Goal: Communication & Community: Participate in discussion

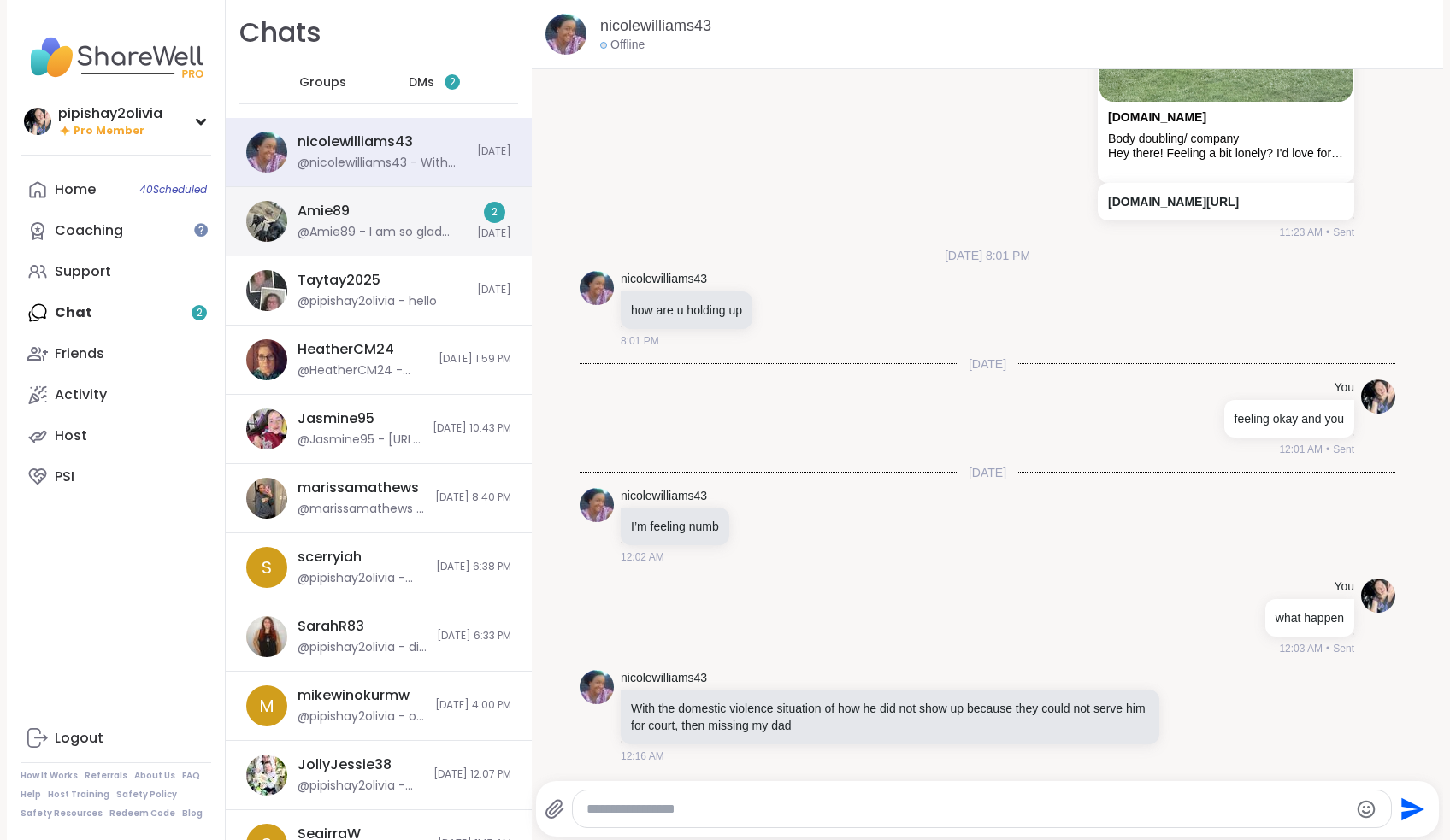
click at [406, 229] on div "@Amie89 - I am so glad honey!" at bounding box center [382, 232] width 169 height 17
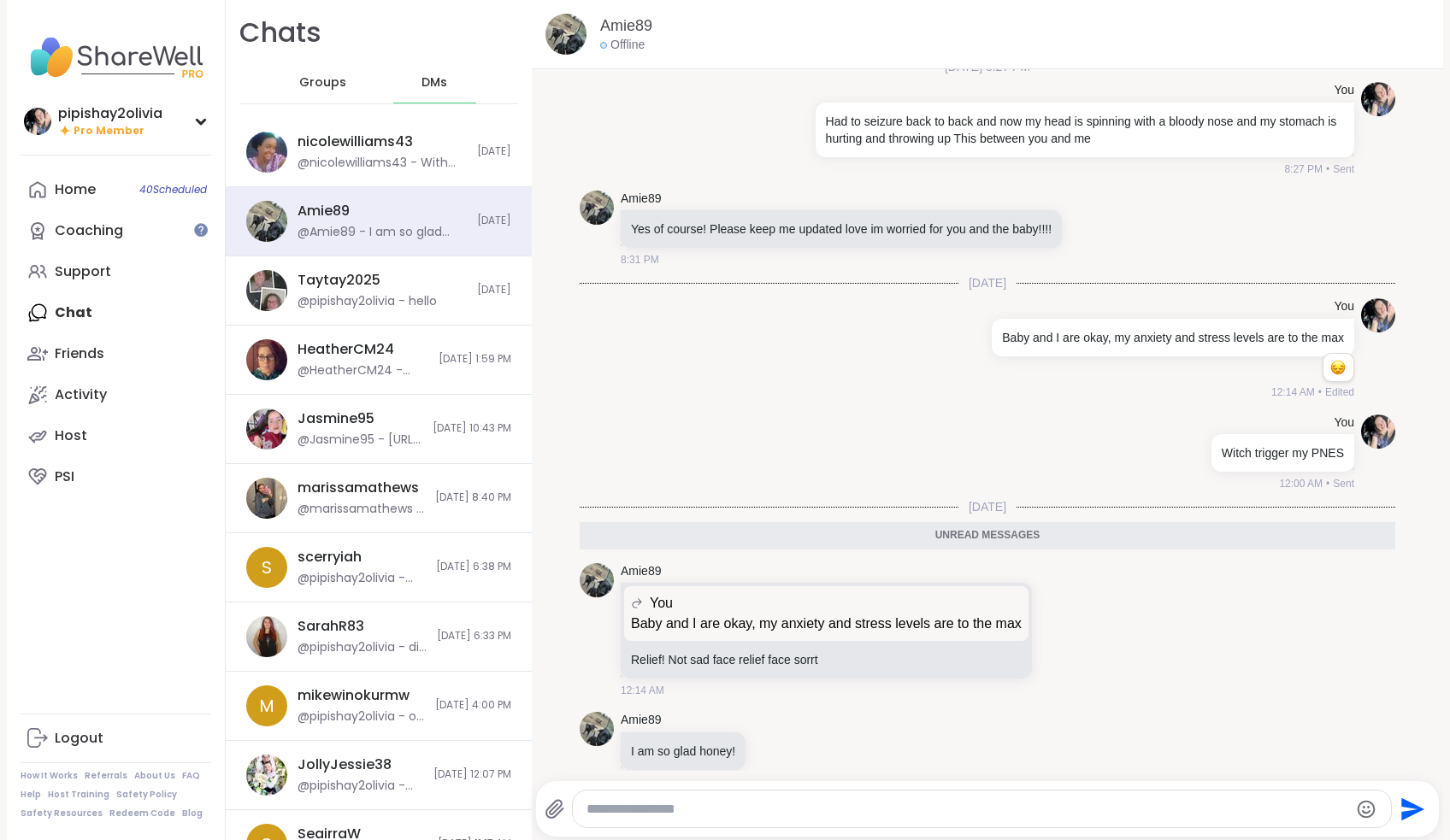
click at [686, 815] on textarea "Type your message" at bounding box center [967, 809] width 761 height 17
type textarea "**********"
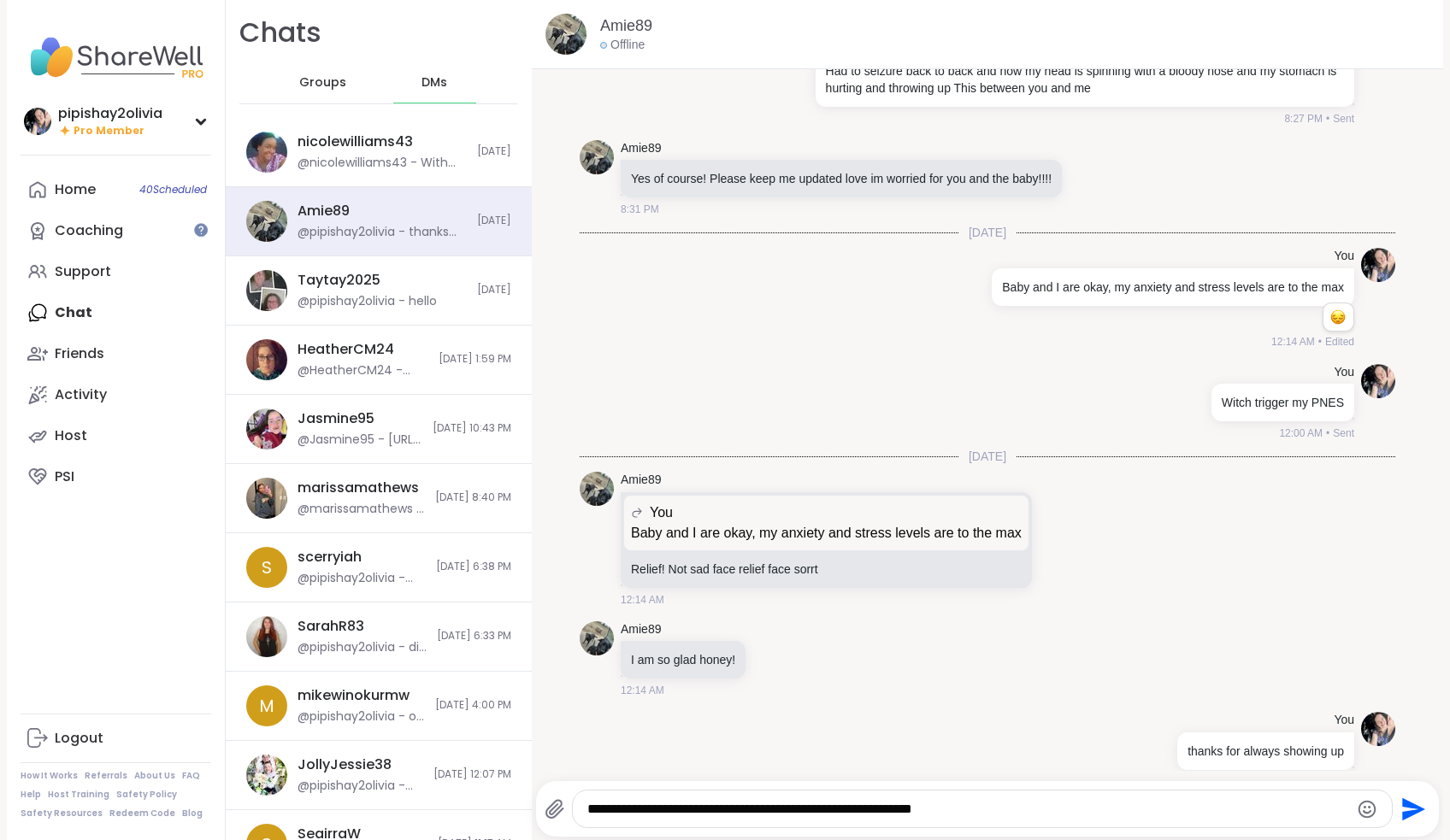
type textarea "**********"
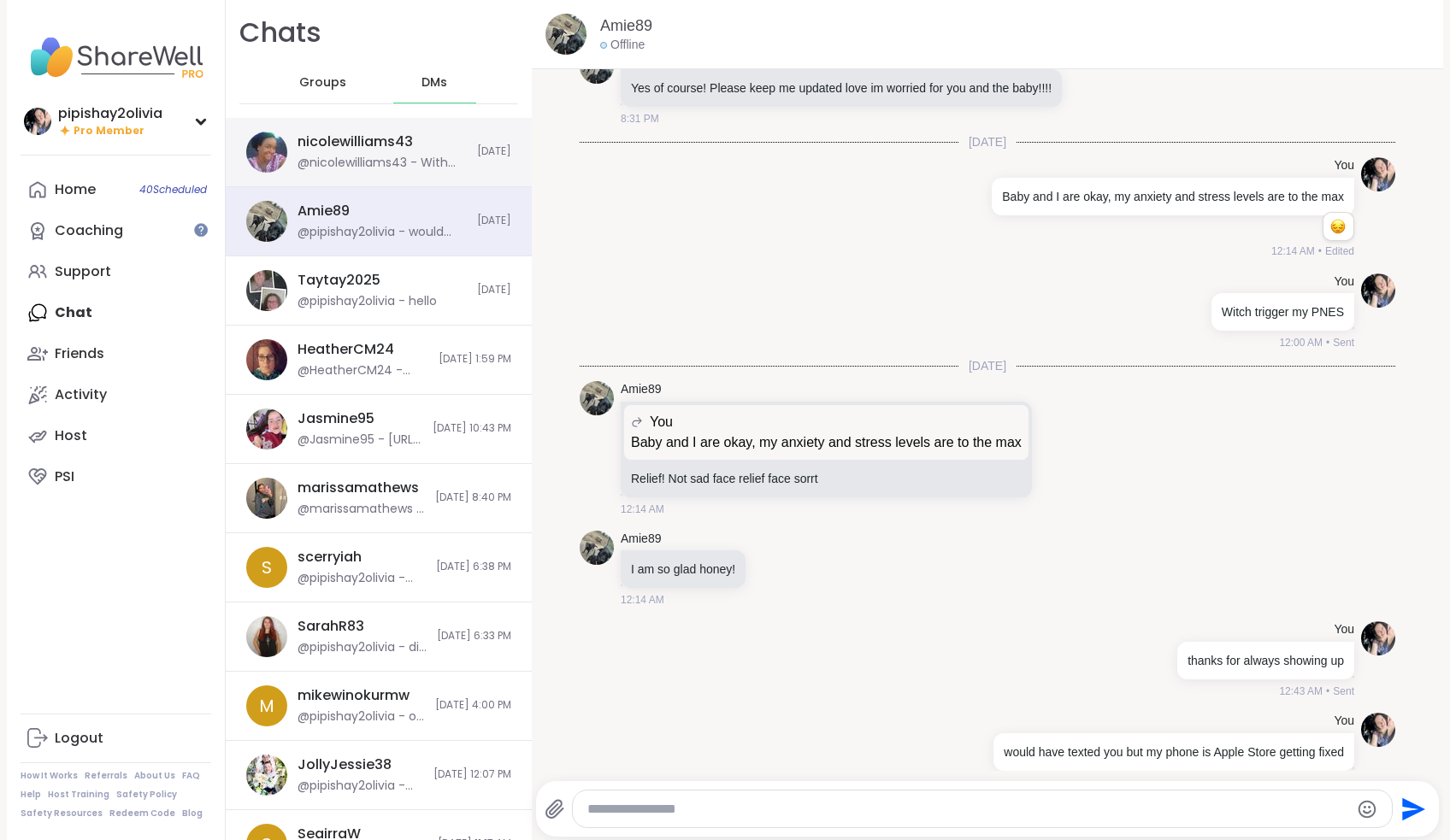
click at [415, 168] on div "@nicolewilliams43 - With the domestic violence situation of how he did not show…" at bounding box center [382, 163] width 169 height 17
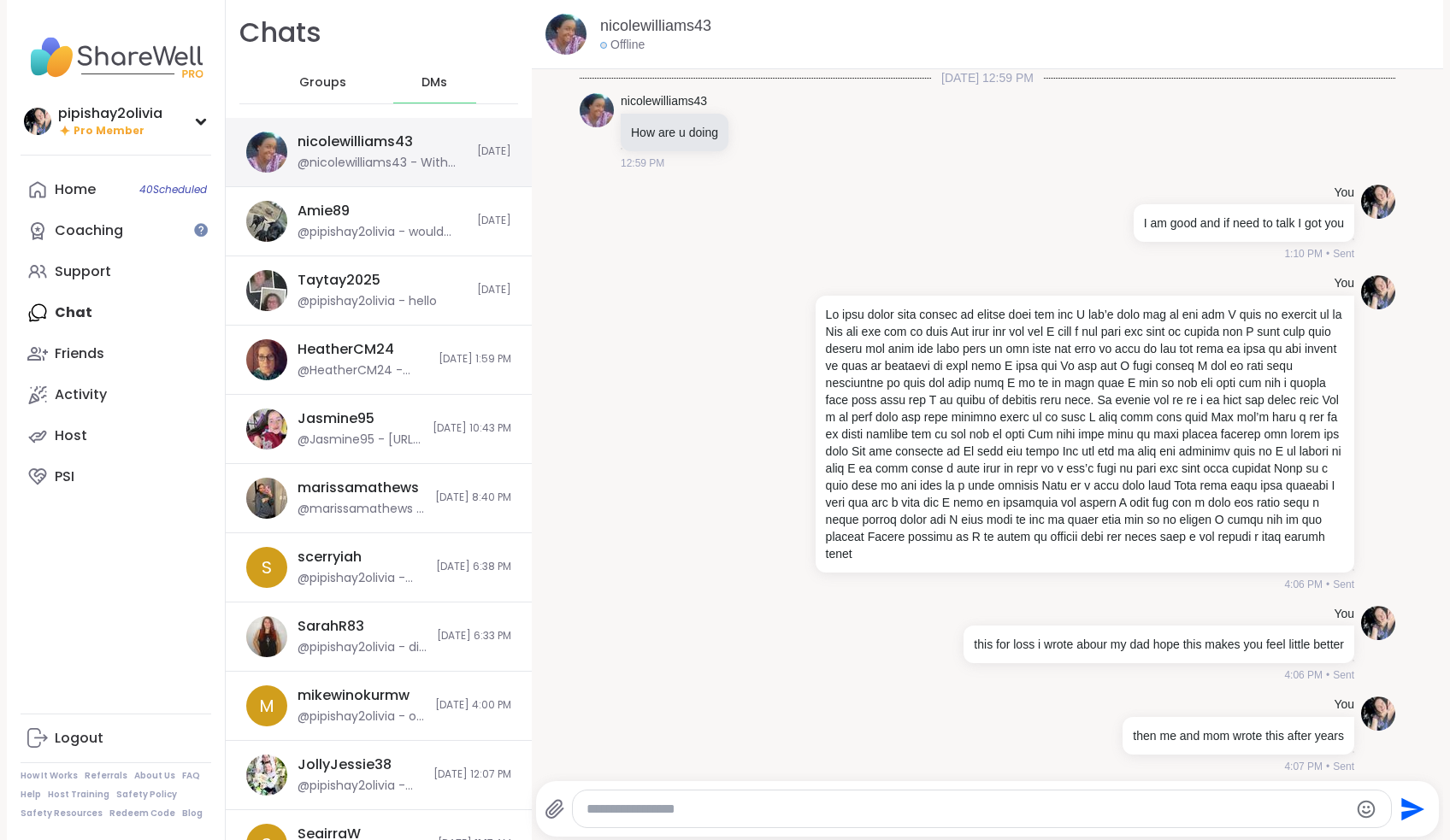
scroll to position [1625, 0]
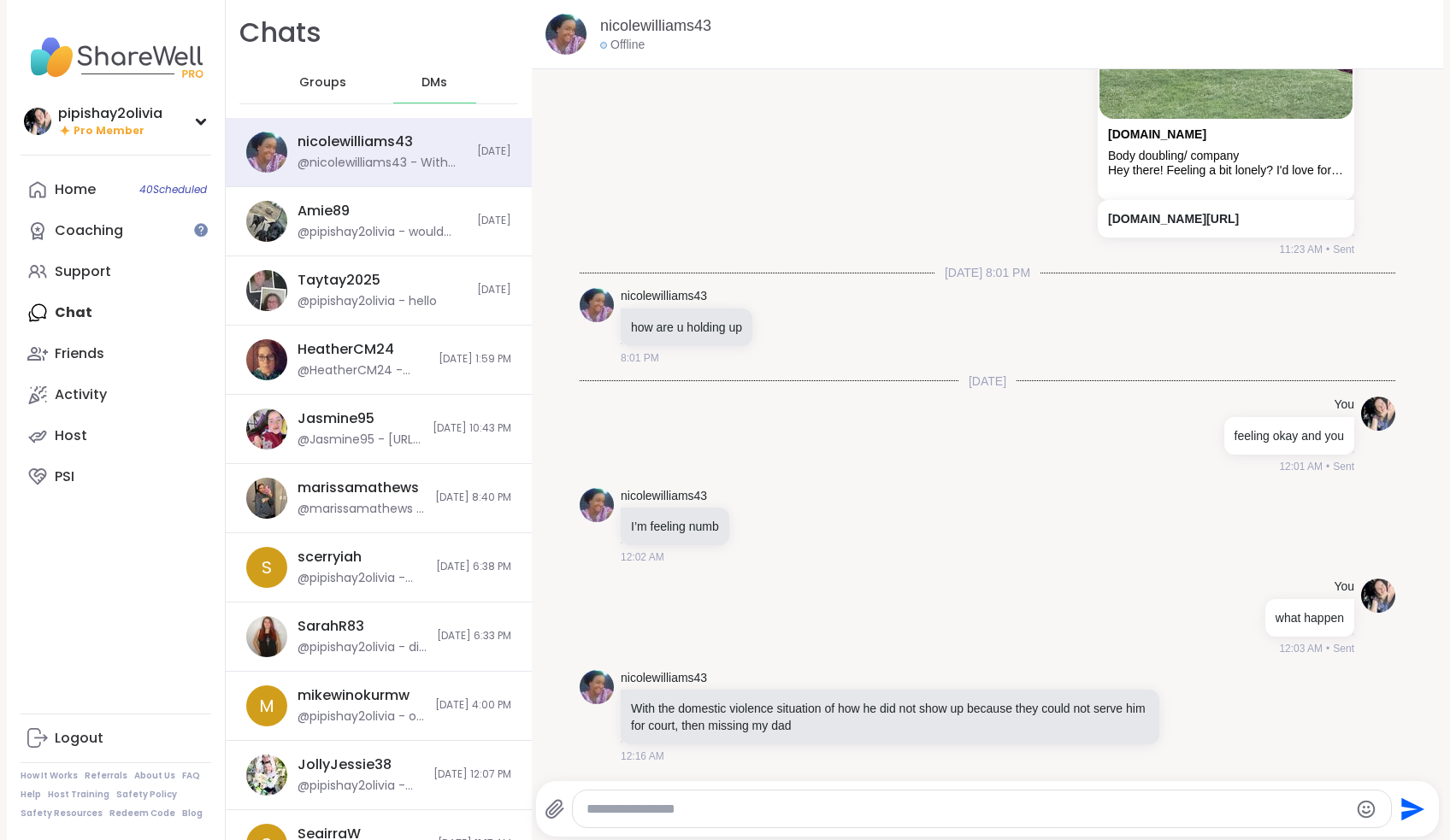
click at [724, 826] on div at bounding box center [982, 809] width 818 height 37
click at [709, 812] on textarea "Type your message" at bounding box center [967, 809] width 761 height 17
type textarea "**********"
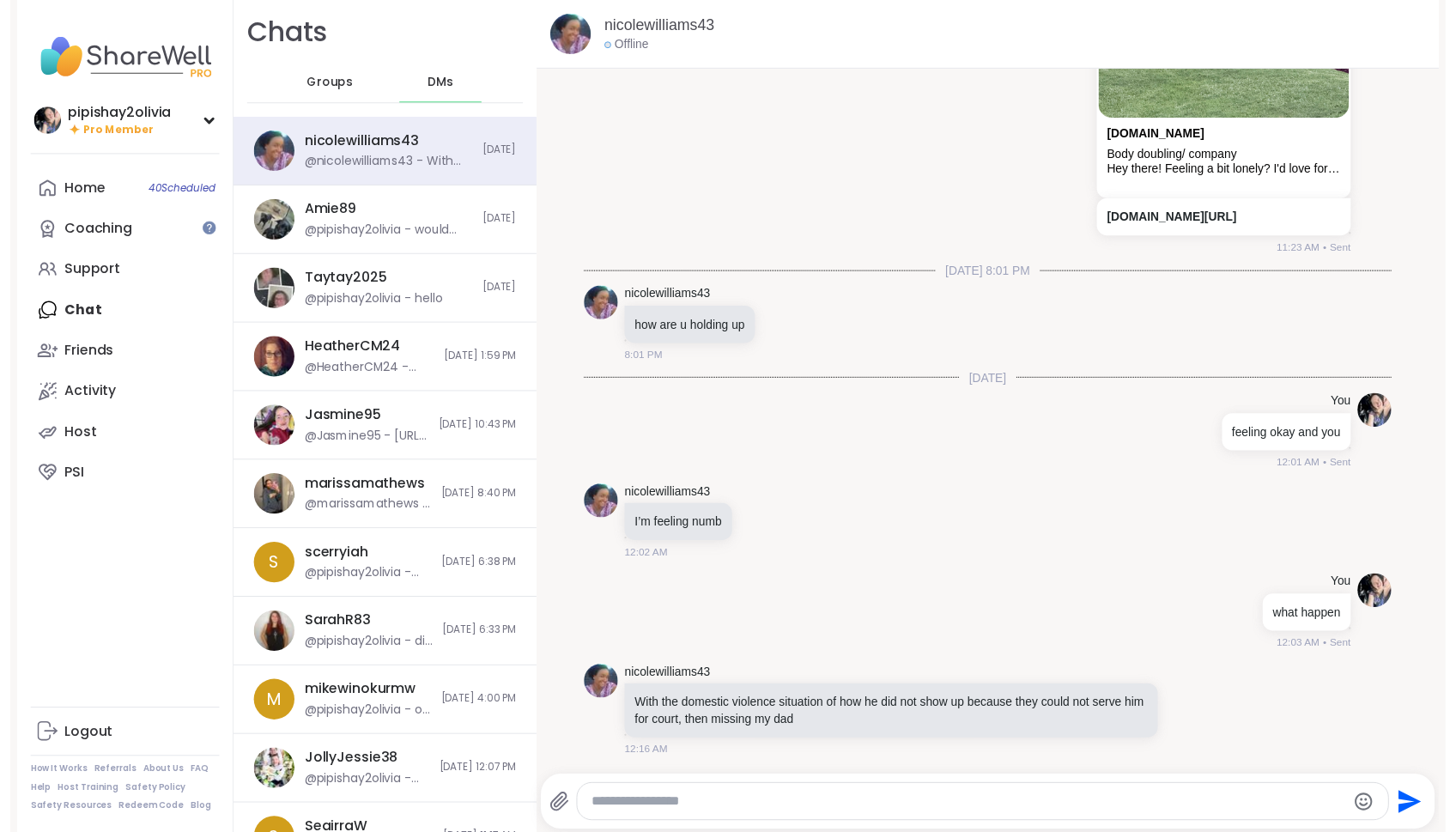
scroll to position [1723, 0]
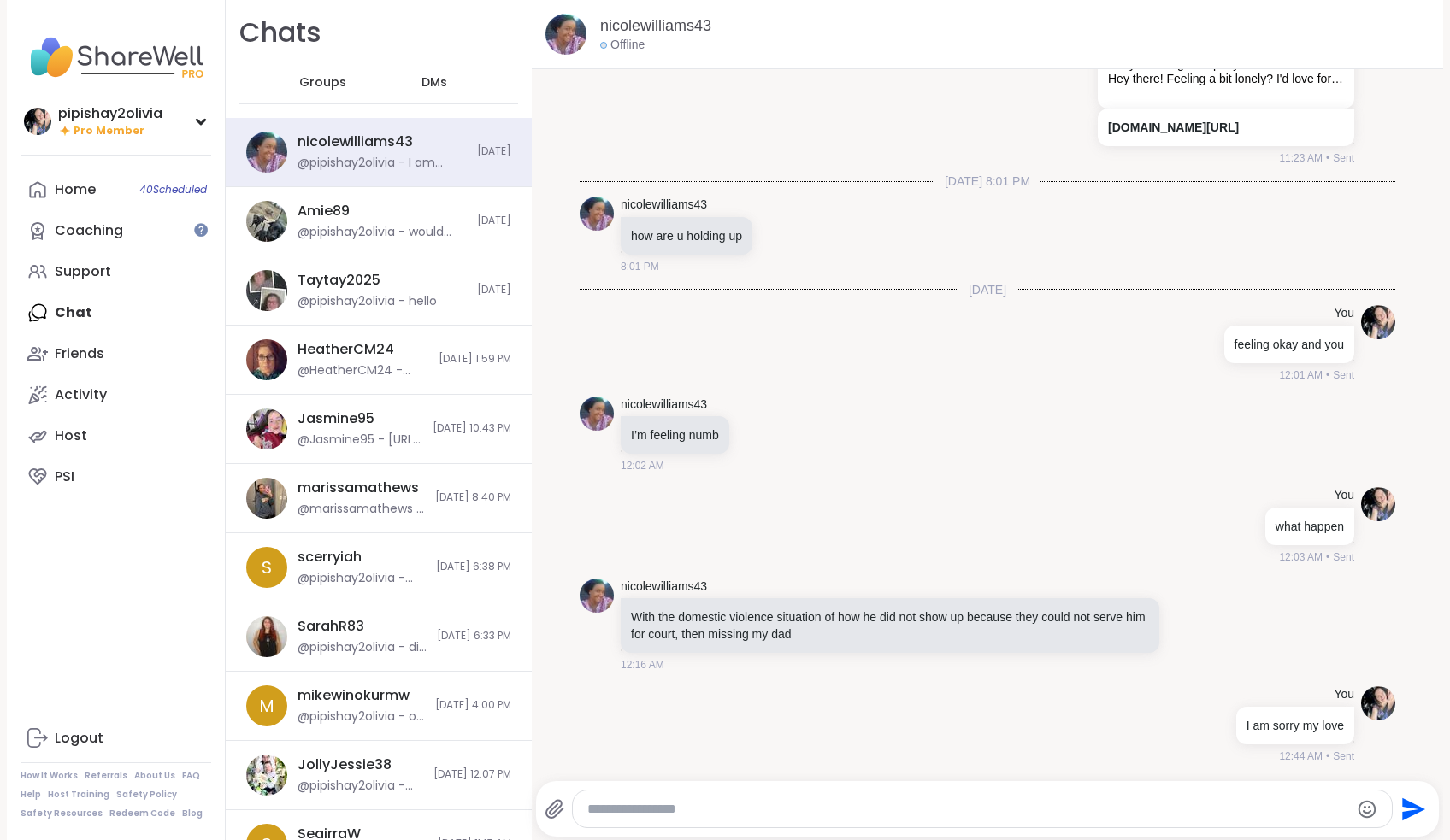
click at [98, 316] on div "Home 40 Scheduled Coaching Support Chat Friends Activity Host PSI" at bounding box center [116, 333] width 191 height 329
click at [111, 180] on link "Home 40 Scheduled" at bounding box center [116, 190] width 191 height 41
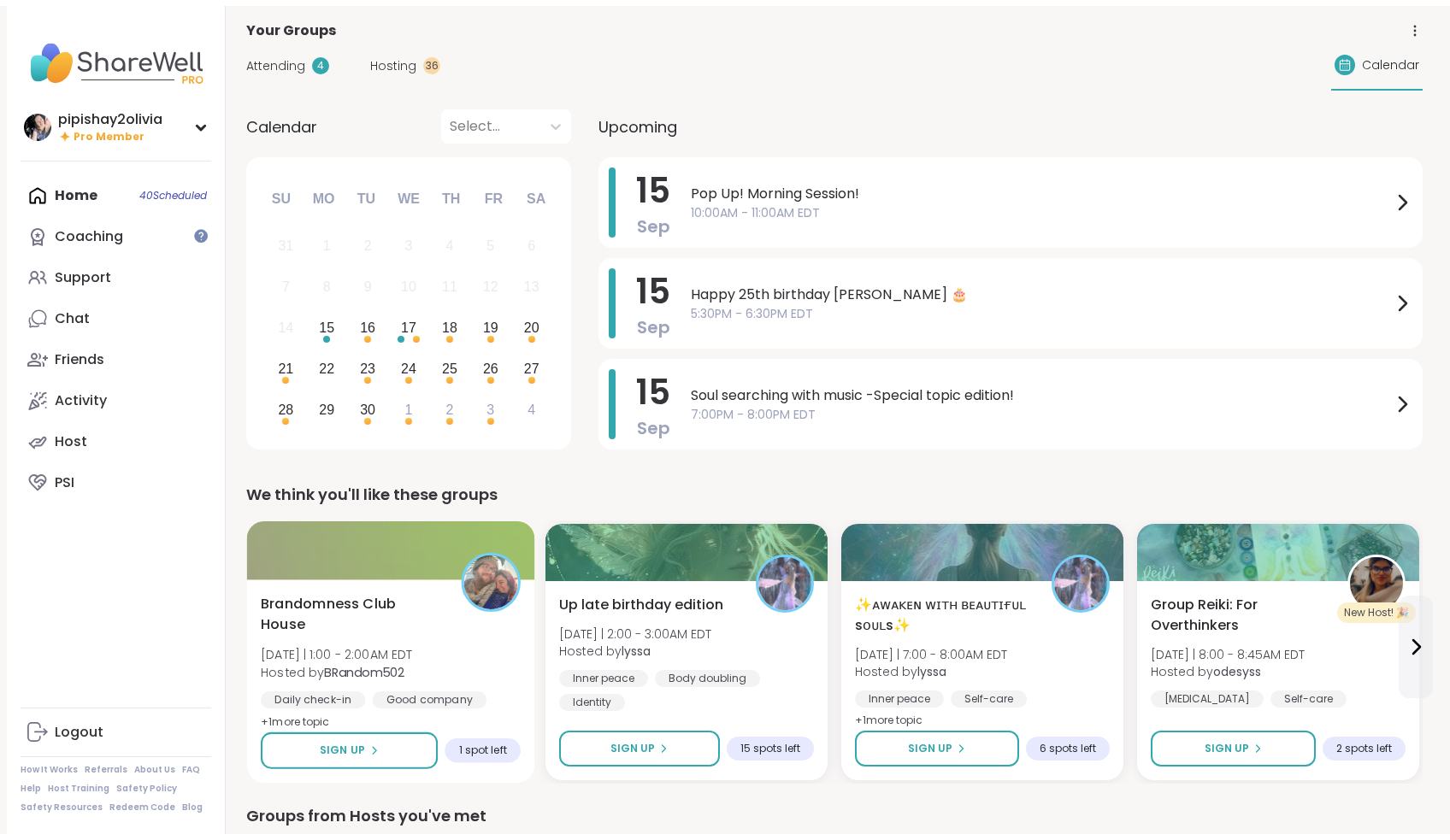
scroll to position [47, 0]
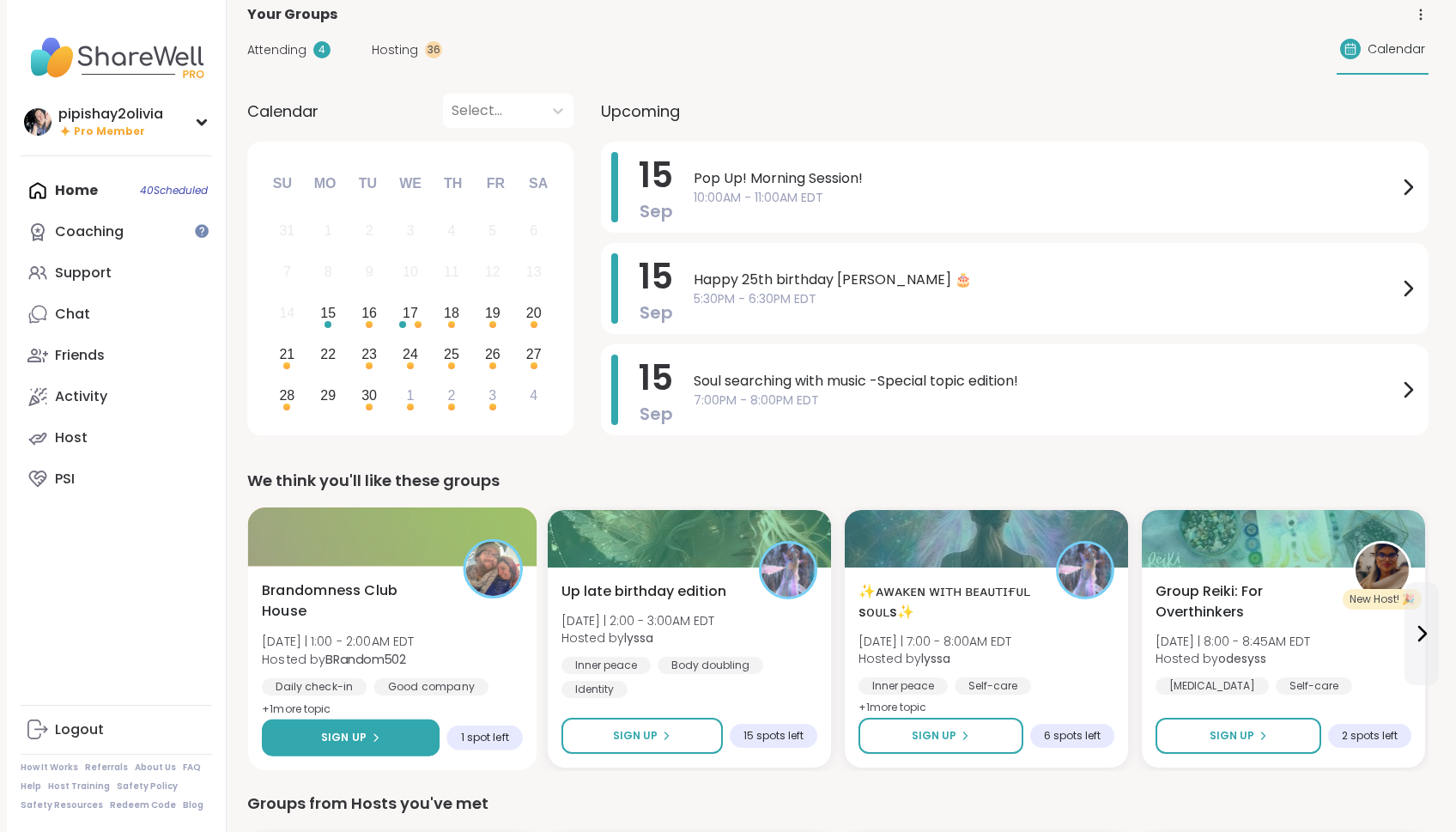
click at [412, 721] on button "Sign Up" at bounding box center [351, 738] width 178 height 37
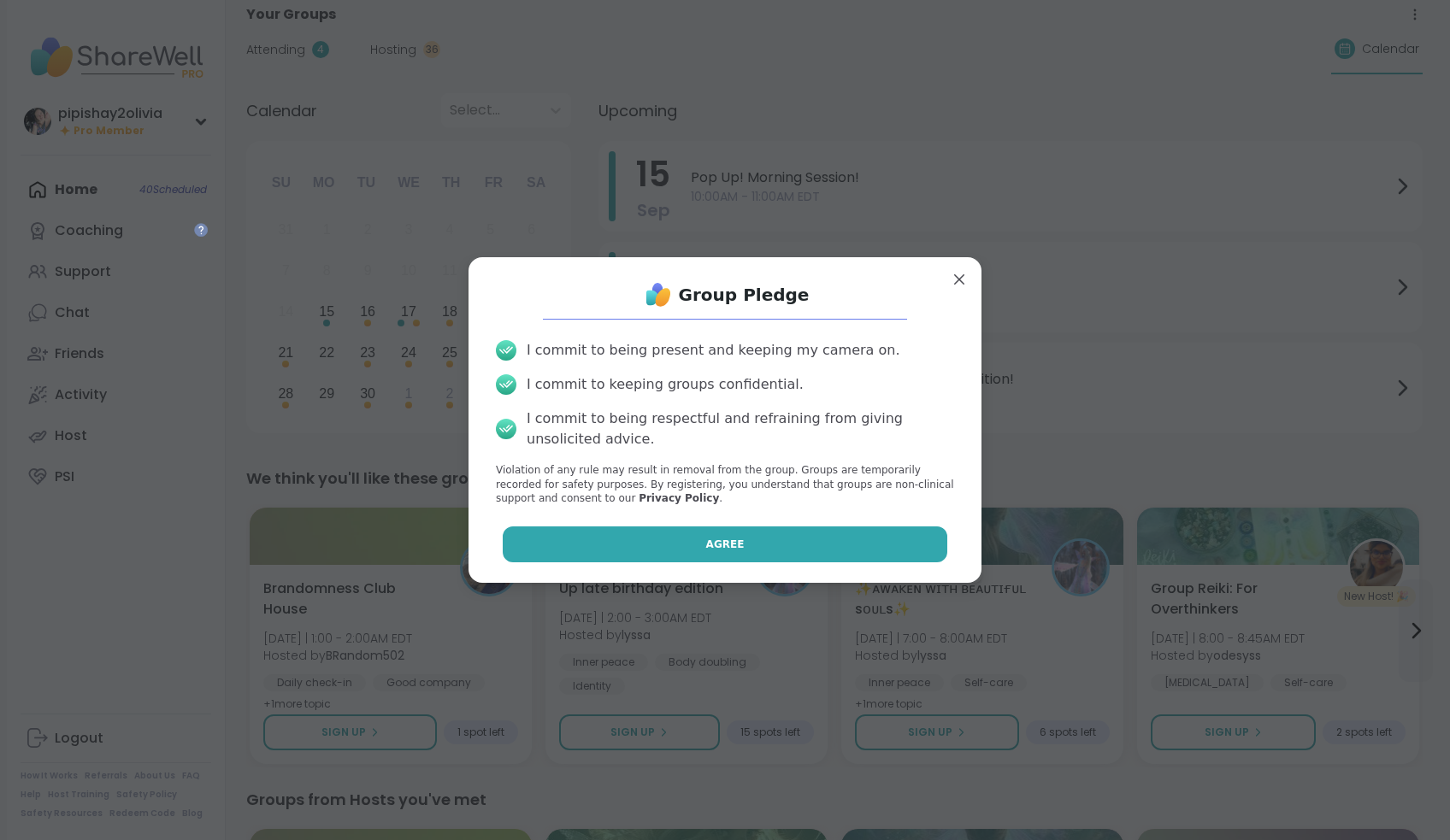
click at [639, 540] on button "Agree" at bounding box center [725, 544] width 445 height 36
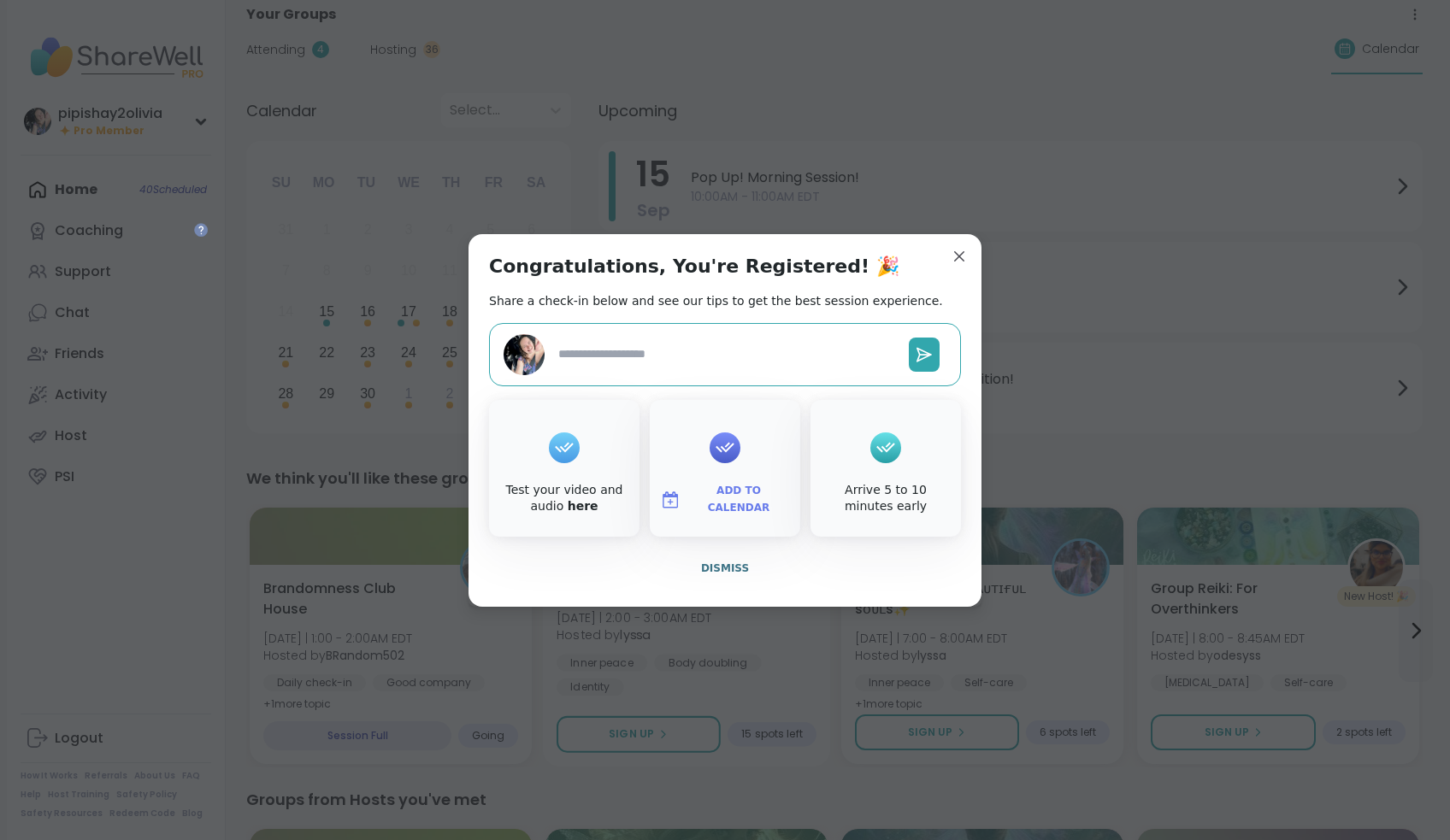
click at [734, 569] on span "Dismiss" at bounding box center [725, 568] width 47 height 12
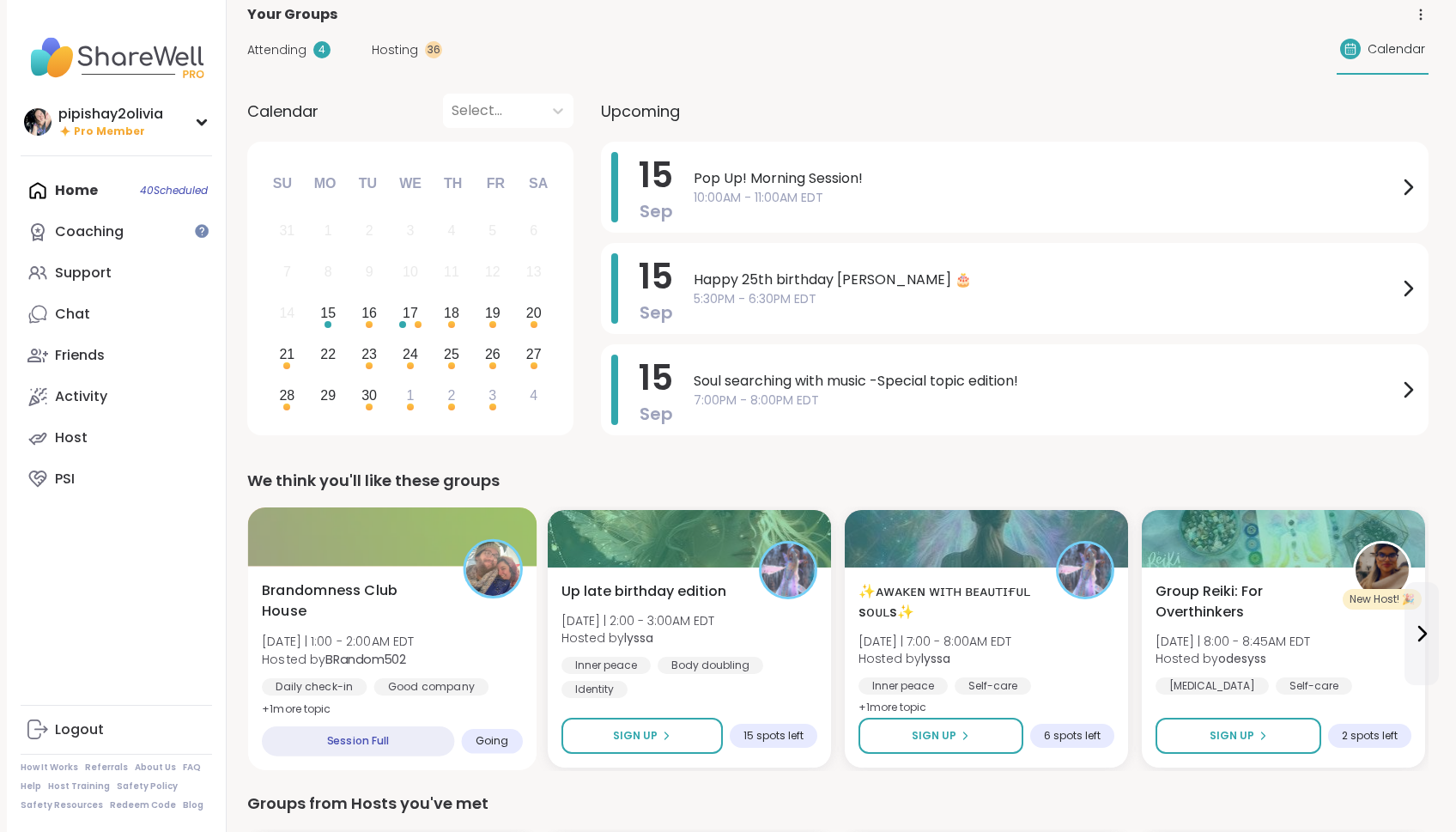
click at [433, 628] on div "Brandomness Club House [DATE] | 1:00 - 2:00AM EDT Hosted by BRandom502 Daily ch…" at bounding box center [392, 650] width 261 height 140
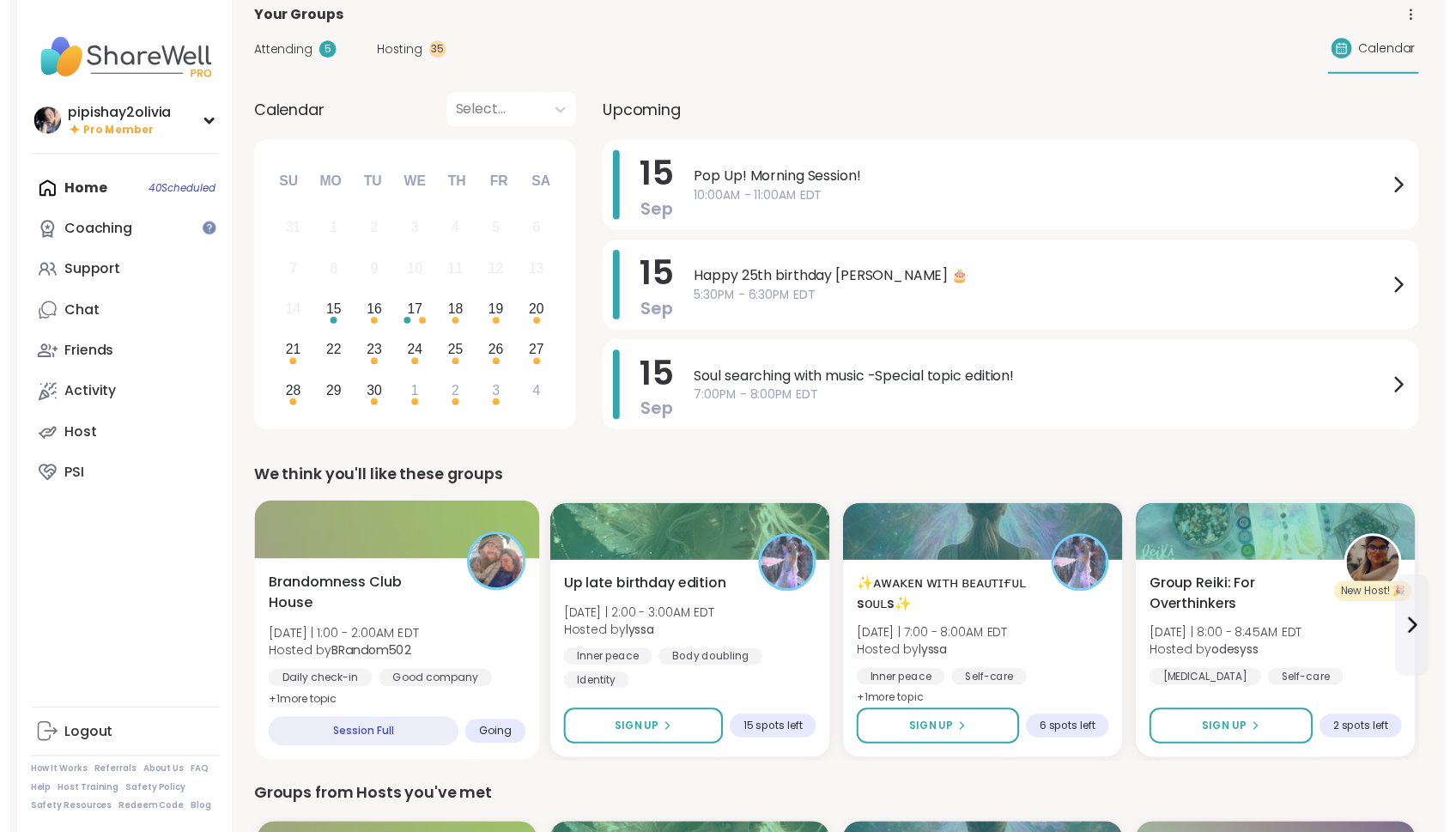
scroll to position [0, 0]
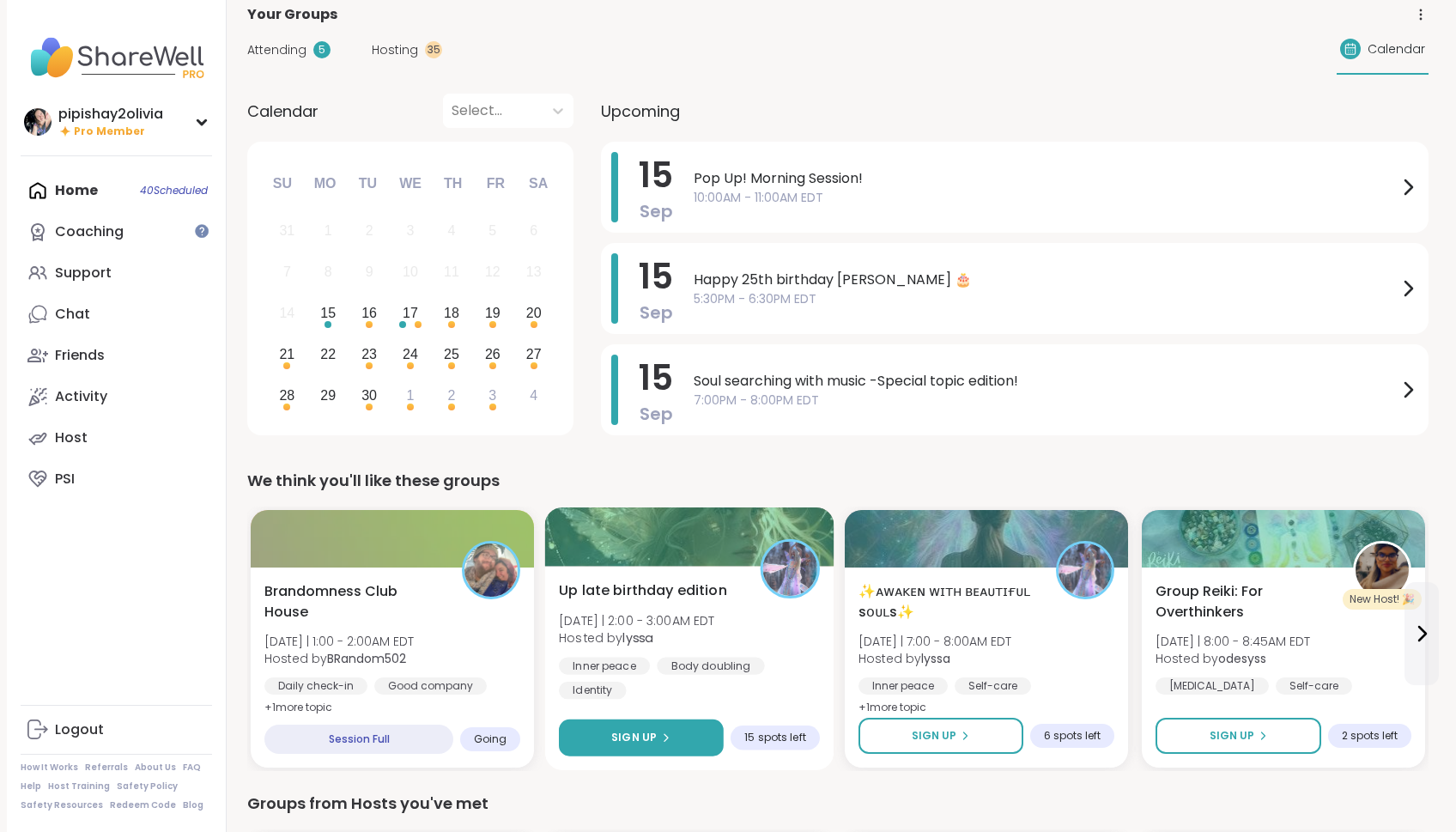
click at [650, 741] on span "Sign Up" at bounding box center [634, 737] width 46 height 15
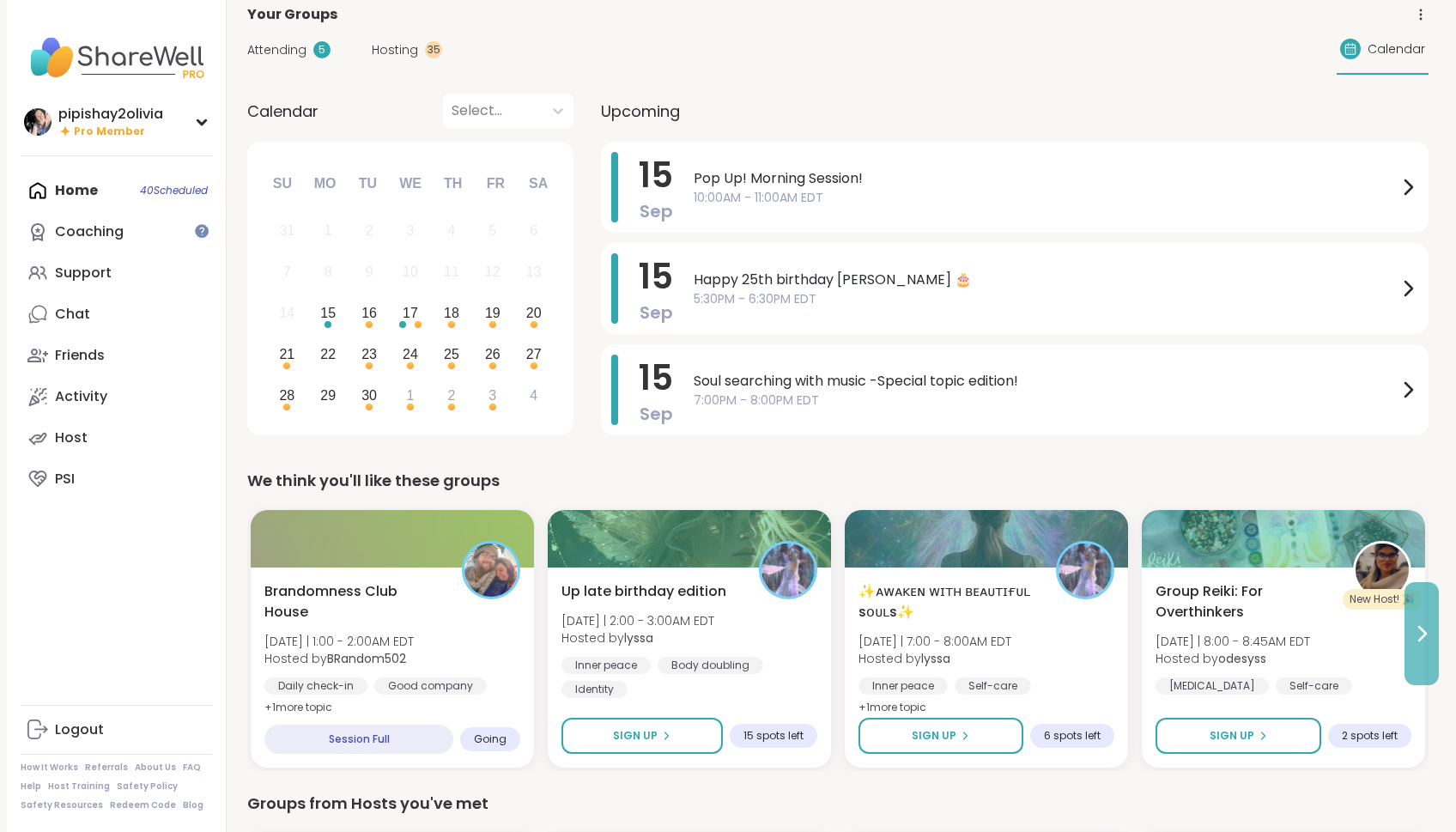
click at [1424, 611] on button at bounding box center [1422, 633] width 34 height 103
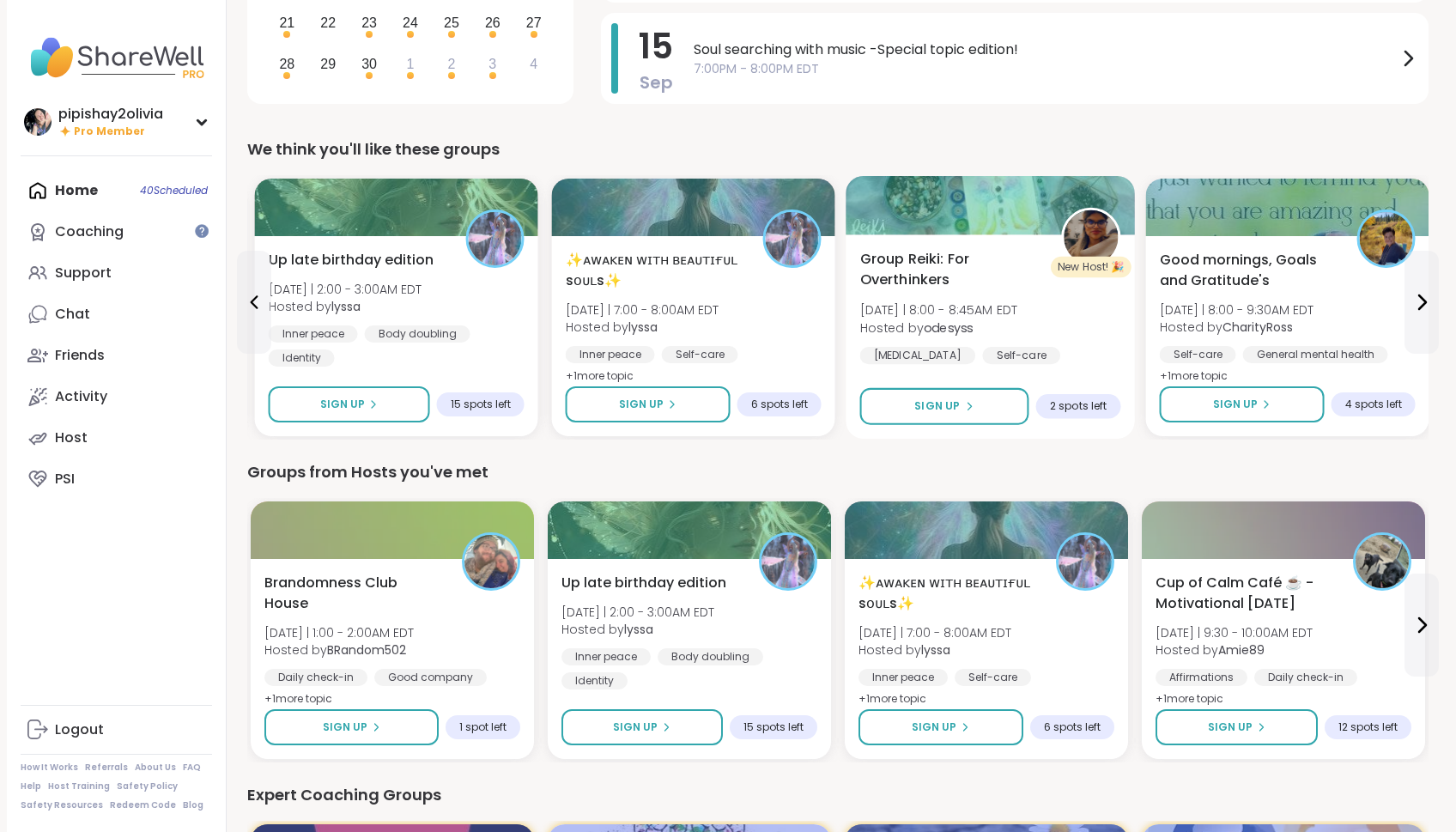
scroll to position [532, 0]
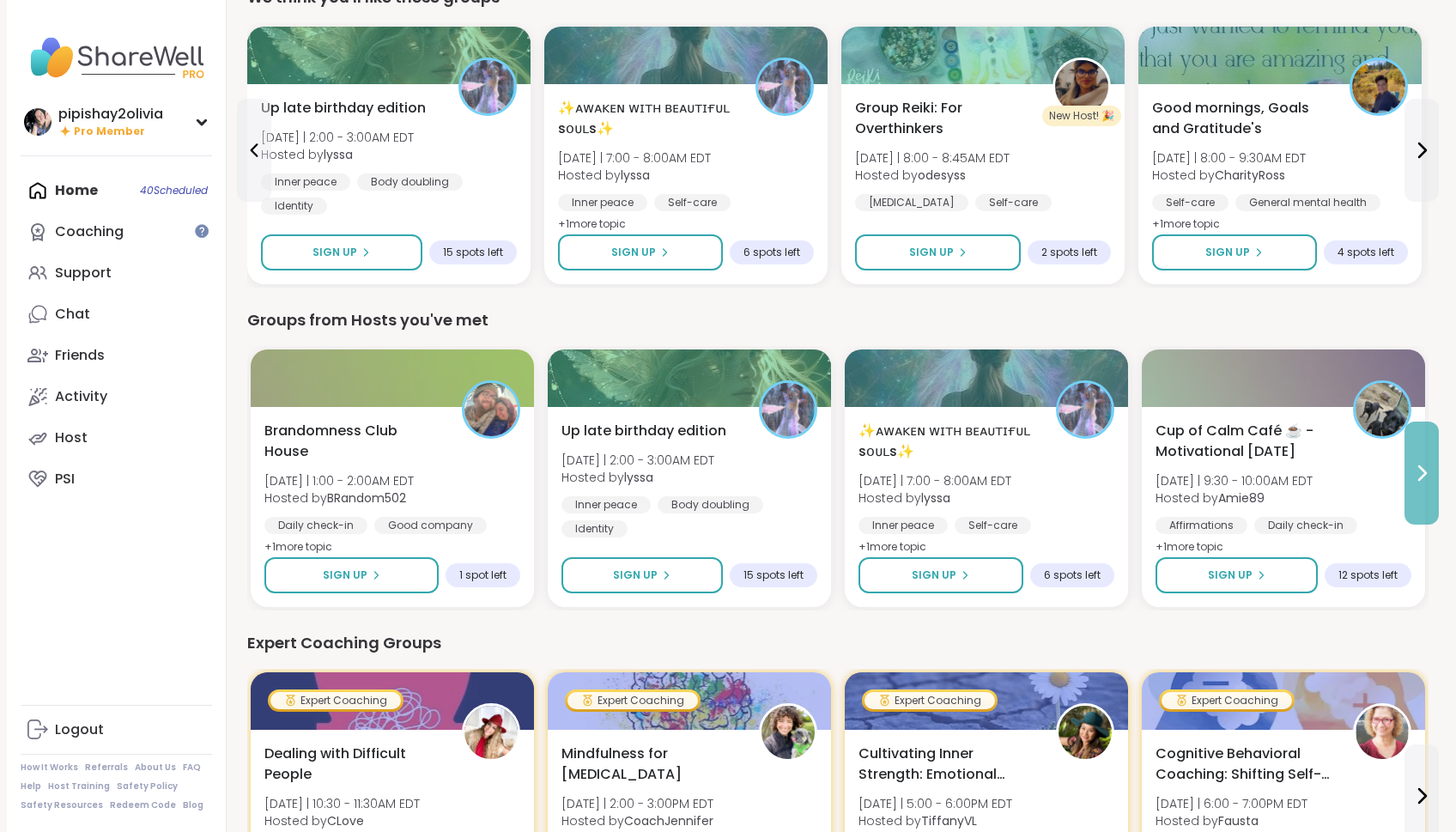
click at [1410, 487] on button at bounding box center [1422, 473] width 34 height 103
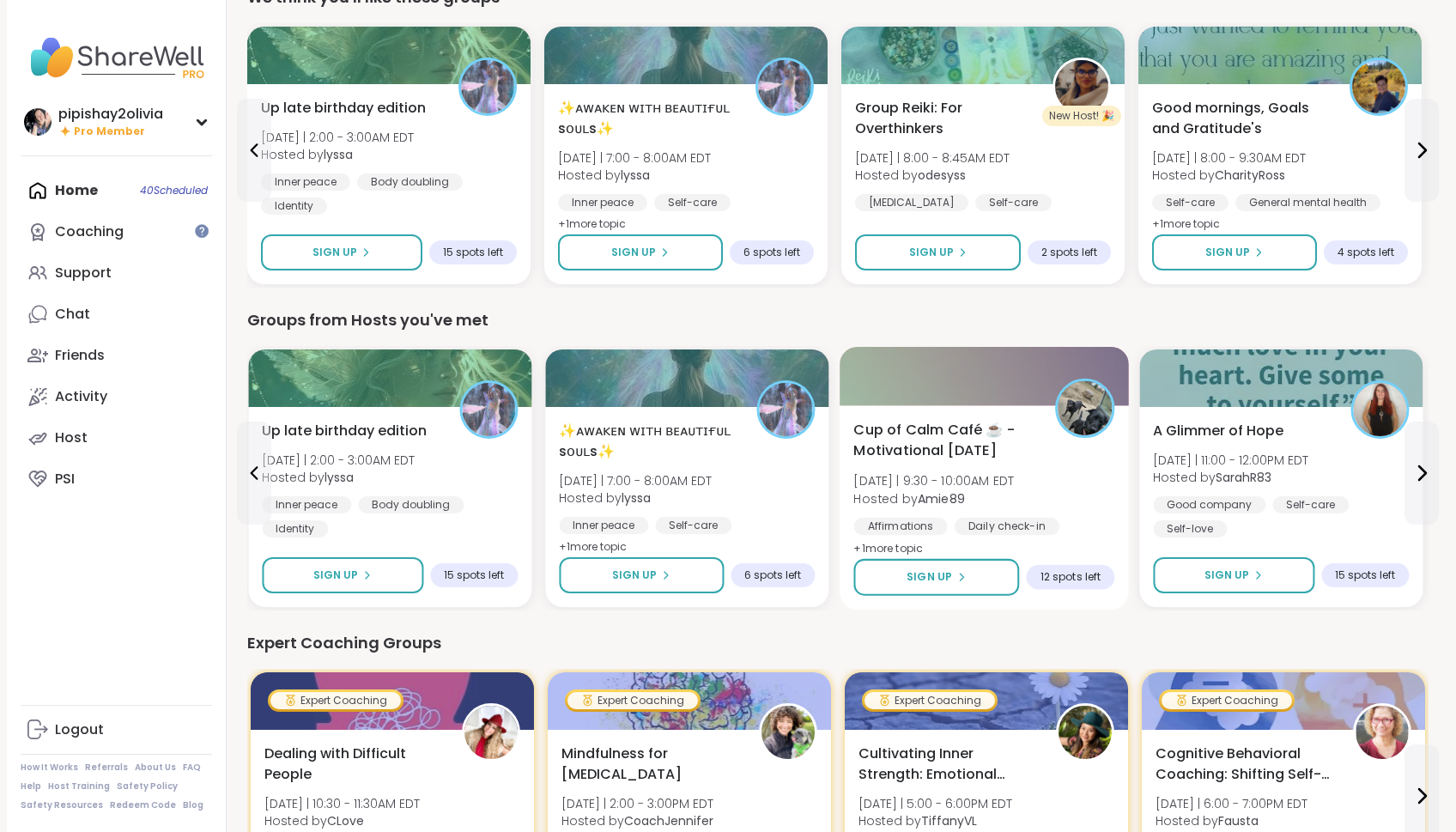
click at [1002, 545] on div "Cup of Calm Café ☕️ - Motivational [DATE] [DATE] | 9:30 - 10:00AM EDT Hosted by…" at bounding box center [985, 507] width 290 height 204
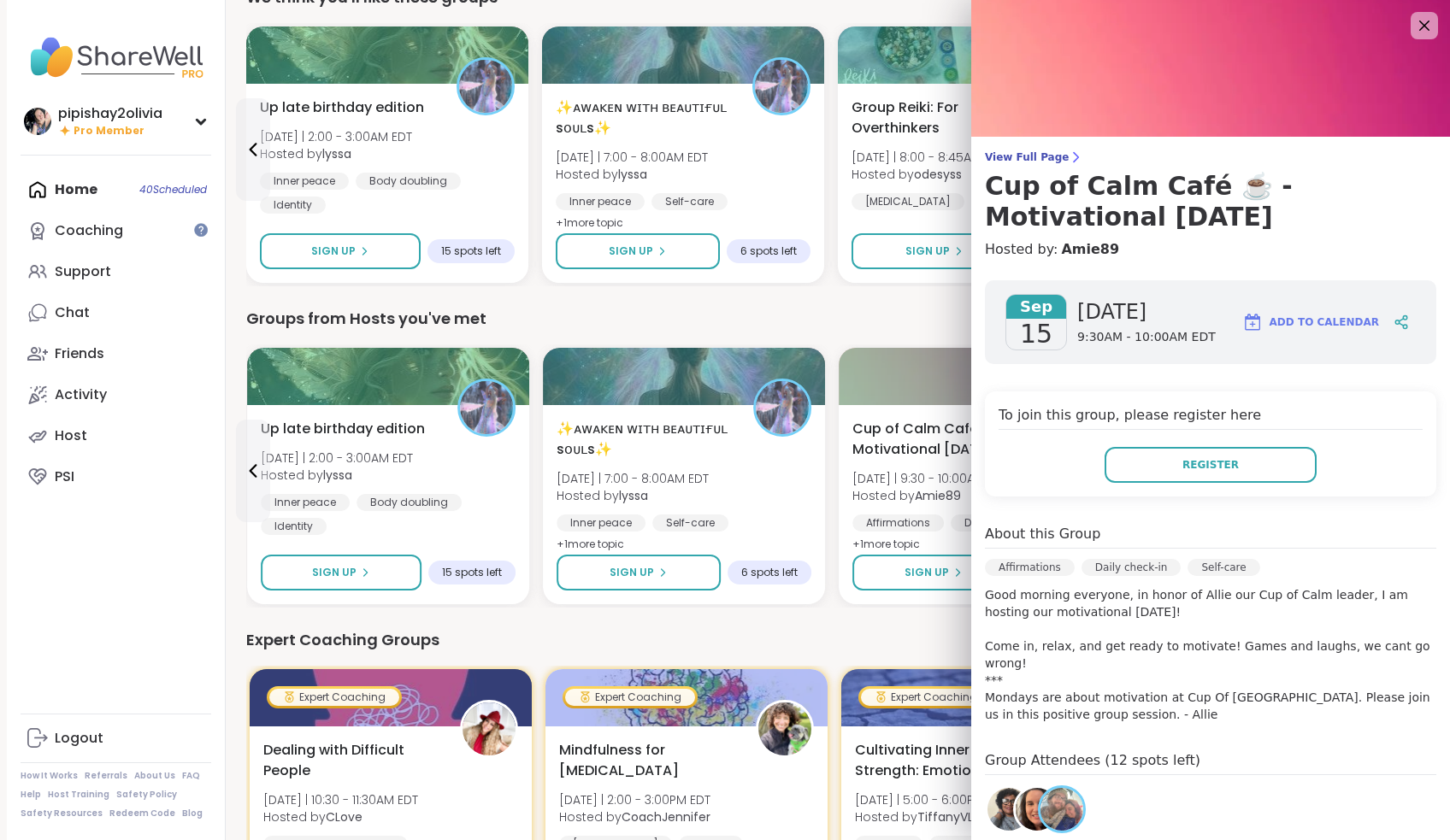
click at [817, 644] on div "Expert Coaching Groups" at bounding box center [834, 640] width 1176 height 24
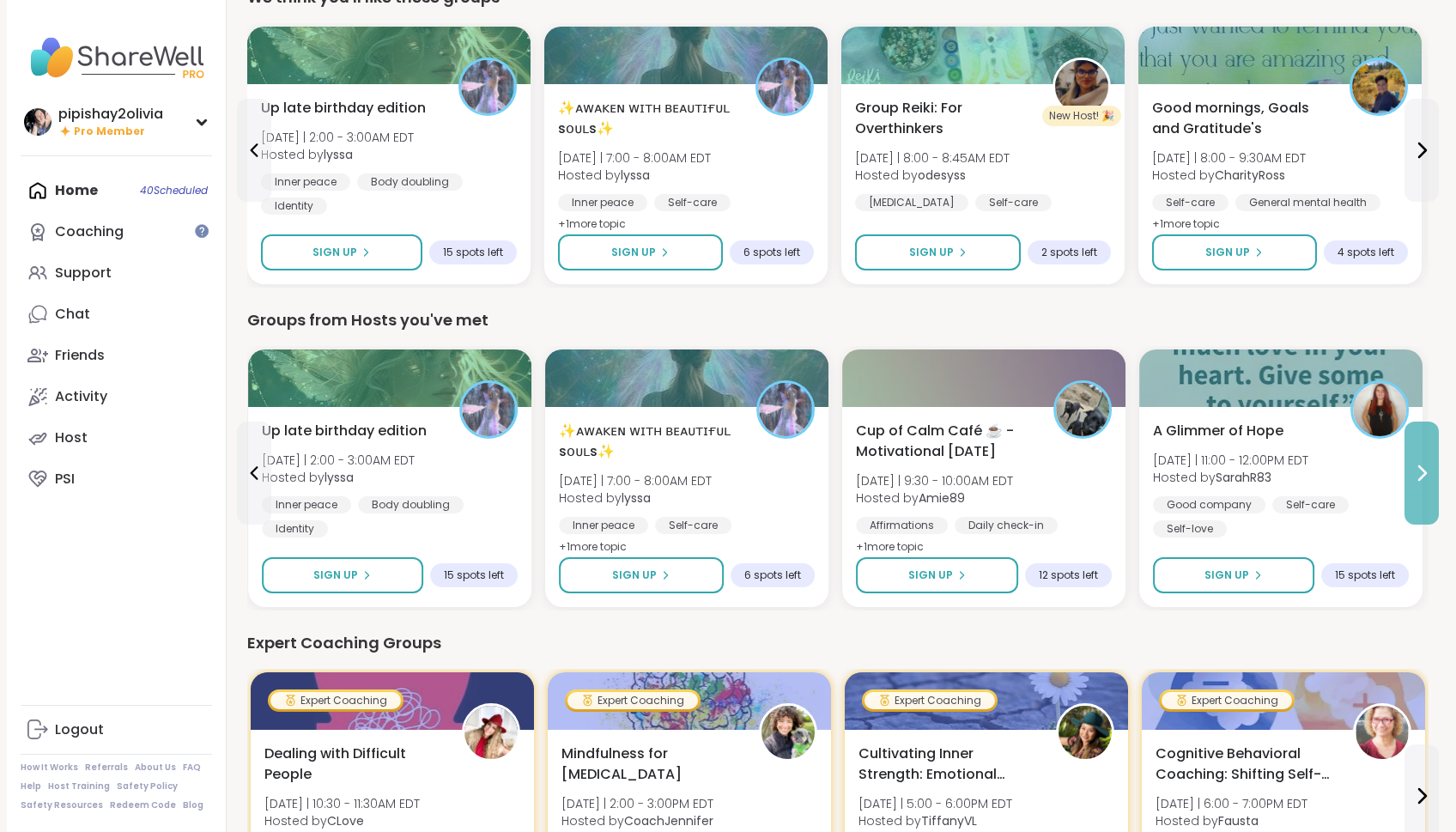
click at [1426, 455] on button at bounding box center [1422, 473] width 34 height 103
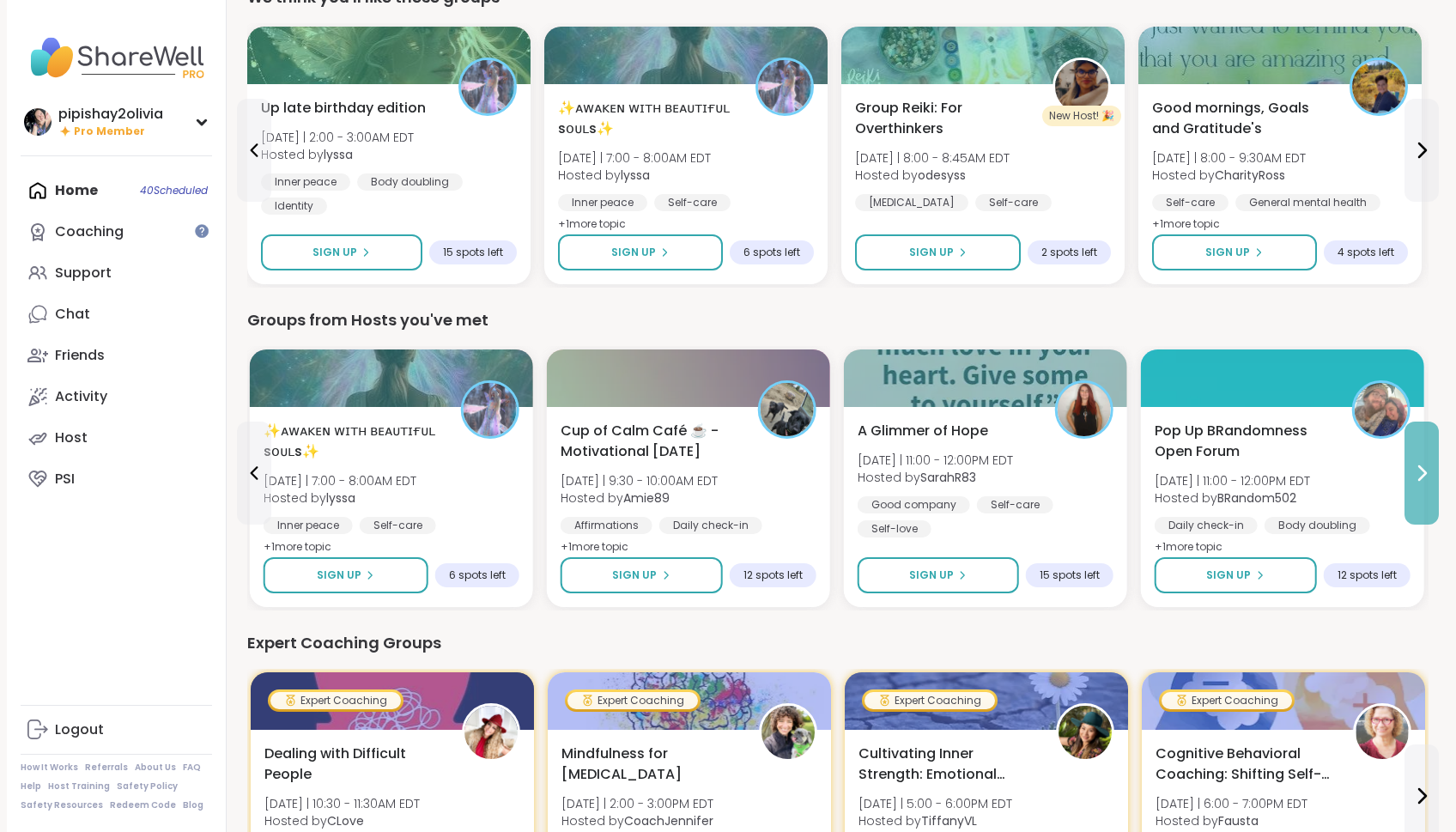
click at [1426, 455] on button at bounding box center [1422, 473] width 34 height 103
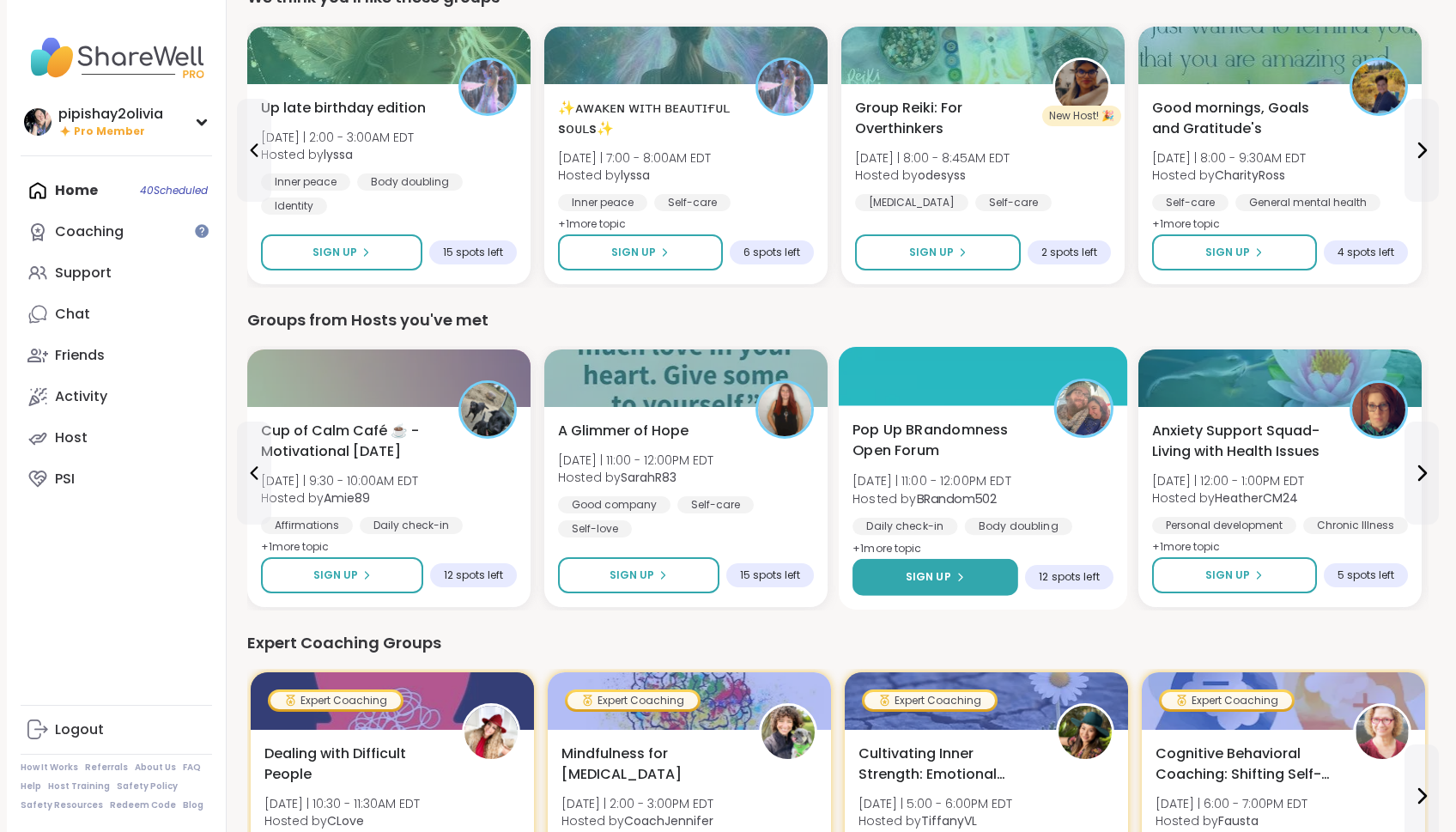
click at [962, 577] on icon at bounding box center [959, 577] width 10 height 10
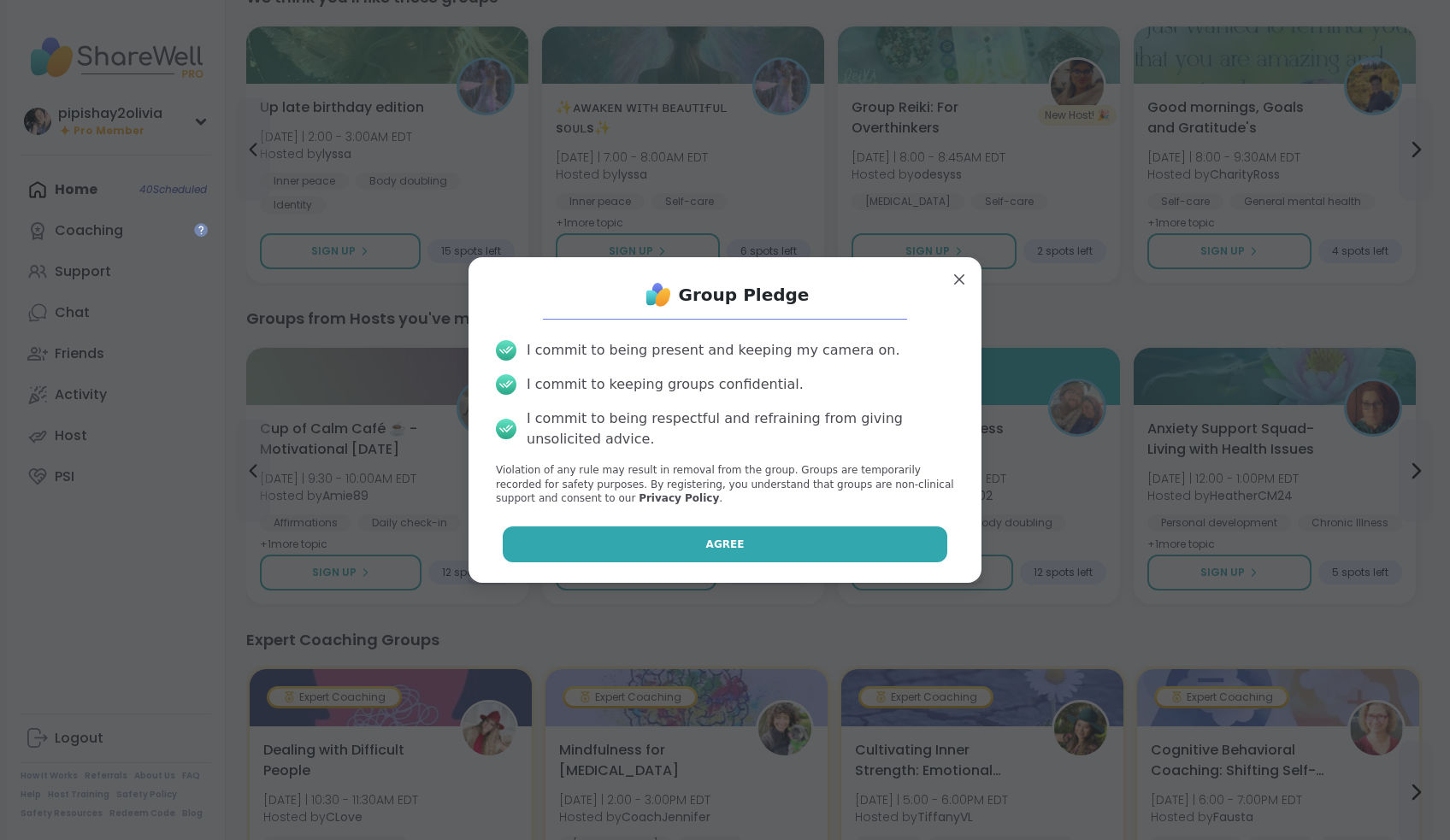
click at [904, 539] on button "Agree" at bounding box center [725, 544] width 445 height 36
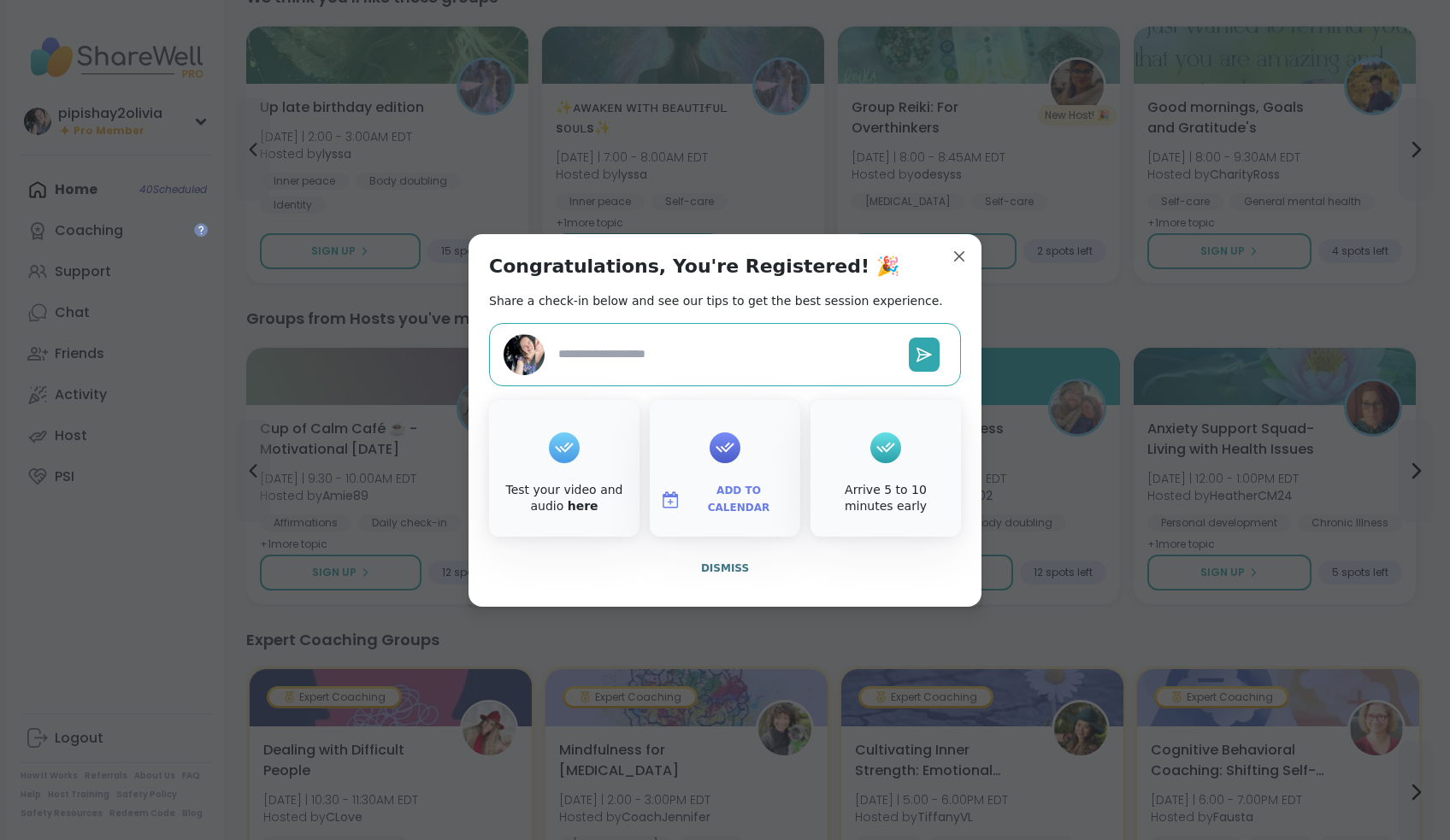
type textarea "*"
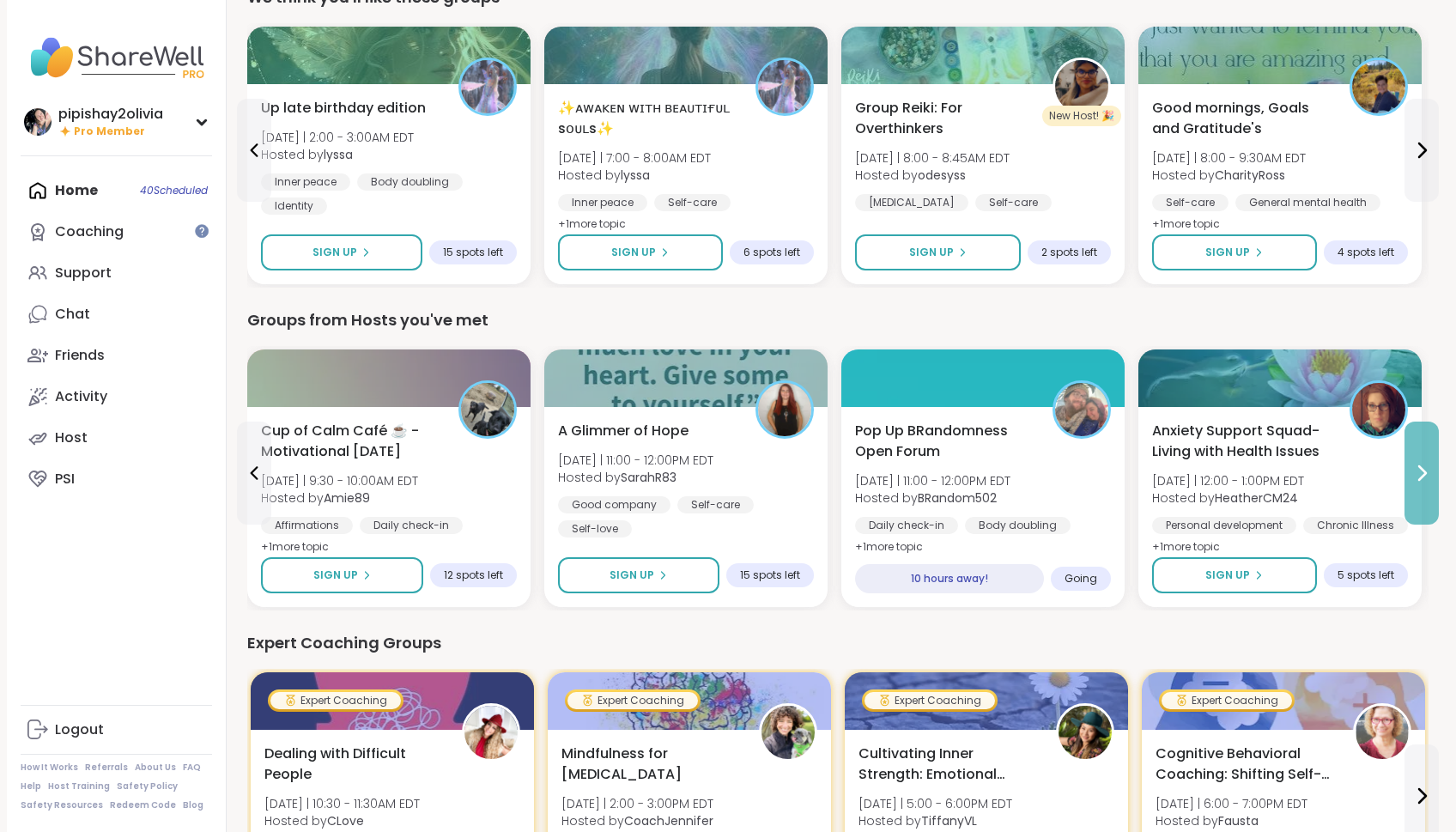
click at [1420, 502] on button at bounding box center [1422, 473] width 34 height 103
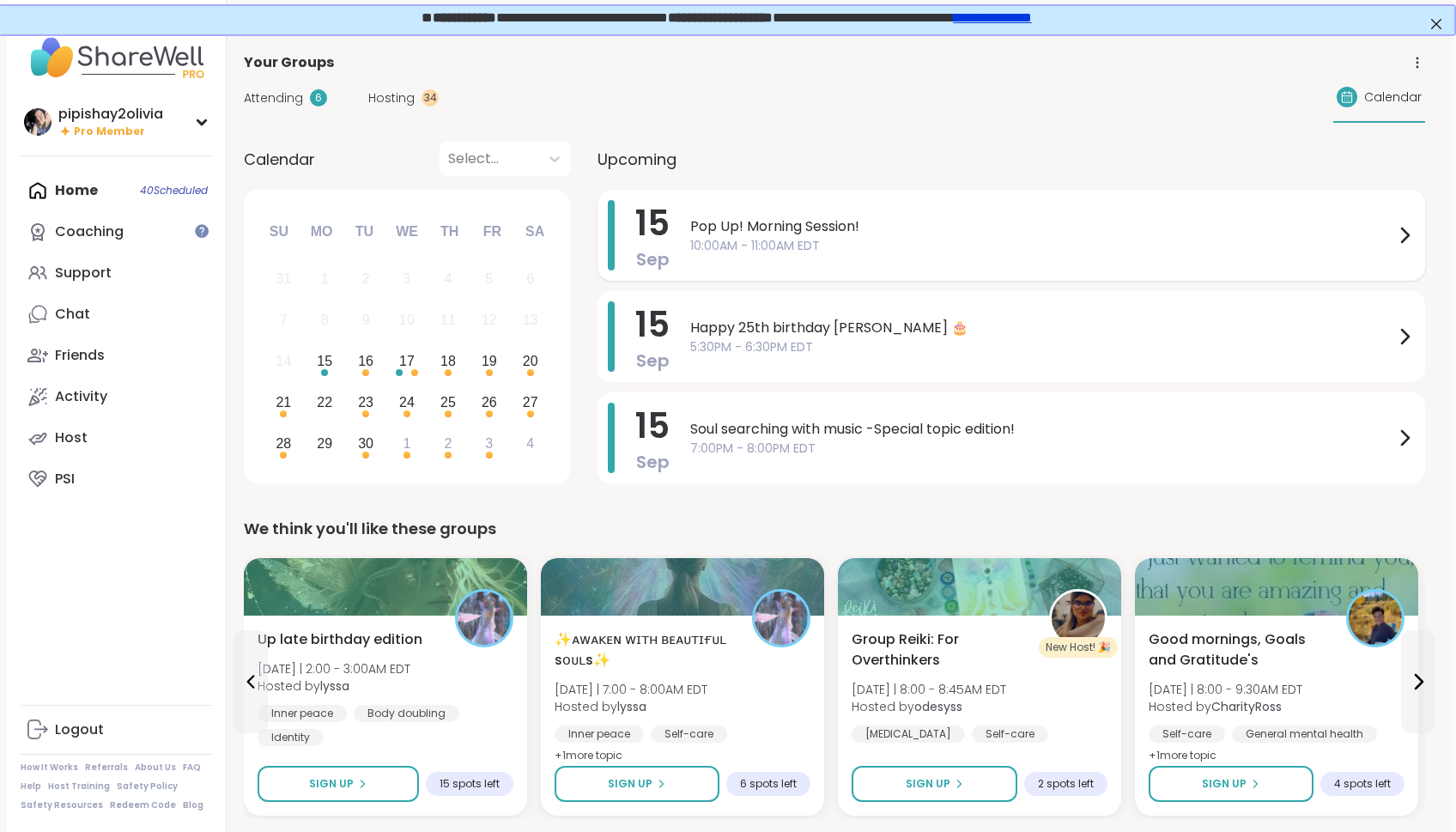
scroll to position [0, 4]
click at [413, 89] on div "Hosting 34" at bounding box center [403, 98] width 70 height 18
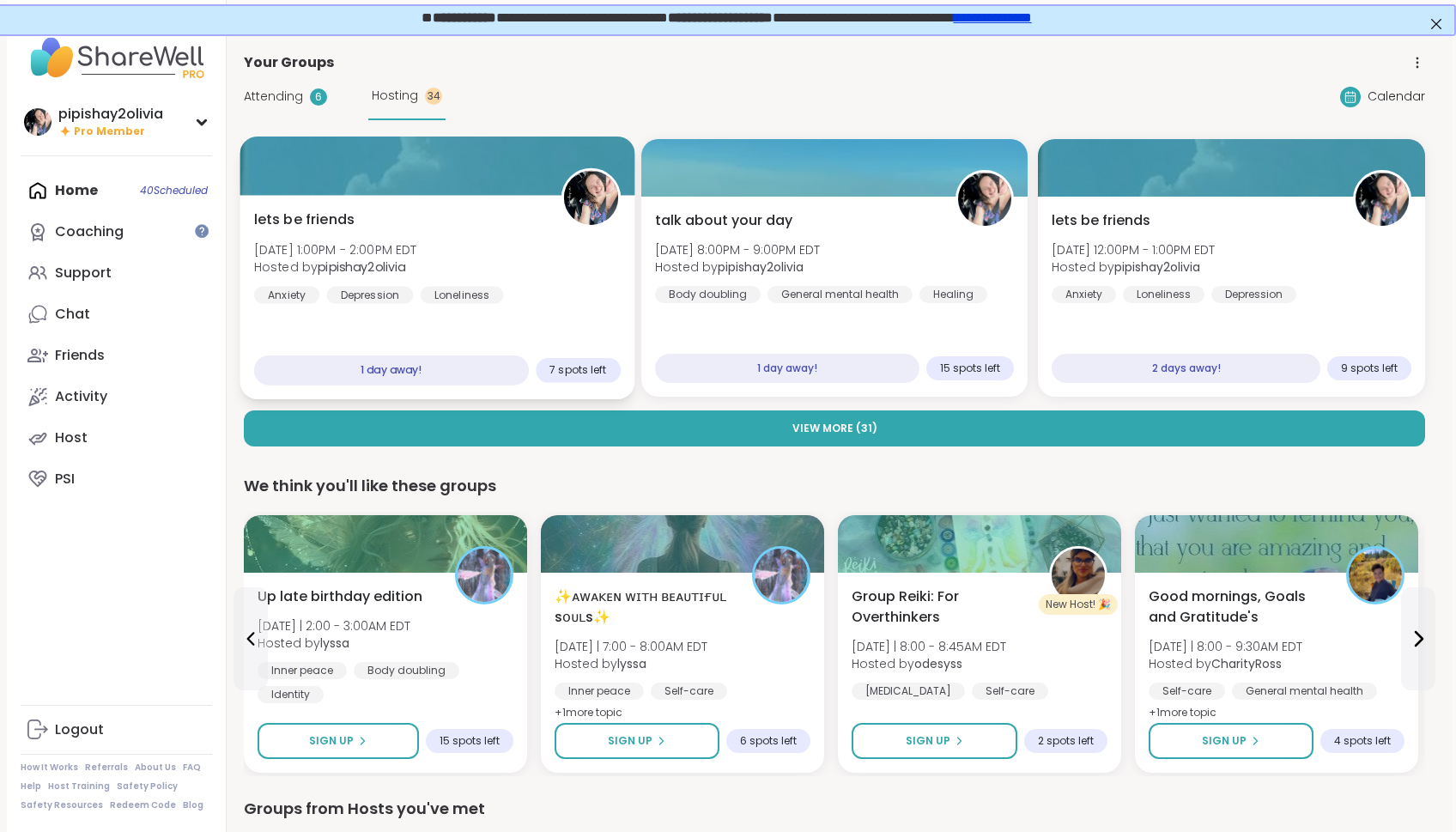
click at [523, 310] on div "lets be friends [DATE] 1:00PM - 2:00PM EDT Hosted by pipishay2olivia Anxiety [M…" at bounding box center [436, 297] width 395 height 204
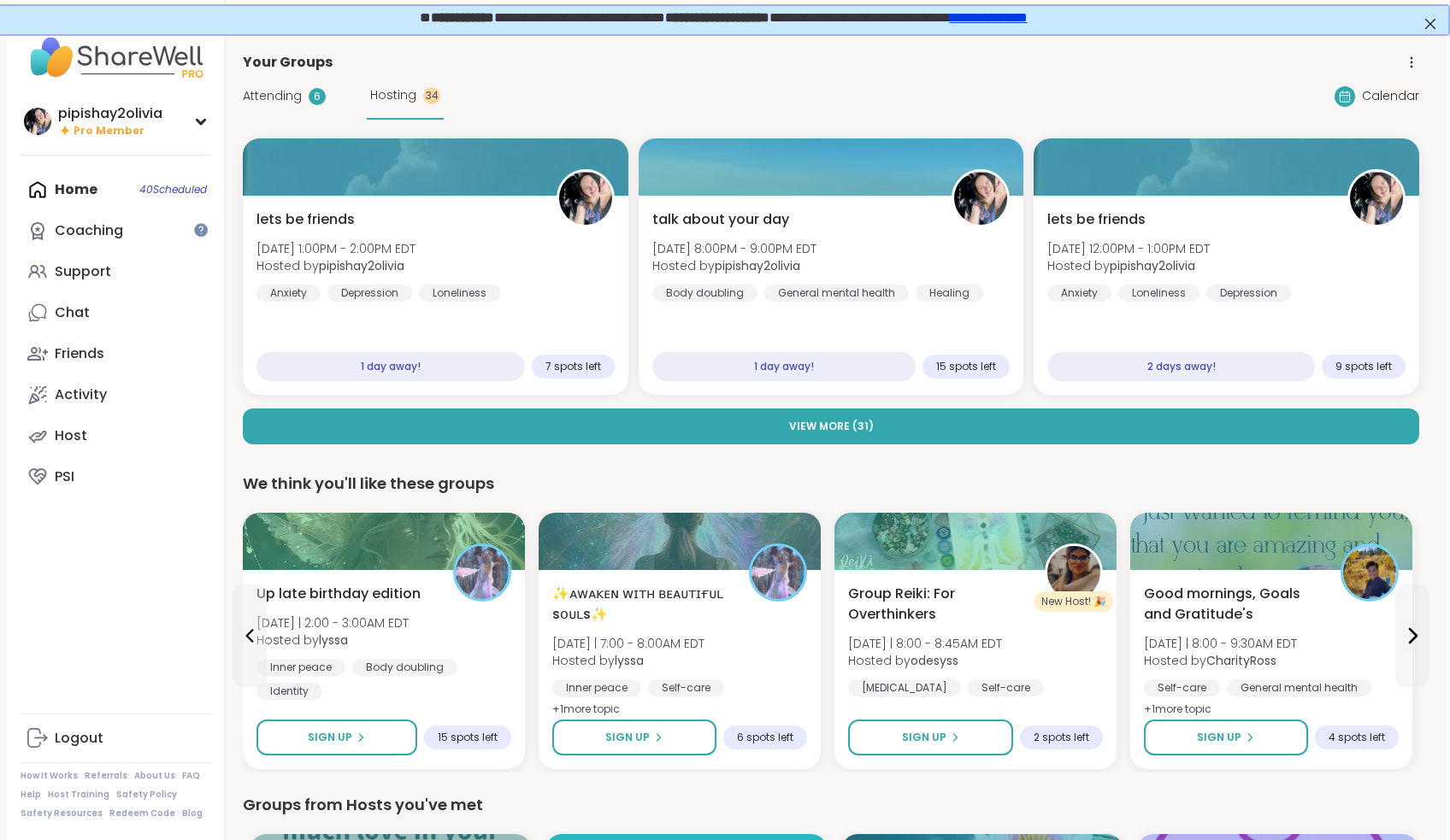
click at [574, 67] on div "Your Groups" at bounding box center [830, 62] width 1176 height 21
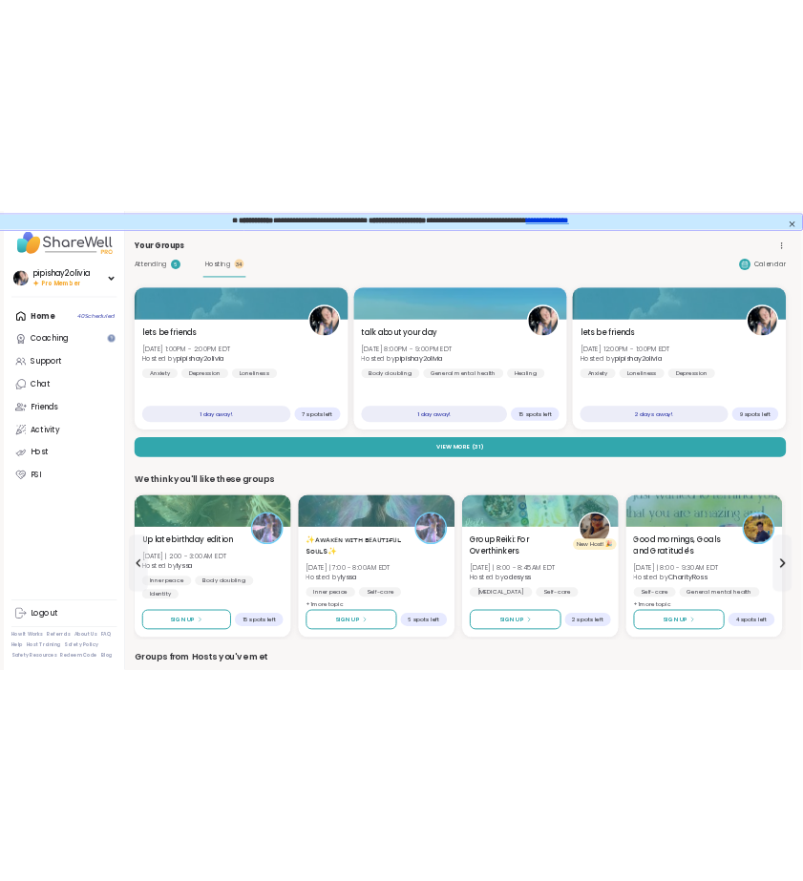
scroll to position [0, 0]
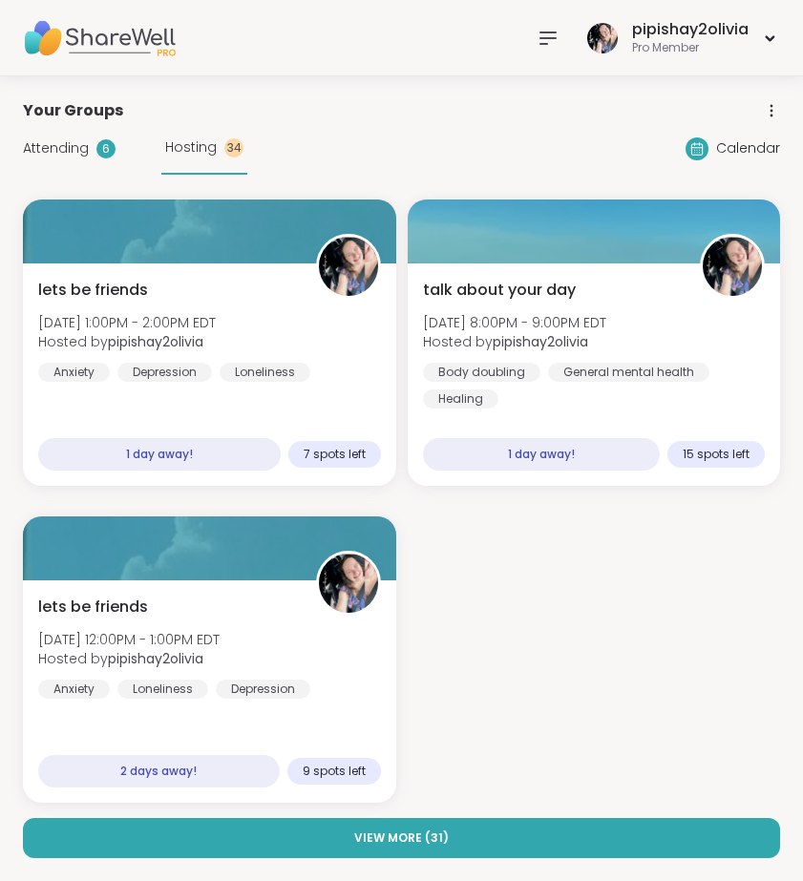
click at [71, 151] on span "Attending" at bounding box center [56, 148] width 66 height 20
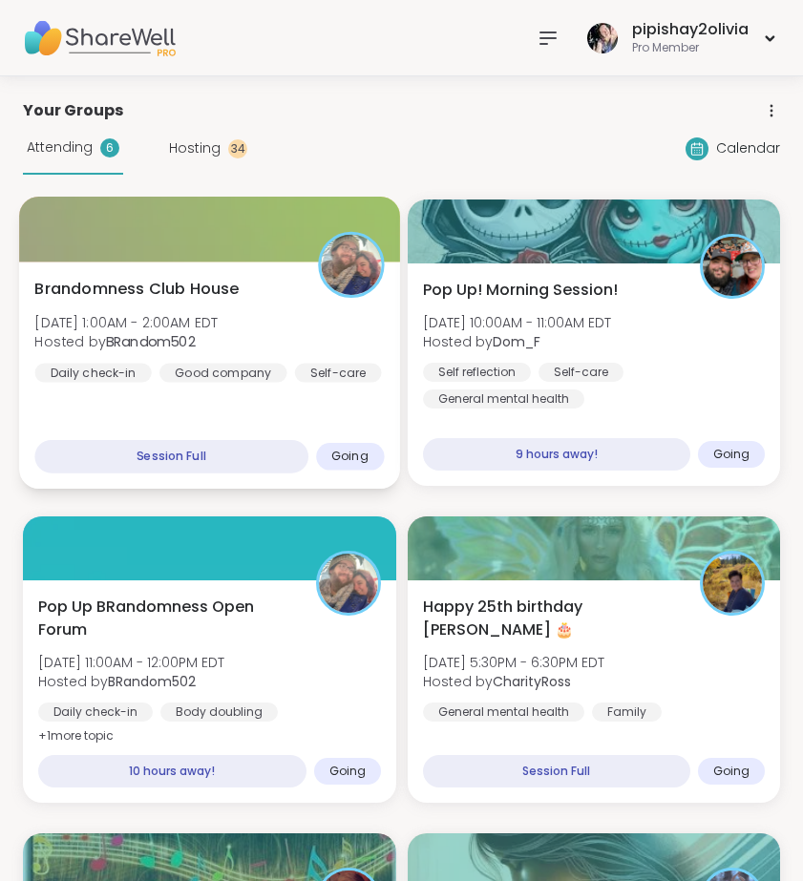
click at [104, 256] on div at bounding box center [209, 229] width 380 height 65
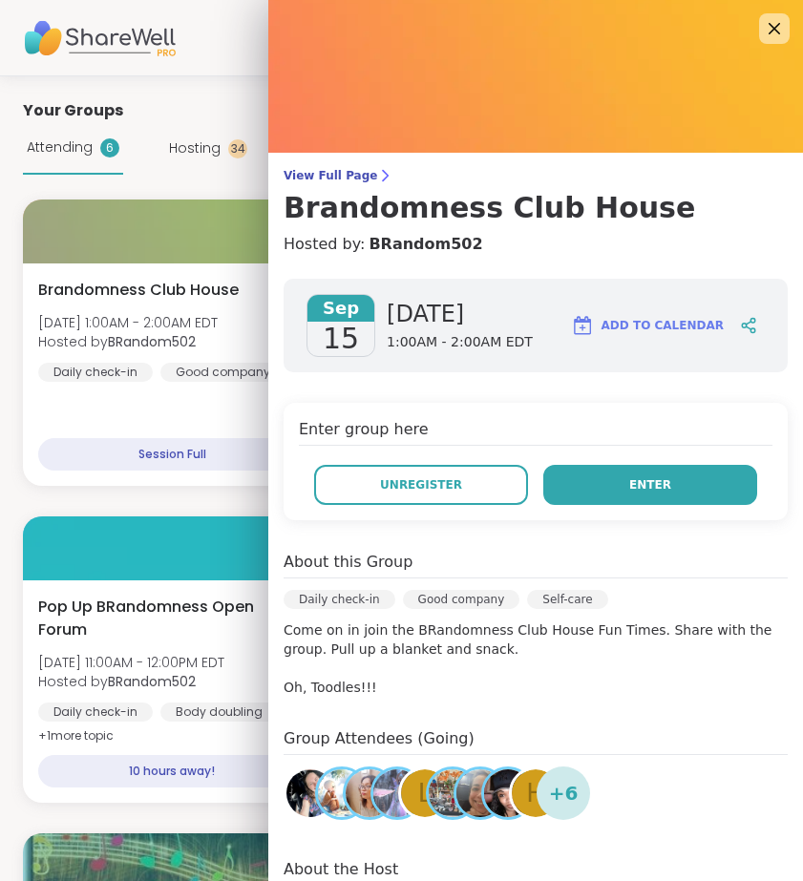
click at [689, 486] on button "Enter" at bounding box center [650, 485] width 214 height 40
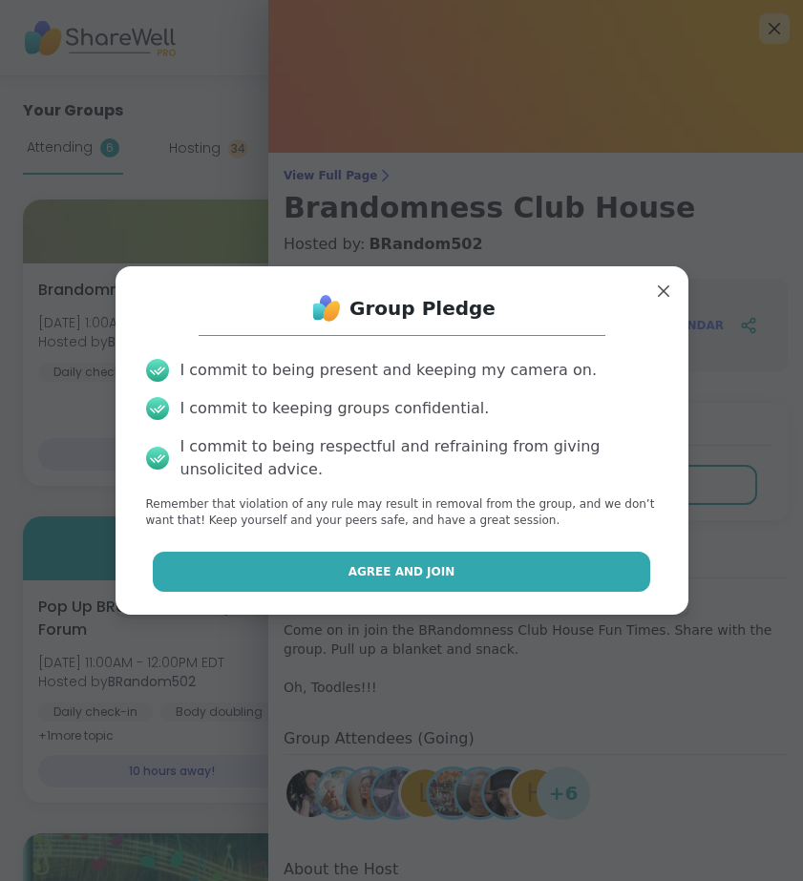
click at [434, 569] on span "Agree and Join" at bounding box center [401, 571] width 107 height 17
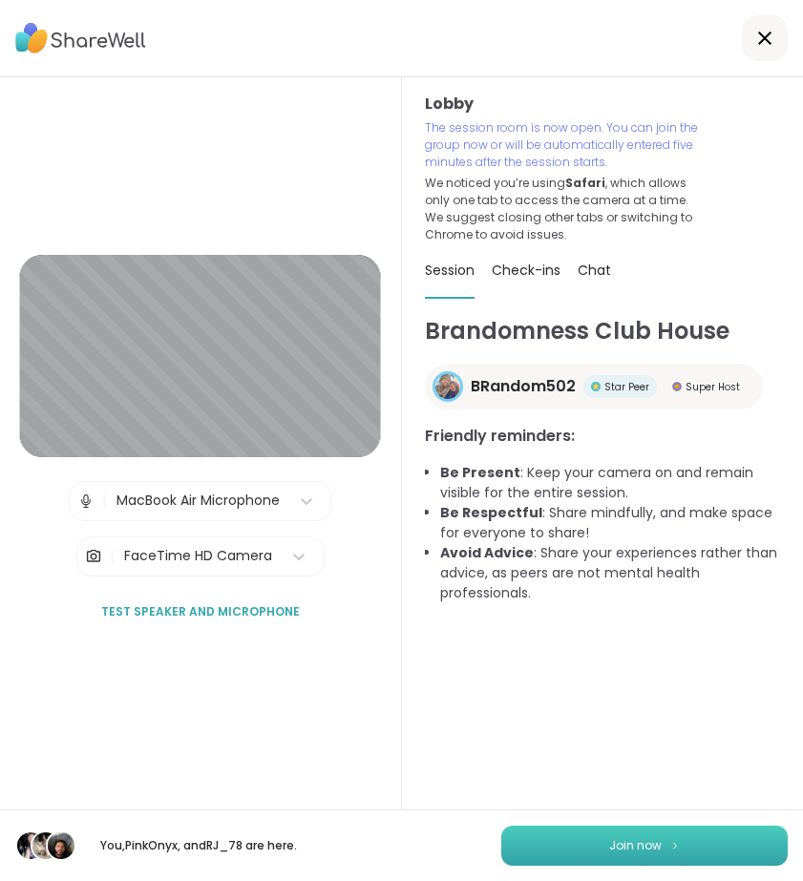
click at [694, 845] on button "Join now" at bounding box center [644, 846] width 286 height 40
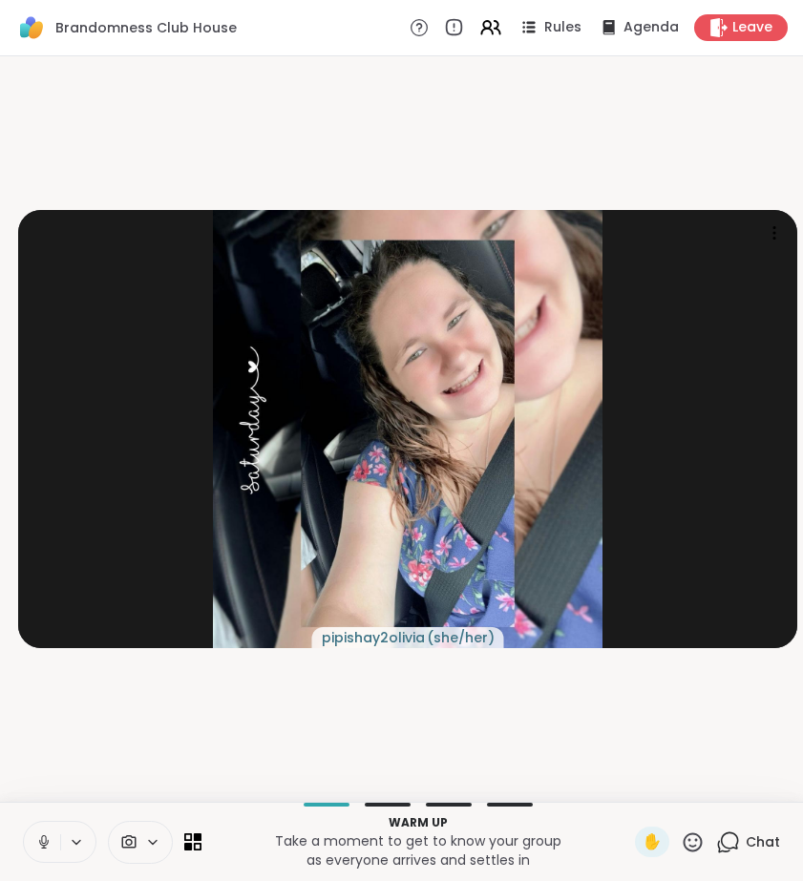
drag, startPoint x: 47, startPoint y: 850, endPoint x: 42, endPoint y: 831, distance: 19.7
click at [47, 850] on button at bounding box center [42, 842] width 36 height 40
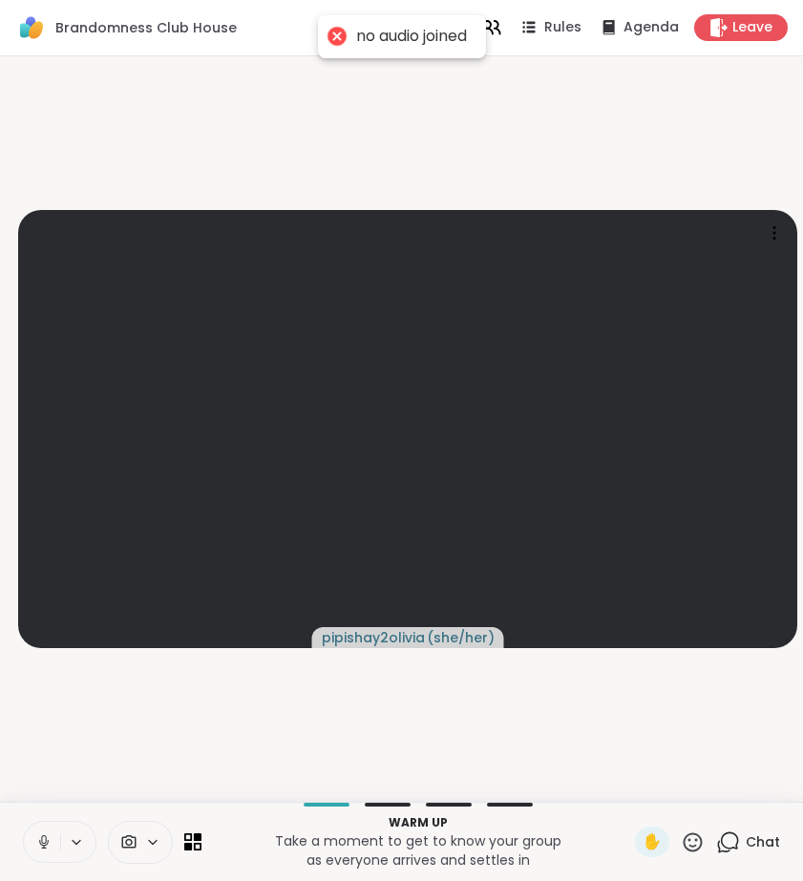
click at [46, 840] on icon at bounding box center [43, 839] width 5 height 9
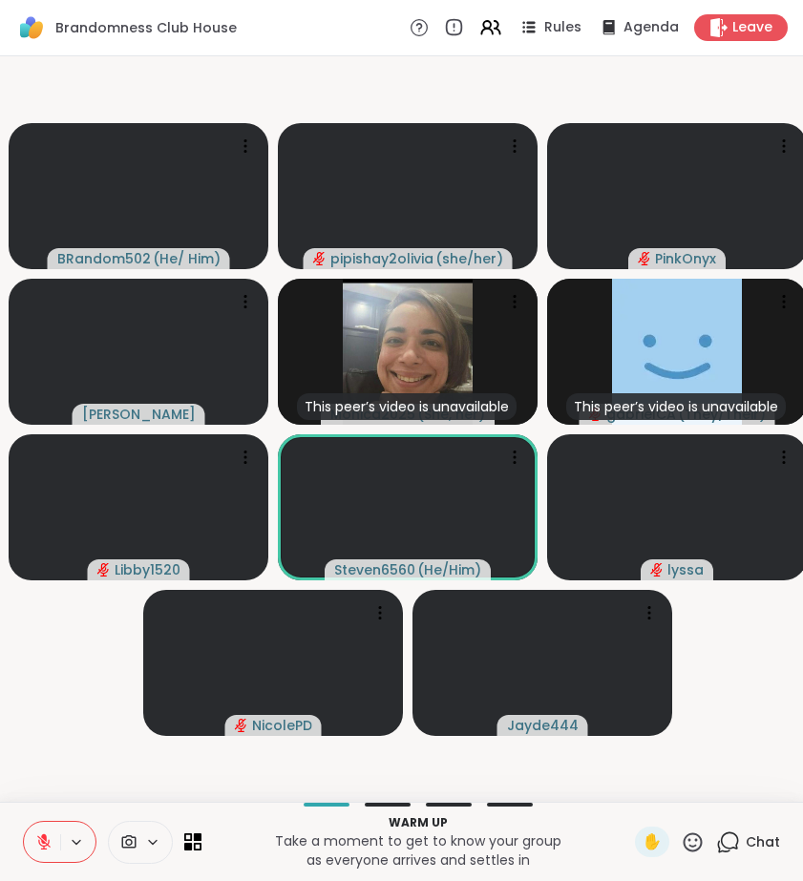
click at [693, 847] on icon at bounding box center [692, 841] width 19 height 19
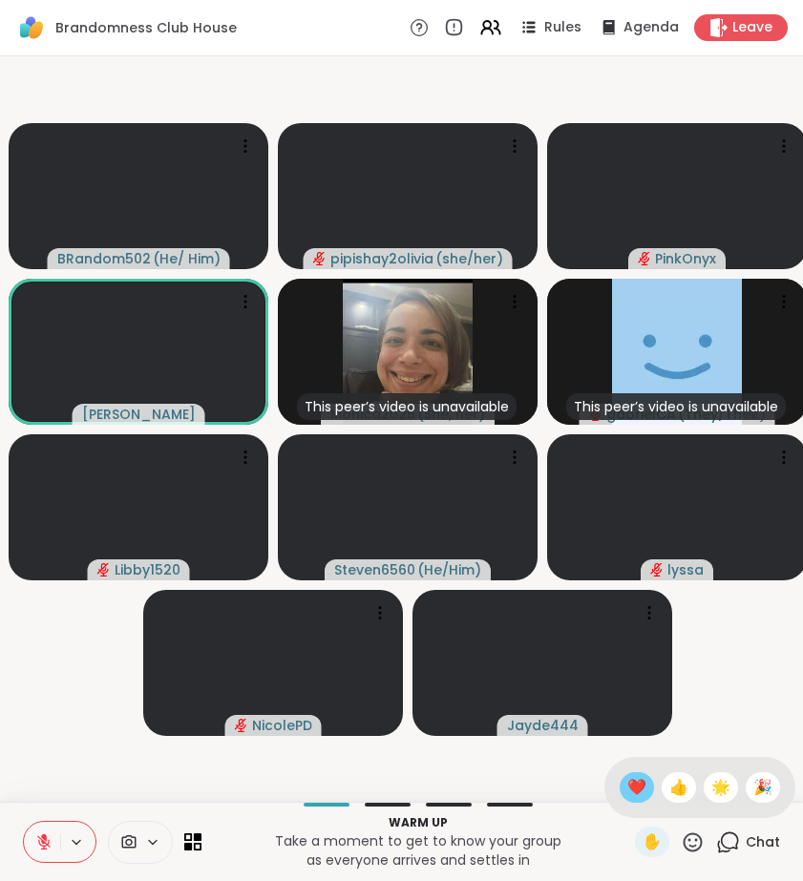
click at [631, 786] on span "❤️" at bounding box center [636, 787] width 19 height 23
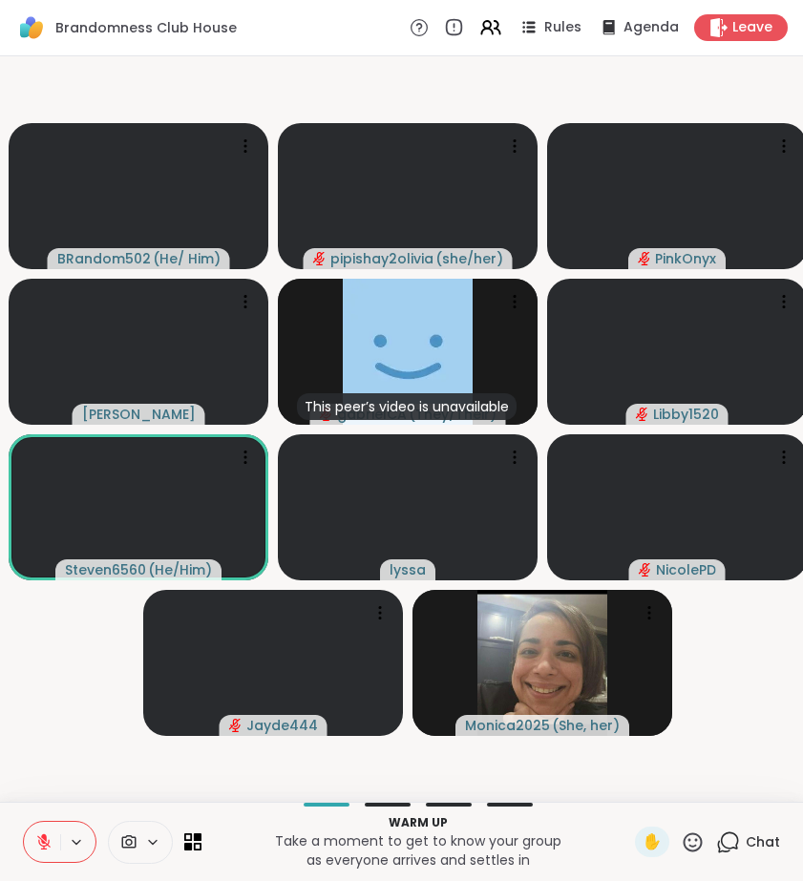
click at [730, 846] on icon at bounding box center [728, 842] width 24 height 24
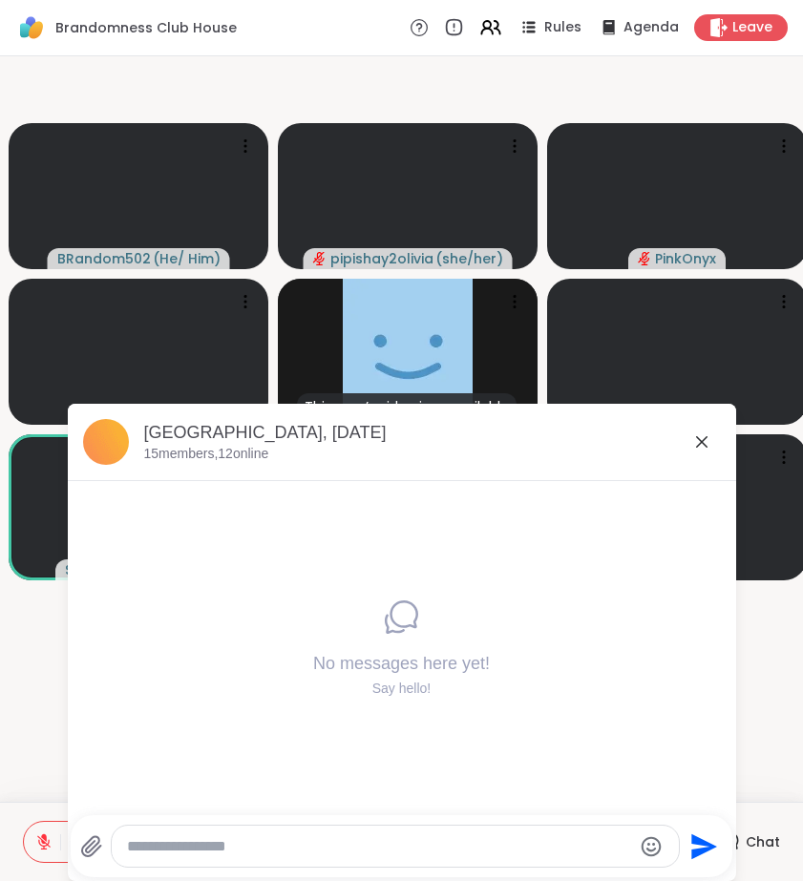
click at [259, 850] on textarea "Type your message" at bounding box center [379, 846] width 505 height 19
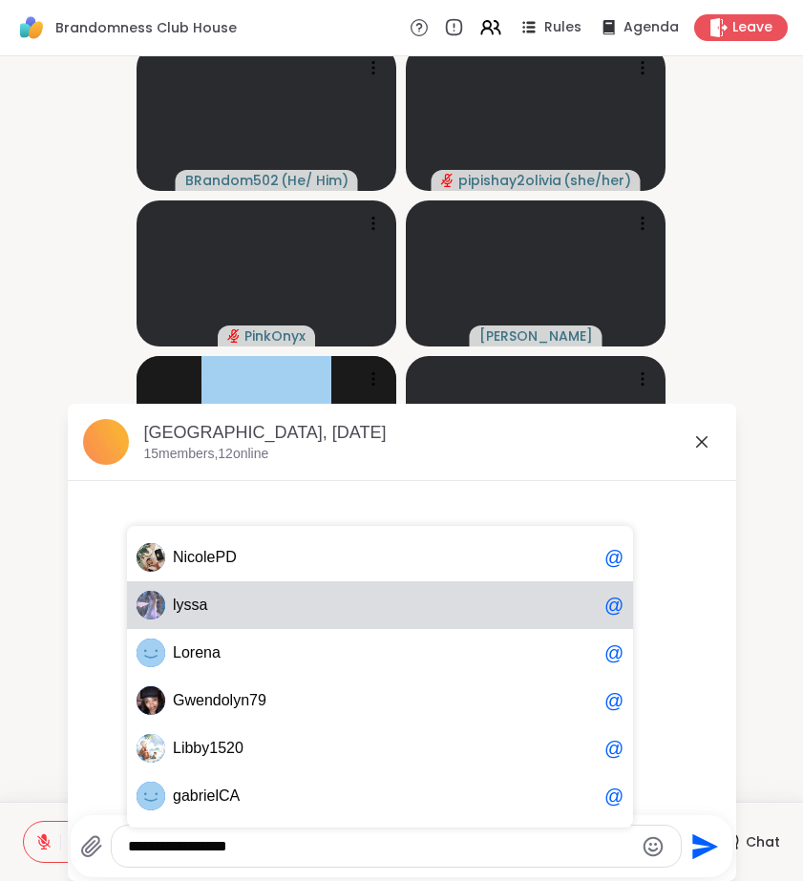
click at [490, 596] on span "l yssa" at bounding box center [385, 605] width 424 height 19
type textarea "**********"
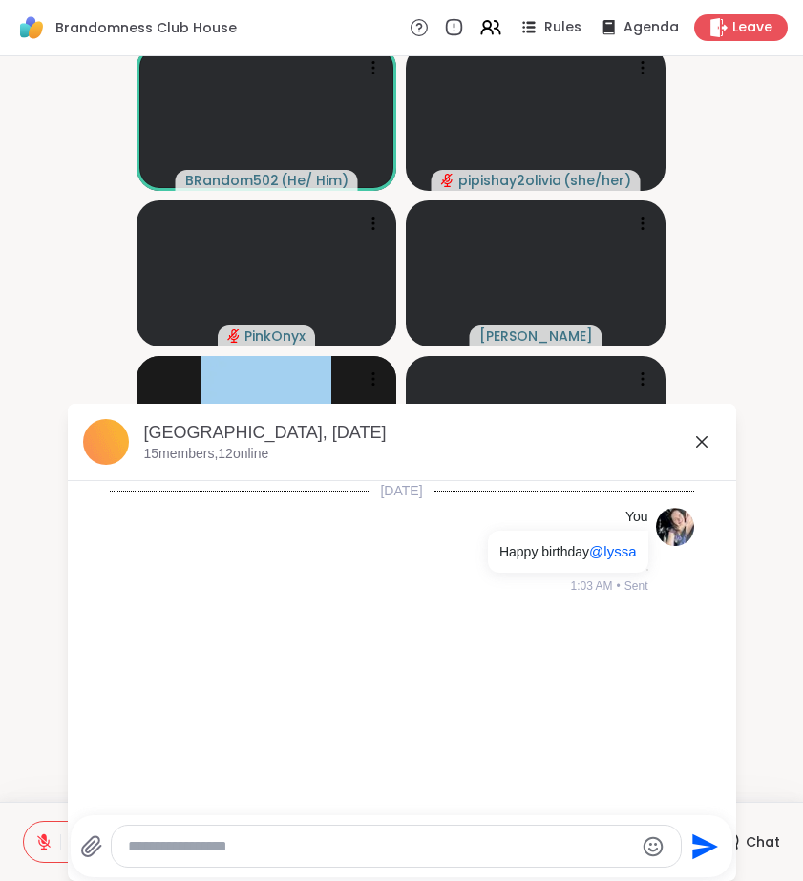
click at [700, 437] on icon at bounding box center [701, 441] width 23 height 23
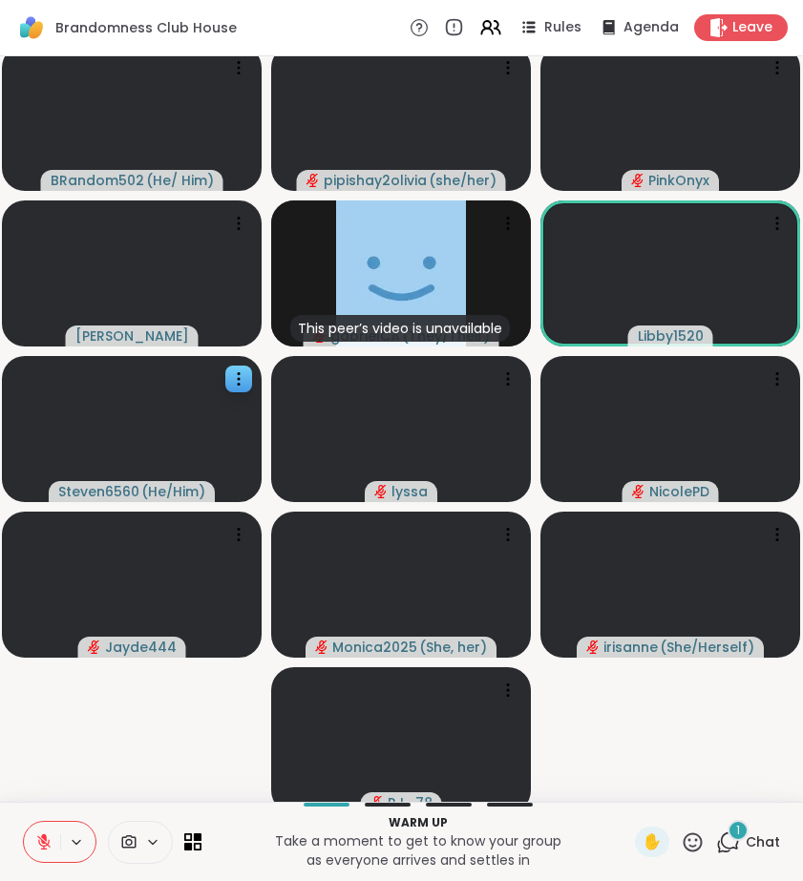
click at [730, 840] on icon at bounding box center [728, 842] width 24 height 24
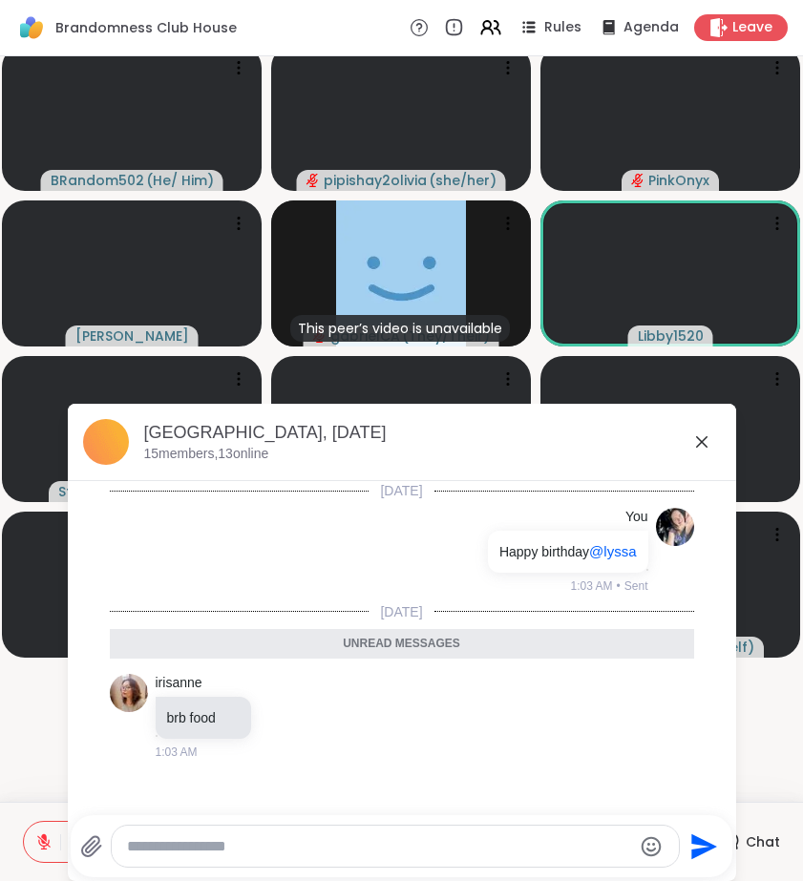
click at [700, 450] on icon at bounding box center [701, 441] width 23 height 23
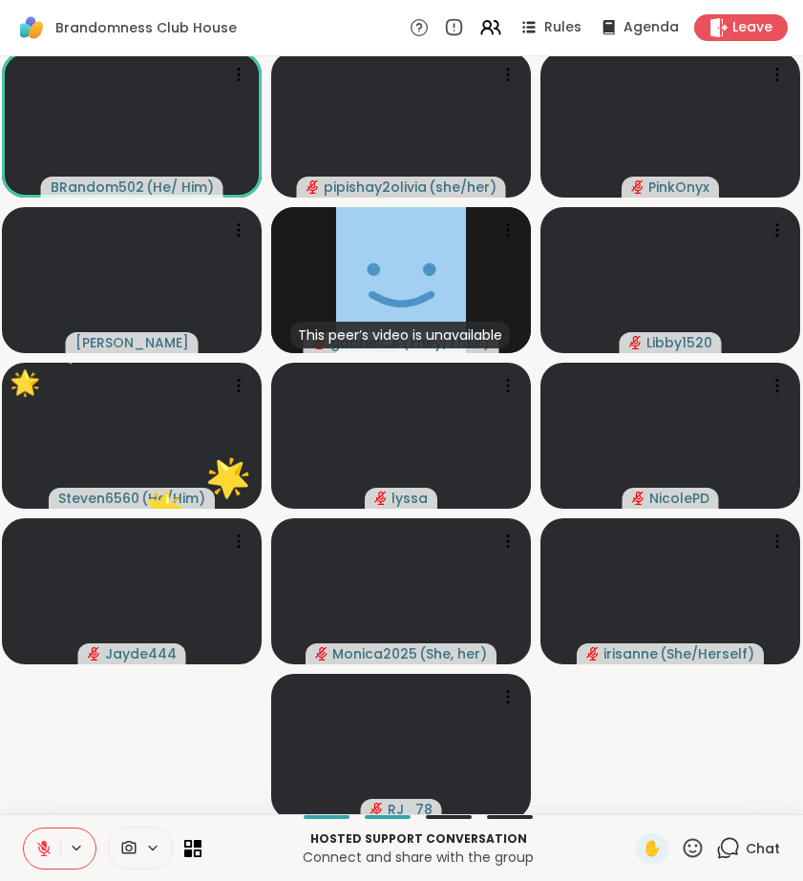
click at [731, 848] on icon at bounding box center [728, 848] width 24 height 24
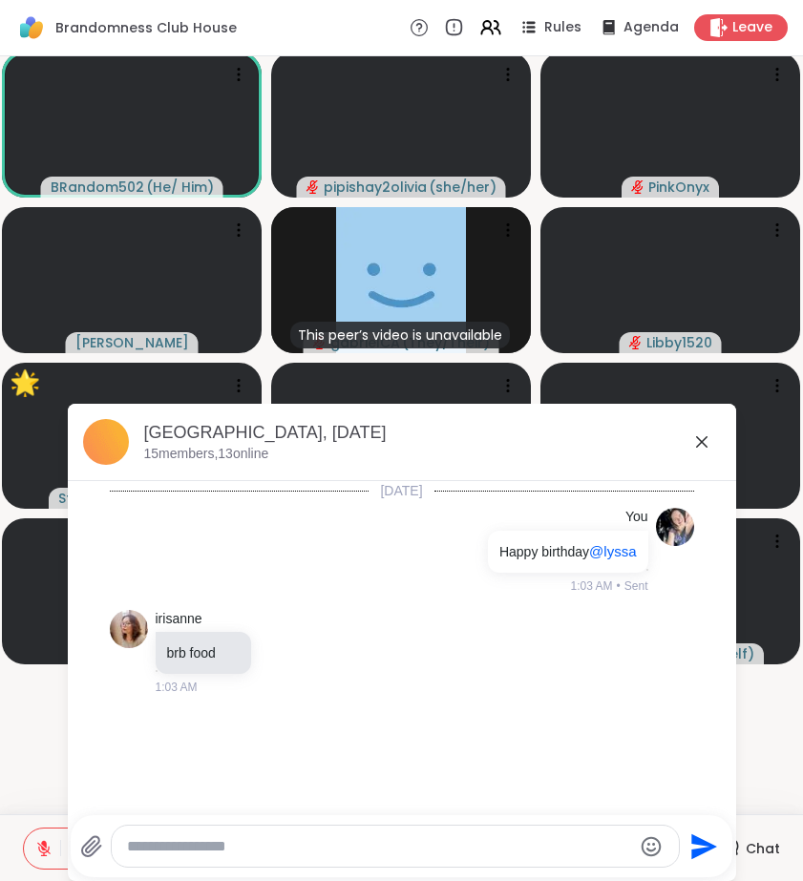
click at [701, 446] on icon at bounding box center [701, 441] width 23 height 23
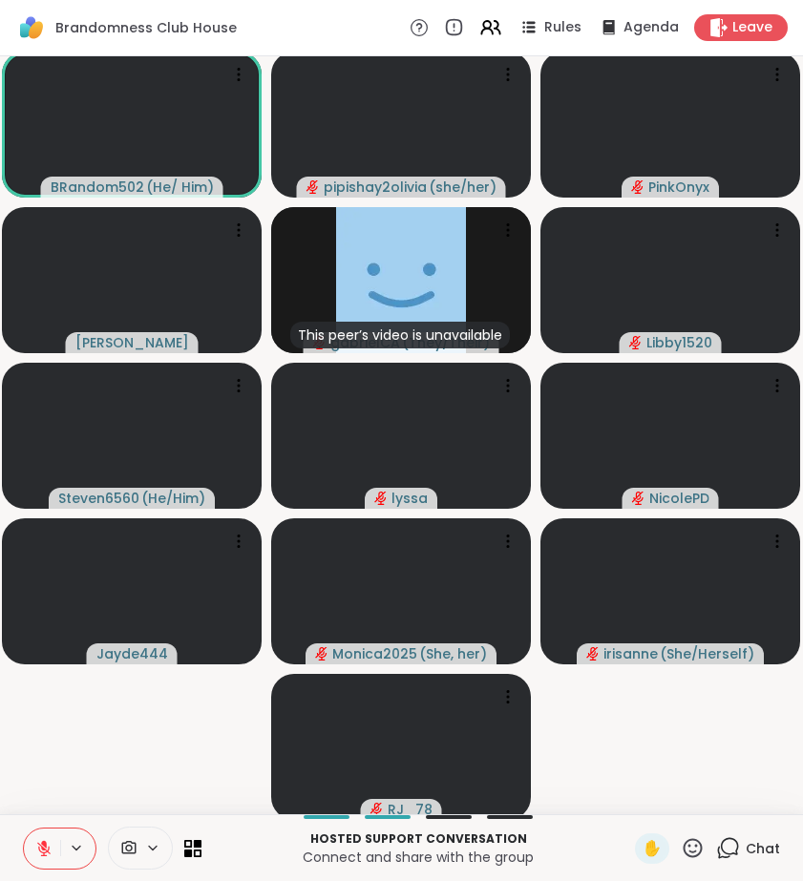
click at [728, 845] on icon at bounding box center [728, 848] width 24 height 24
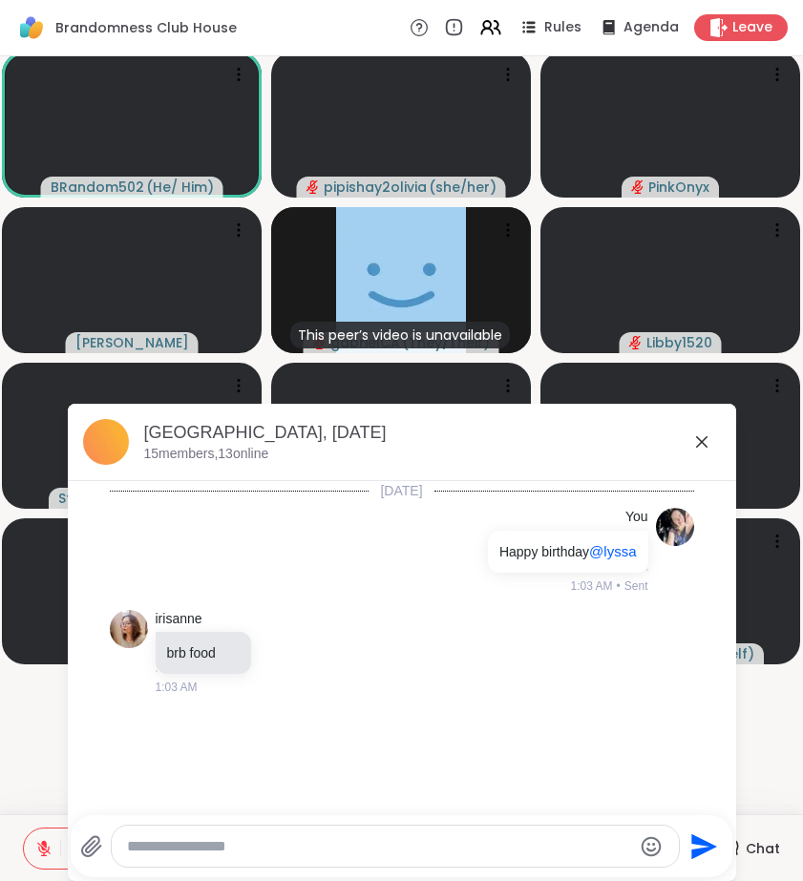
click at [472, 858] on div at bounding box center [395, 846] width 567 height 41
click at [455, 849] on textarea "Type your message" at bounding box center [379, 846] width 505 height 19
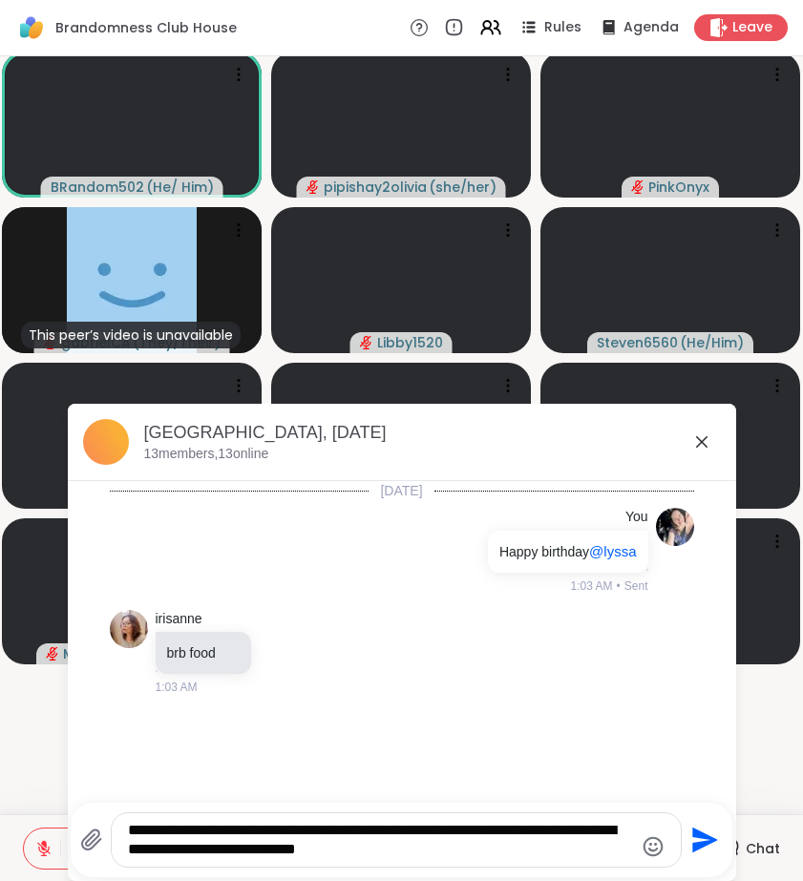
type textarea "**********"
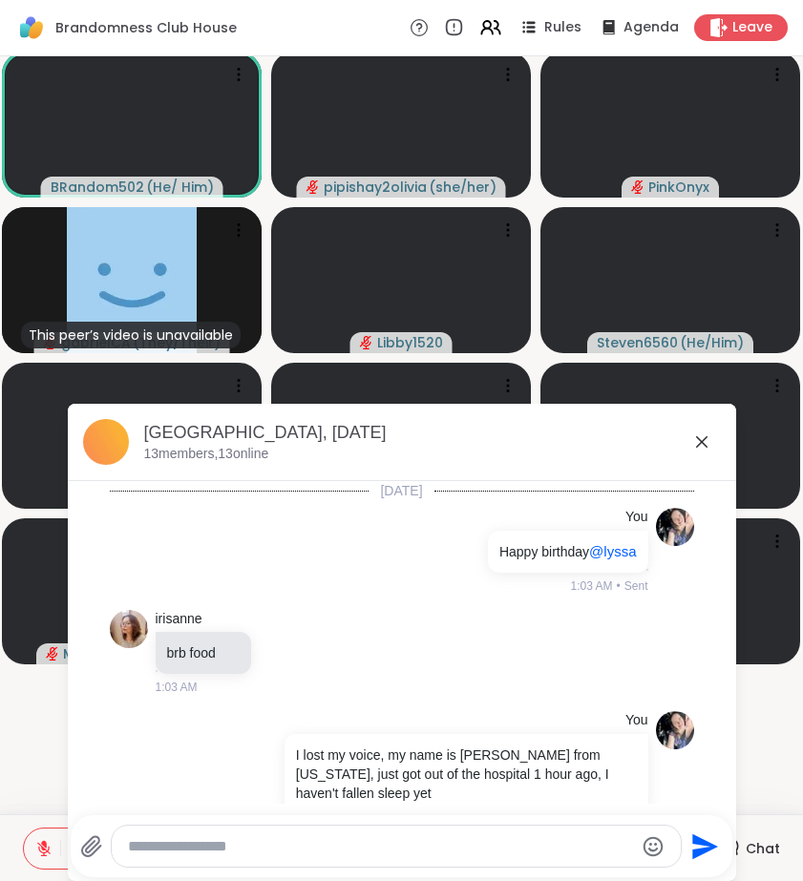
scroll to position [38, 0]
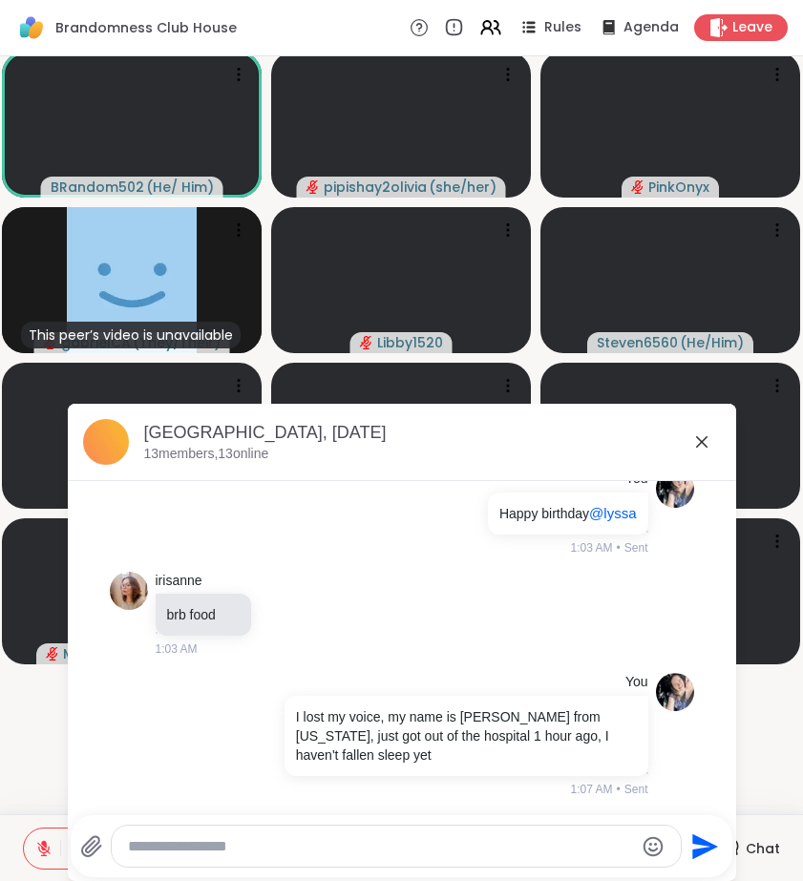
click at [698, 443] on icon at bounding box center [701, 441] width 23 height 23
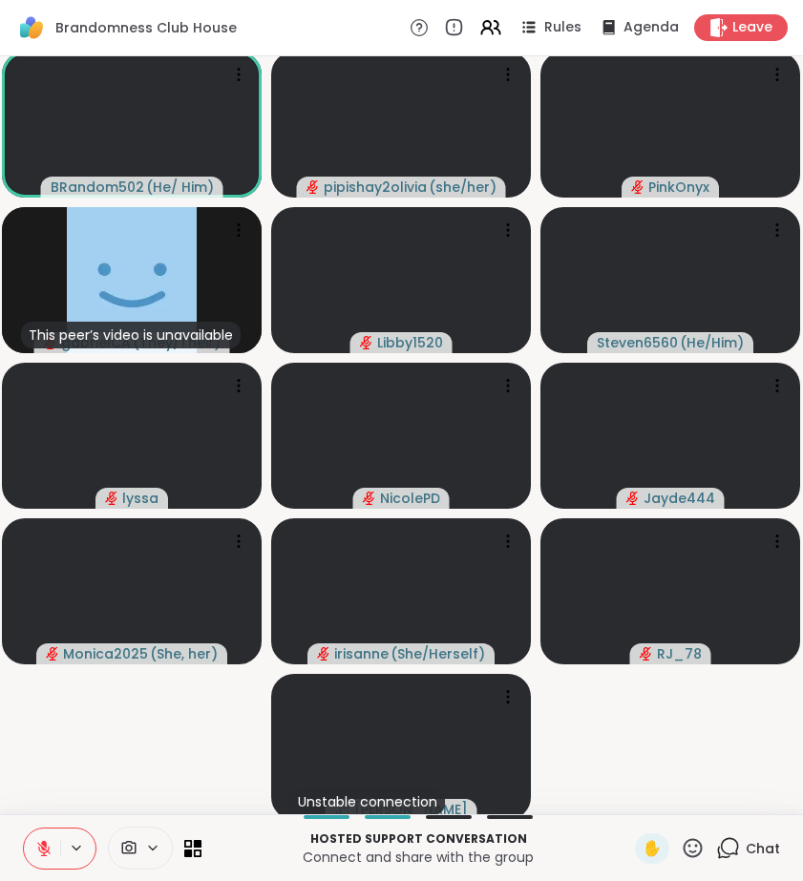
click at [693, 851] on icon at bounding box center [692, 847] width 19 height 19
click at [639, 793] on span "❤️" at bounding box center [636, 798] width 19 height 23
click at [691, 845] on icon at bounding box center [692, 847] width 19 height 19
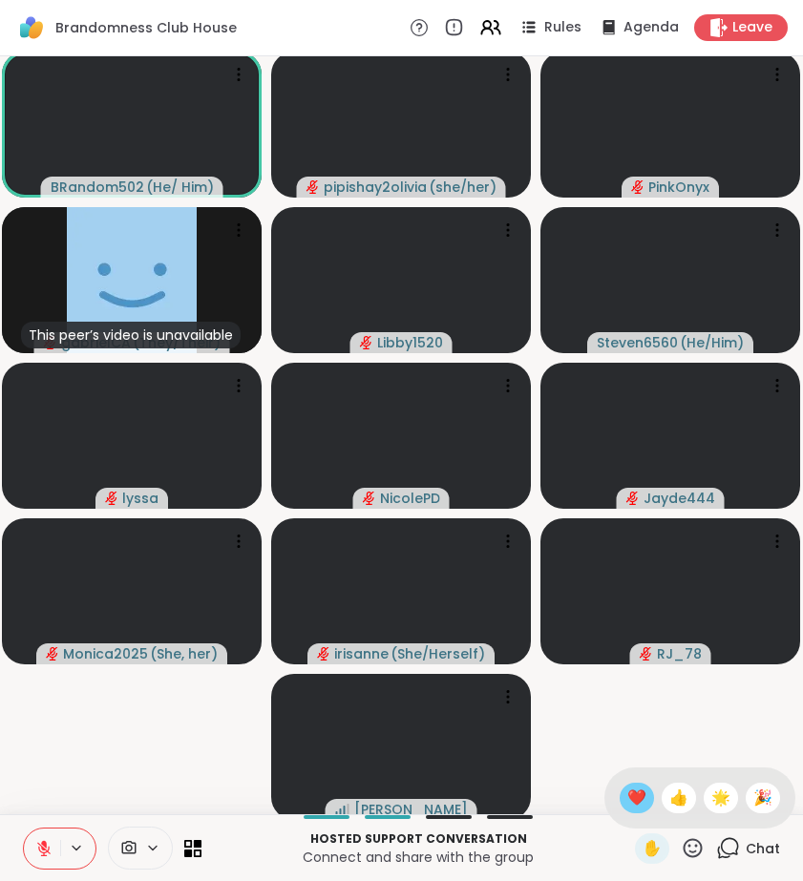
click at [638, 793] on span "❤️" at bounding box center [636, 798] width 19 height 23
click at [737, 844] on span "1" at bounding box center [738, 837] width 4 height 16
click at [735, 840] on icon at bounding box center [730, 846] width 18 height 17
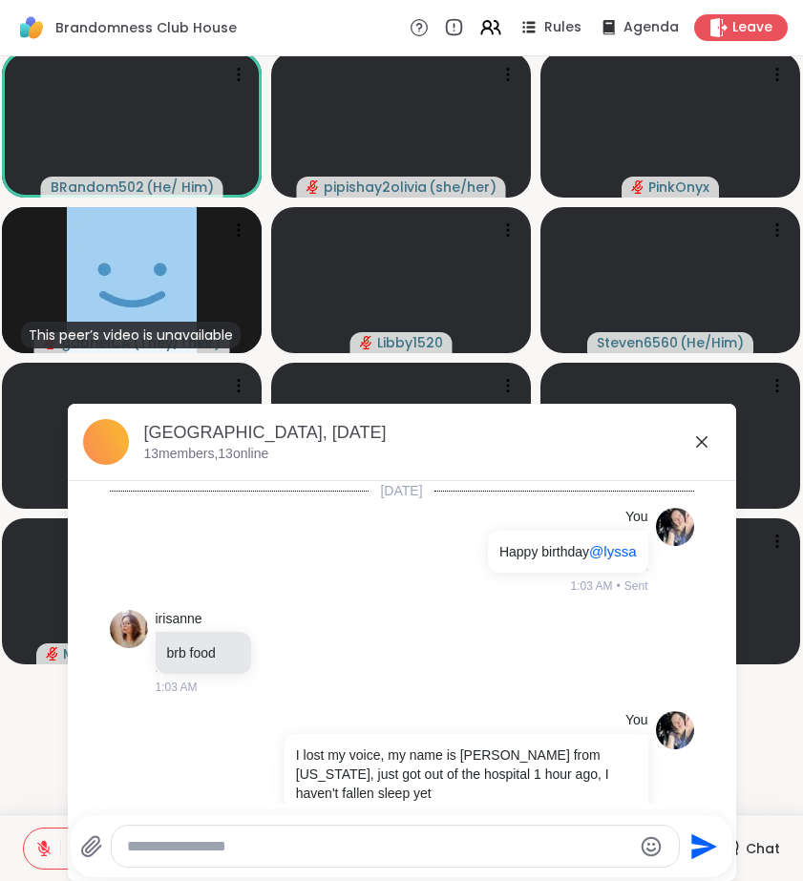
scroll to position [250, 0]
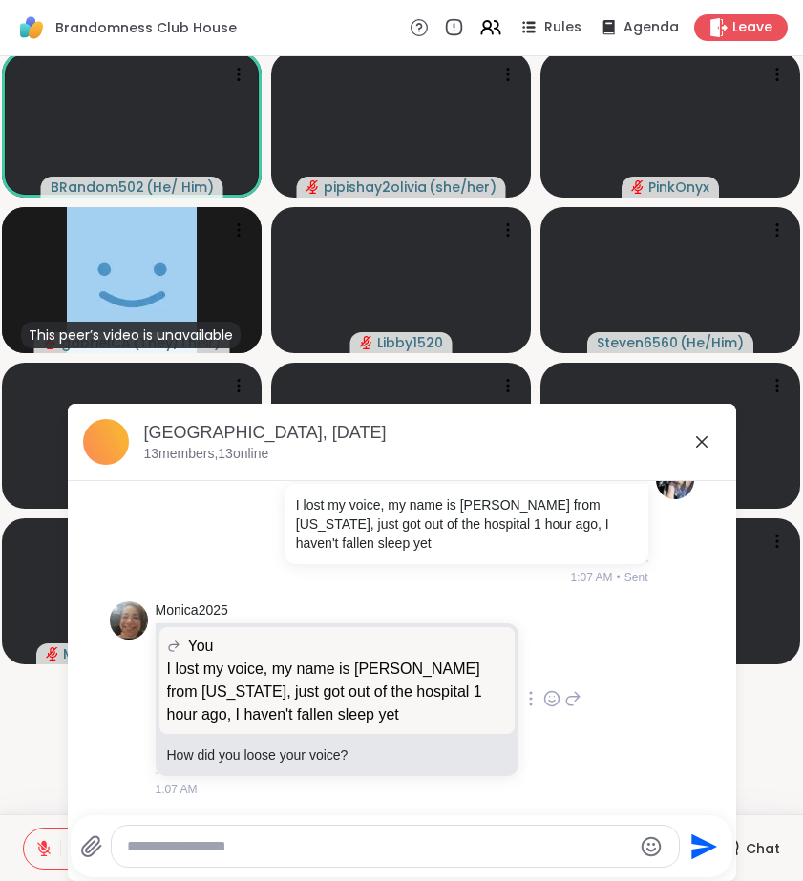
click at [567, 697] on icon at bounding box center [573, 698] width 13 height 13
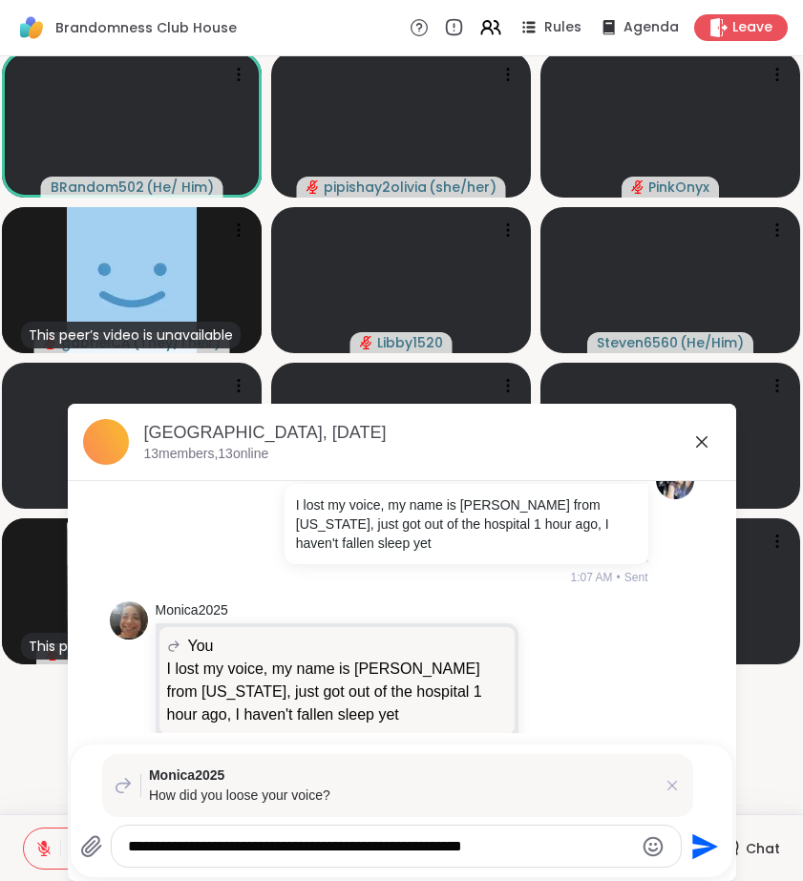
type textarea "**********"
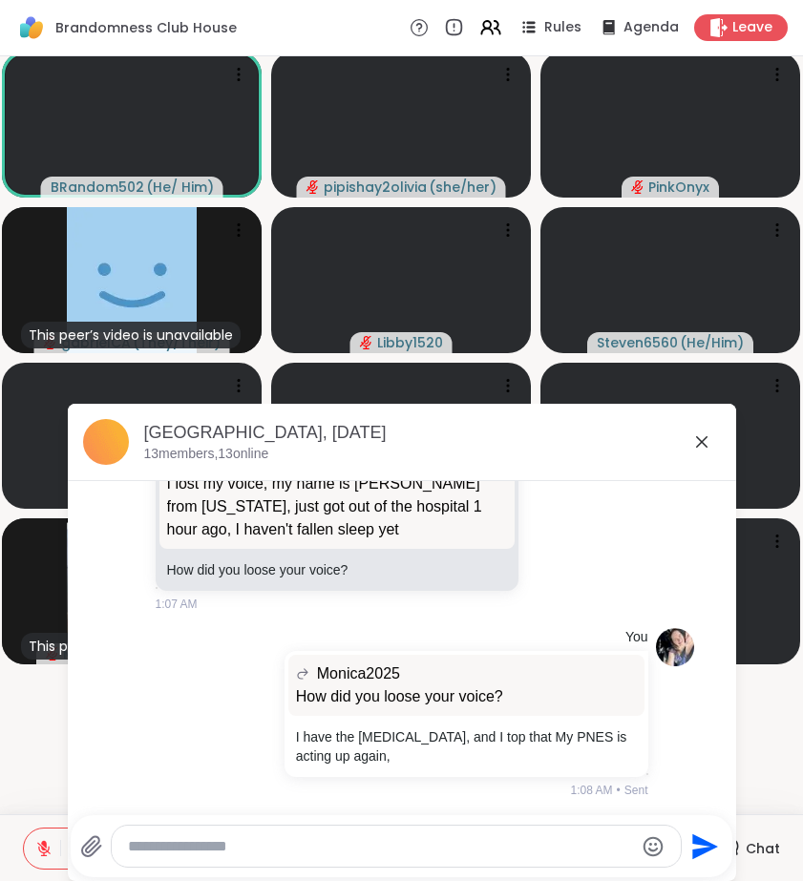
click at [697, 440] on icon at bounding box center [701, 441] width 23 height 23
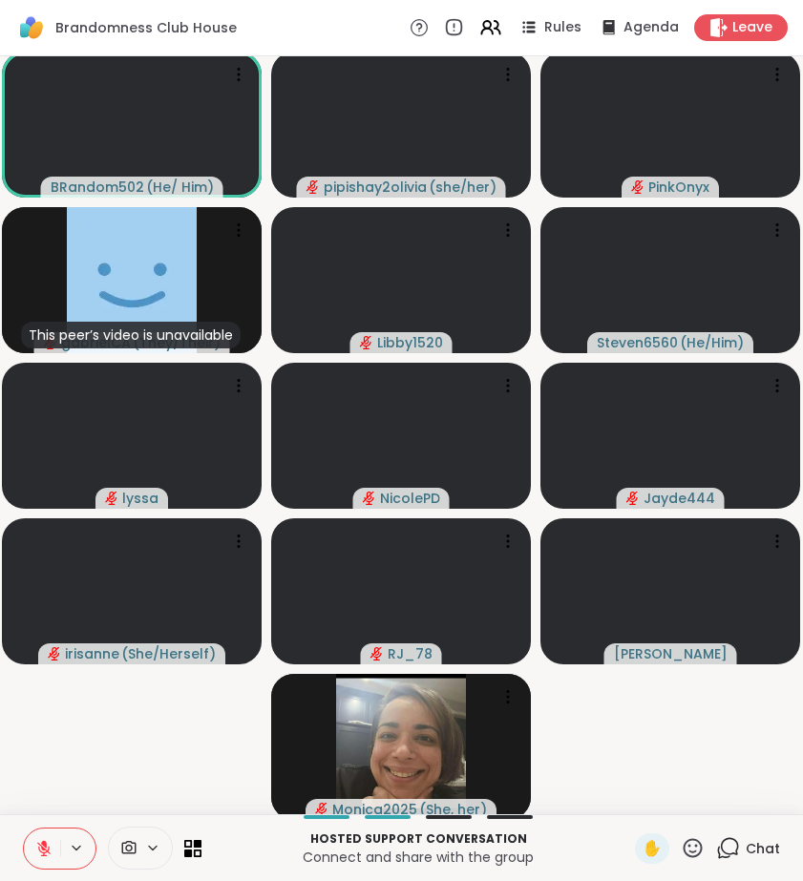
click at [734, 844] on icon at bounding box center [728, 848] width 24 height 24
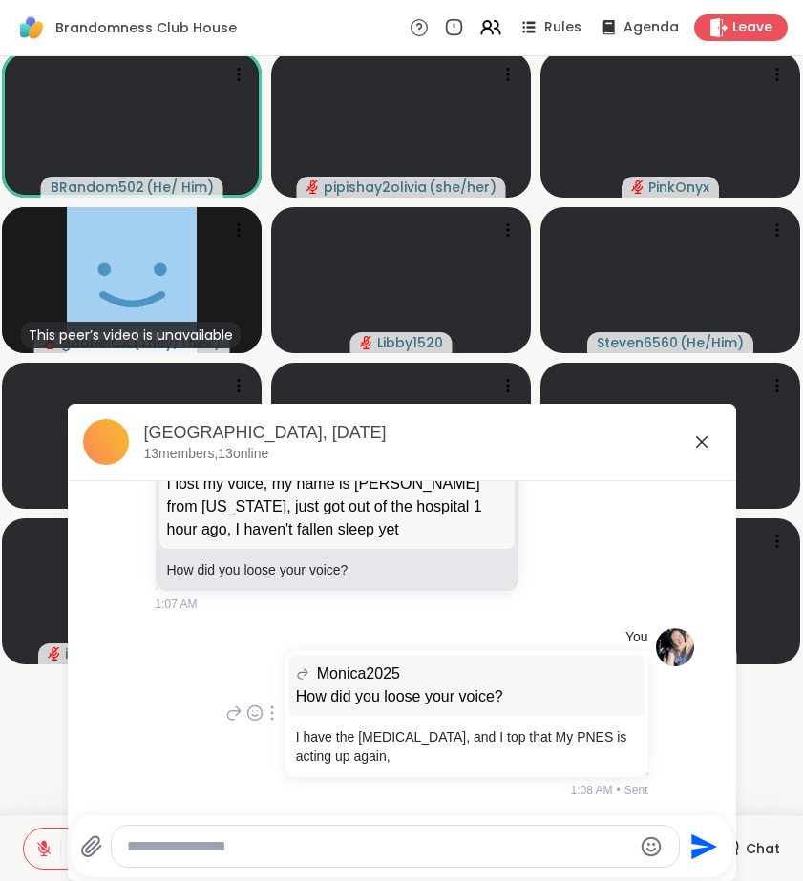
click at [228, 715] on icon at bounding box center [233, 713] width 17 height 23
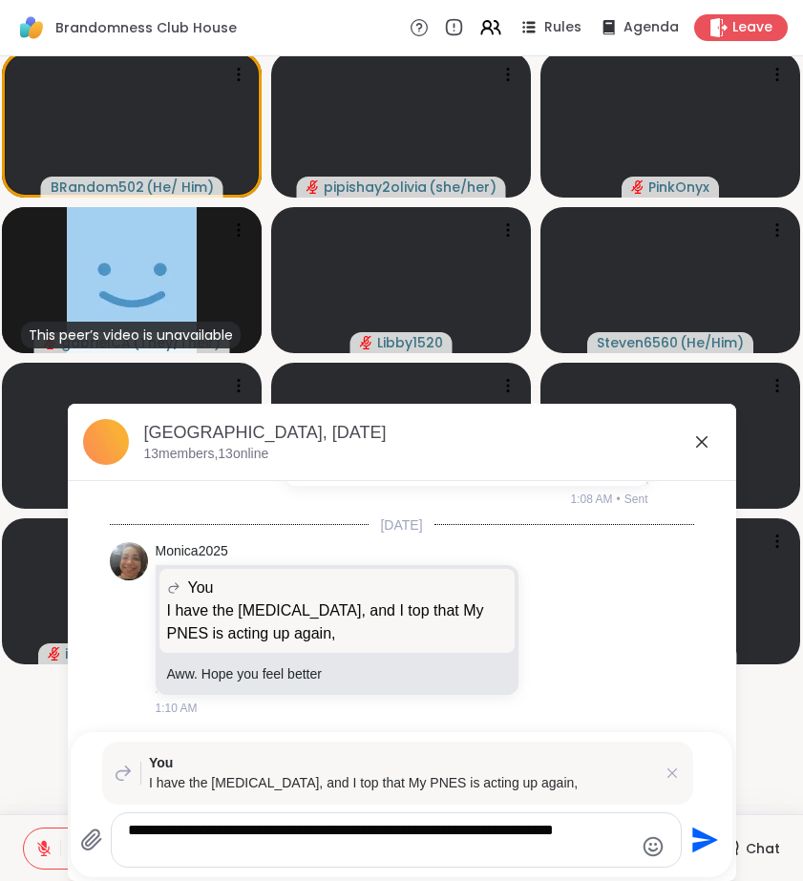
scroll to position [714, 0]
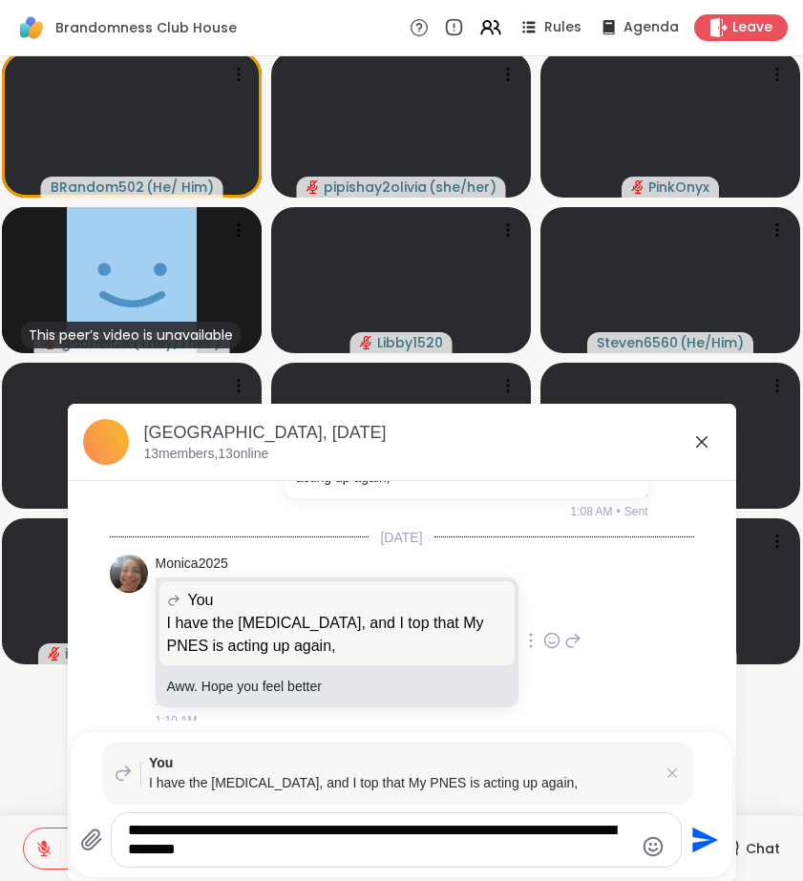
type textarea "**********"
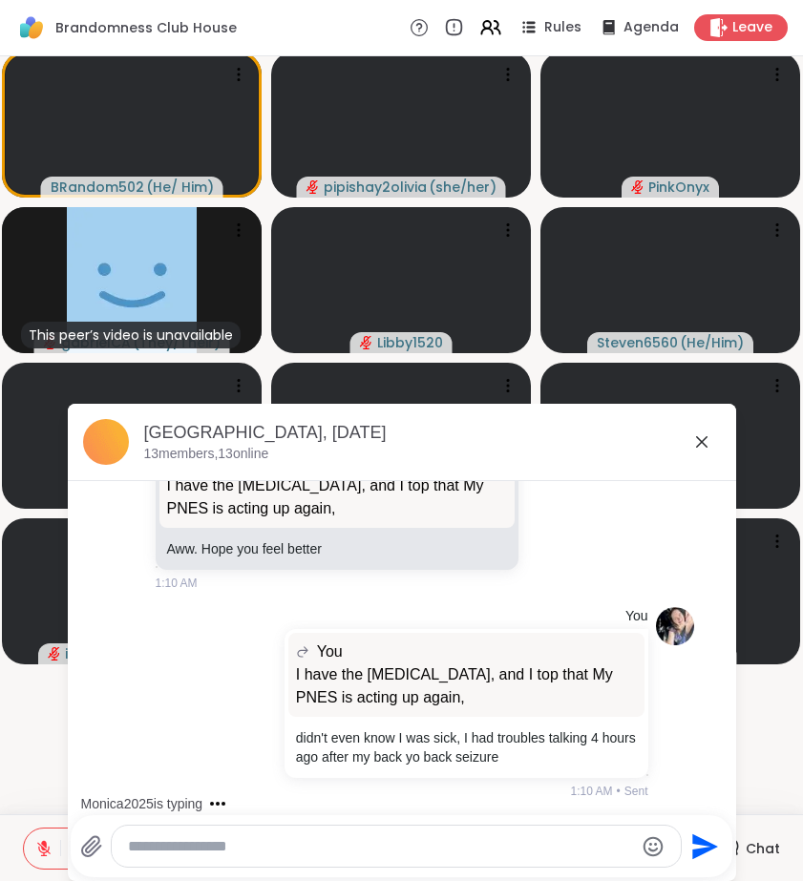
scroll to position [953, 0]
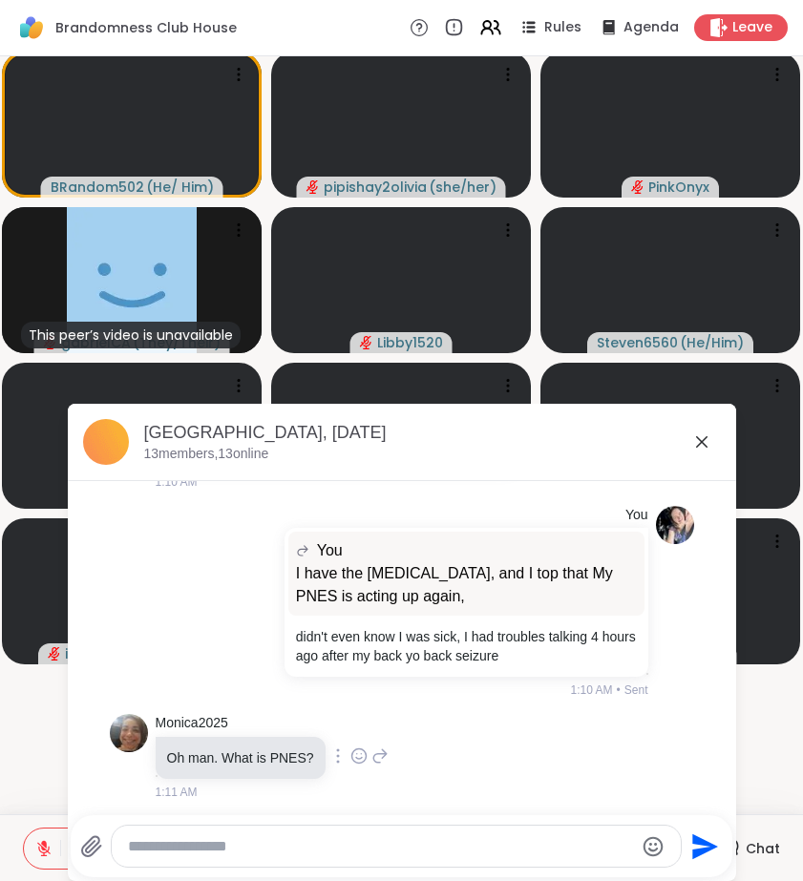
click at [375, 756] on icon at bounding box center [379, 756] width 17 height 23
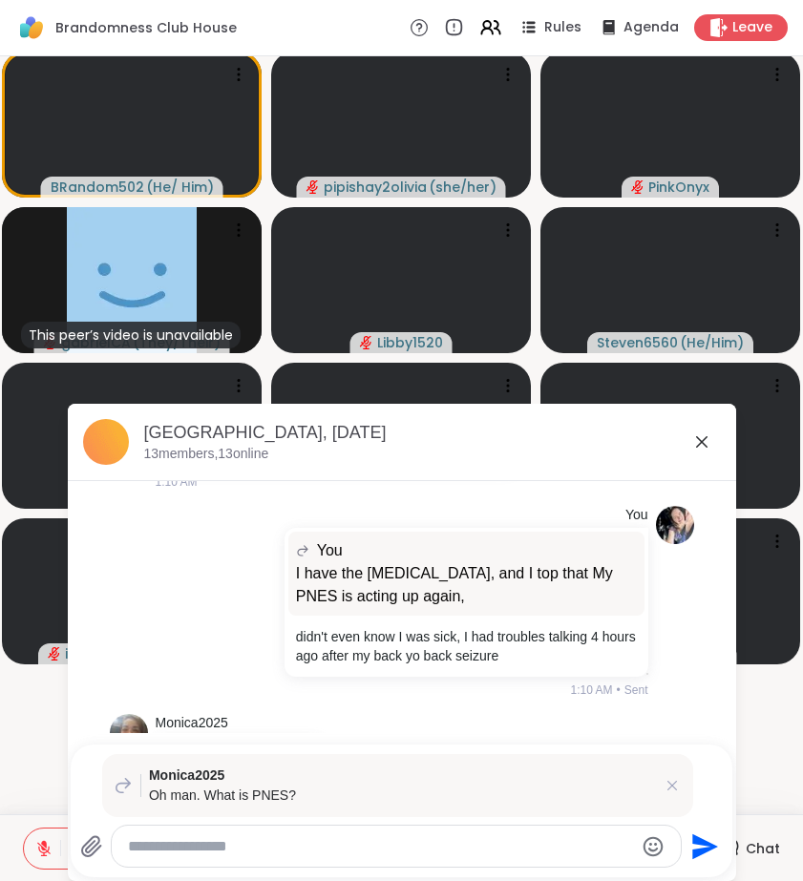
paste textarea "**********"
type textarea "**********"
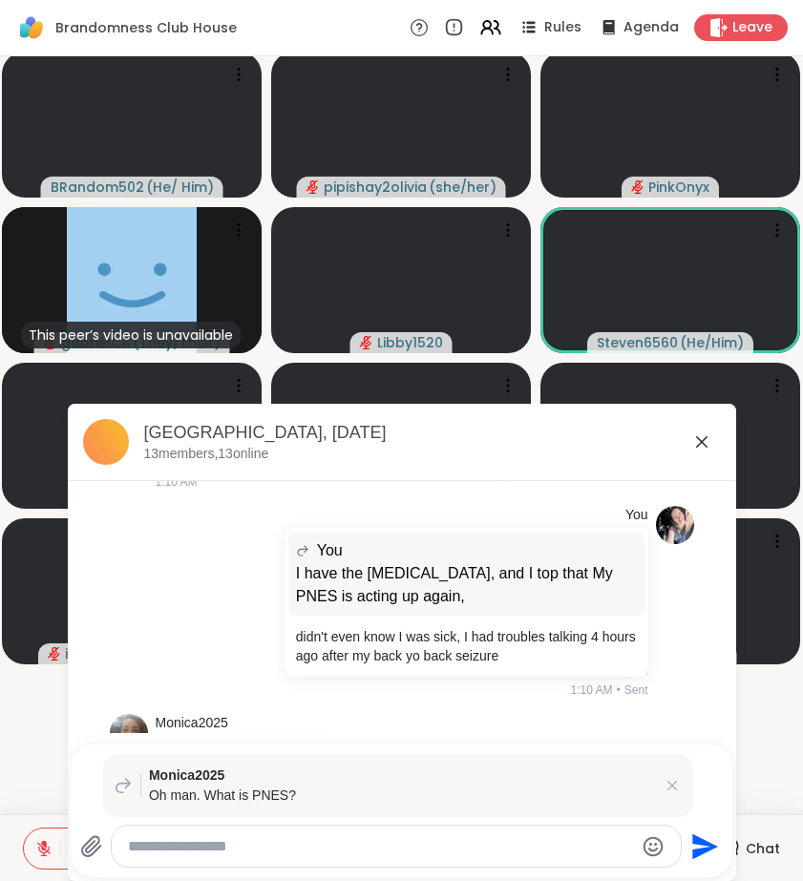
scroll to position [1176, 0]
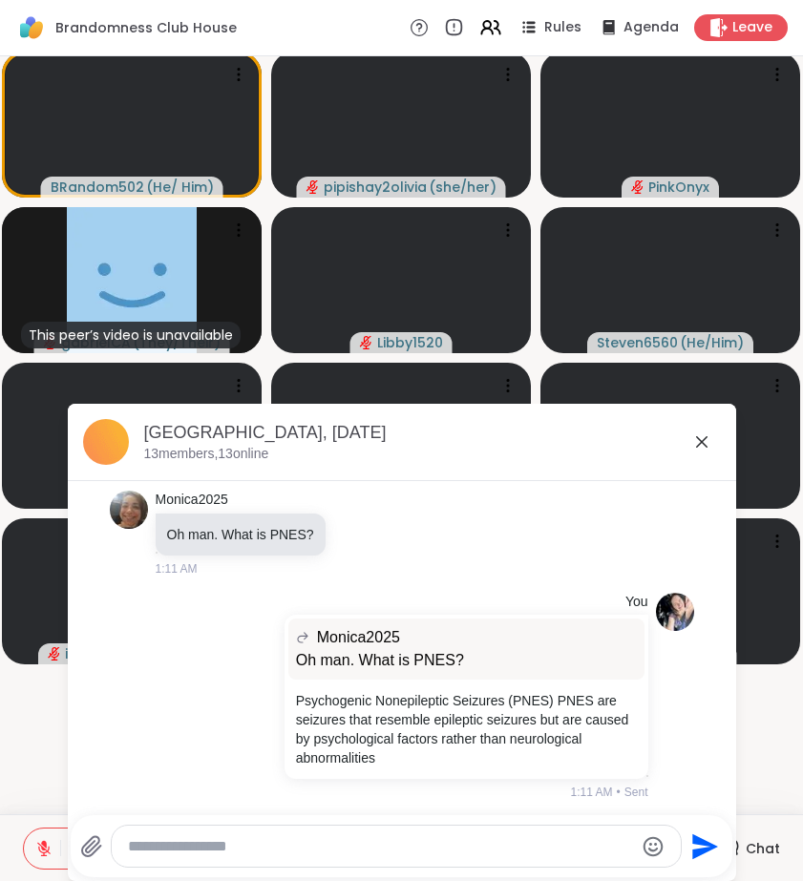
click at [703, 439] on icon at bounding box center [701, 441] width 11 height 11
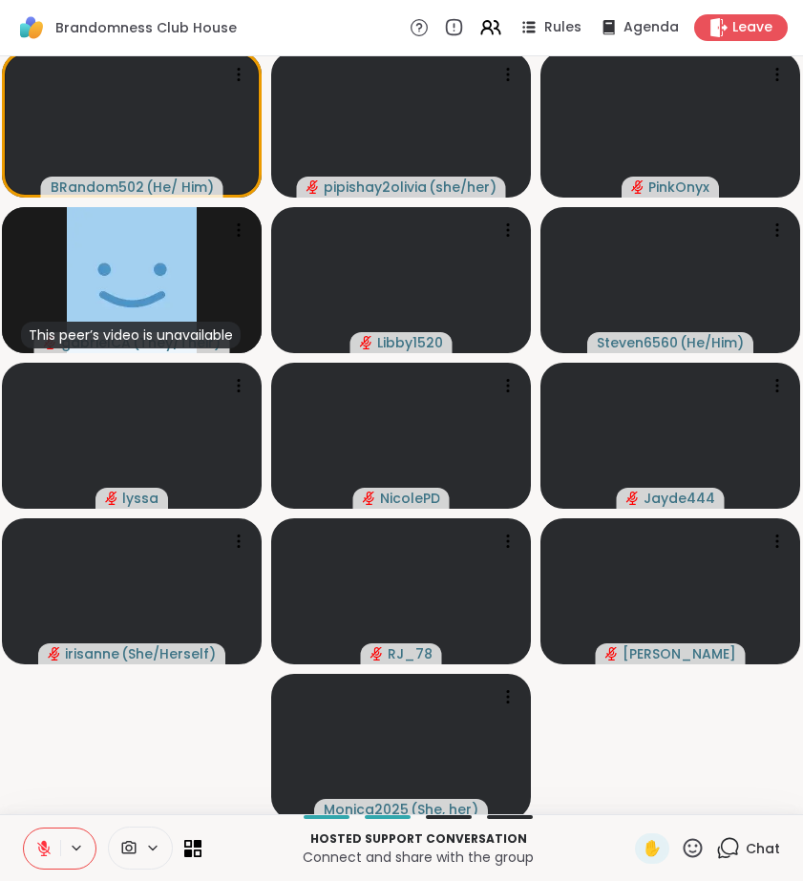
click at [733, 844] on icon at bounding box center [728, 848] width 24 height 24
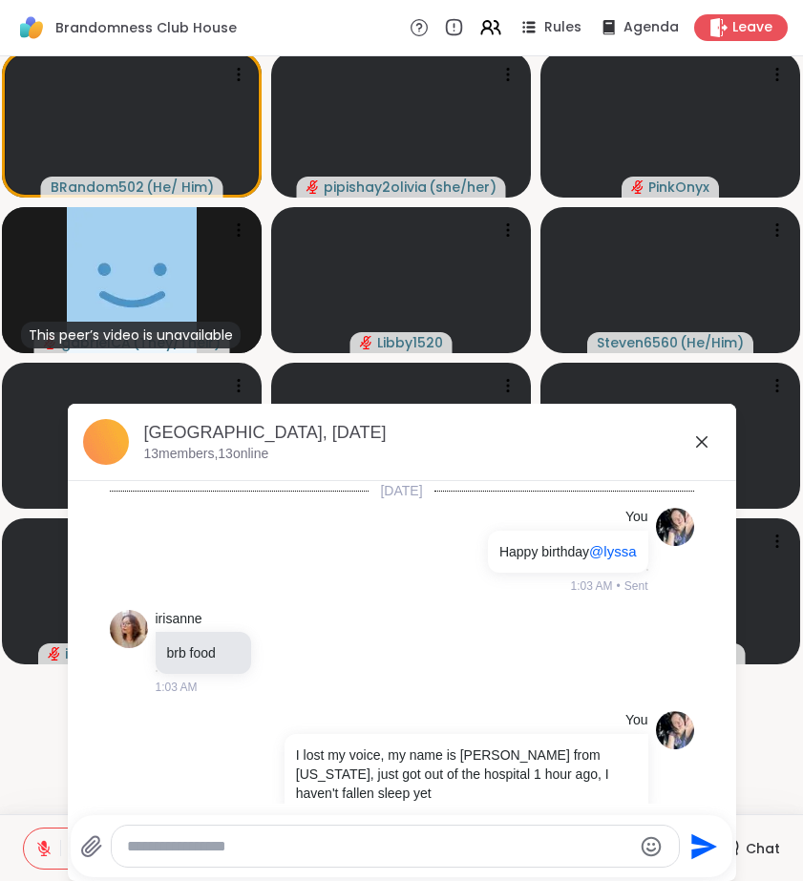
scroll to position [1157, 0]
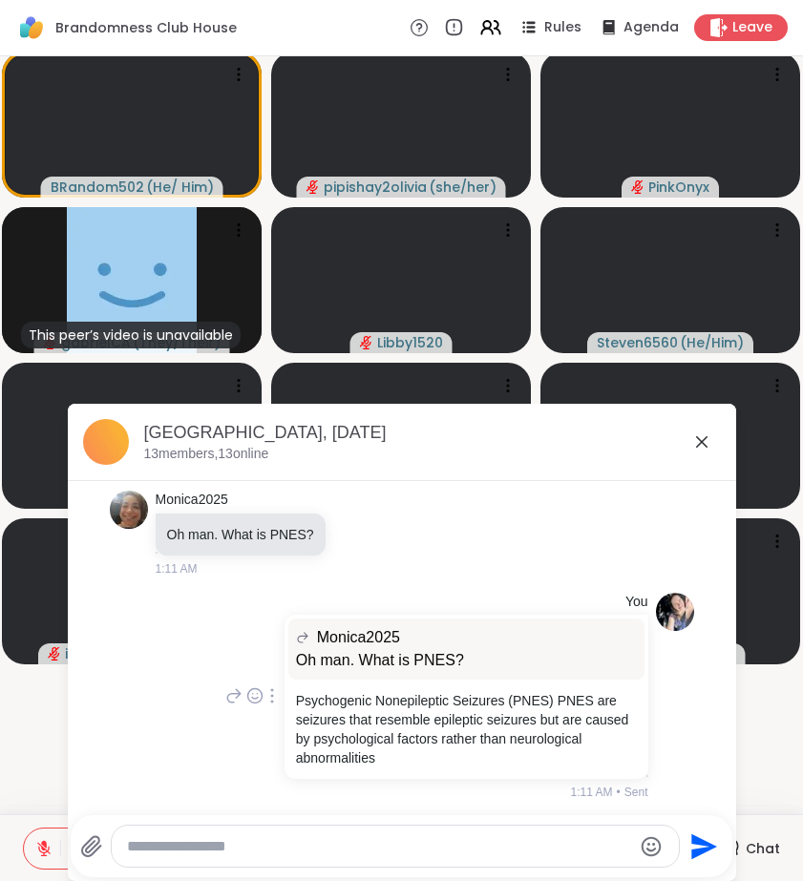
click at [226, 694] on icon at bounding box center [233, 695] width 17 height 23
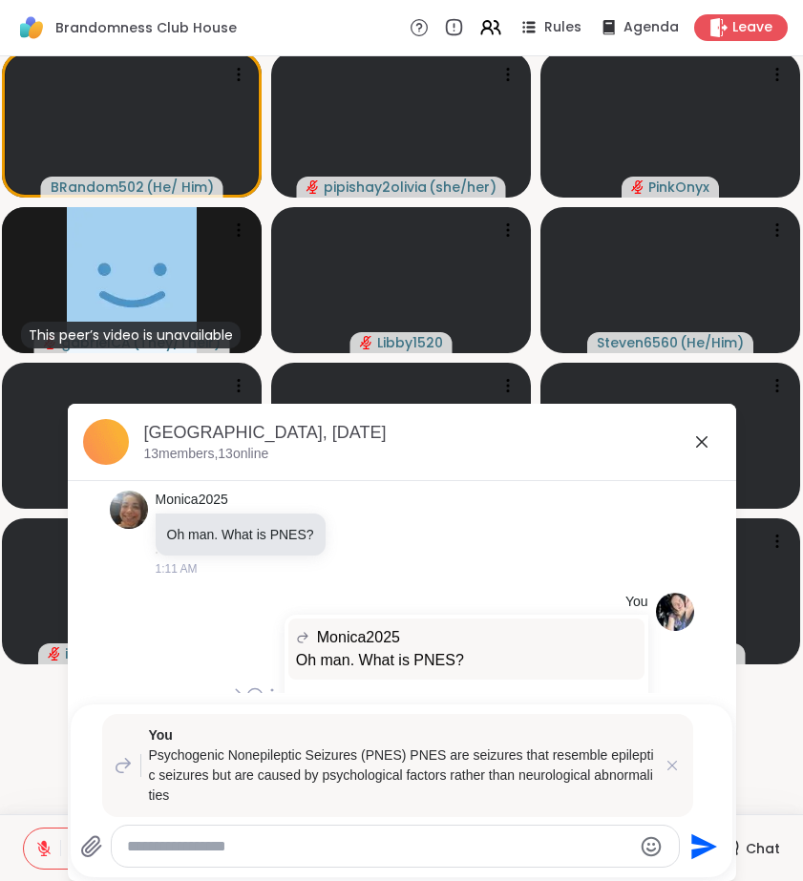
paste textarea "**********"
type textarea "**********"
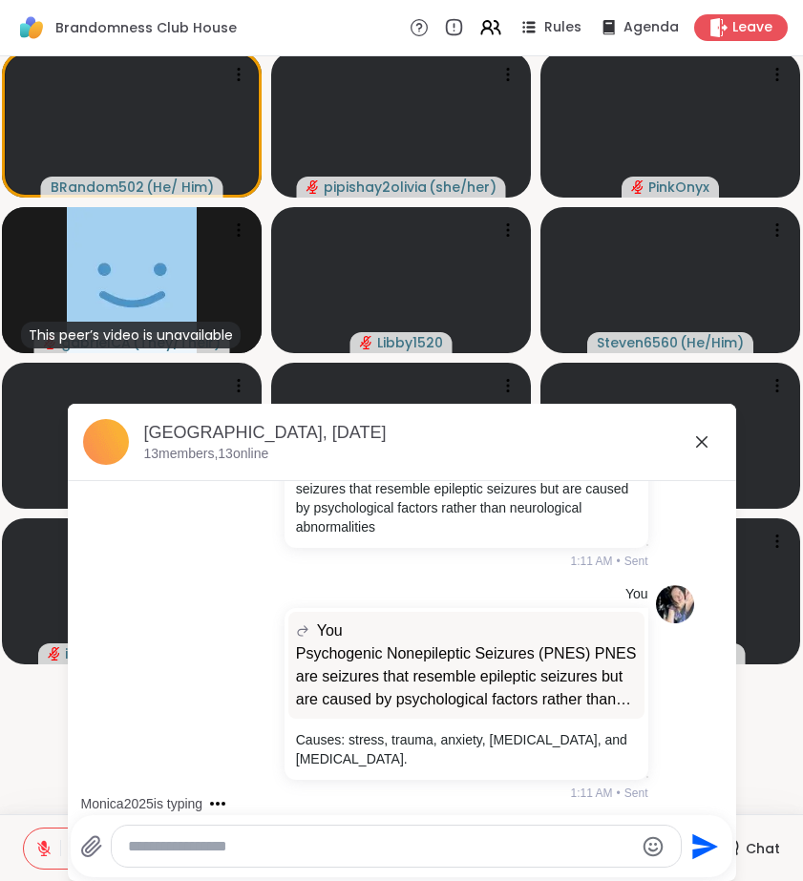
scroll to position [1600, 0]
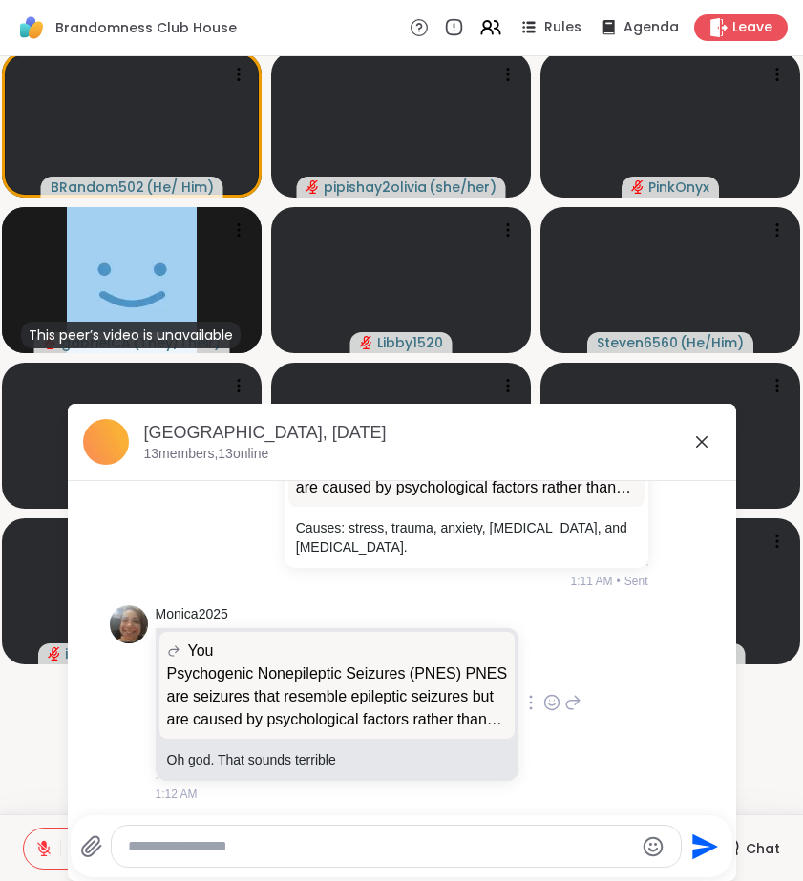
click at [564, 702] on icon at bounding box center [572, 702] width 17 height 23
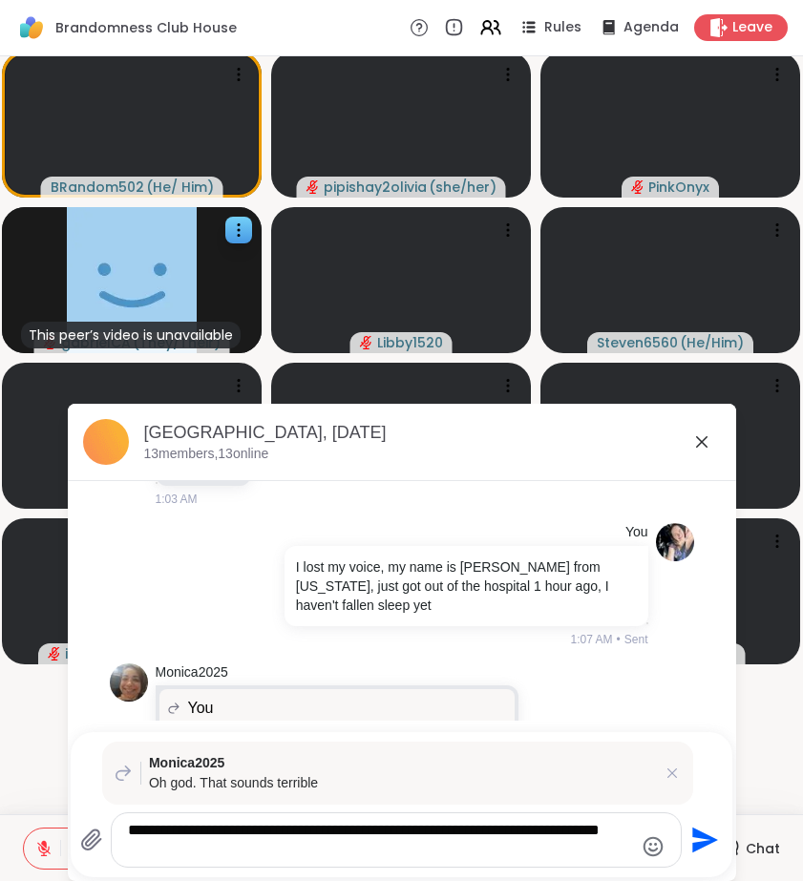
scroll to position [153, 0]
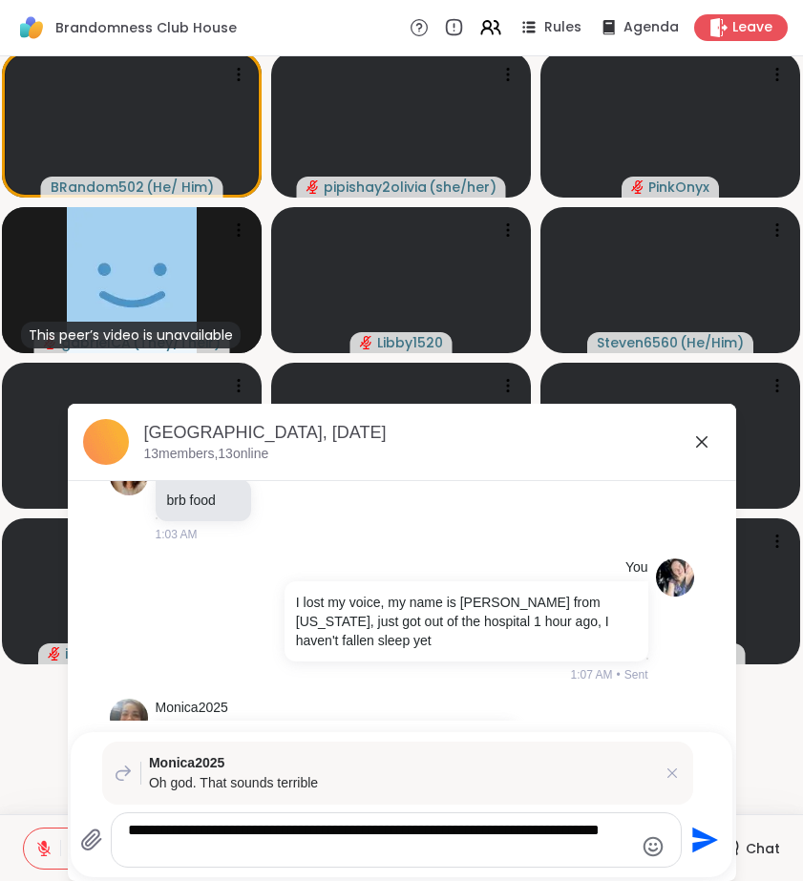
click at [172, 852] on textarea "**********" at bounding box center [380, 840] width 505 height 38
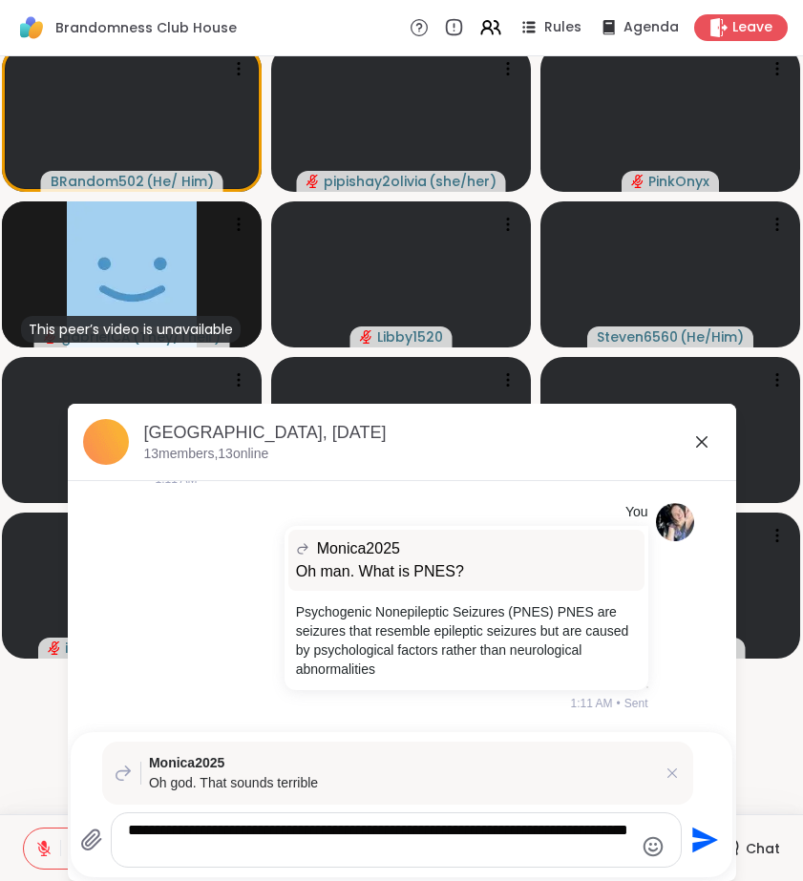
scroll to position [1710, 0]
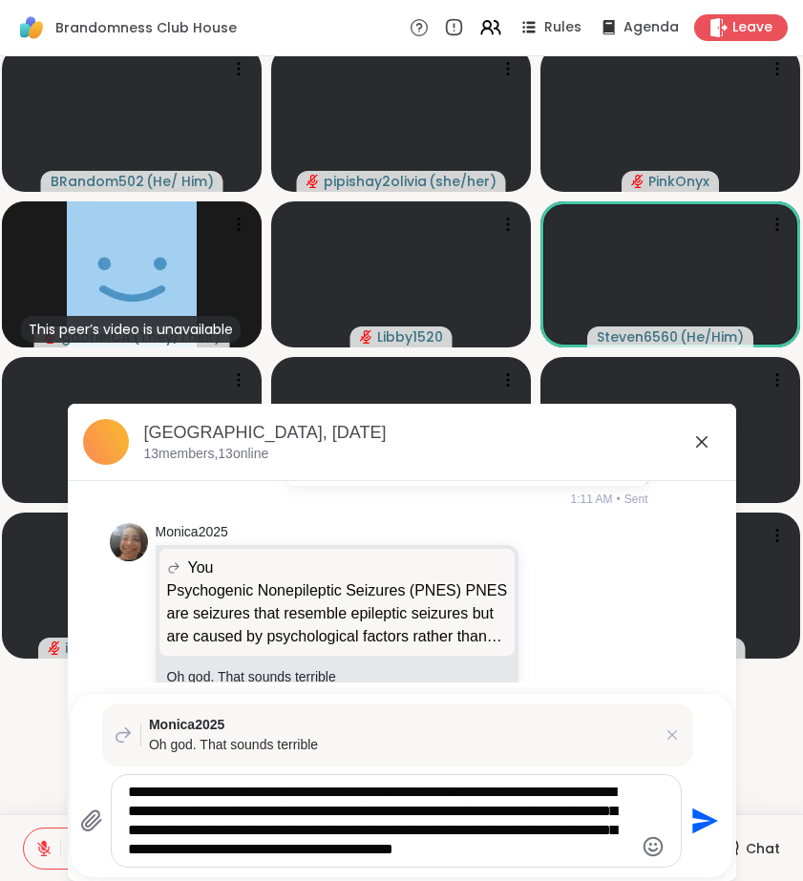
click at [590, 813] on textarea "**********" at bounding box center [380, 821] width 505 height 76
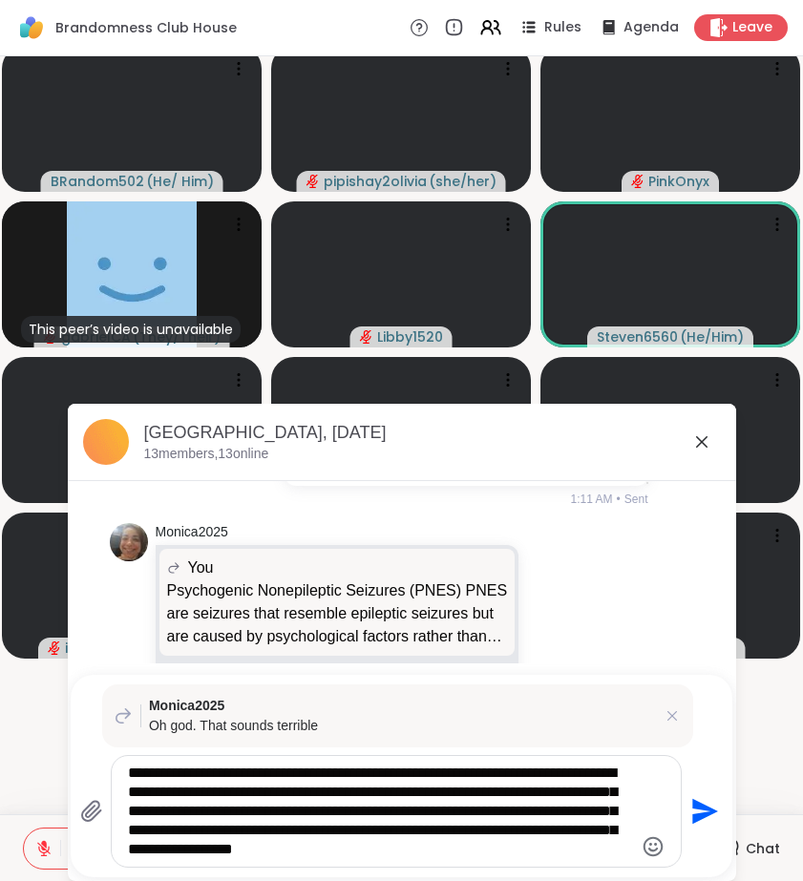
click at [601, 845] on textarea "**********" at bounding box center [380, 811] width 505 height 95
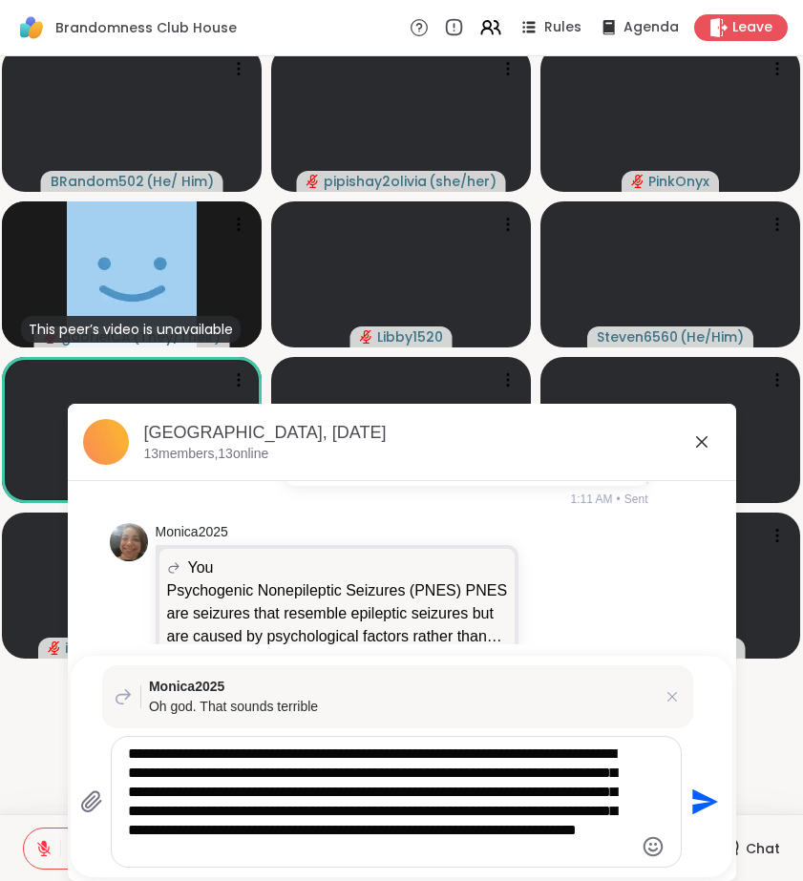
type textarea "**********"
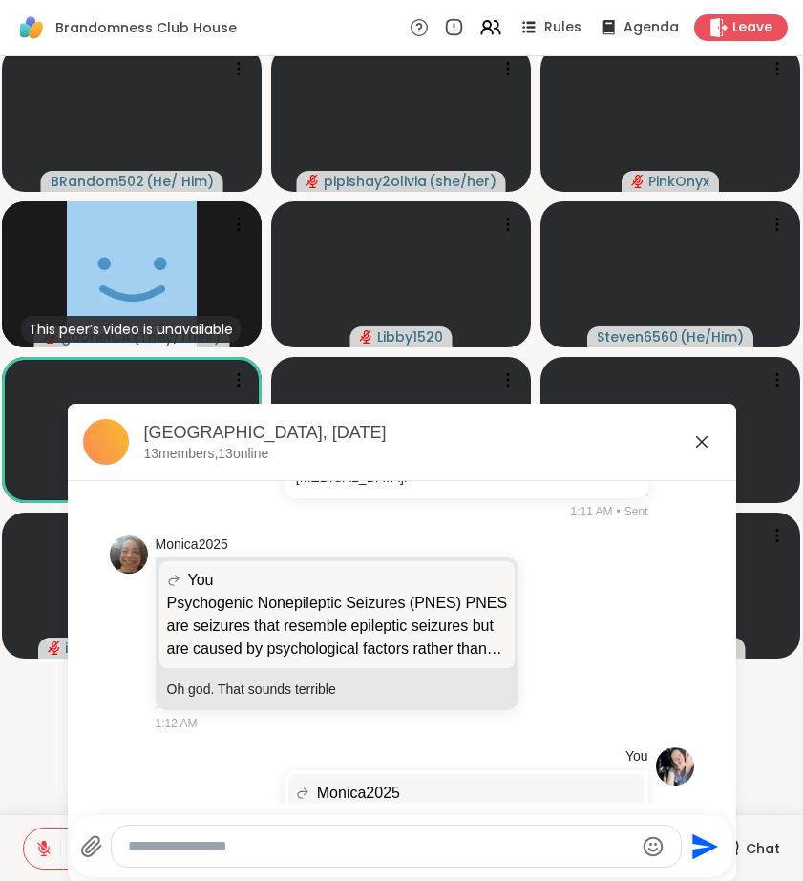
scroll to position [1945, 0]
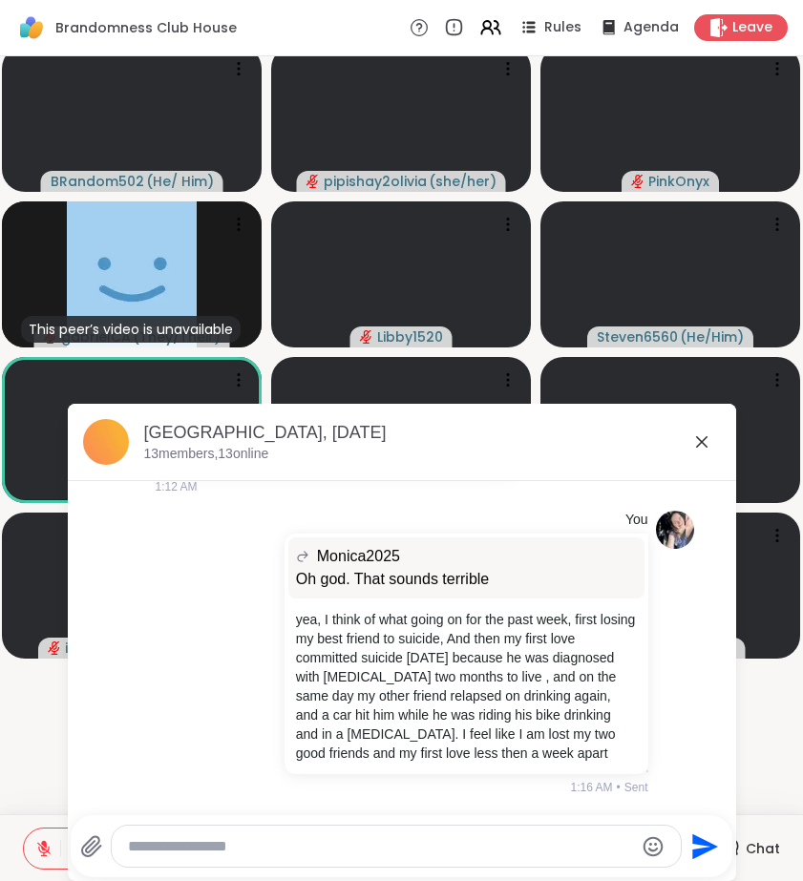
click at [701, 443] on icon at bounding box center [701, 441] width 11 height 11
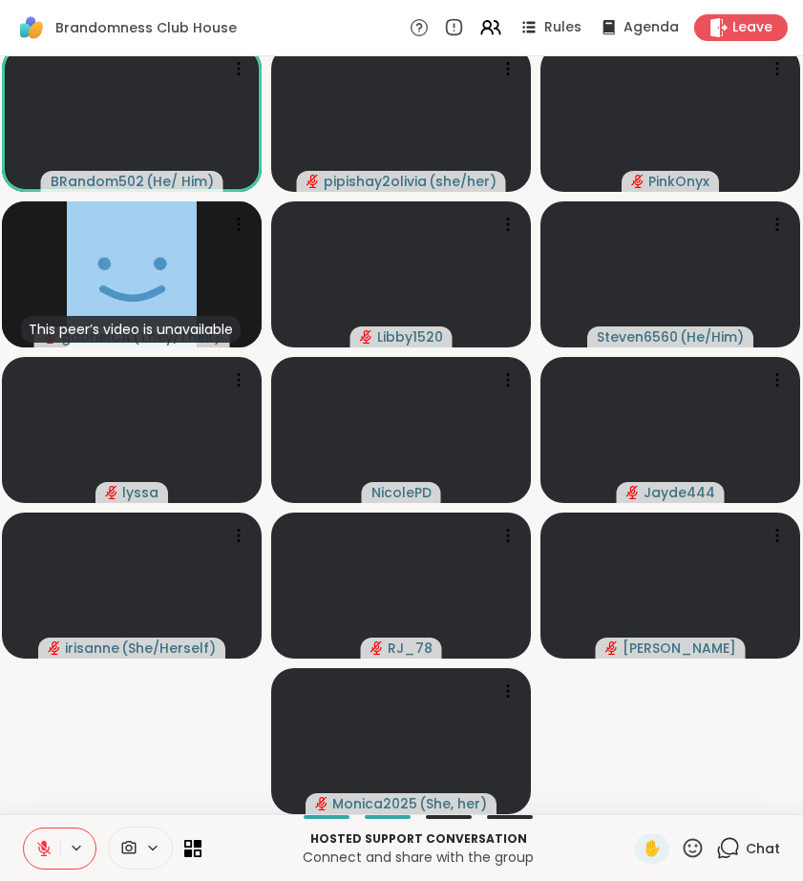
click at [724, 841] on icon at bounding box center [730, 846] width 18 height 17
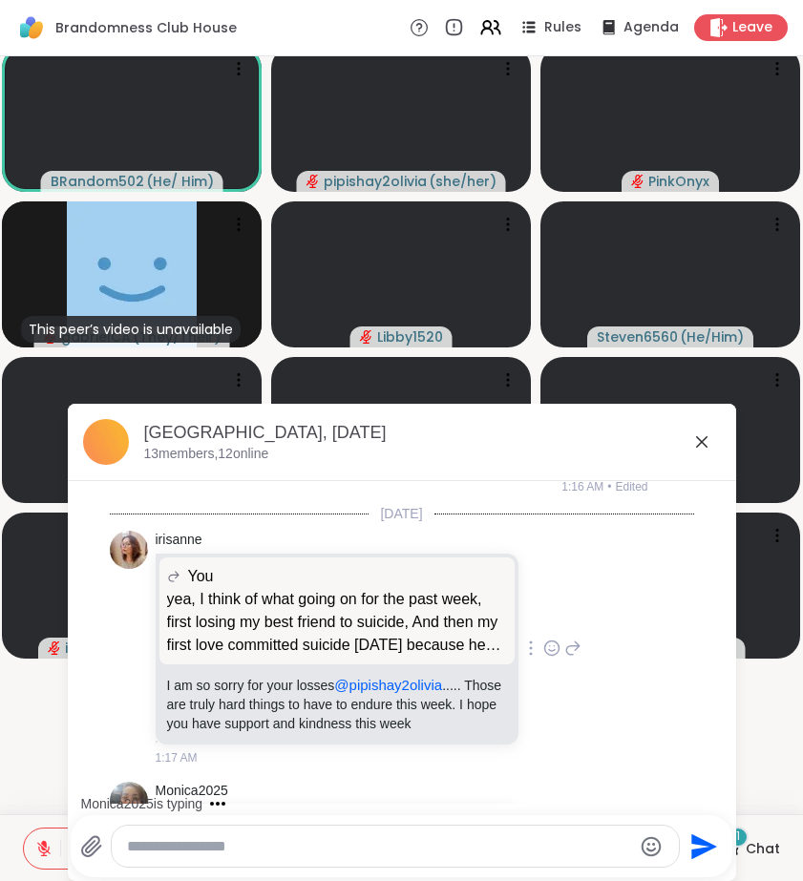
scroll to position [2472, 0]
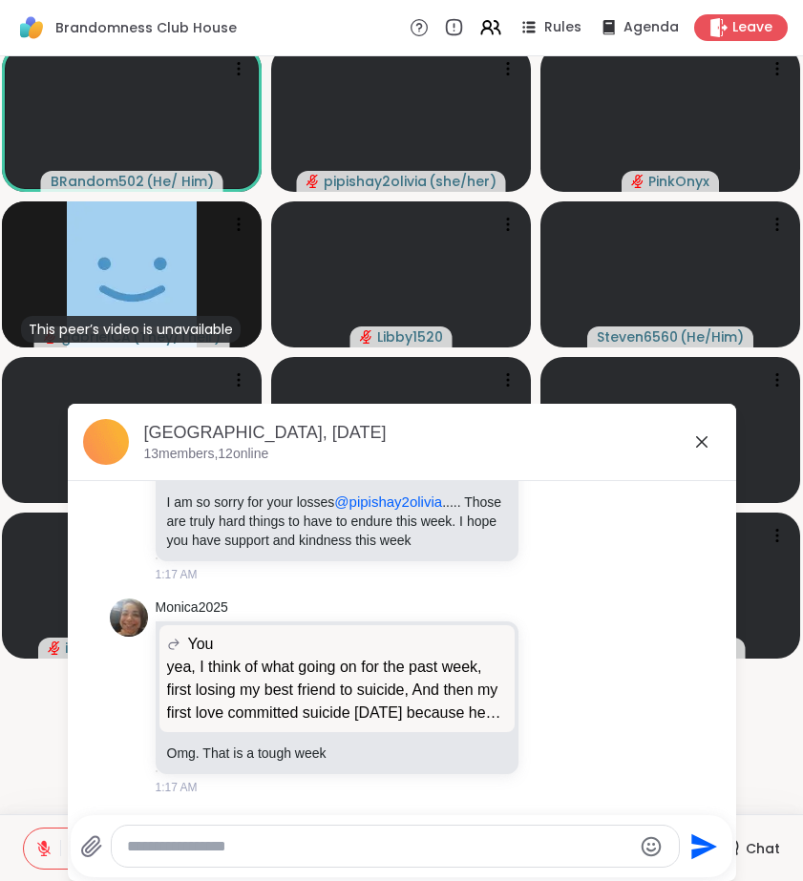
click at [710, 441] on icon at bounding box center [701, 441] width 23 height 23
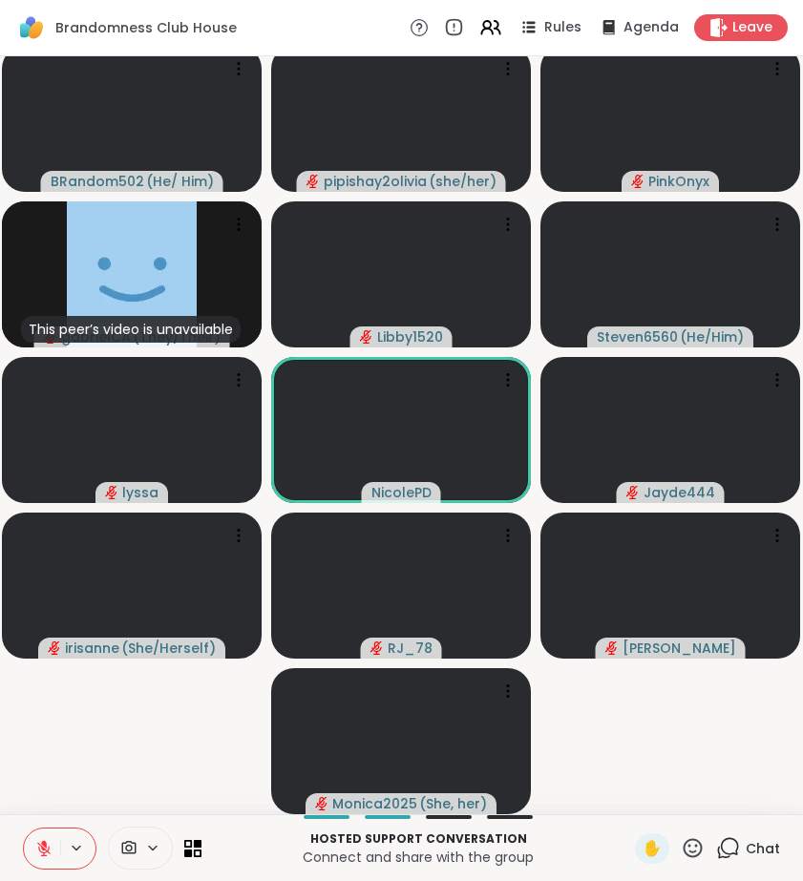
click at [725, 848] on icon at bounding box center [728, 848] width 24 height 24
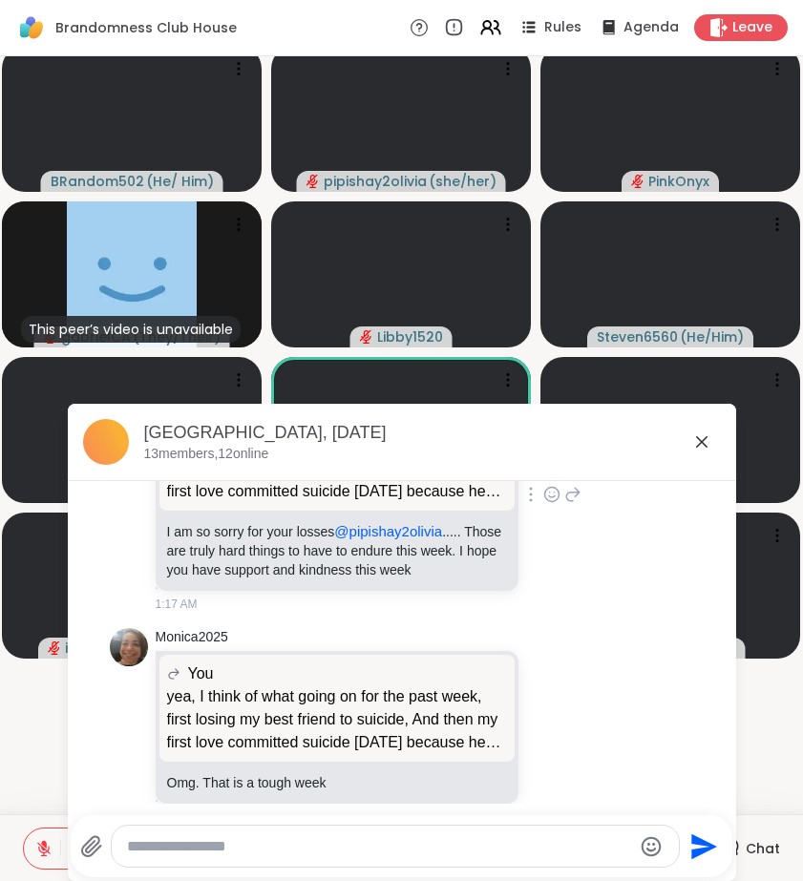
scroll to position [2382, 0]
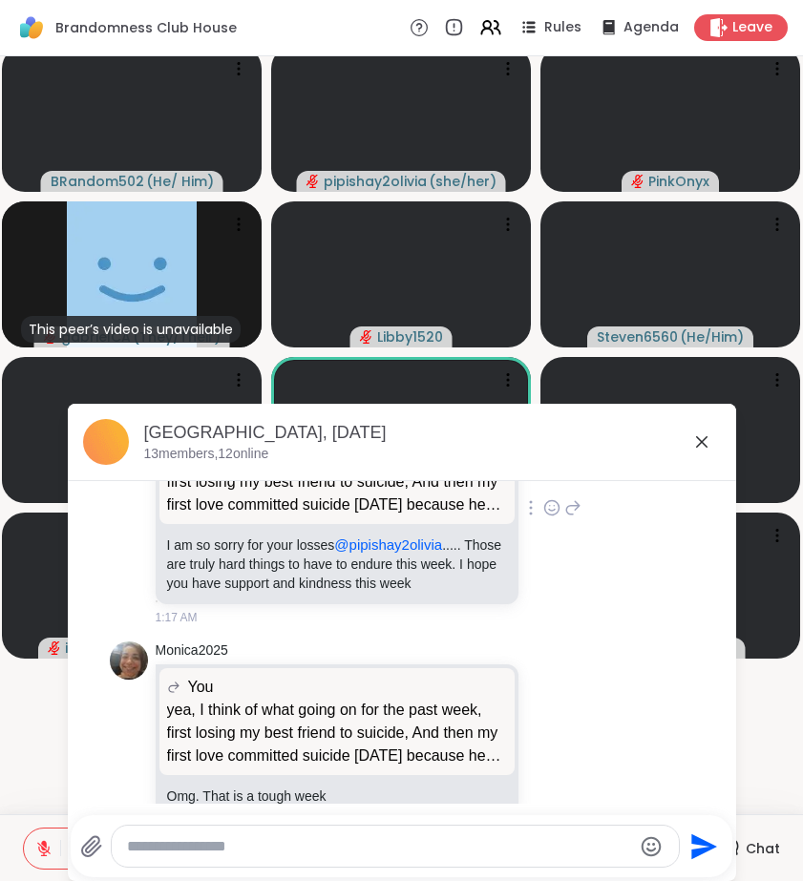
click at [543, 517] on icon at bounding box center [551, 507] width 17 height 19
click at [543, 486] on div "Select Reaction: Heart" at bounding box center [551, 477] width 17 height 17
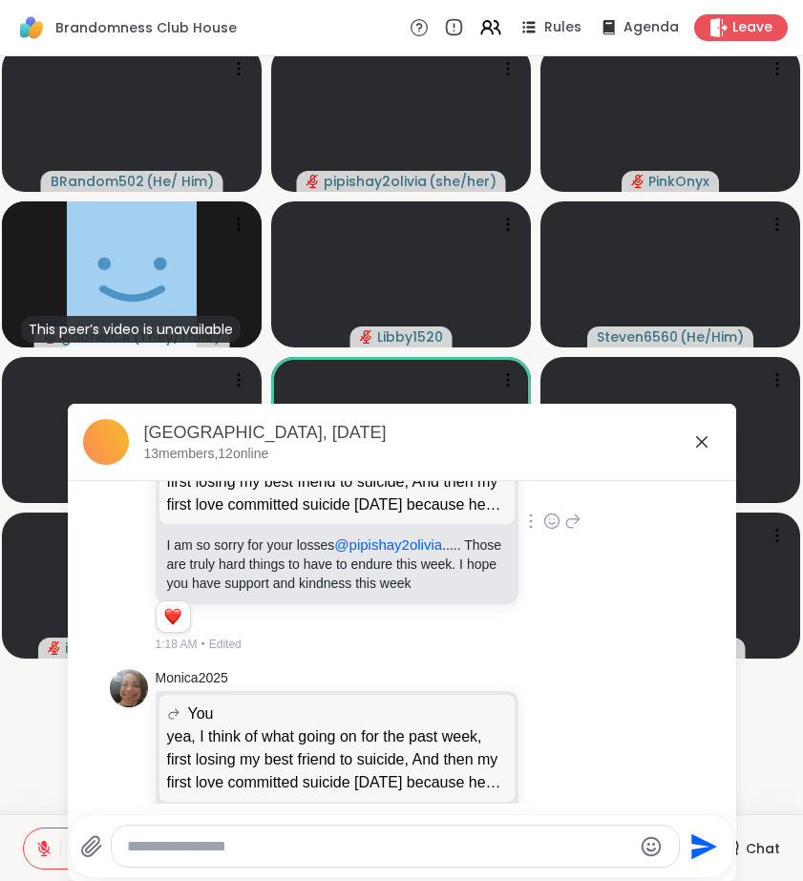
click at [564, 533] on icon at bounding box center [572, 521] width 17 height 23
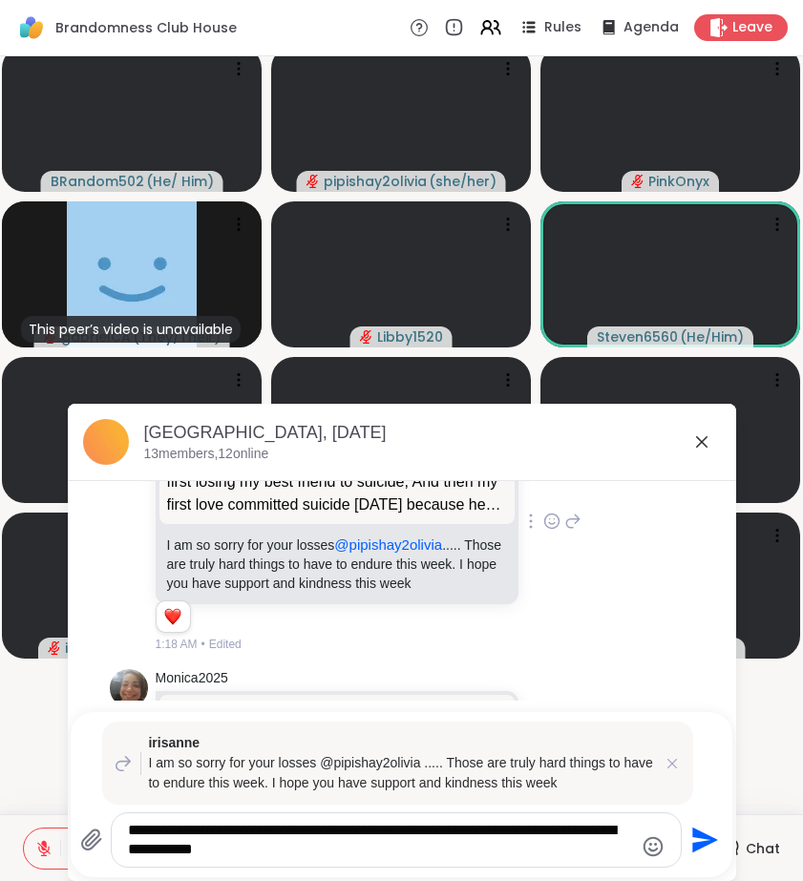
type textarea "**********"
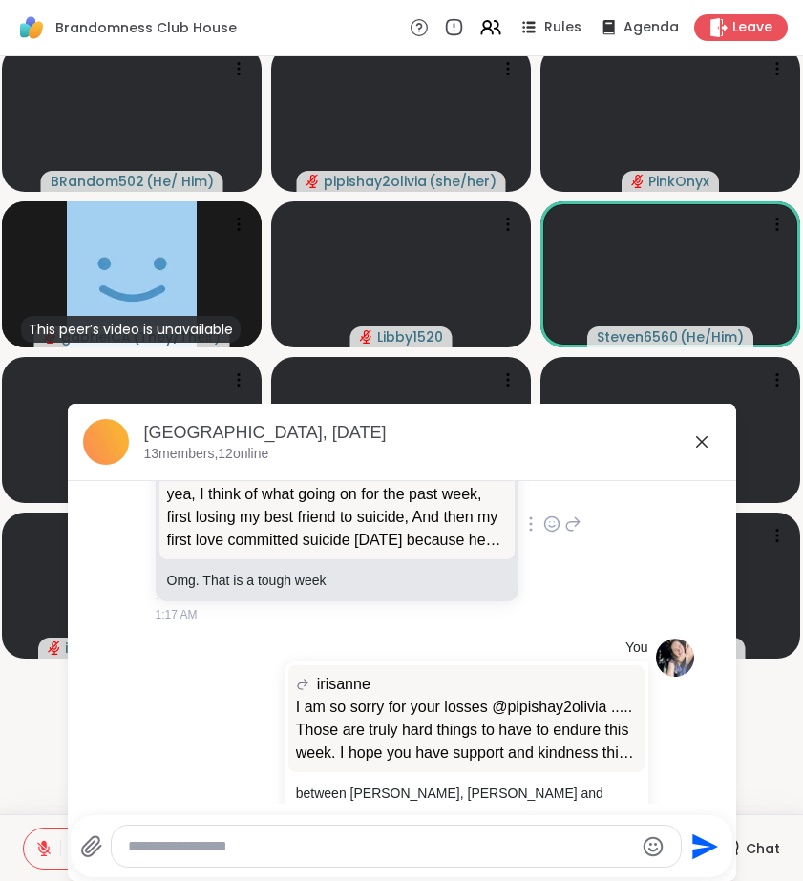
scroll to position [2616, 0]
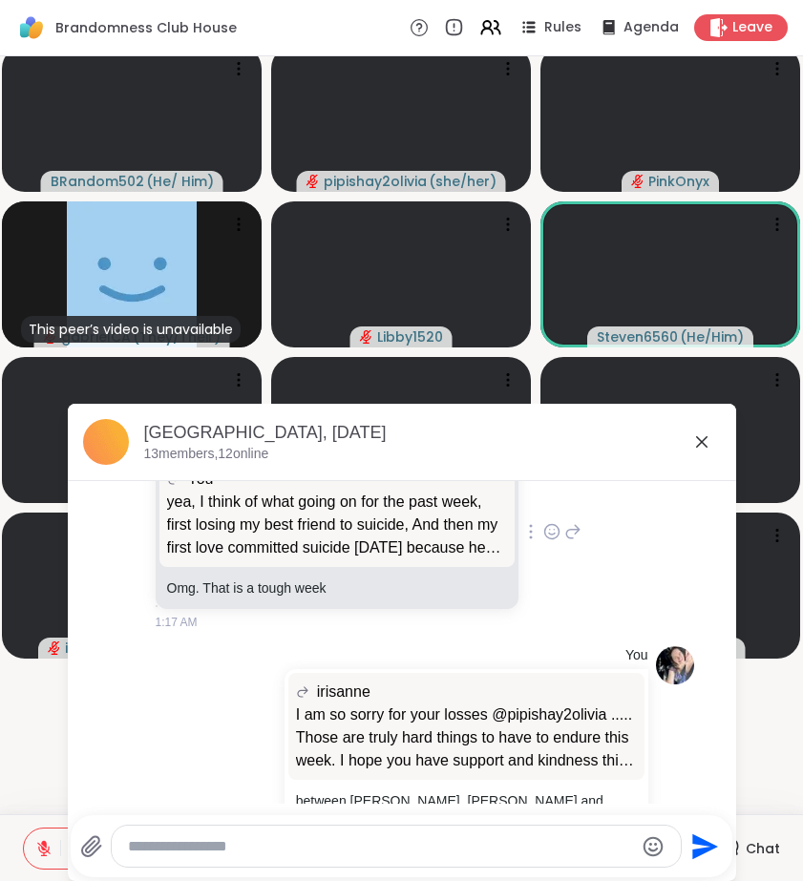
click at [564, 543] on icon at bounding box center [572, 531] width 17 height 23
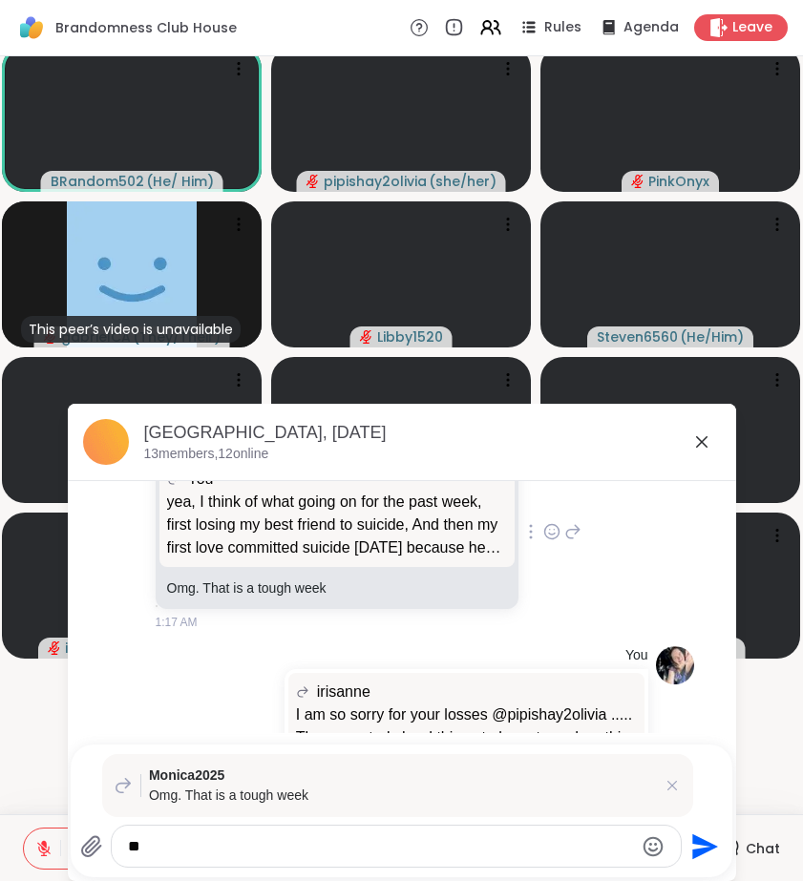
type textarea "*"
type textarea "**********"
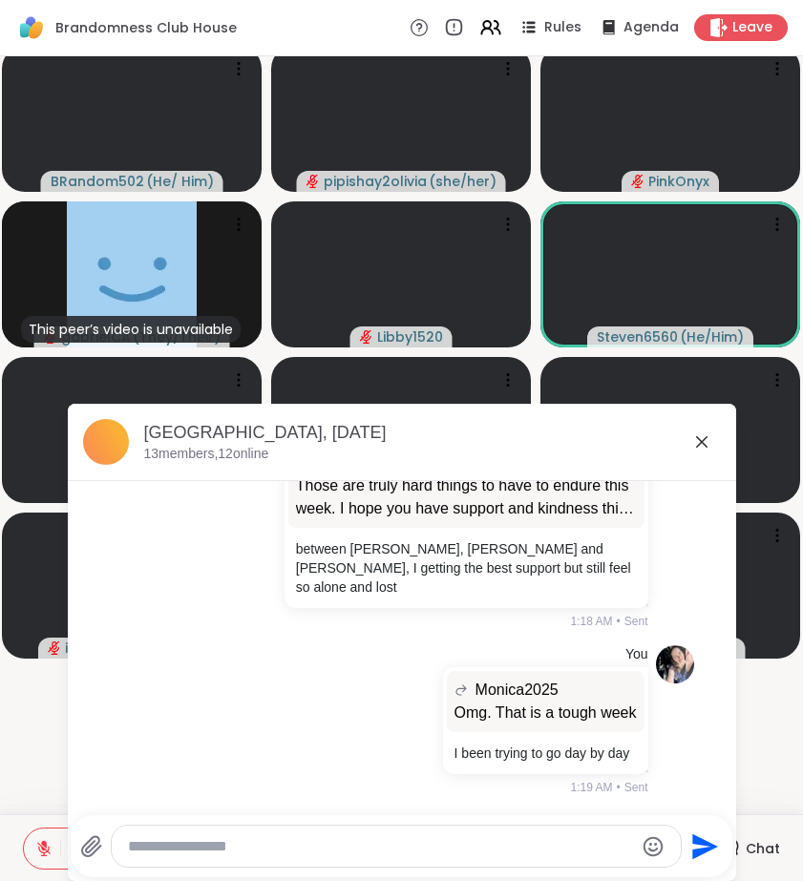
click at [700, 446] on icon at bounding box center [701, 441] width 23 height 23
click at [700, 446] on video at bounding box center [670, 430] width 260 height 146
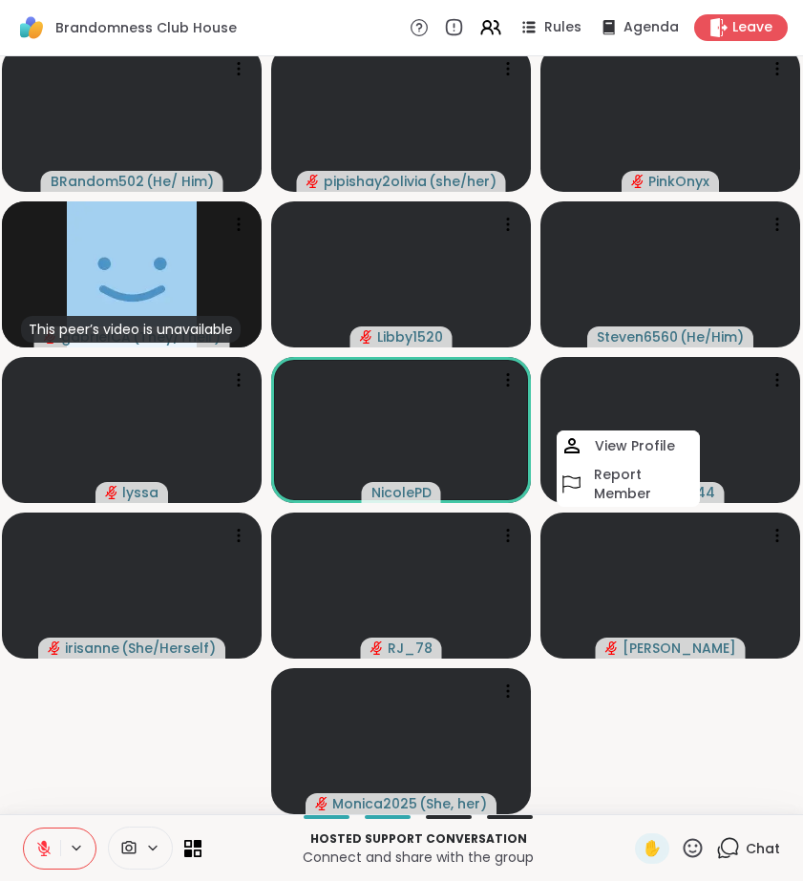
click at [26, 732] on video-player-container "BRandom502 ( He/ Him ) pipishay2olivia ( she/her ) PinkOnyx This peer’s video i…" at bounding box center [401, 429] width 780 height 743
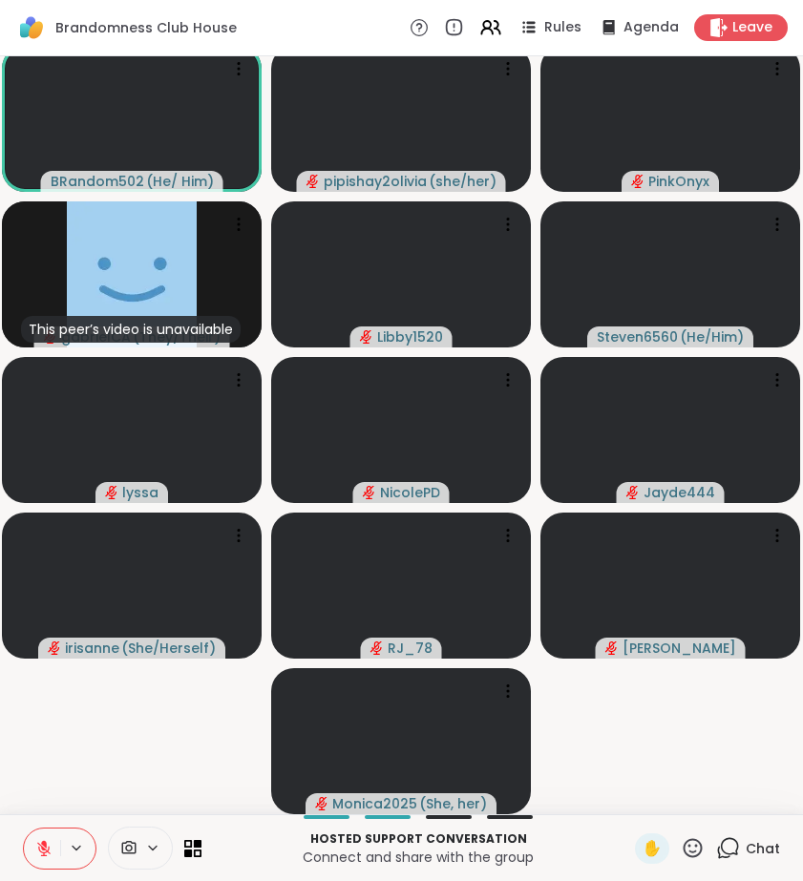
scroll to position [0, 0]
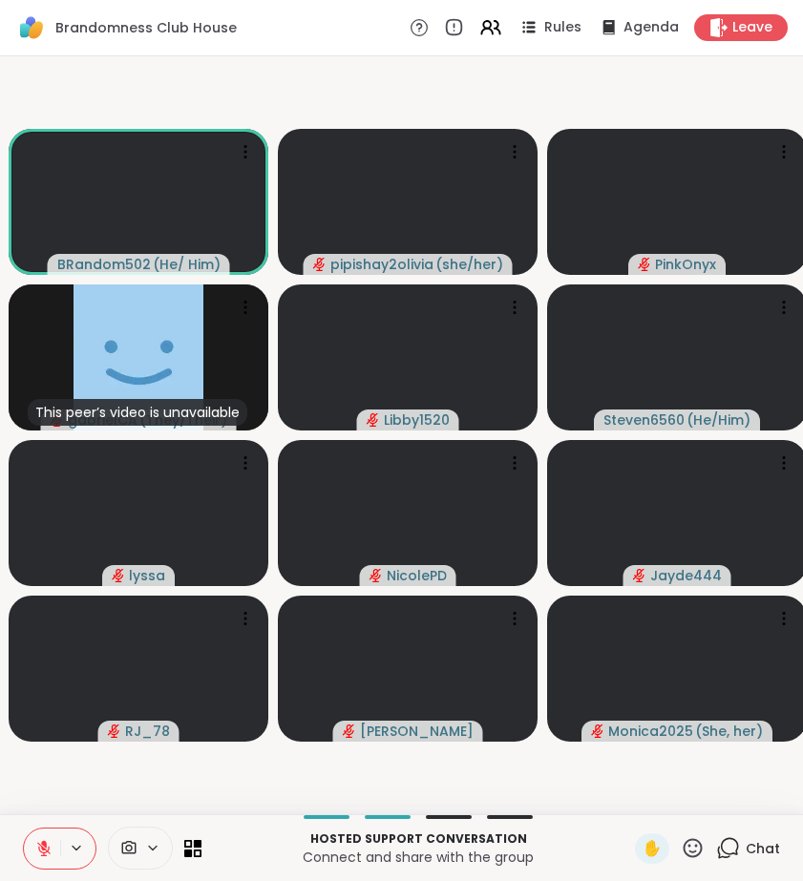
click at [737, 851] on icon at bounding box center [730, 846] width 18 height 17
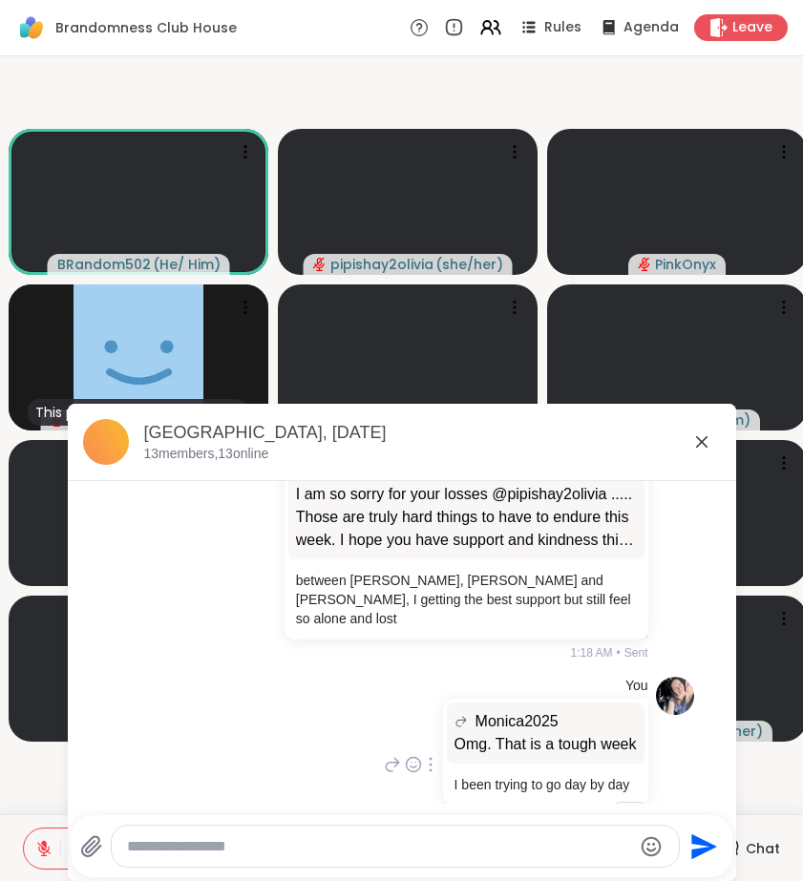
scroll to position [2904, 0]
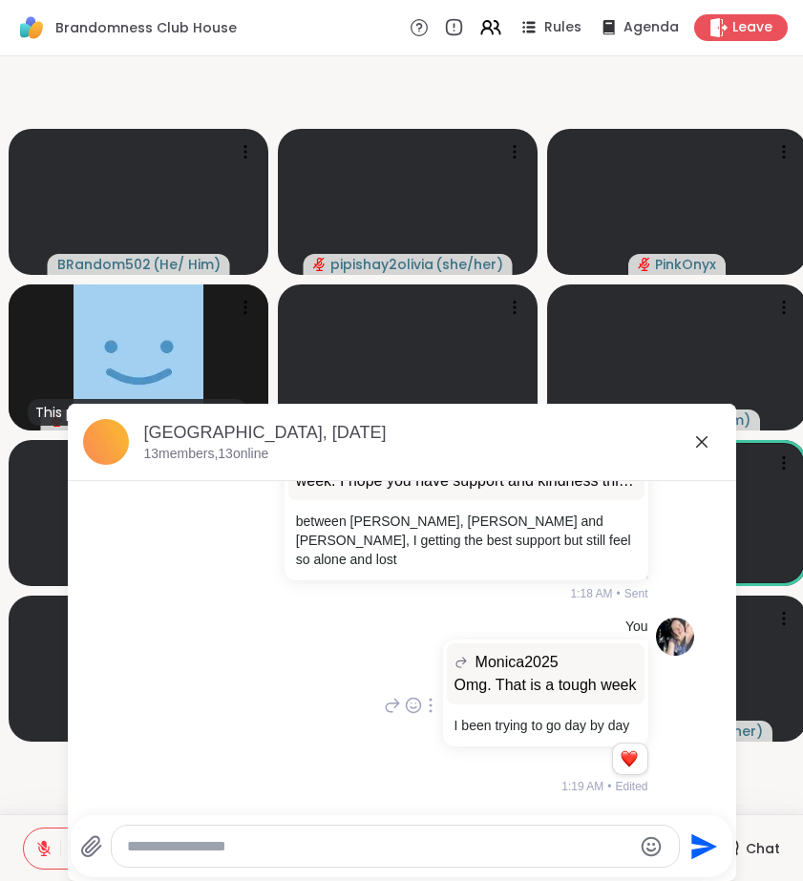
click at [384, 706] on icon at bounding box center [392, 705] width 17 height 23
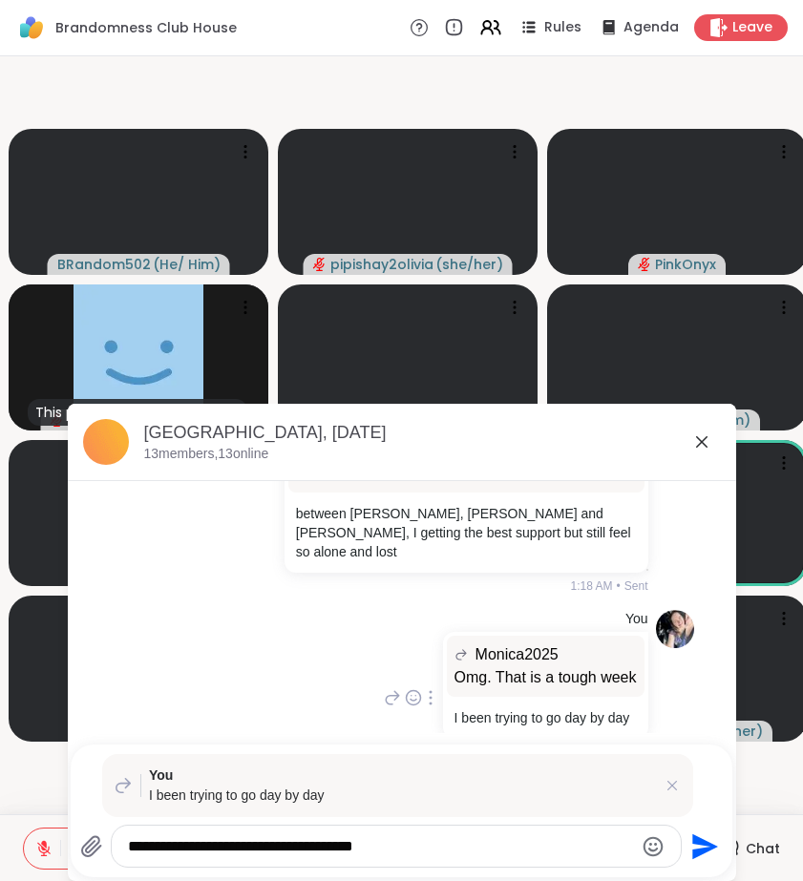
type textarea "**********"
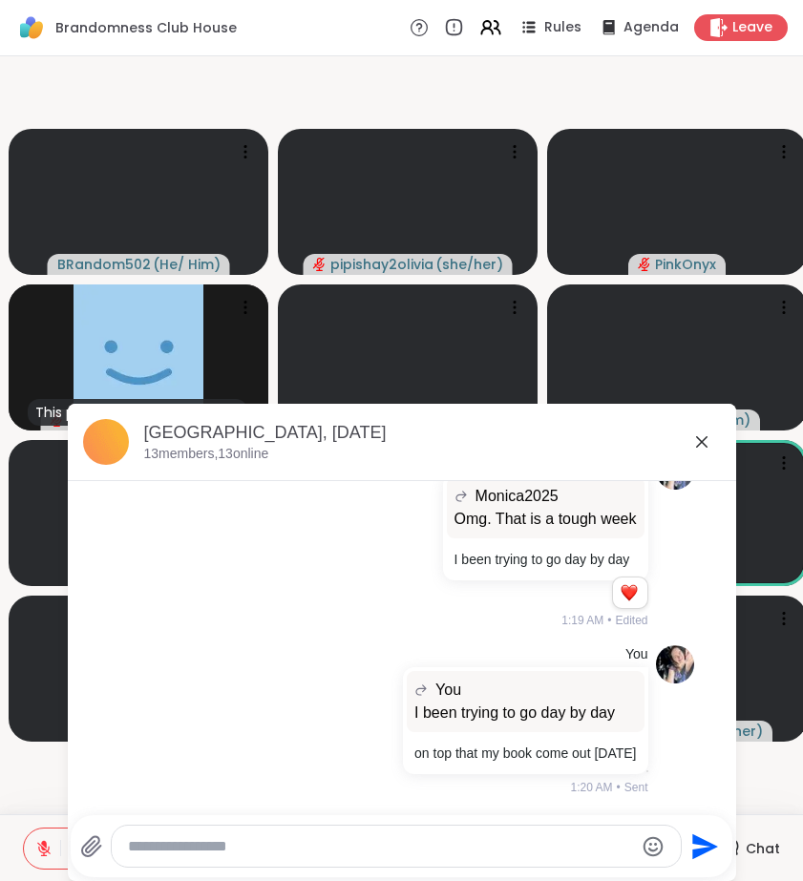
click at [698, 451] on icon at bounding box center [701, 441] width 23 height 23
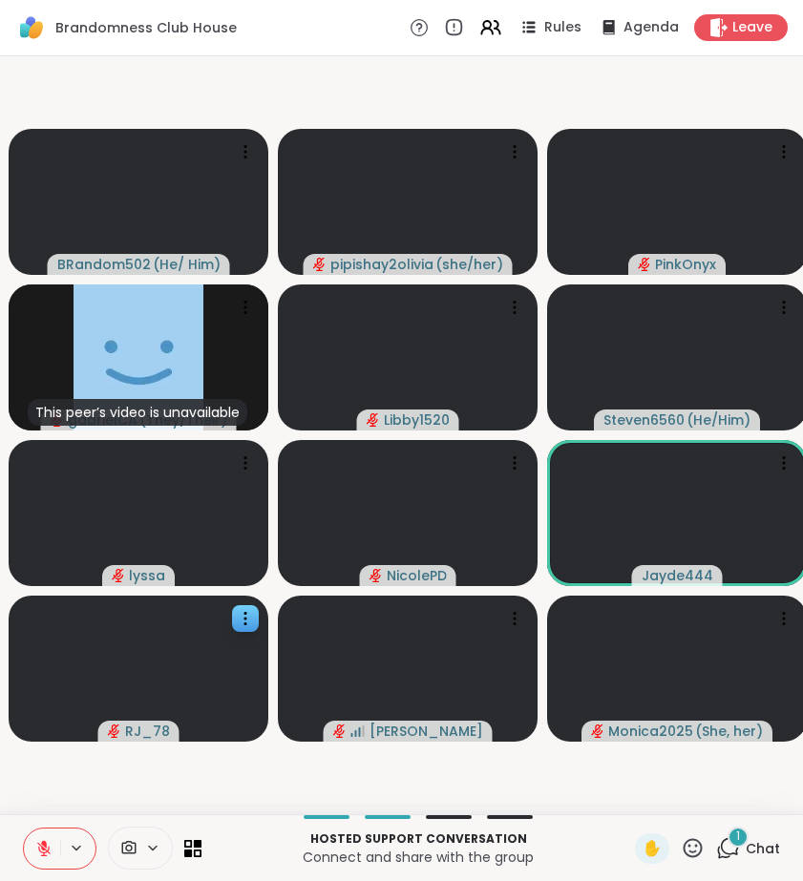
click at [734, 844] on div "1" at bounding box center [737, 837] width 21 height 21
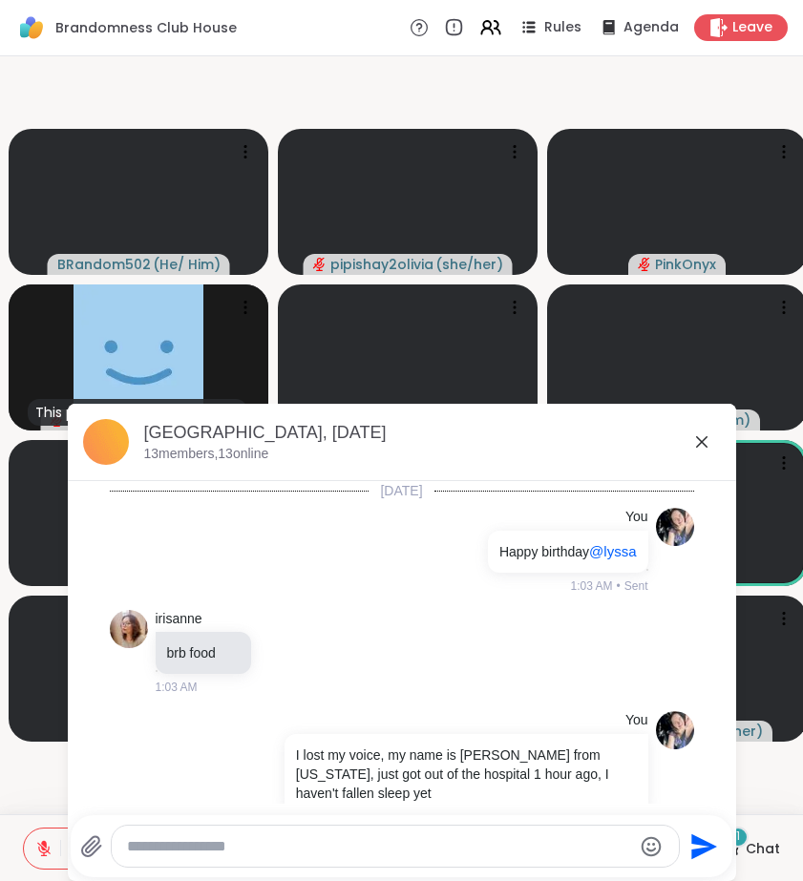
scroll to position [3300, 0]
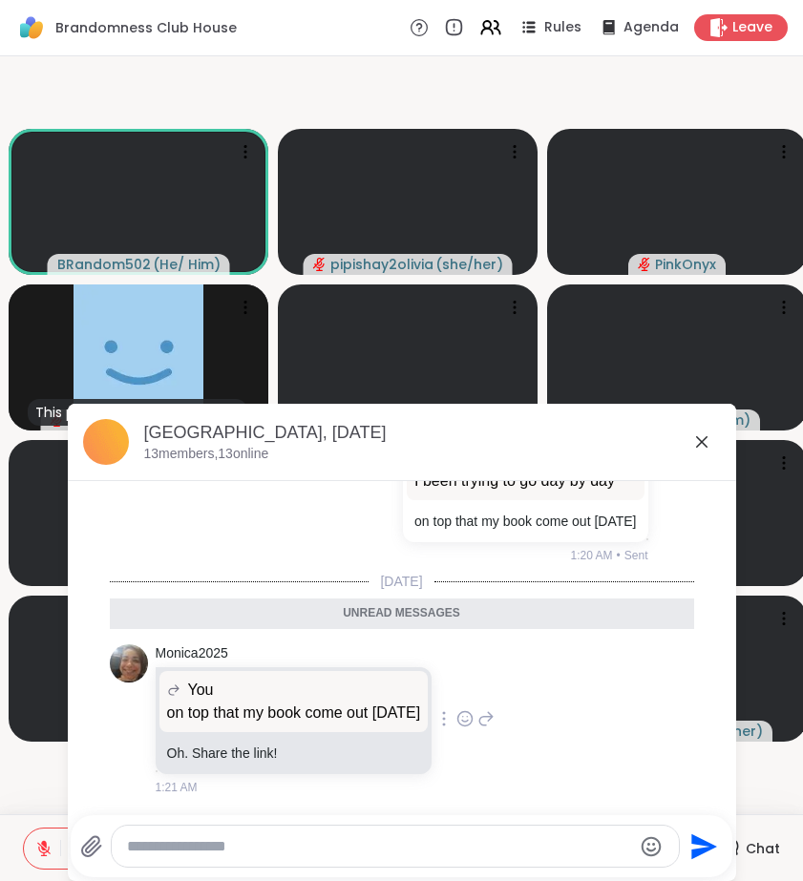
click at [494, 718] on icon at bounding box center [485, 718] width 17 height 23
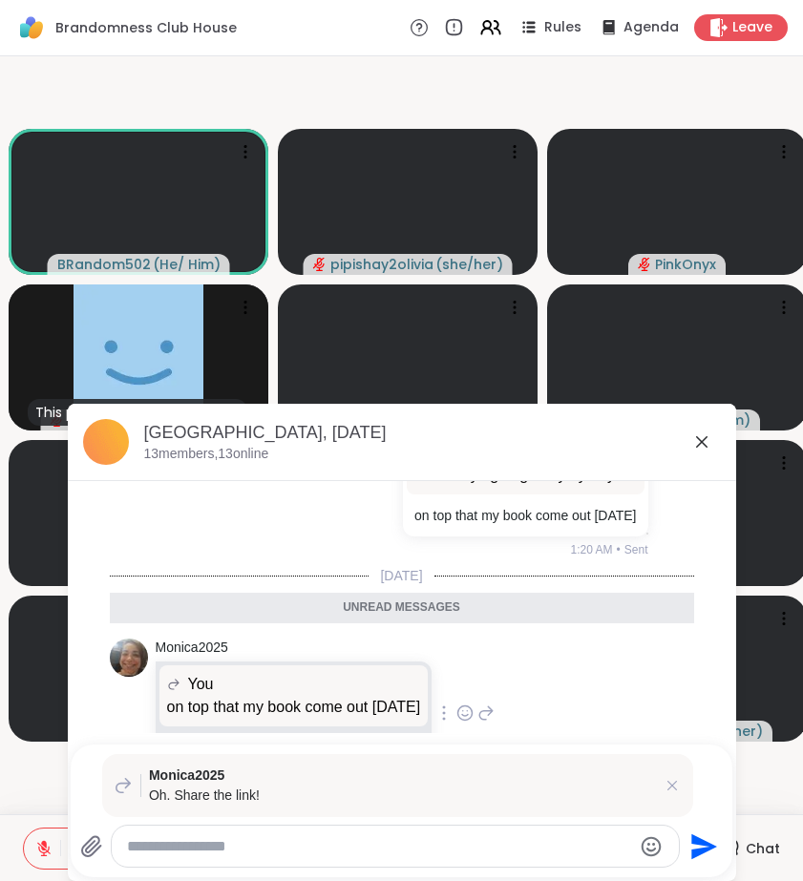
paste textarea "**********"
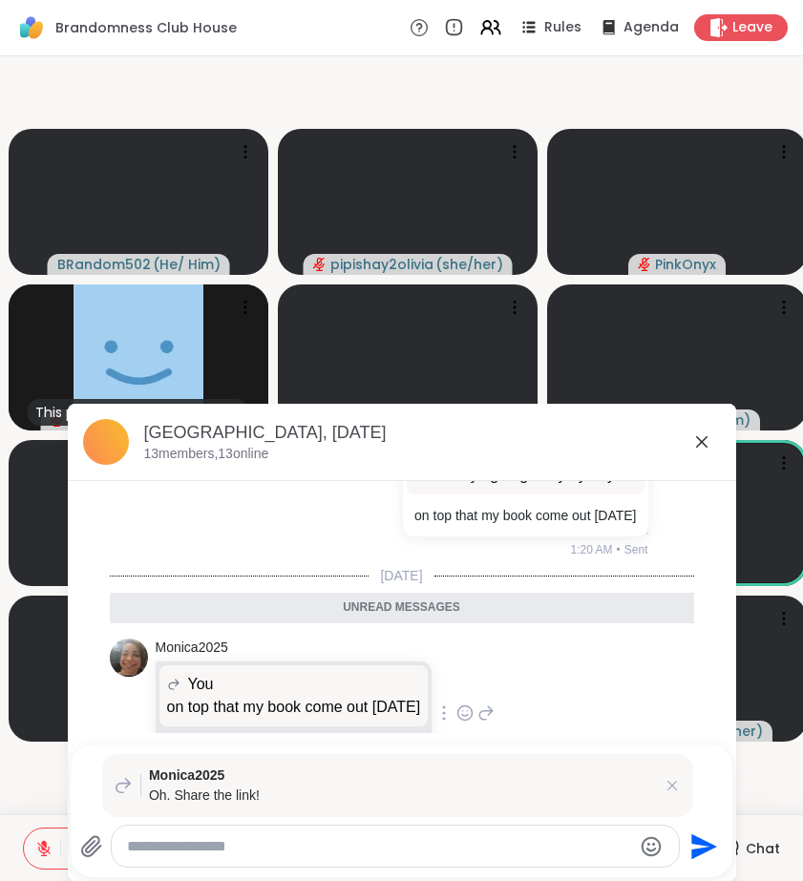
type textarea "**********"
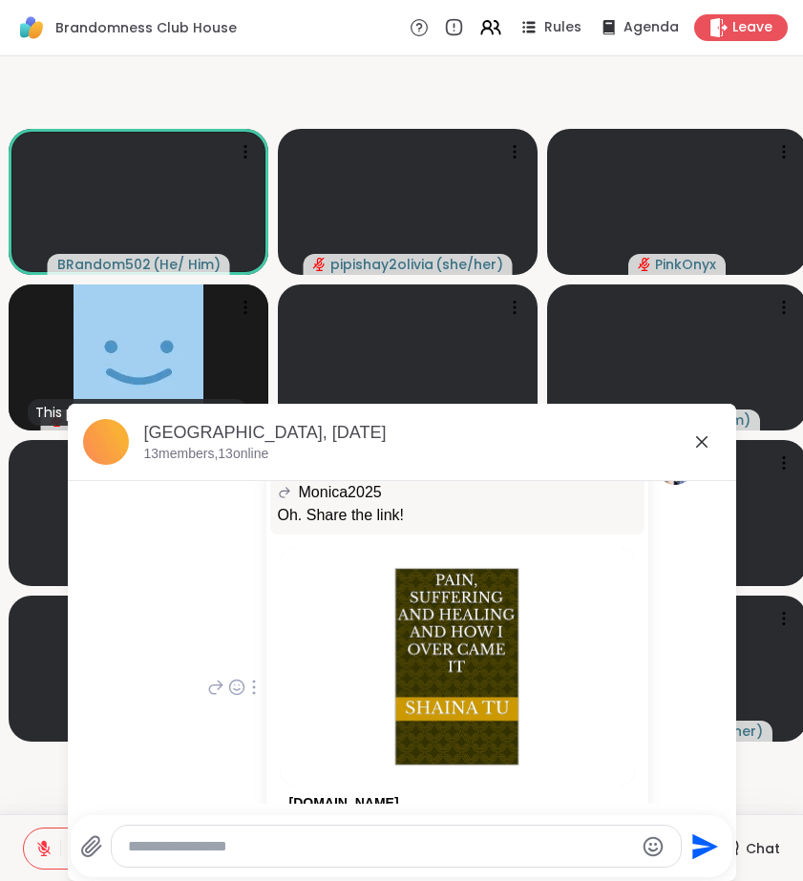
scroll to position [3665, 0]
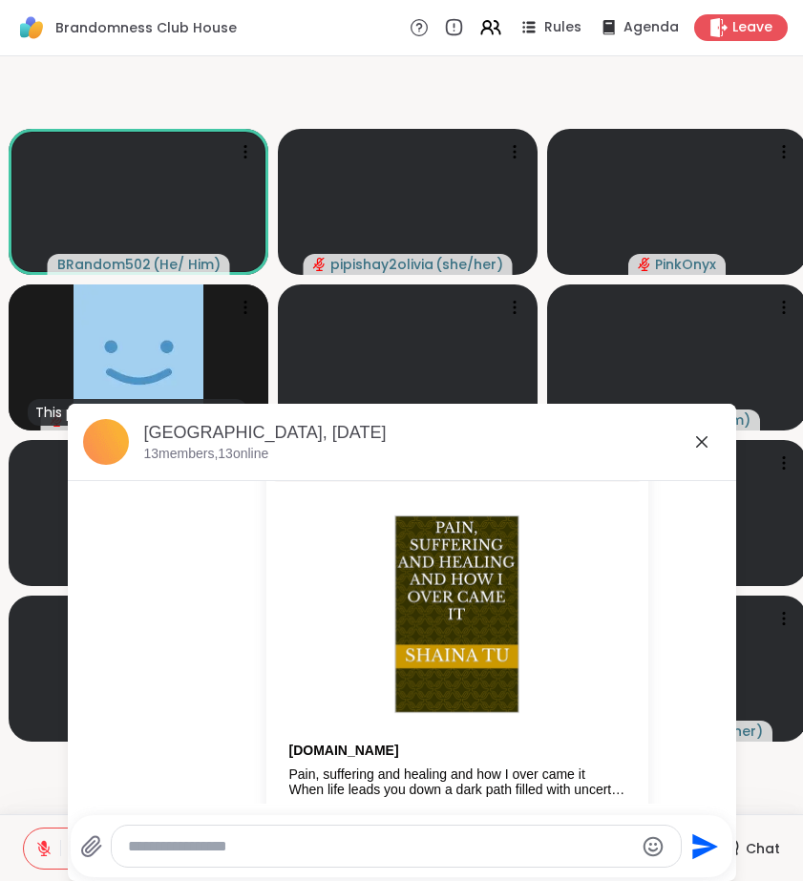
click at [703, 442] on icon at bounding box center [701, 441] width 23 height 23
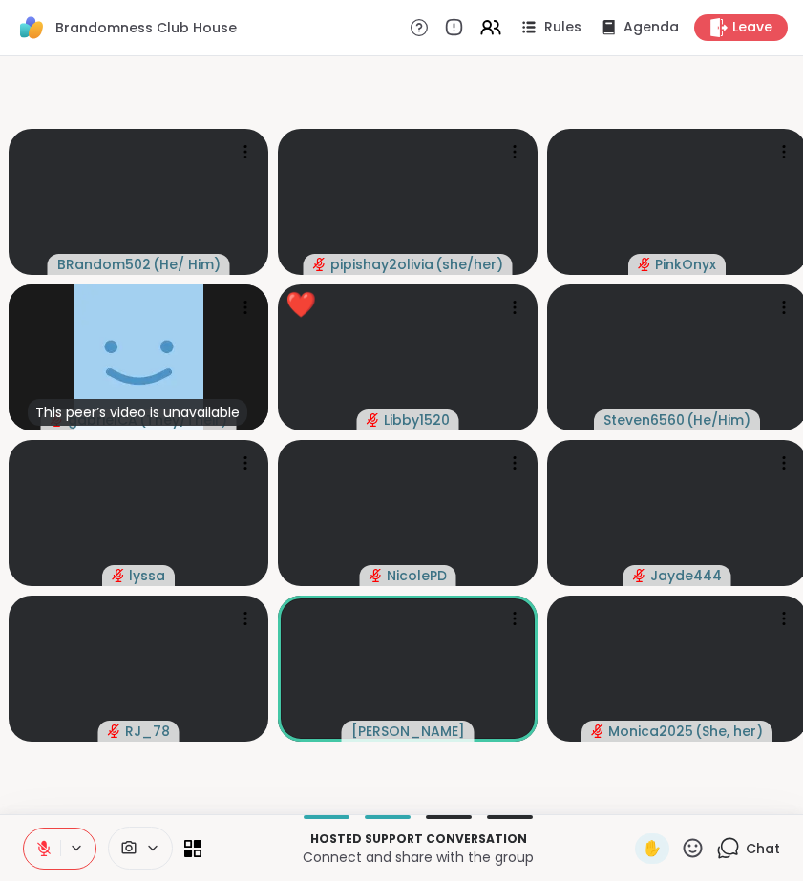
click at [689, 847] on icon at bounding box center [693, 848] width 24 height 24
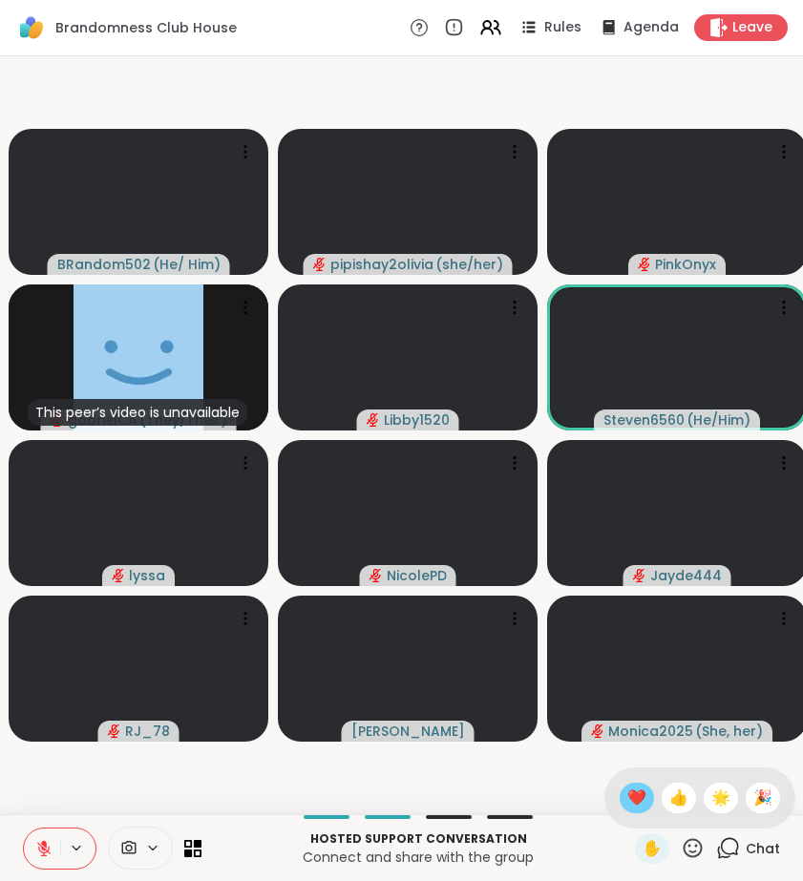
click at [640, 808] on span "❤️" at bounding box center [636, 798] width 19 height 23
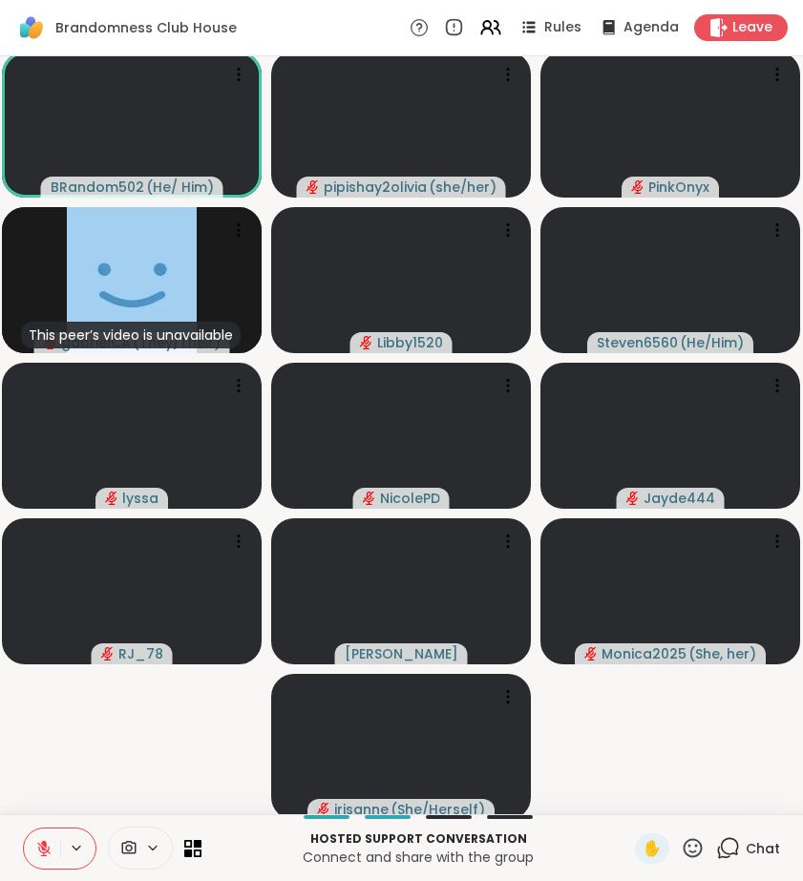
click at [731, 848] on icon at bounding box center [728, 848] width 24 height 24
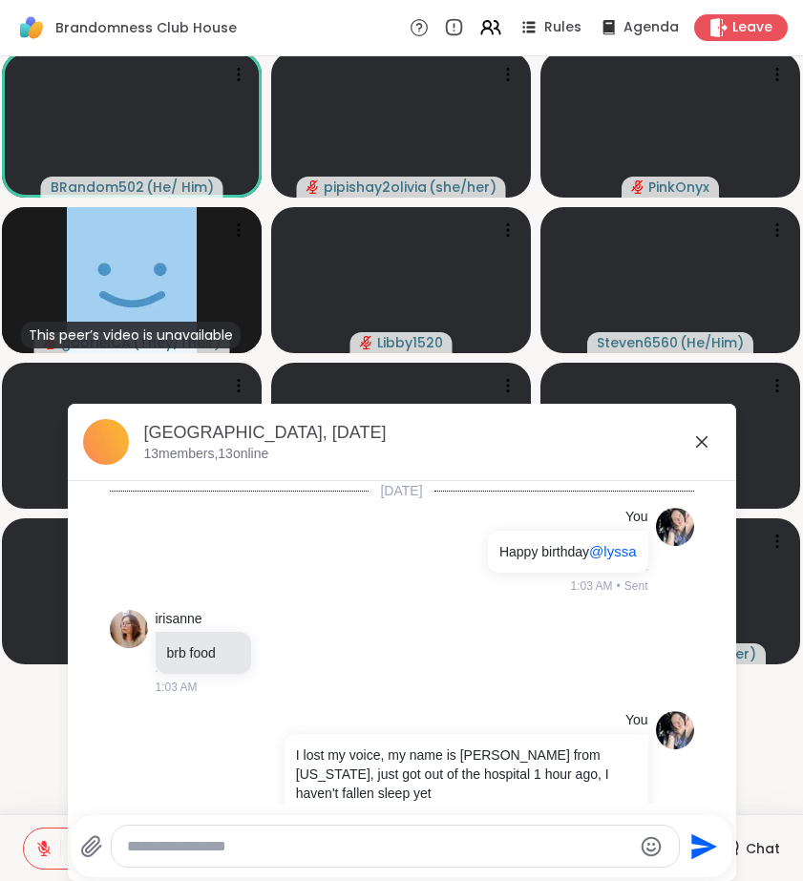
scroll to position [3973, 0]
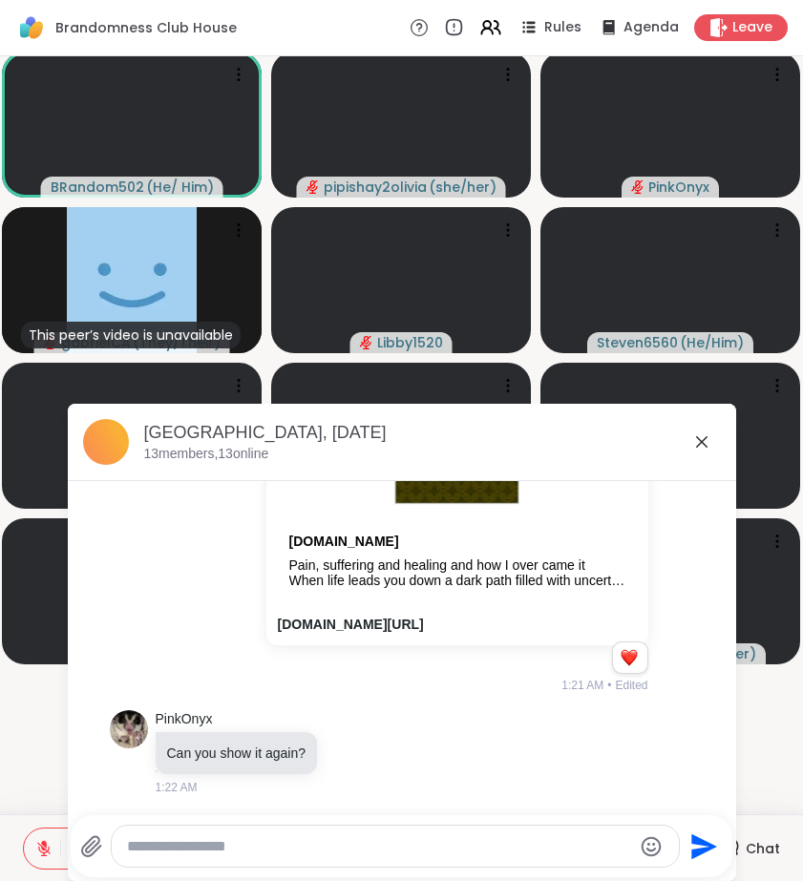
click at [425, 831] on div at bounding box center [395, 846] width 567 height 41
click at [380, 830] on div at bounding box center [395, 846] width 567 height 41
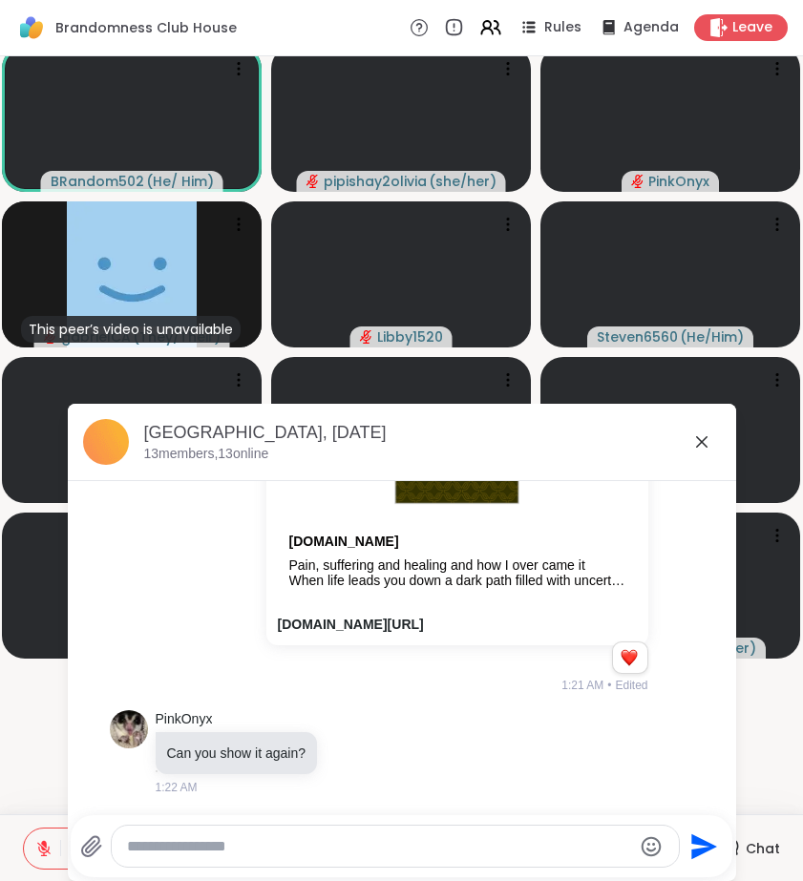
click at [381, 840] on textarea "Type your message" at bounding box center [379, 846] width 505 height 19
type textarea "**********"
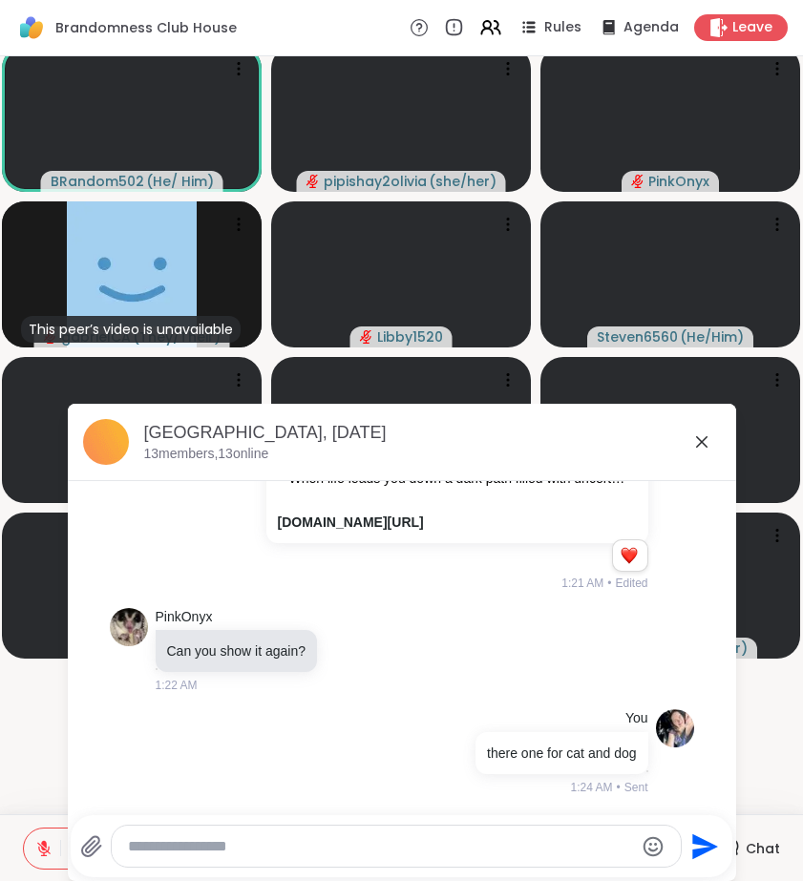
click at [700, 446] on icon at bounding box center [701, 441] width 23 height 23
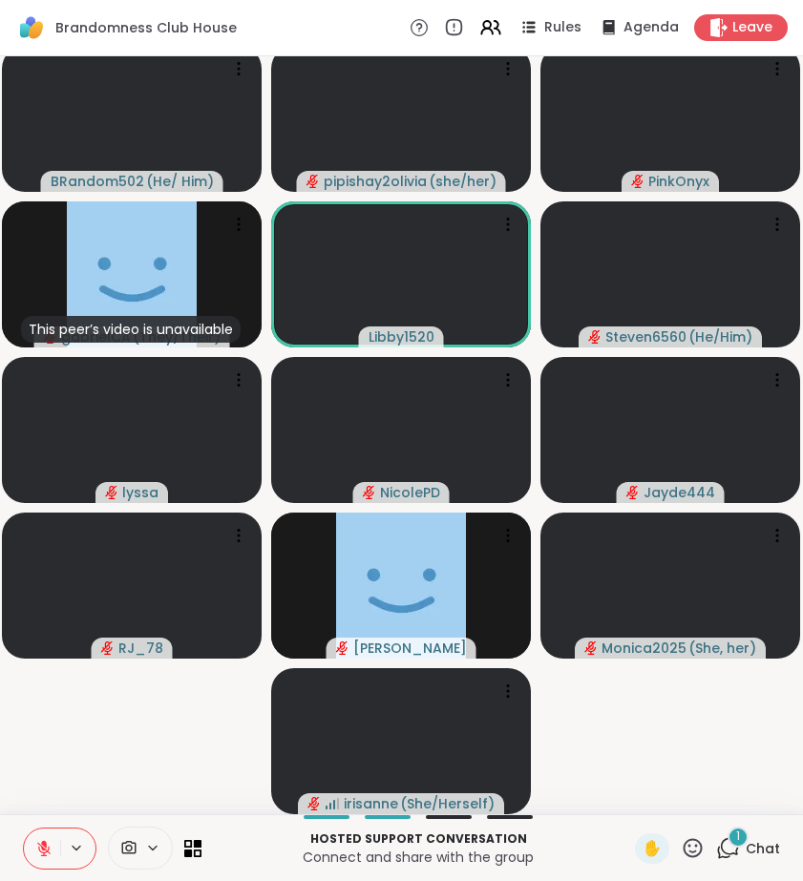
click at [730, 837] on div "1" at bounding box center [737, 837] width 21 height 21
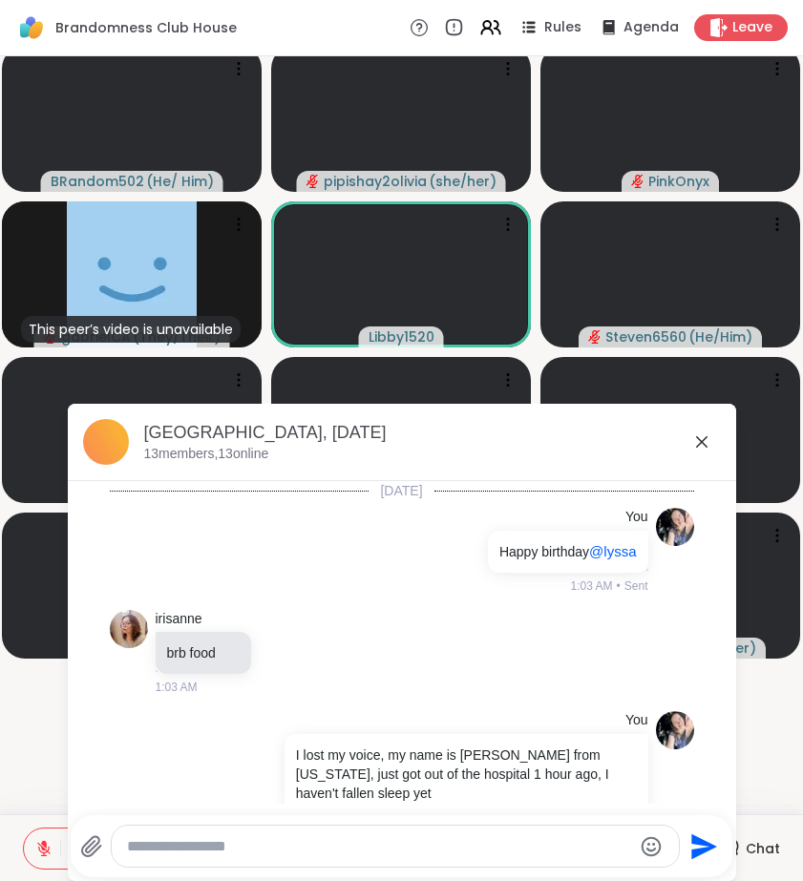
scroll to position [4405, 0]
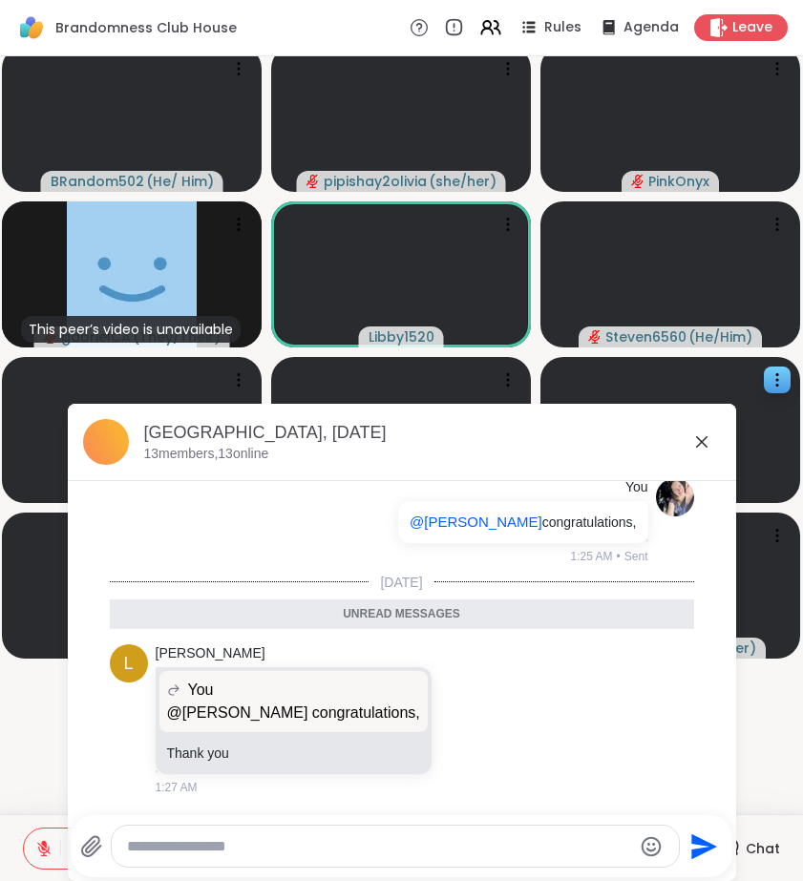
click at [705, 443] on icon at bounding box center [701, 441] width 23 height 23
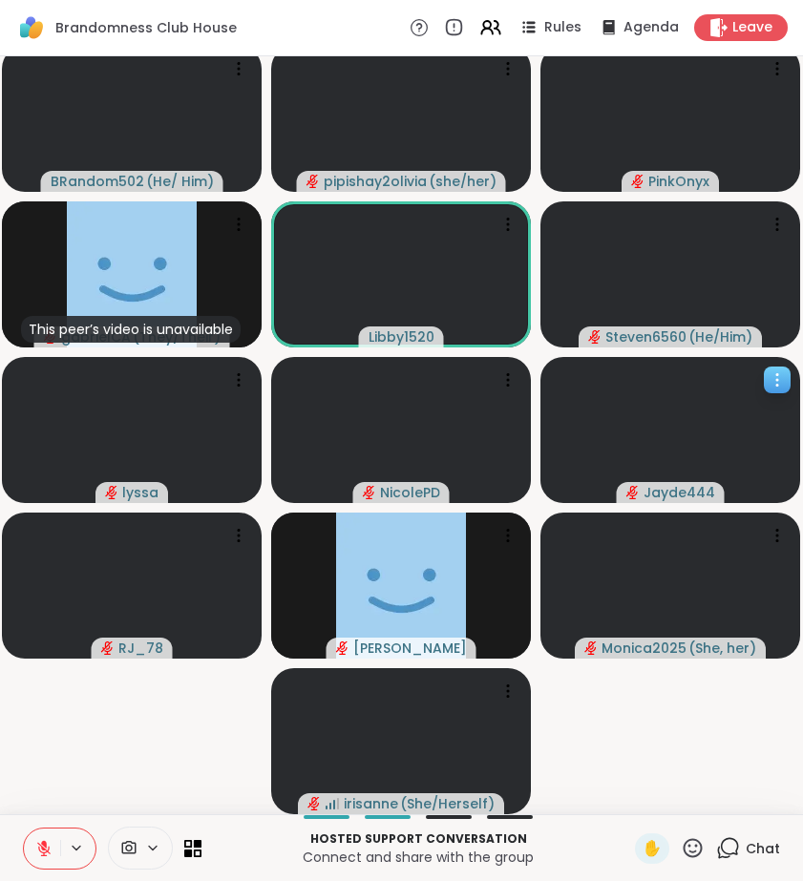
click at [699, 437] on video at bounding box center [670, 430] width 260 height 146
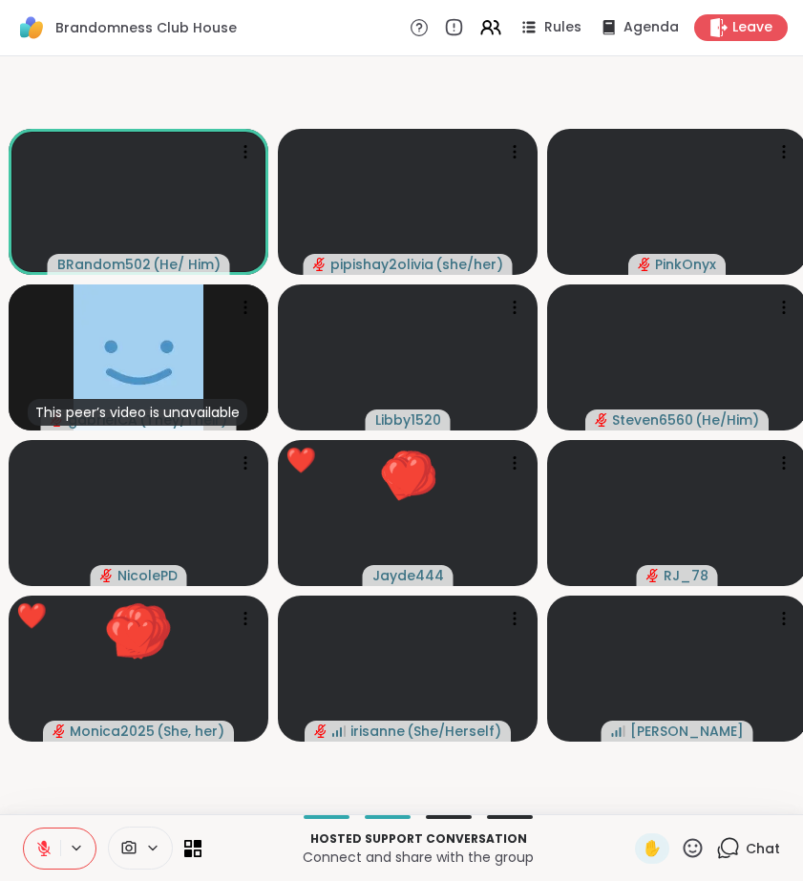
scroll to position [0, 0]
click at [690, 850] on icon at bounding box center [693, 848] width 24 height 24
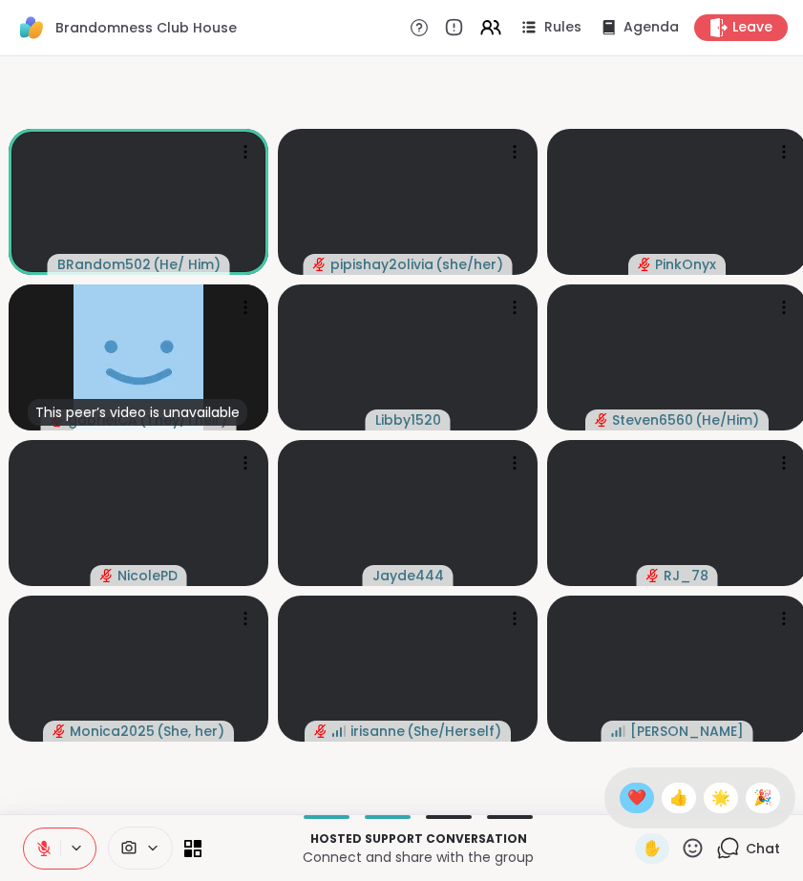
click at [632, 790] on span "❤️" at bounding box center [636, 798] width 19 height 23
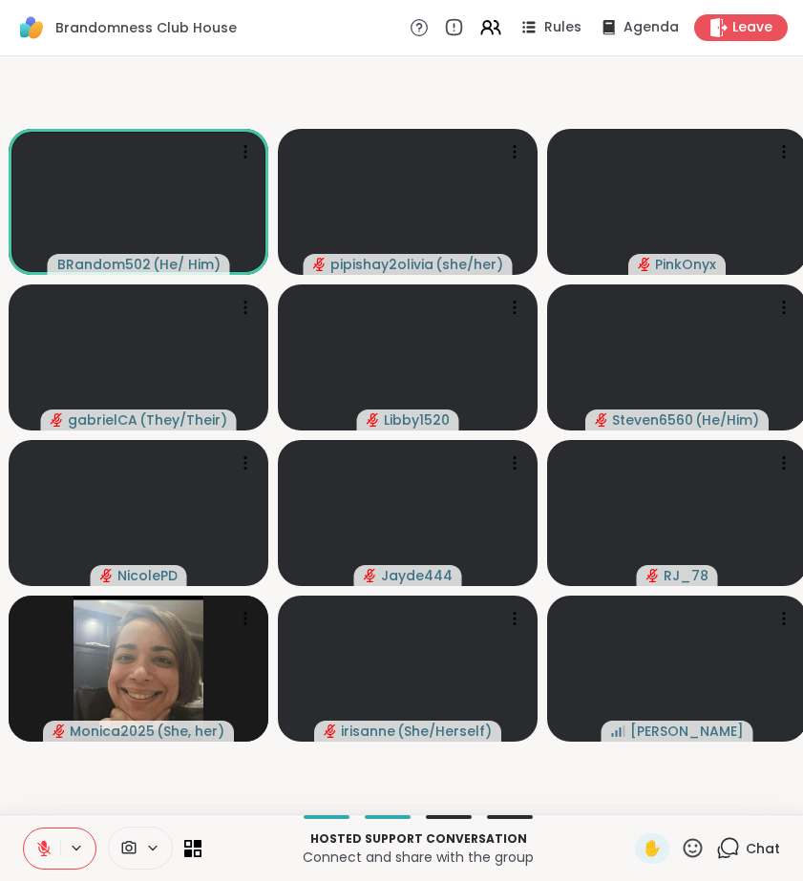
click at [694, 854] on icon at bounding box center [693, 848] width 24 height 24
click at [620, 798] on div "❤️" at bounding box center [636, 798] width 34 height 31
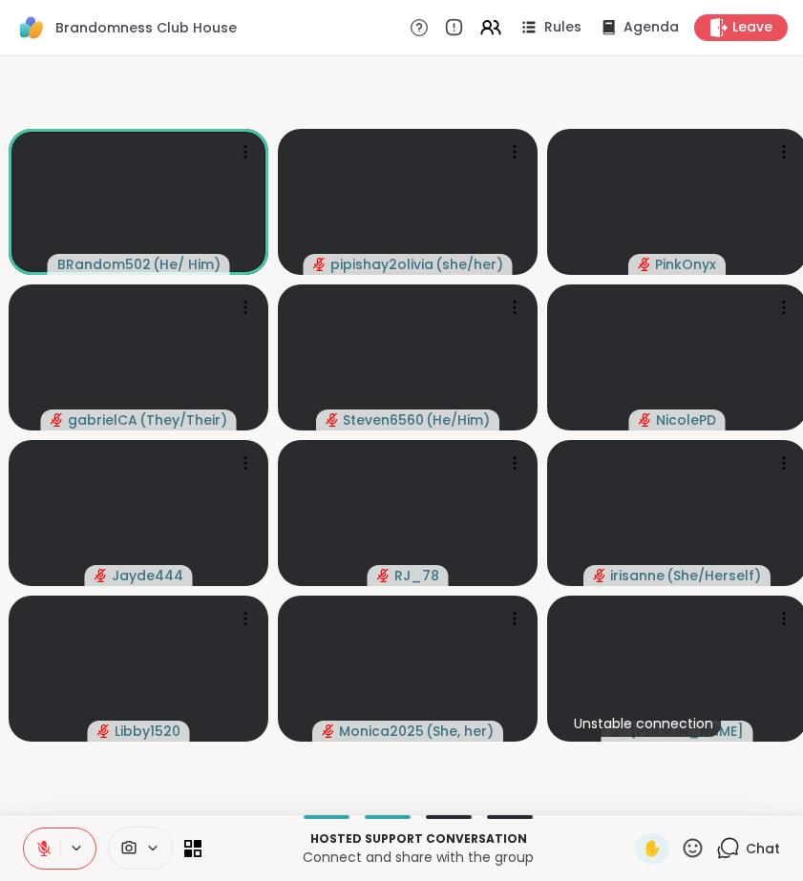
click at [733, 849] on icon at bounding box center [728, 848] width 24 height 24
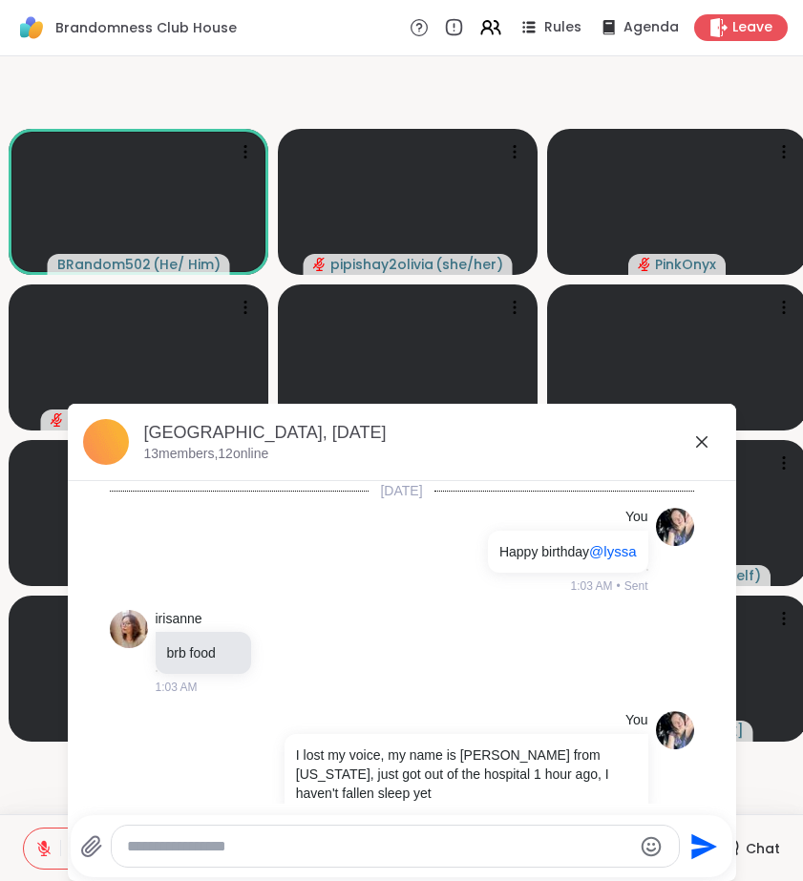
scroll to position [4918, 0]
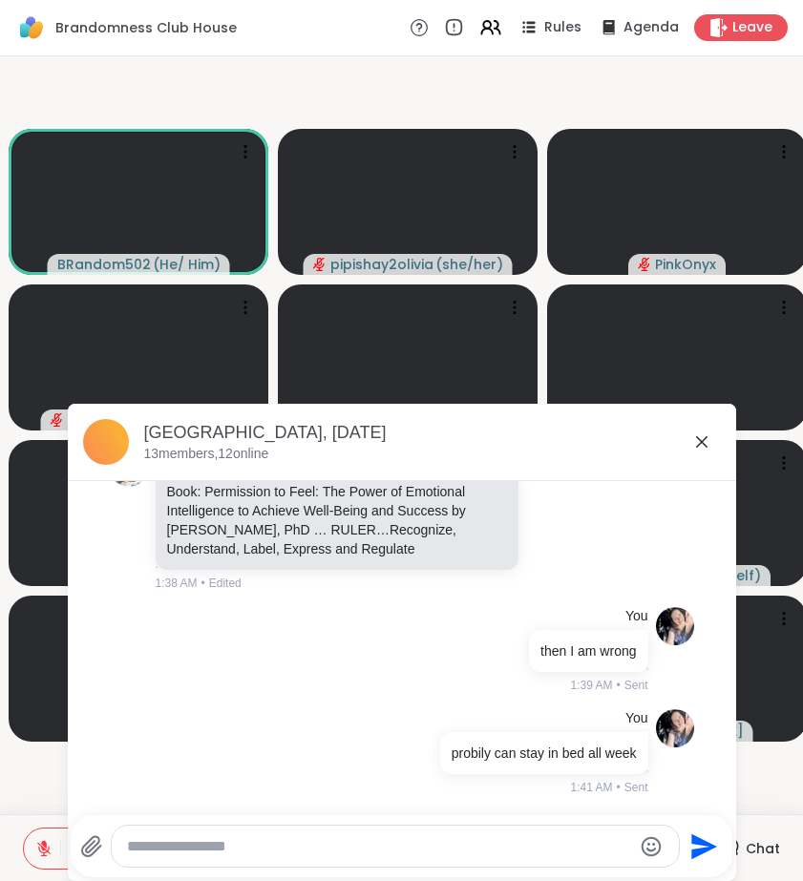
click at [547, 823] on div "Send" at bounding box center [401, 846] width 661 height 62
click at [551, 830] on div at bounding box center [395, 846] width 567 height 41
click at [474, 831] on div at bounding box center [395, 846] width 567 height 41
click at [475, 848] on textarea "Type your message" at bounding box center [379, 846] width 505 height 19
click at [365, 842] on textarea "Type your message" at bounding box center [379, 846] width 505 height 19
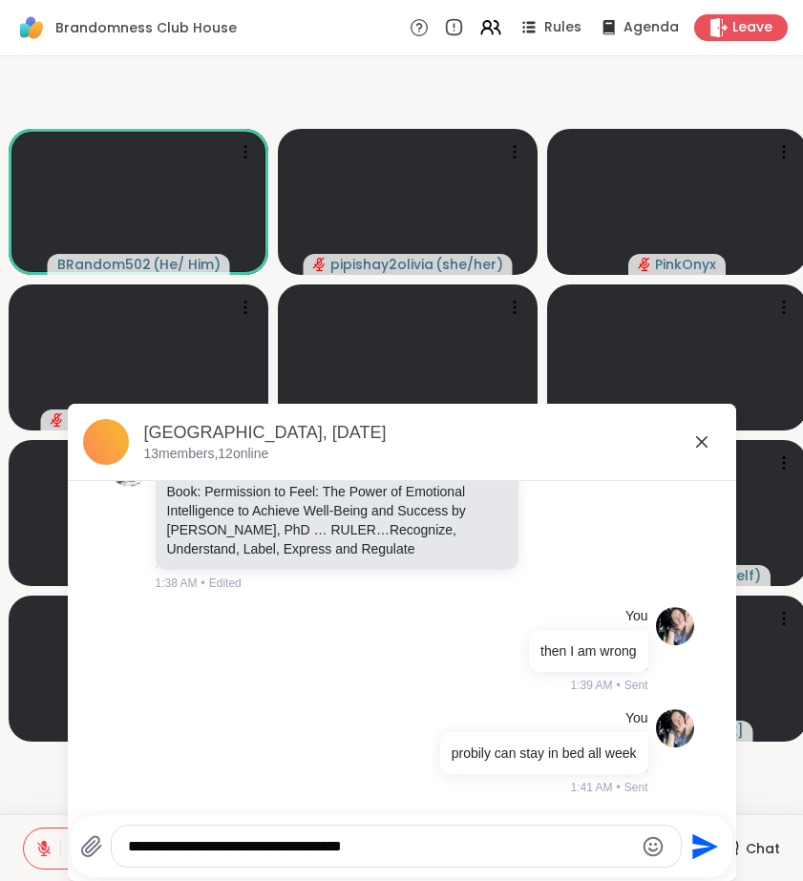
type textarea "**********"
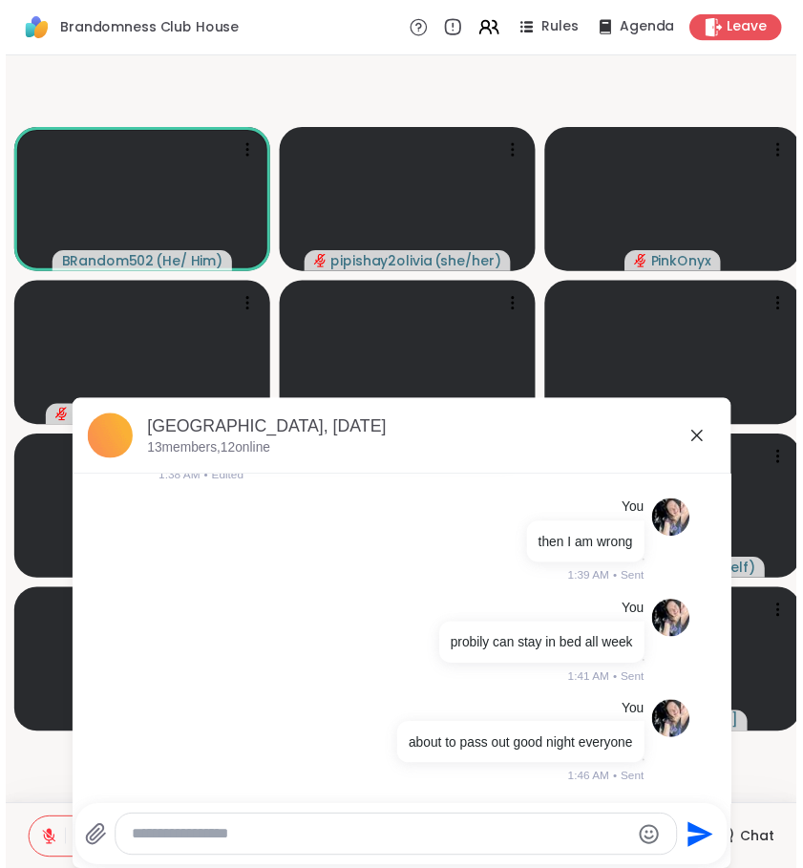
scroll to position [5019, 0]
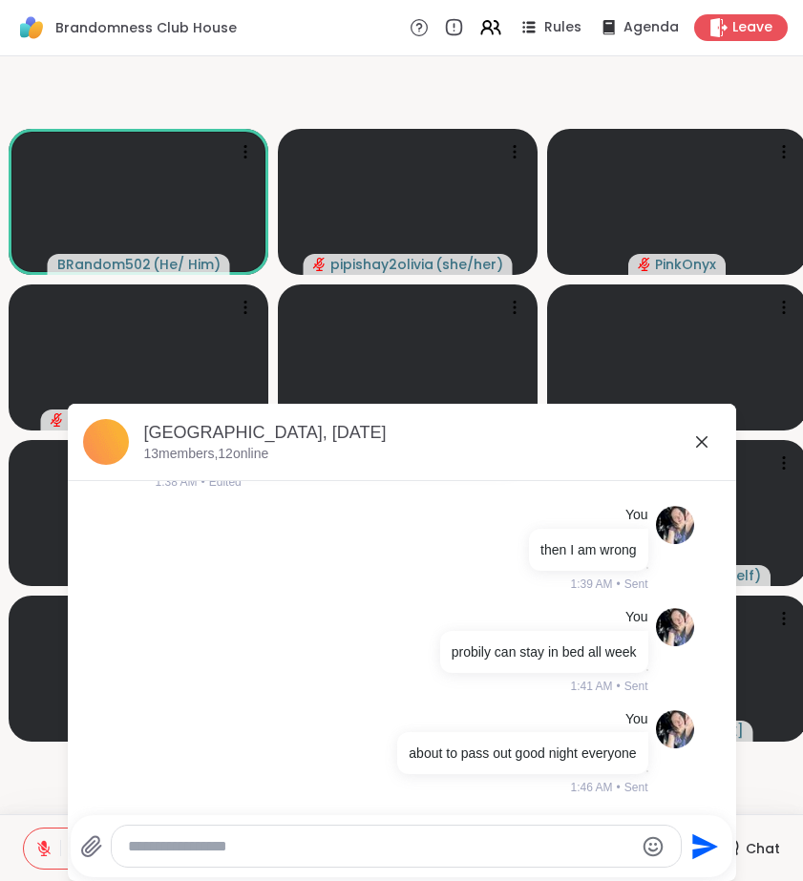
click at [699, 446] on icon at bounding box center [701, 441] width 23 height 23
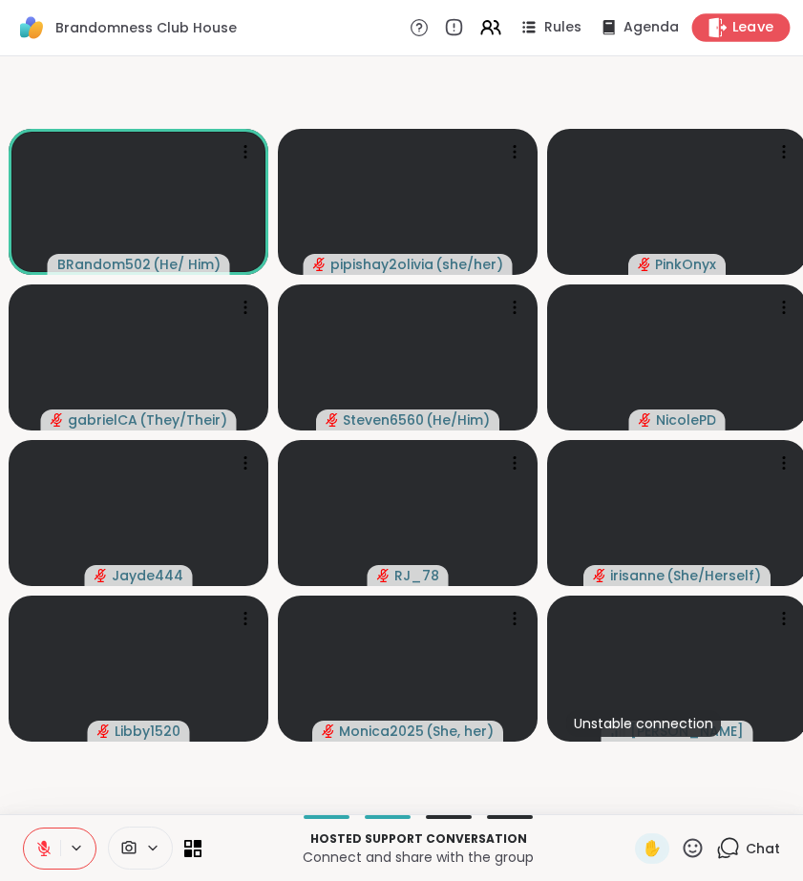
click at [745, 31] on span "Leave" at bounding box center [753, 28] width 42 height 20
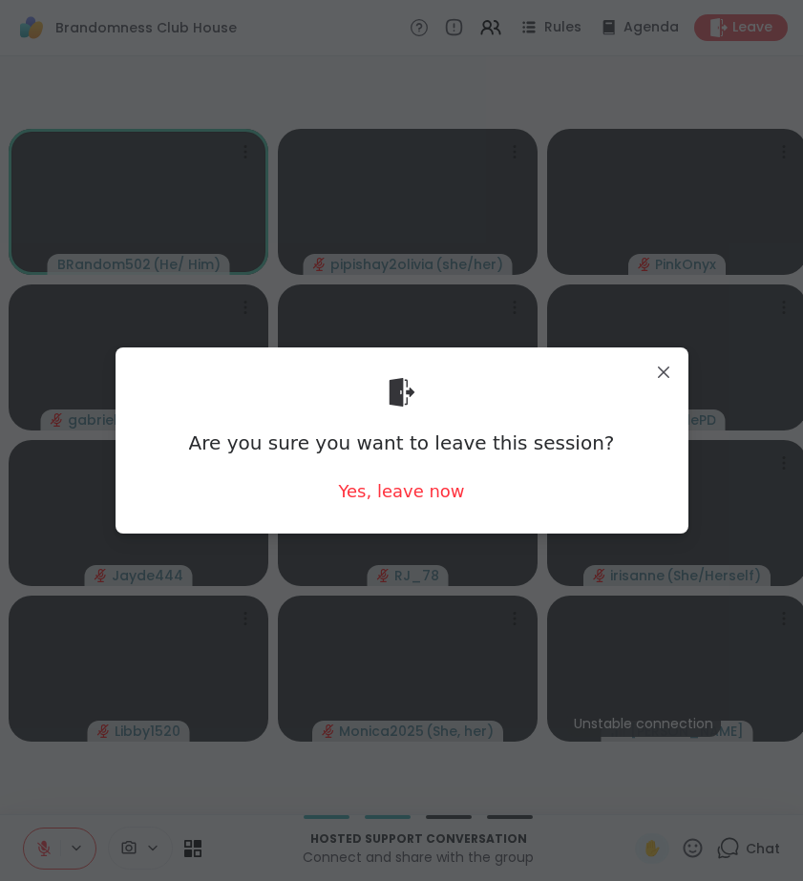
click at [396, 477] on div "Are you sure you want to leave this session? Yes, leave now" at bounding box center [402, 441] width 542 height 156
click at [398, 482] on div "Yes, leave now" at bounding box center [401, 491] width 126 height 24
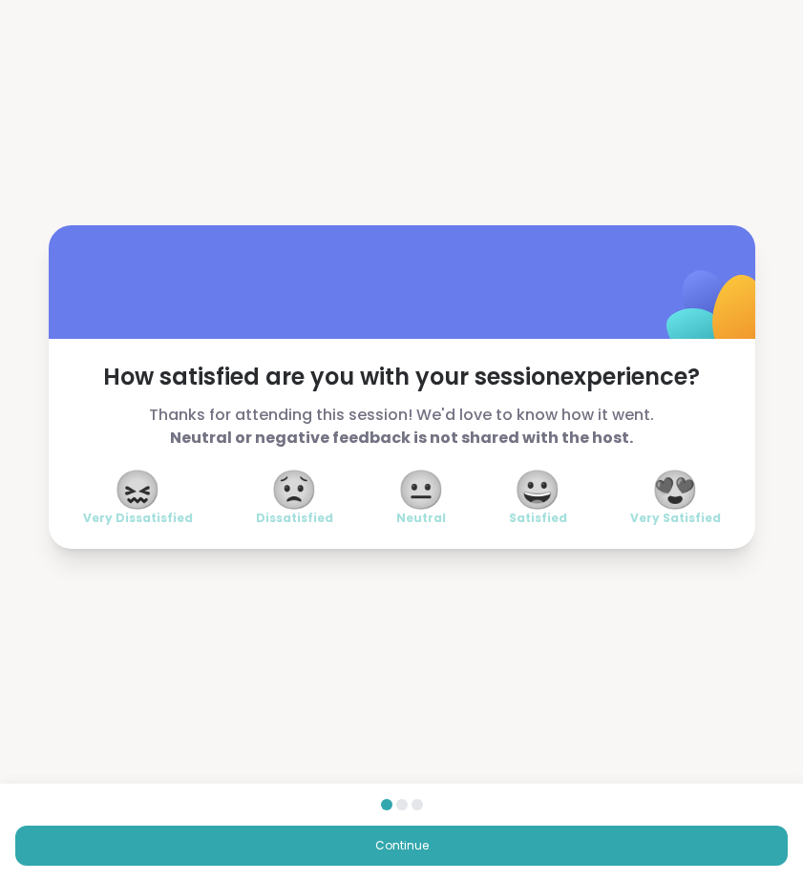
click at [650, 483] on div "😍 Very Satisfied" at bounding box center [675, 498] width 91 height 53
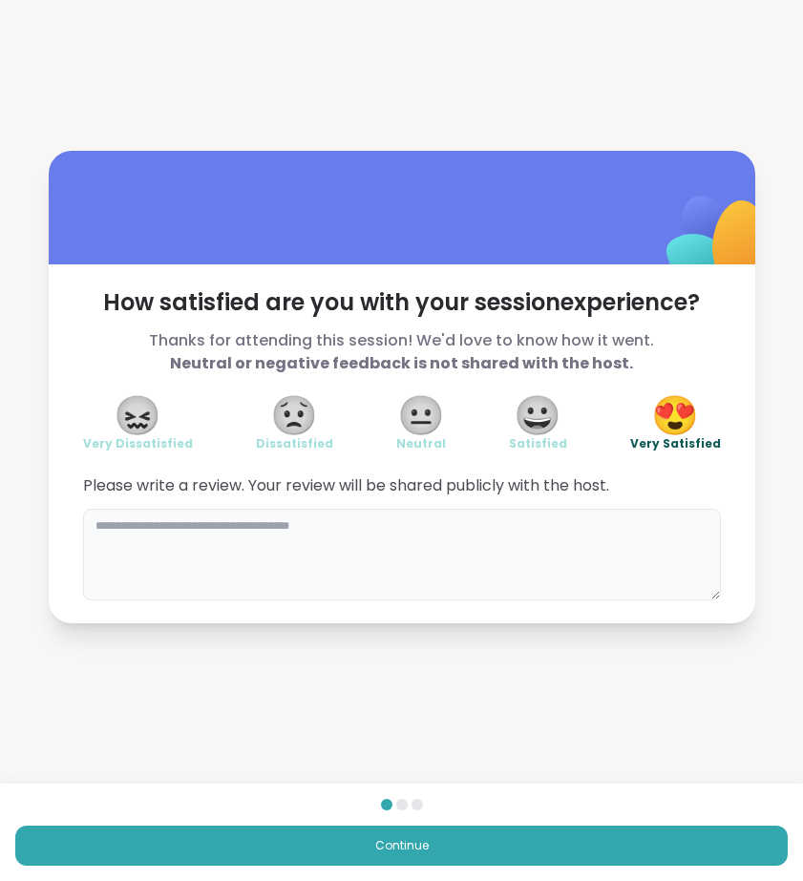
click at [571, 592] on textarea at bounding box center [402, 555] width 638 height 92
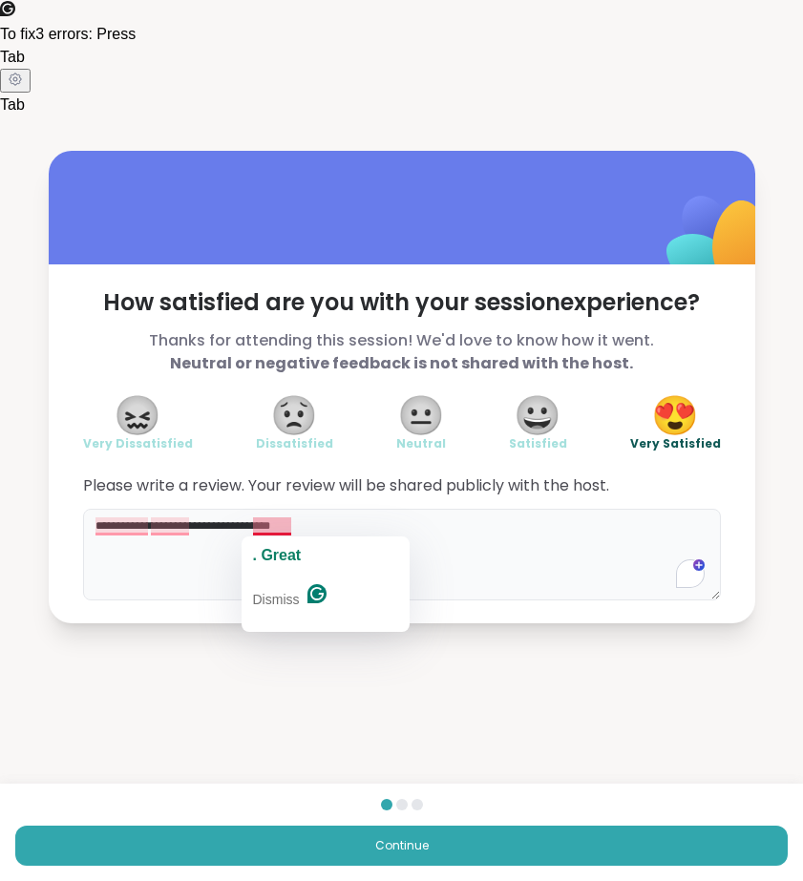
click at [271, 520] on textarea "**********" at bounding box center [402, 555] width 638 height 92
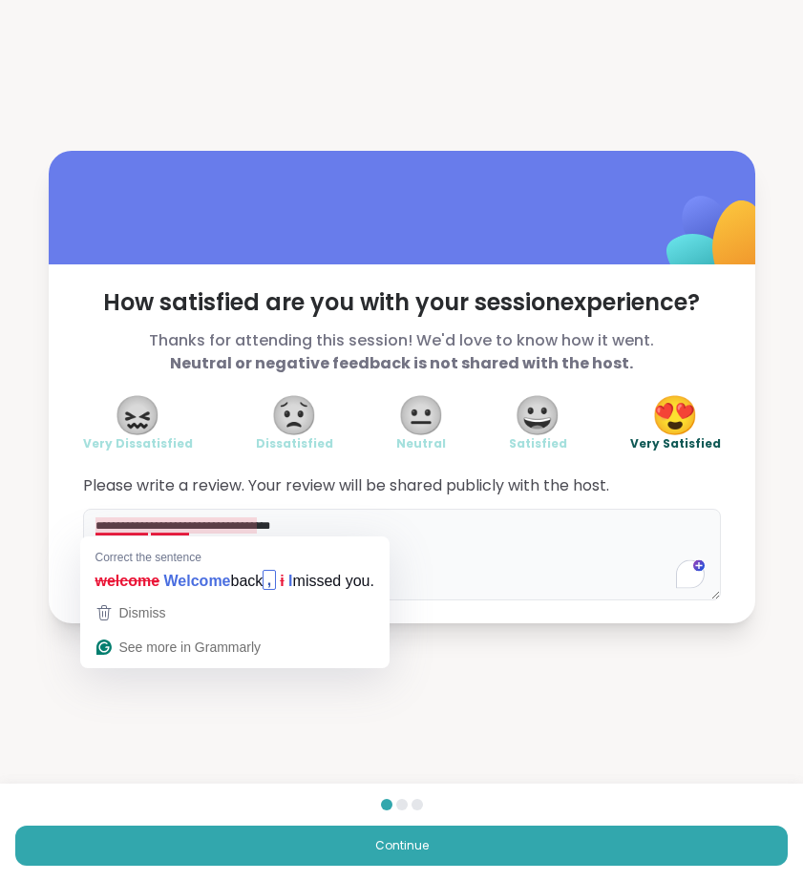
click at [144, 525] on textarea "**********" at bounding box center [402, 555] width 638 height 92
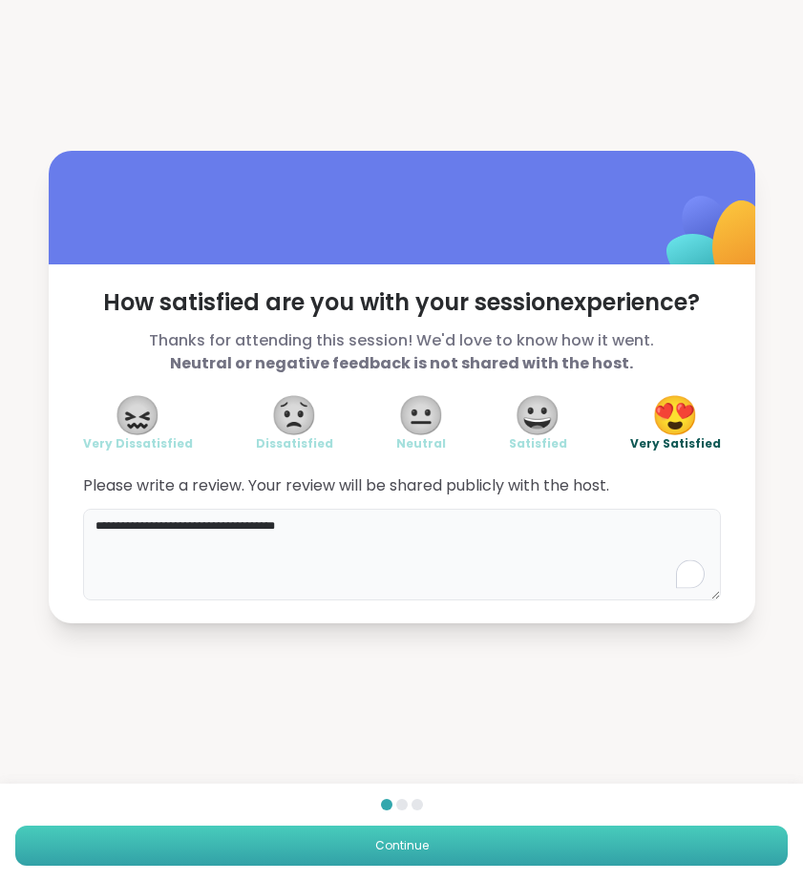
type textarea "**********"
click at [420, 846] on span "Continue" at bounding box center [401, 845] width 53 height 17
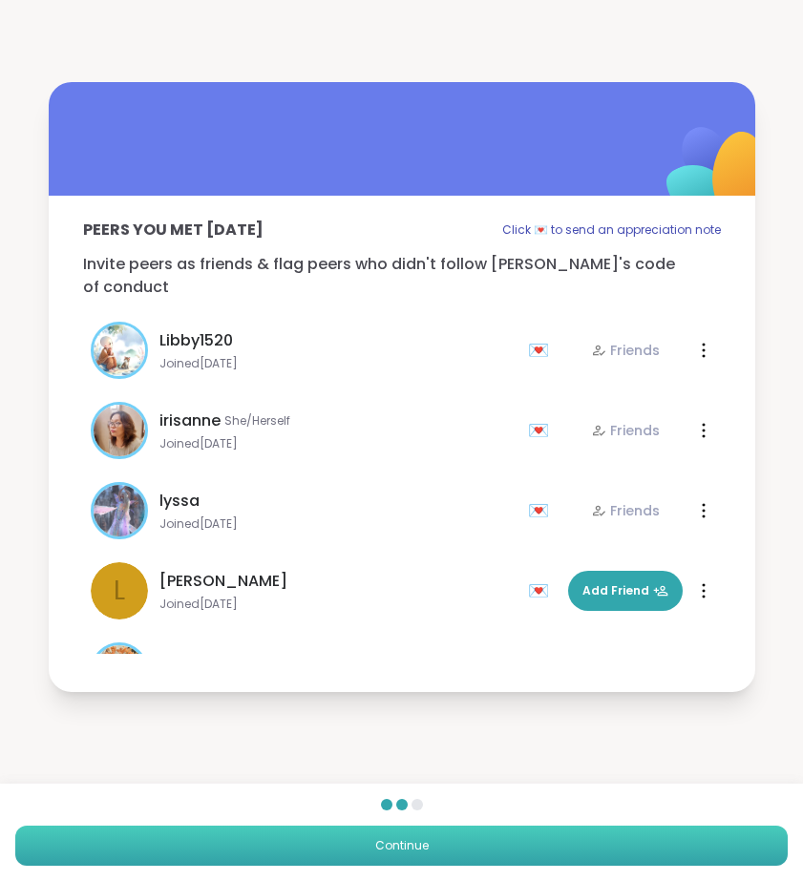
click at [420, 846] on span "Continue" at bounding box center [401, 845] width 53 height 17
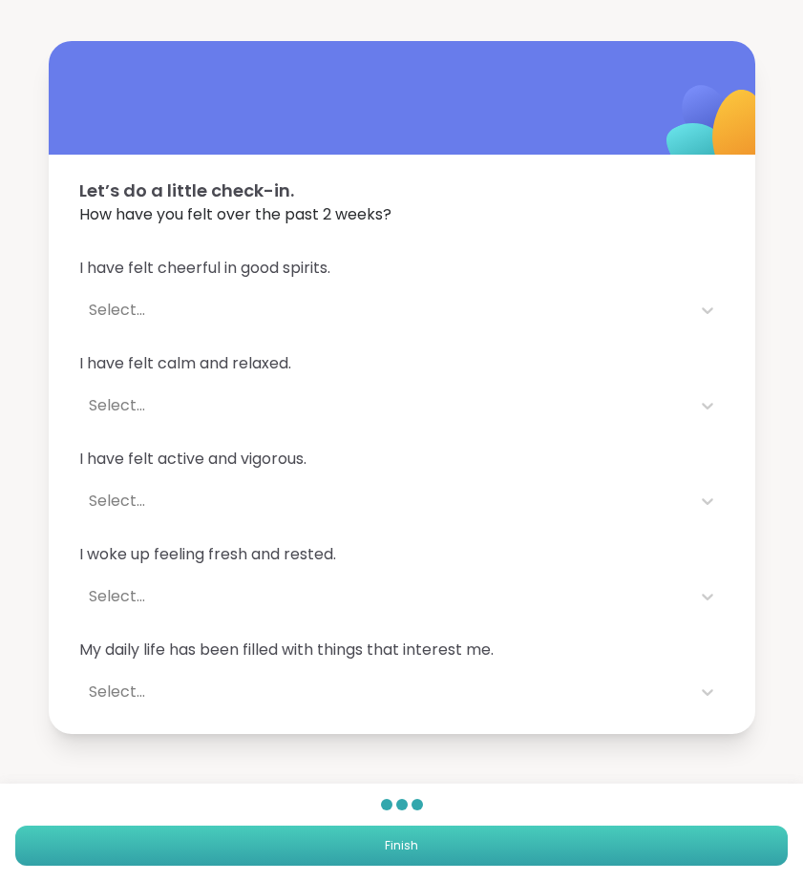
click at [395, 831] on button "Finish" at bounding box center [401, 846] width 772 height 40
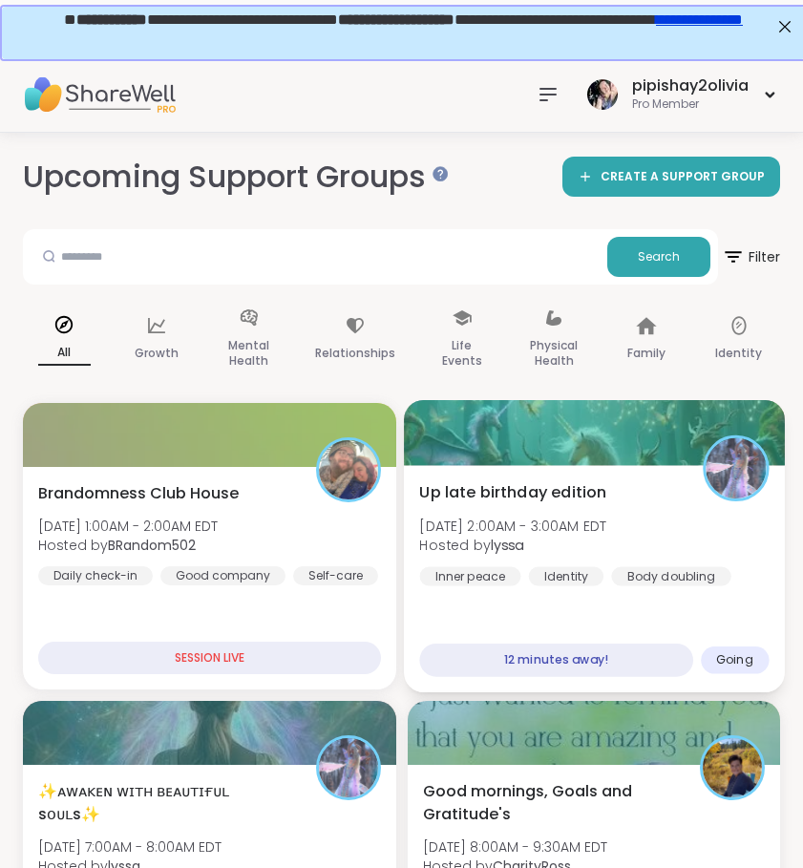
click at [724, 598] on div "Up late birthday edition [DEMOGRAPHIC_DATA] 2:00AM - 3:00AM EDT Hosted by lyssa…" at bounding box center [594, 578] width 380 height 227
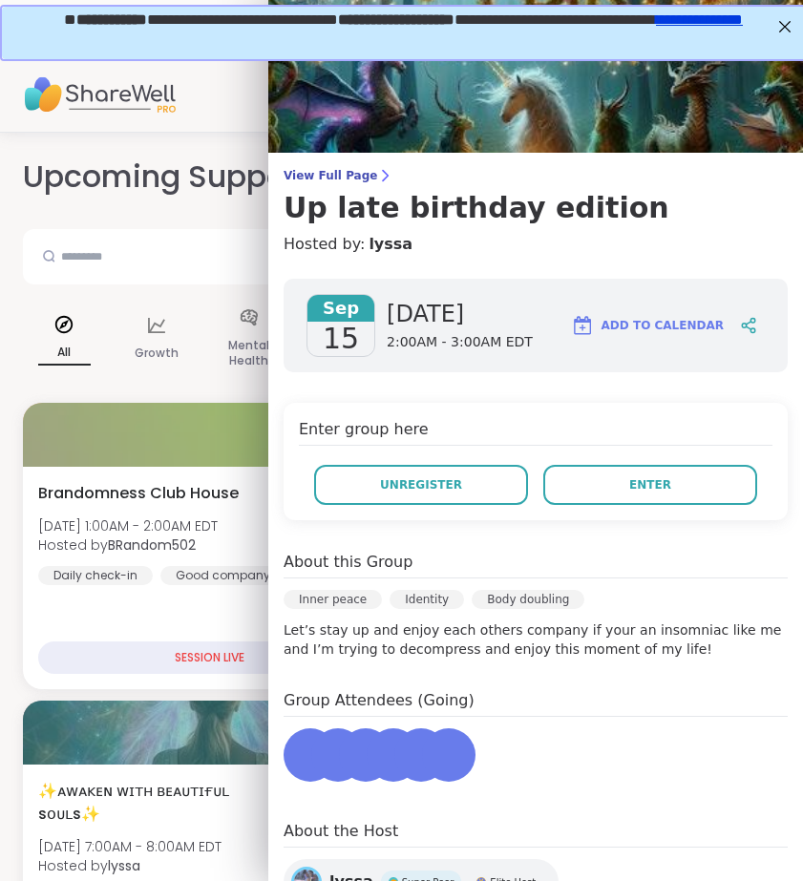
click at [724, 598] on div "Inner peace Identity Body doubling" at bounding box center [535, 605] width 504 height 31
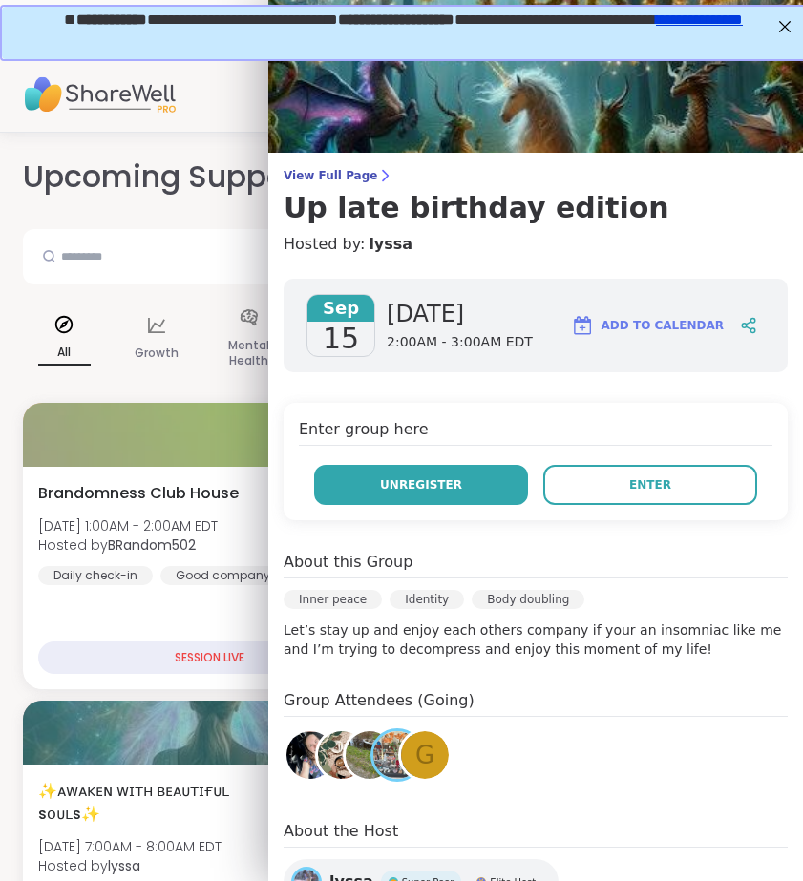
click at [384, 467] on button "Unregister" at bounding box center [421, 485] width 214 height 40
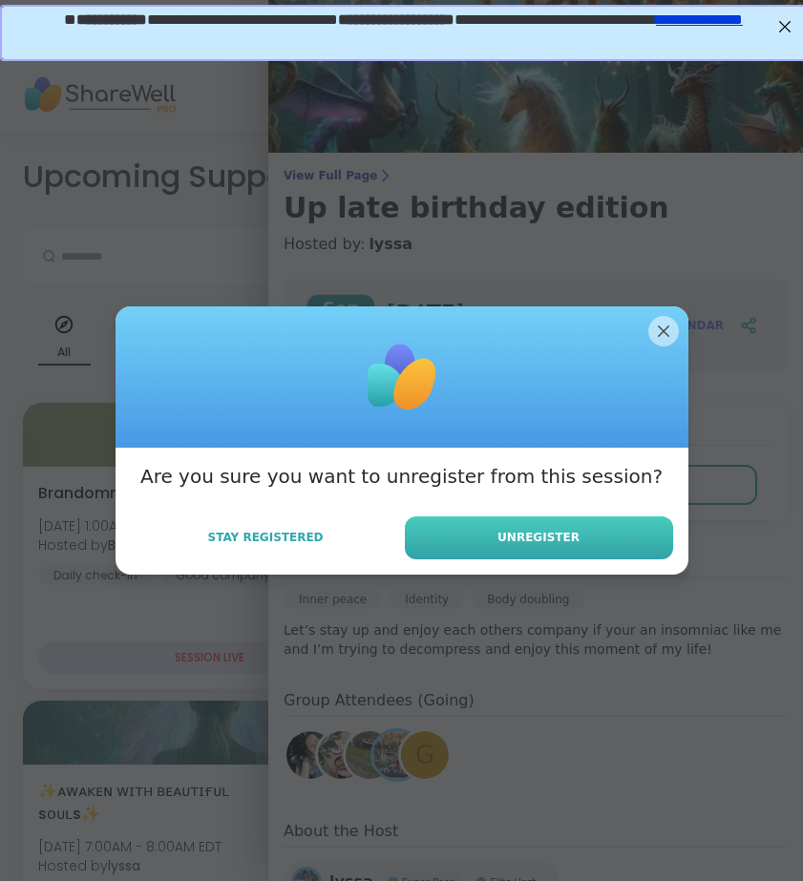
click at [580, 533] on button "Unregister" at bounding box center [539, 537] width 268 height 43
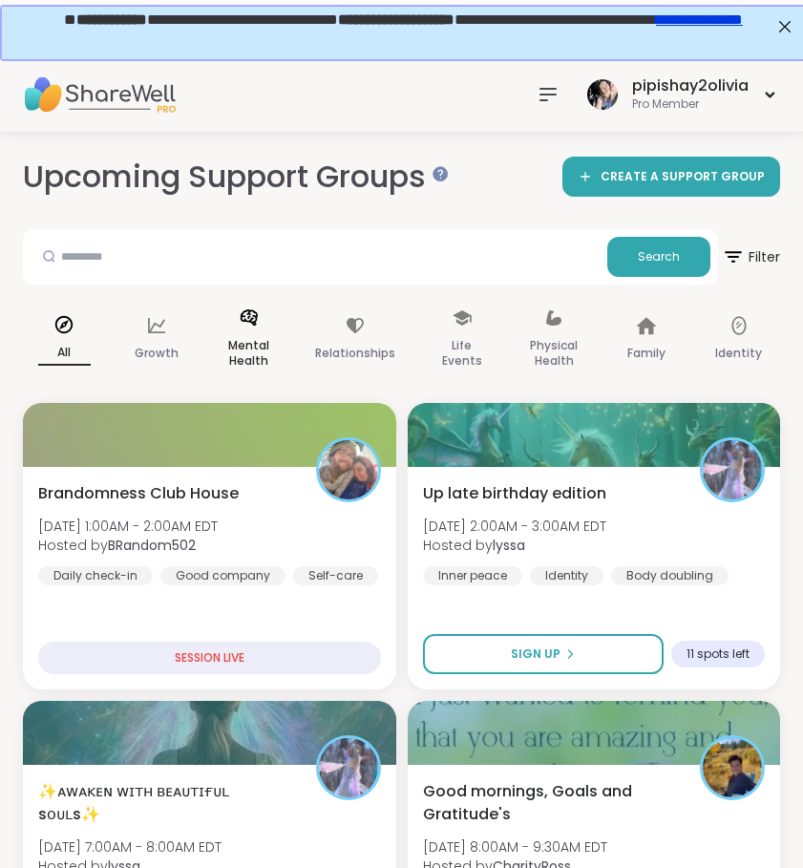
click at [228, 293] on div "Mental Health" at bounding box center [248, 339] width 83 height 95
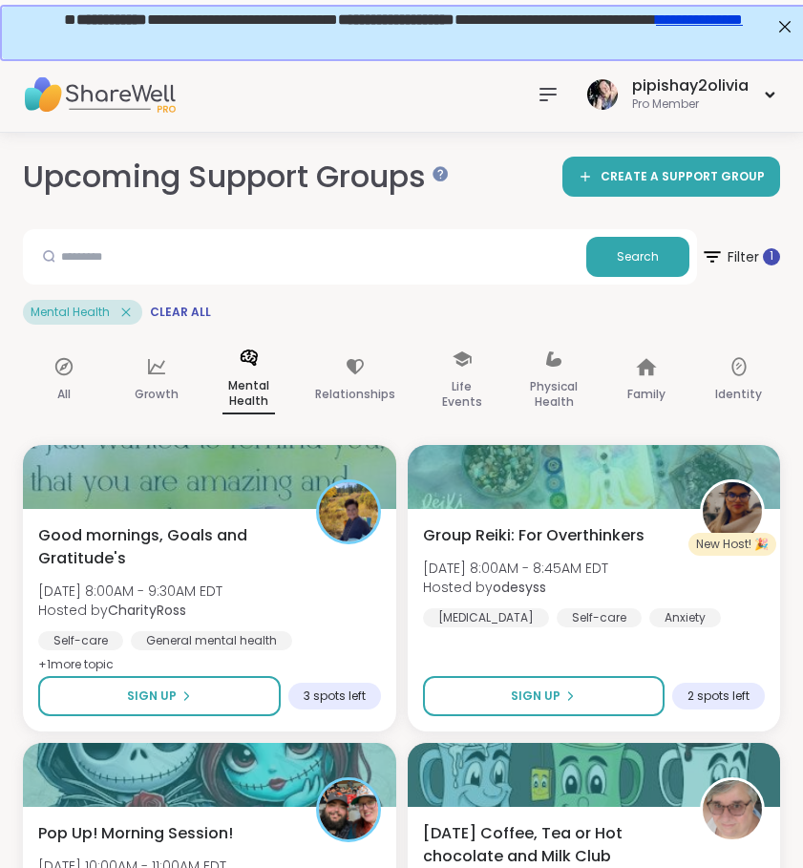
click at [529, 106] on div "pipishay2olivia Pro Member" at bounding box center [654, 94] width 251 height 45
click at [535, 84] on div at bounding box center [548, 94] width 38 height 38
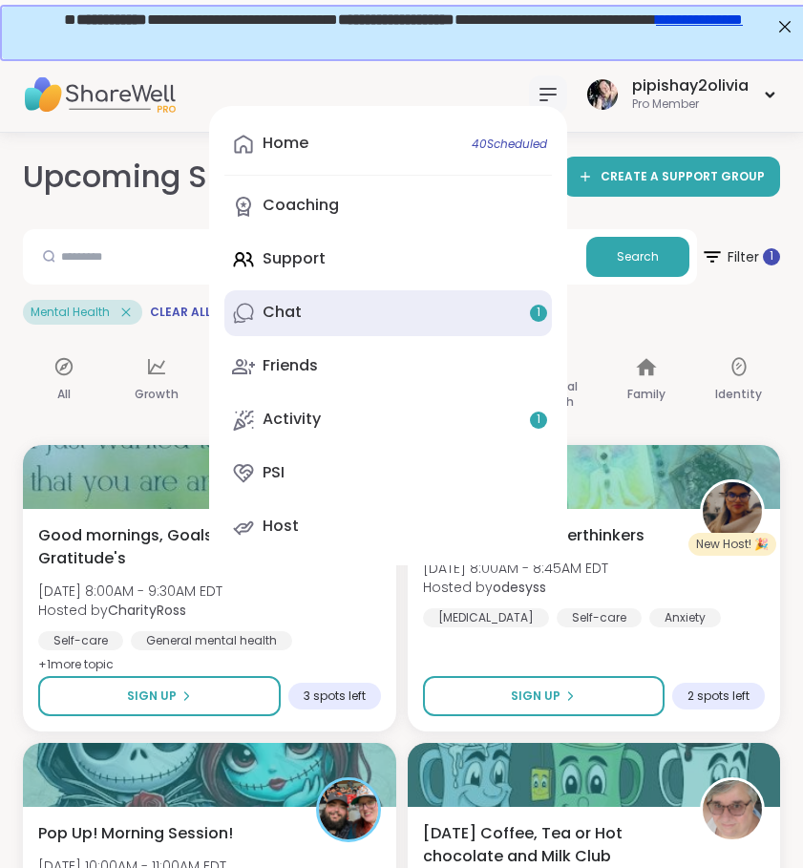
click at [438, 308] on link "Chat 1" at bounding box center [387, 313] width 327 height 46
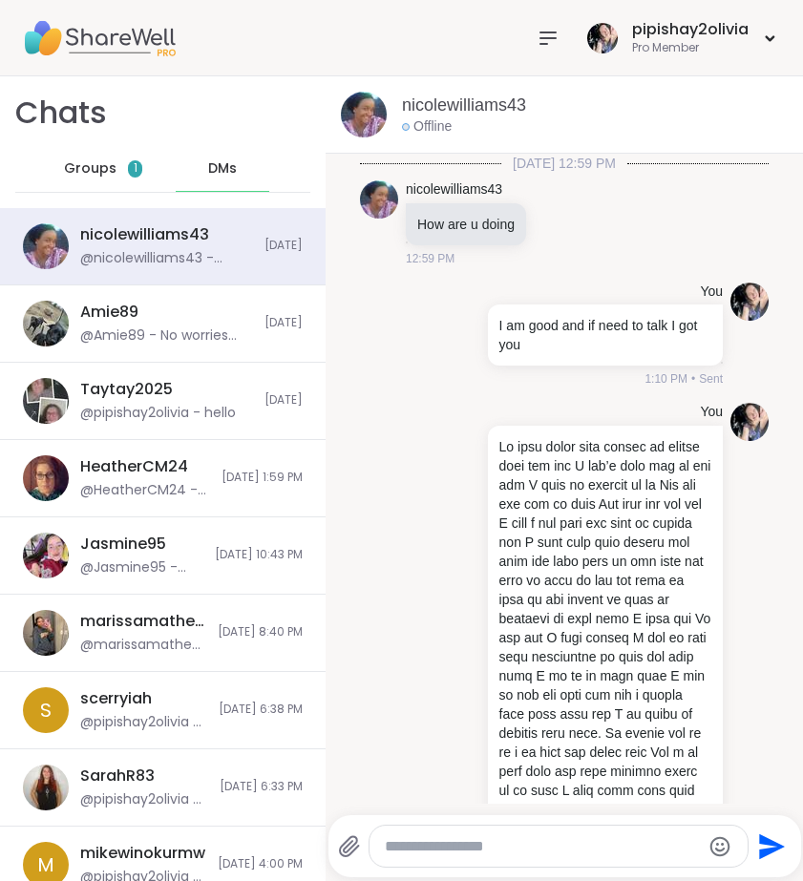
scroll to position [3525, 0]
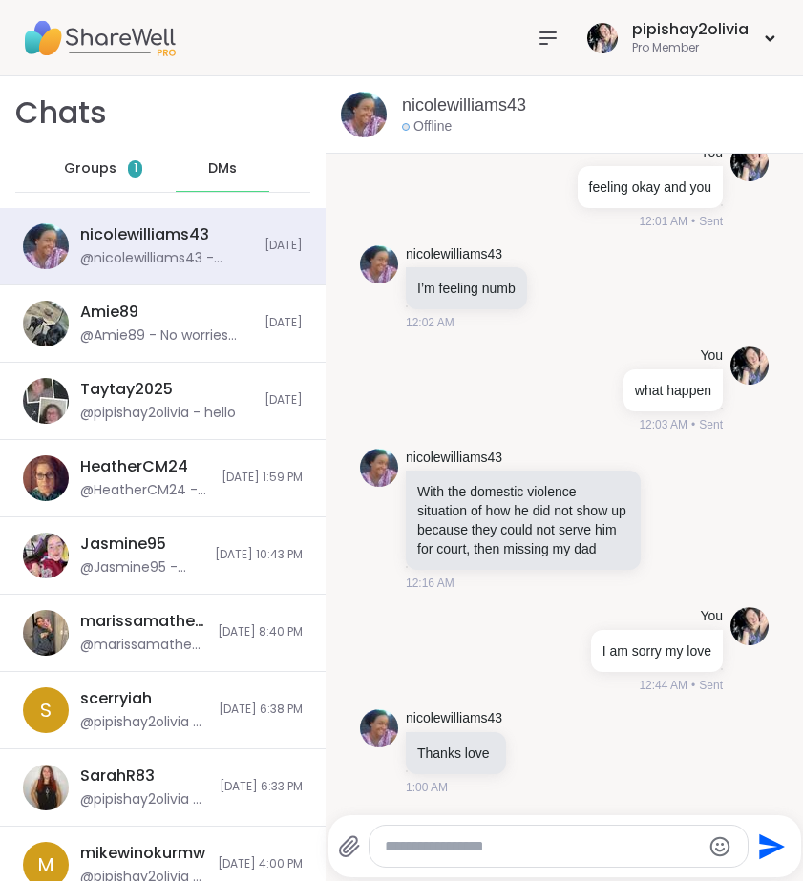
click at [115, 167] on div "Groups 1" at bounding box center [103, 169] width 94 height 46
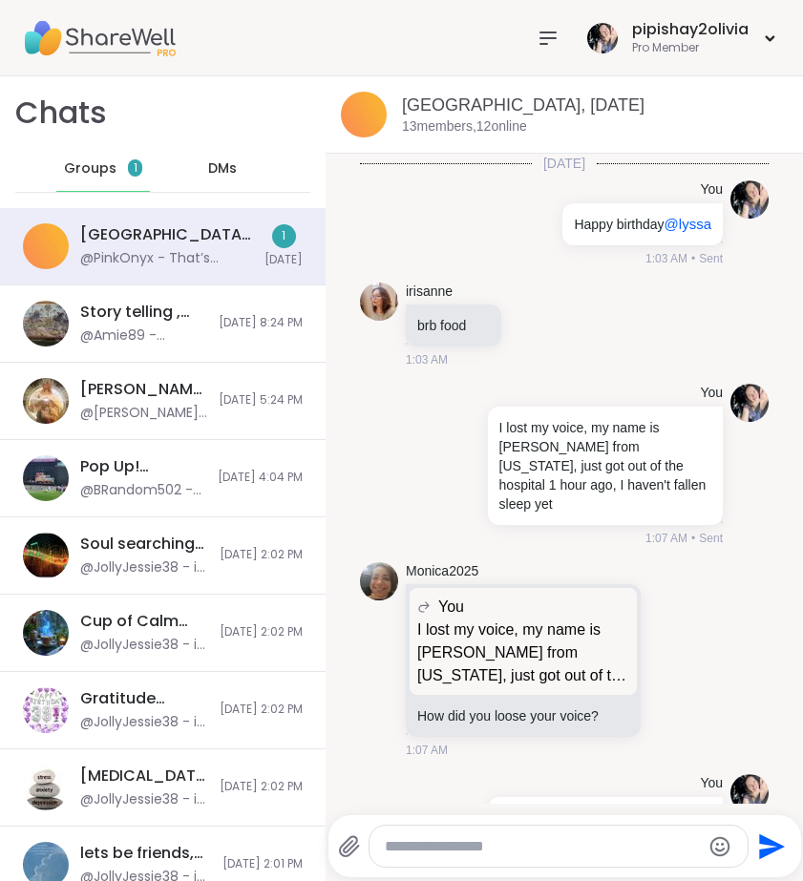
scroll to position [5376, 0]
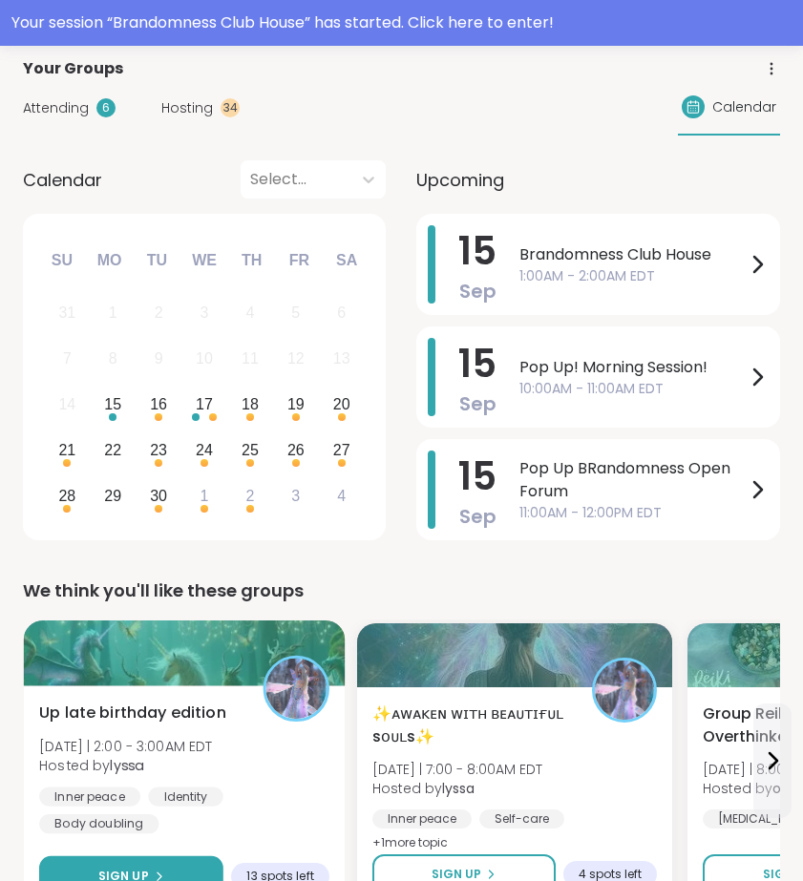
scroll to position [93, 0]
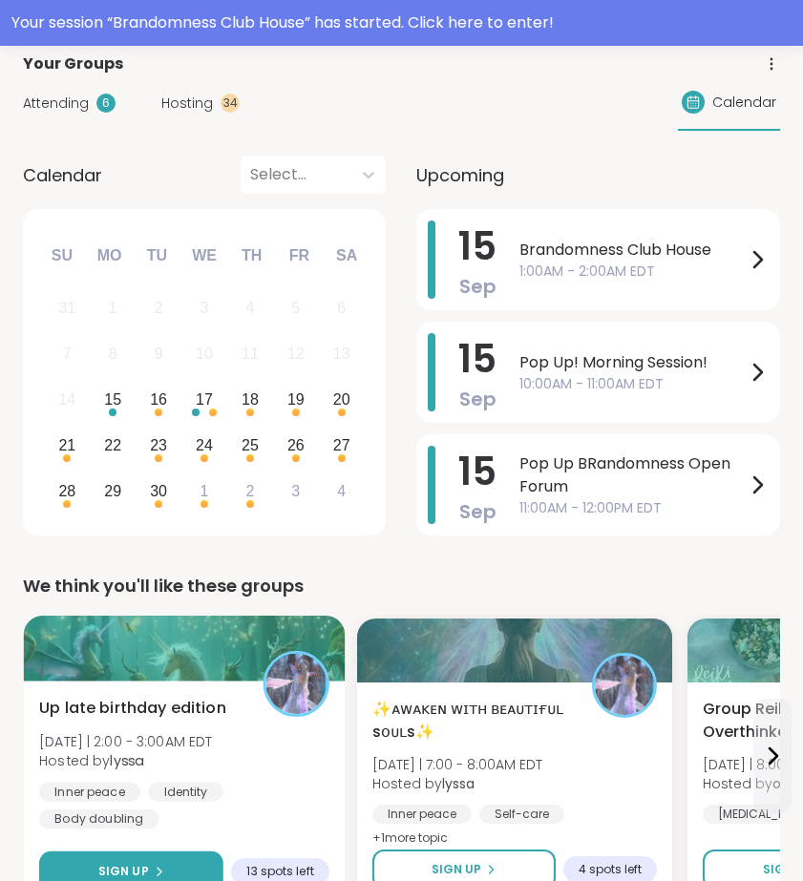
click at [151, 862] on button "Sign Up" at bounding box center [131, 871] width 184 height 41
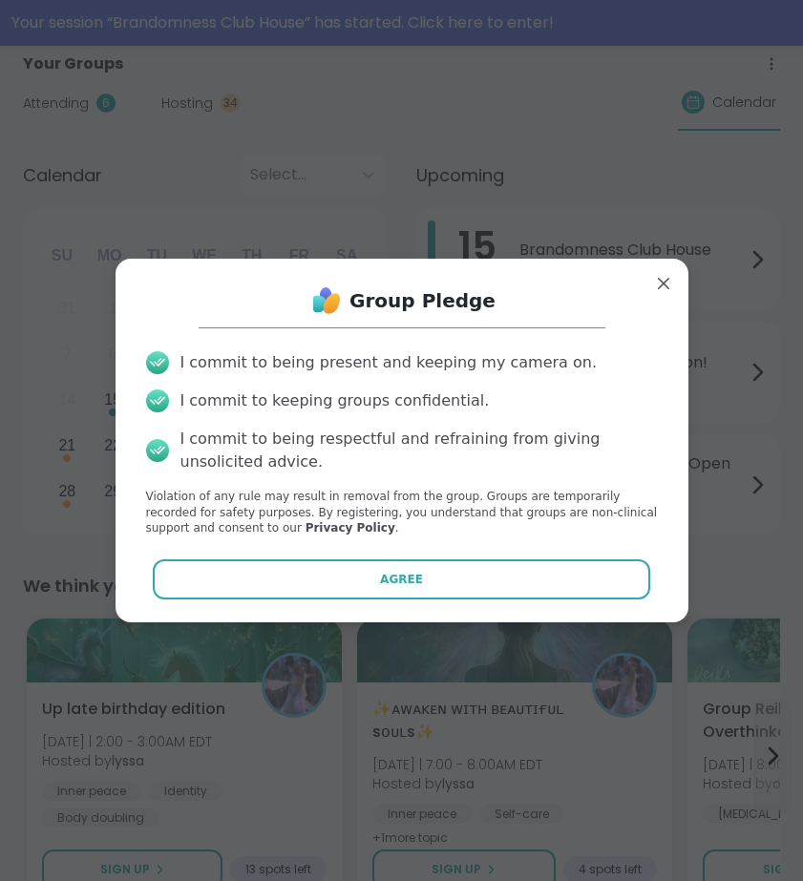
click at [318, 610] on div "Group Pledge I commit to being present and keeping my camera on. I commit to ke…" at bounding box center [401, 441] width 573 height 364
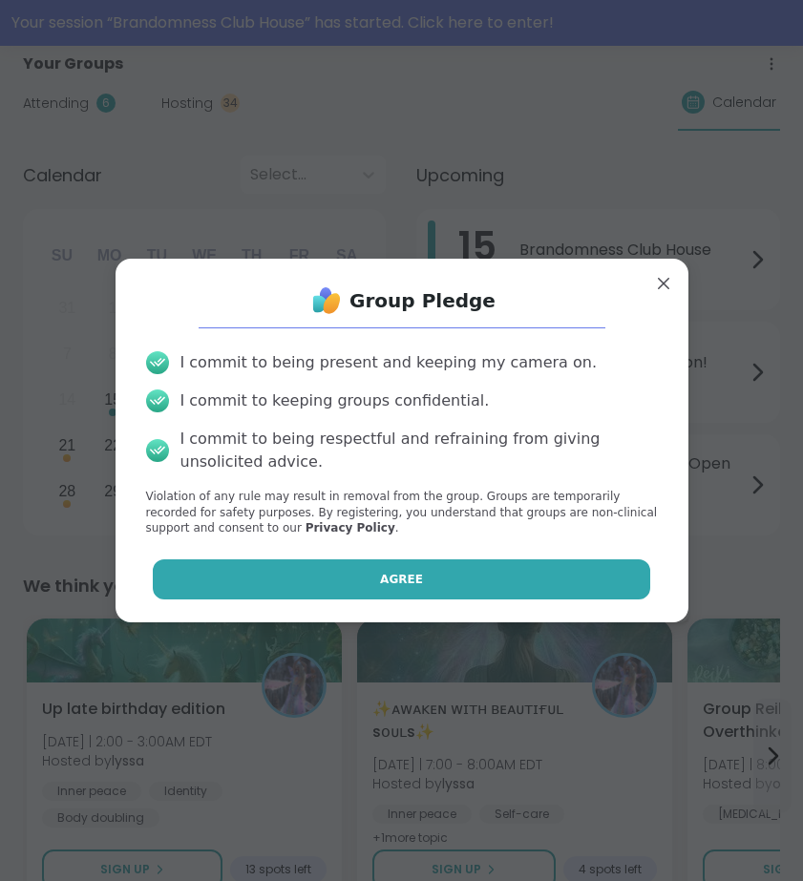
click at [341, 565] on button "Agree" at bounding box center [401, 579] width 497 height 40
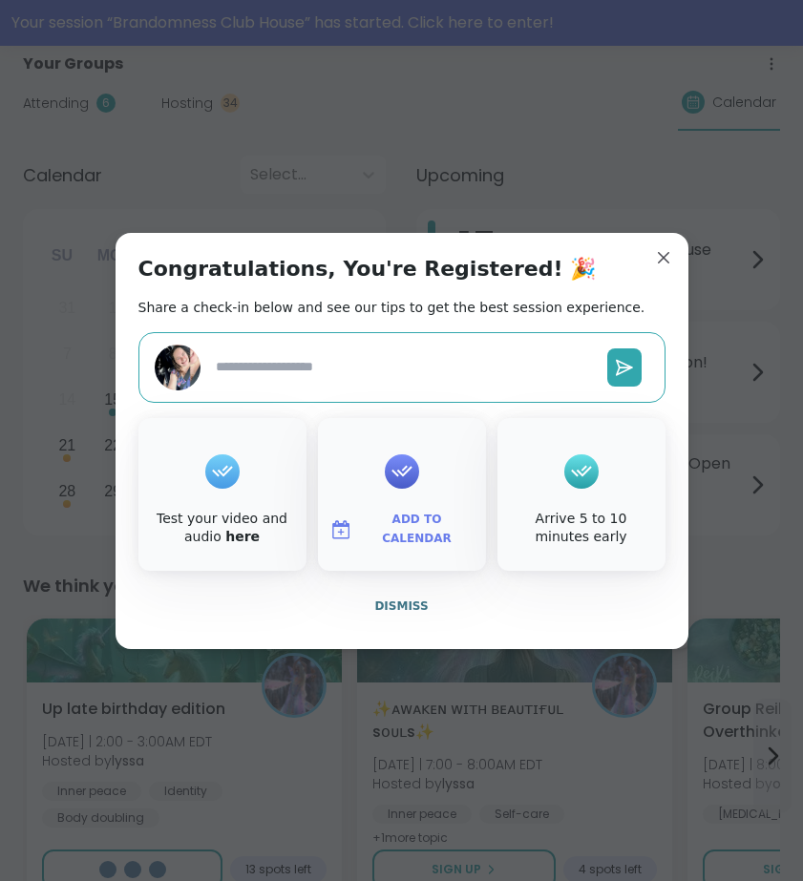
type textarea "*"
click at [419, 610] on span "Dismiss" at bounding box center [400, 605] width 53 height 13
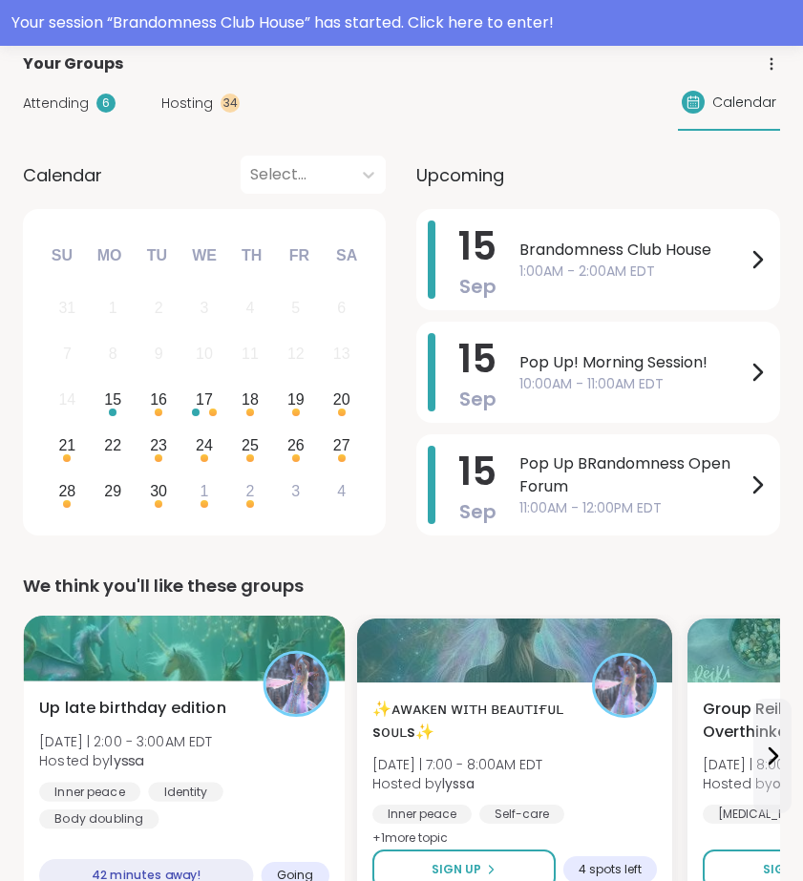
scroll to position [168, 0]
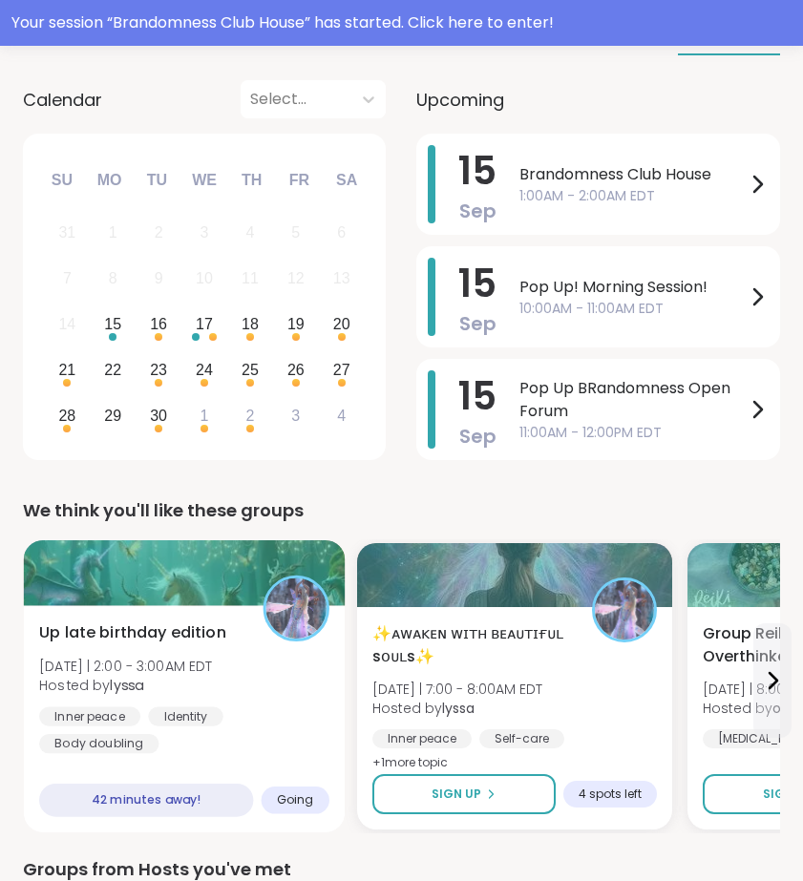
click at [250, 700] on div "Up late birthday edition Mon 9/15 | 2:00 - 3:00AM EDT Hosted by lyssa Inner pea…" at bounding box center [184, 687] width 290 height 133
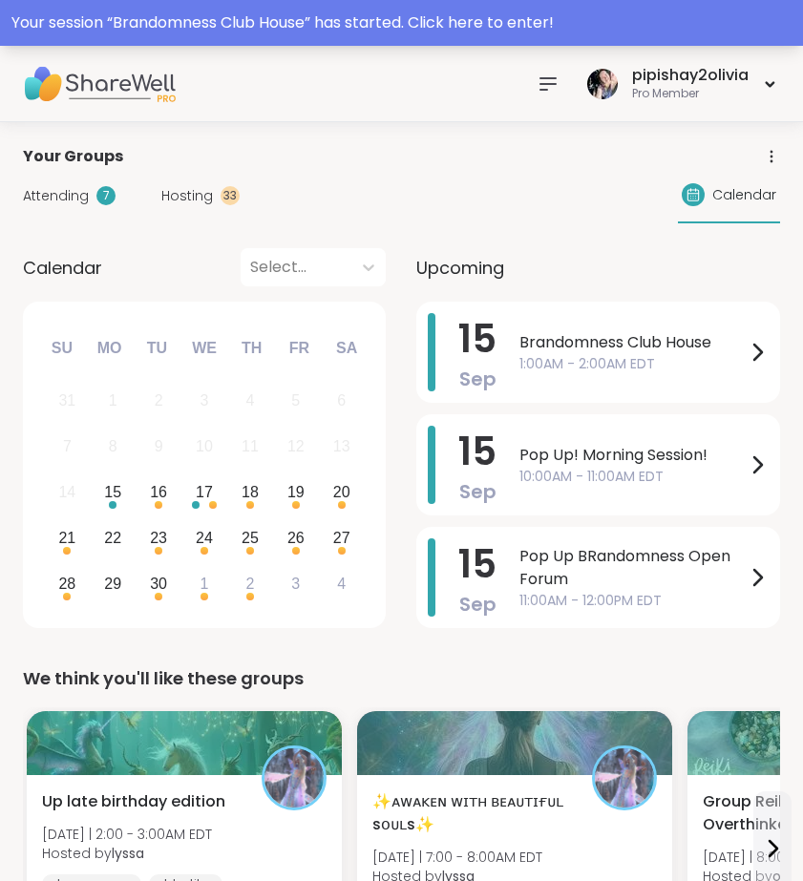
scroll to position [0, 0]
click at [546, 75] on icon at bounding box center [547, 84] width 23 height 23
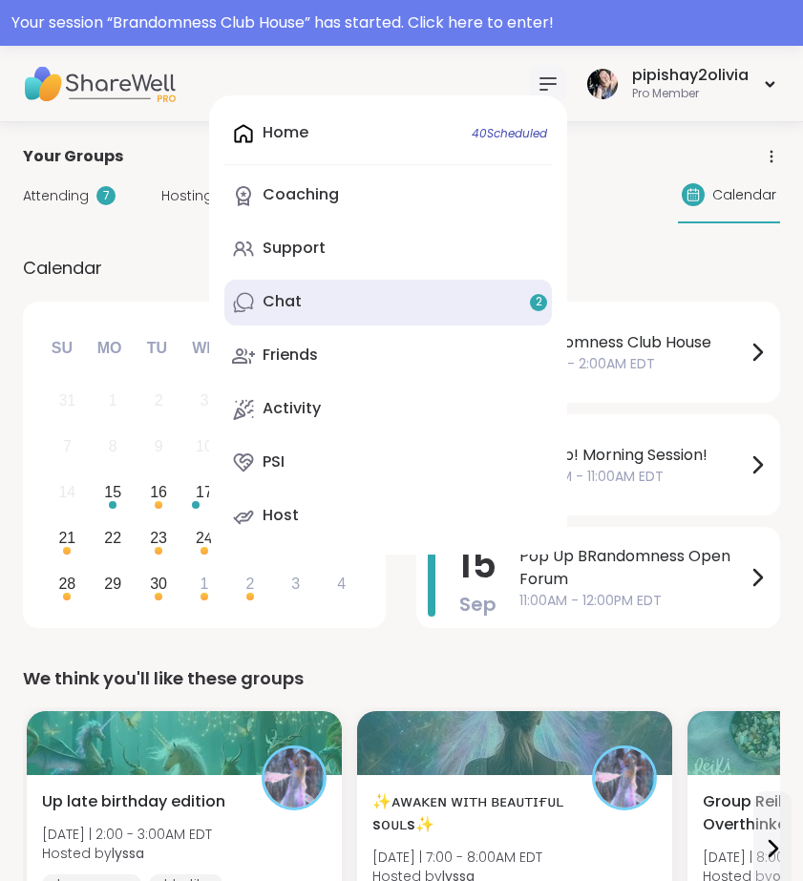
click at [431, 288] on link "Chat 2" at bounding box center [387, 303] width 327 height 46
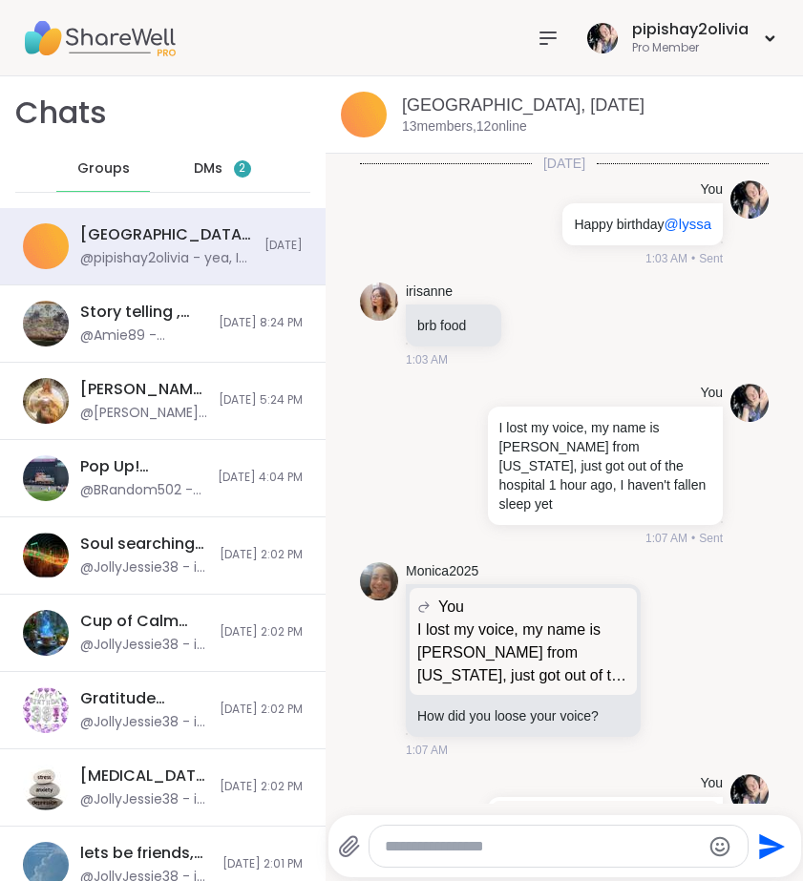
scroll to position [1920, 0]
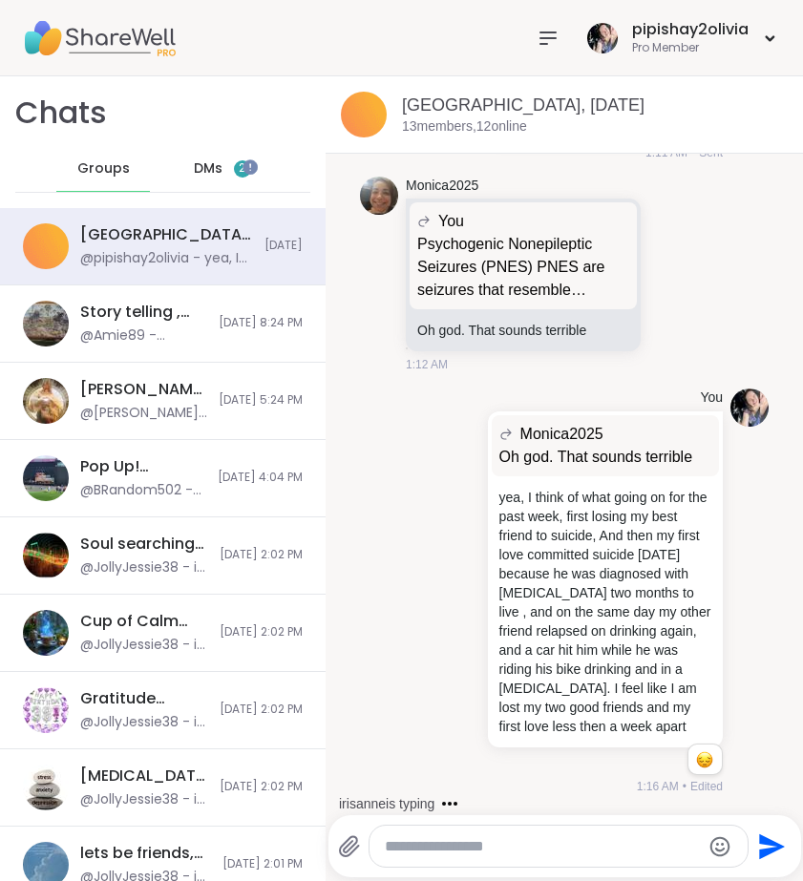
click at [215, 178] on div "DMs 2" at bounding box center [223, 169] width 94 height 46
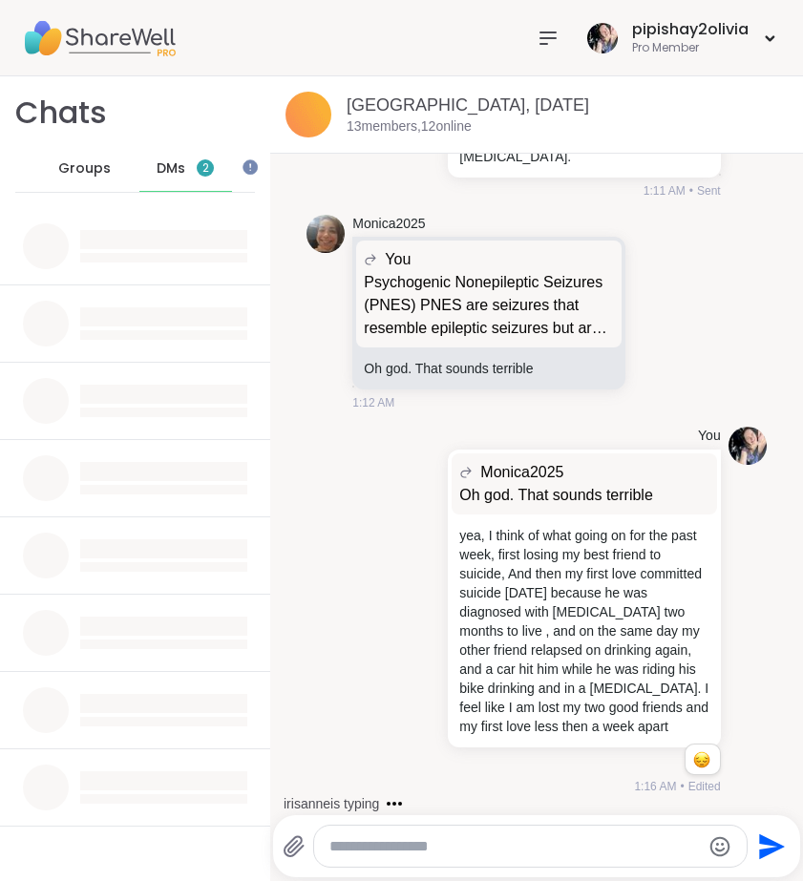
scroll to position [1816, 0]
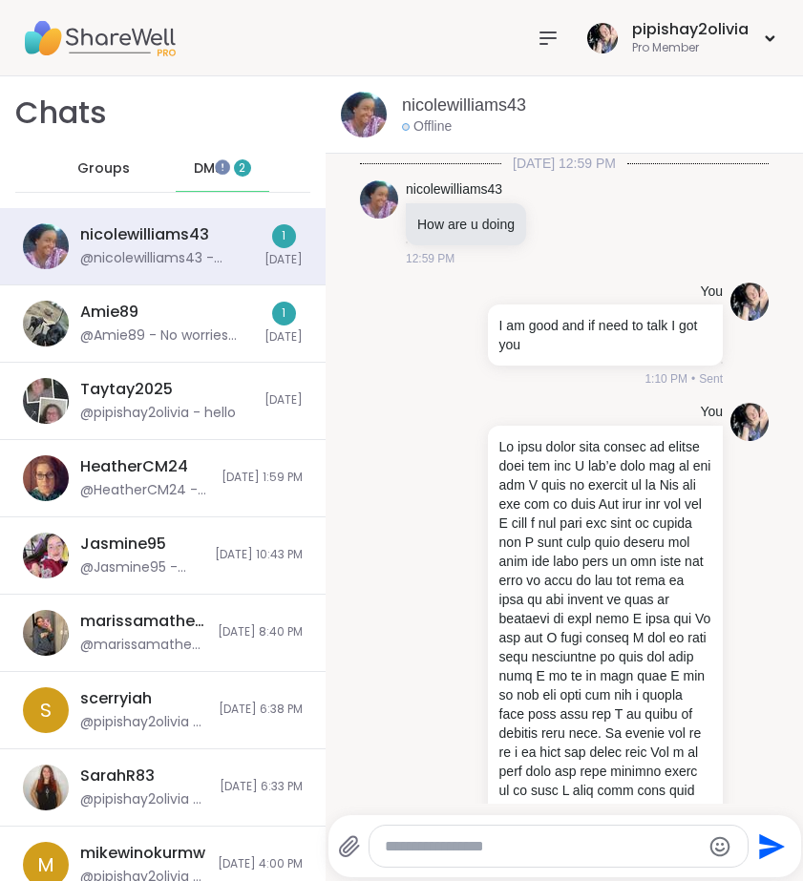
scroll to position [3589, 0]
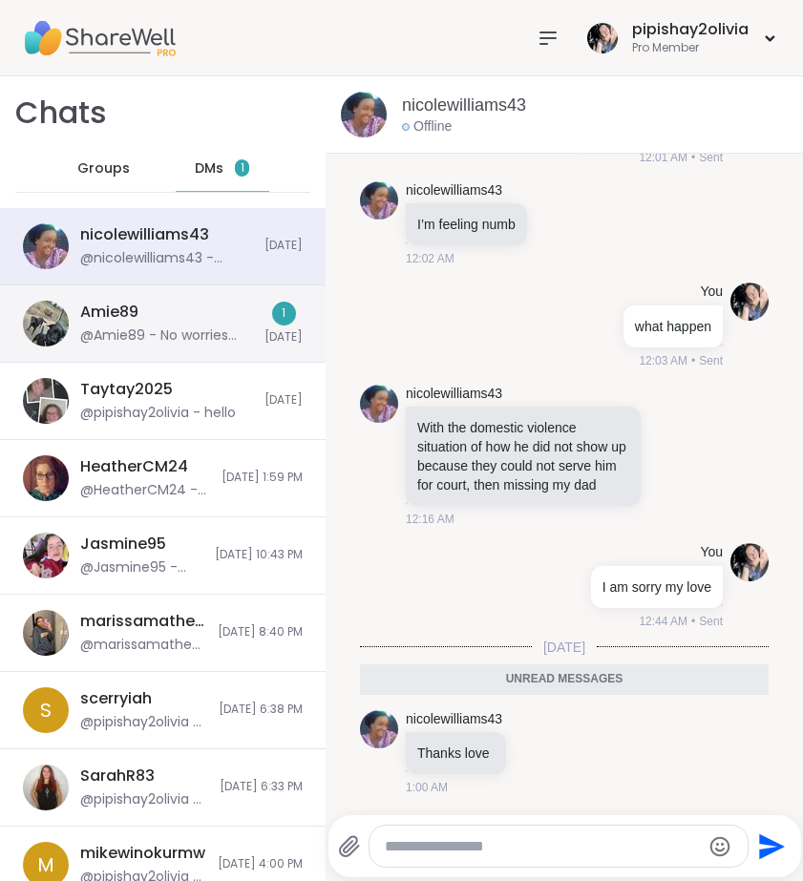
click at [187, 298] on div "Amie89 @Amie89 - No worries babe. Thanks for messaging me I wad worried about y…" at bounding box center [162, 323] width 325 height 77
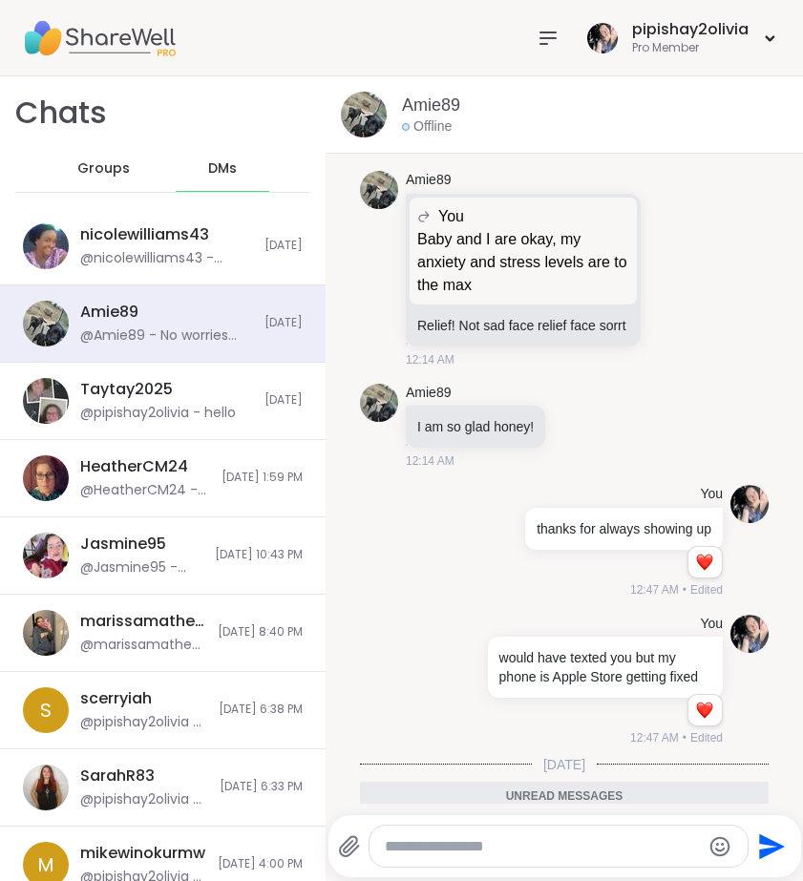
scroll to position [8613, 0]
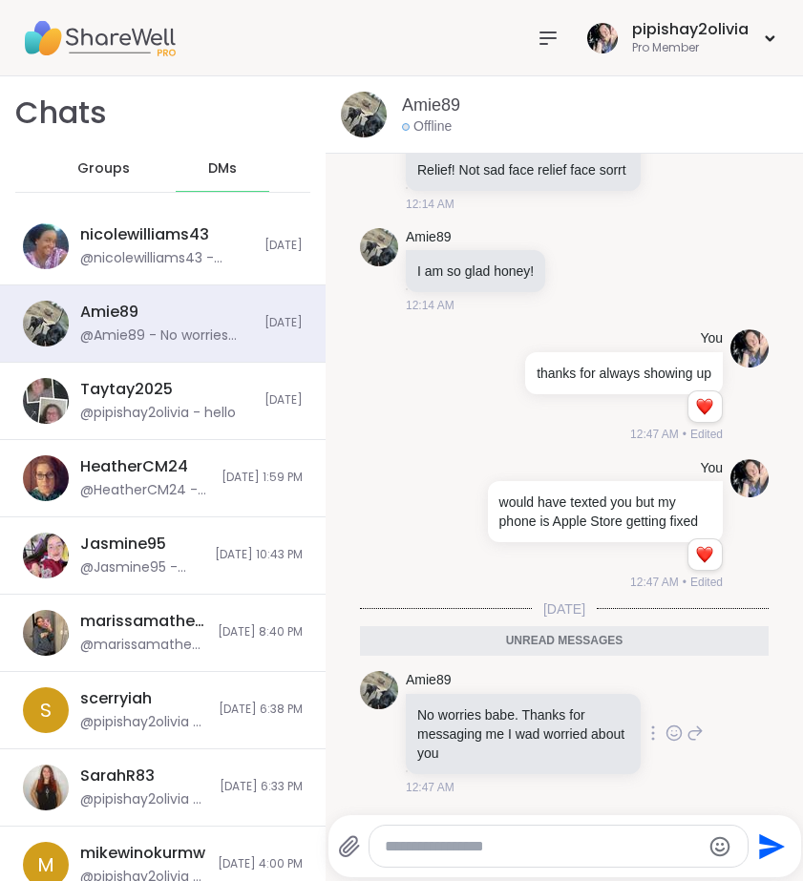
click at [665, 734] on icon at bounding box center [673, 733] width 17 height 19
click at [665, 711] on div "Select Reaction: Heart" at bounding box center [673, 702] width 17 height 17
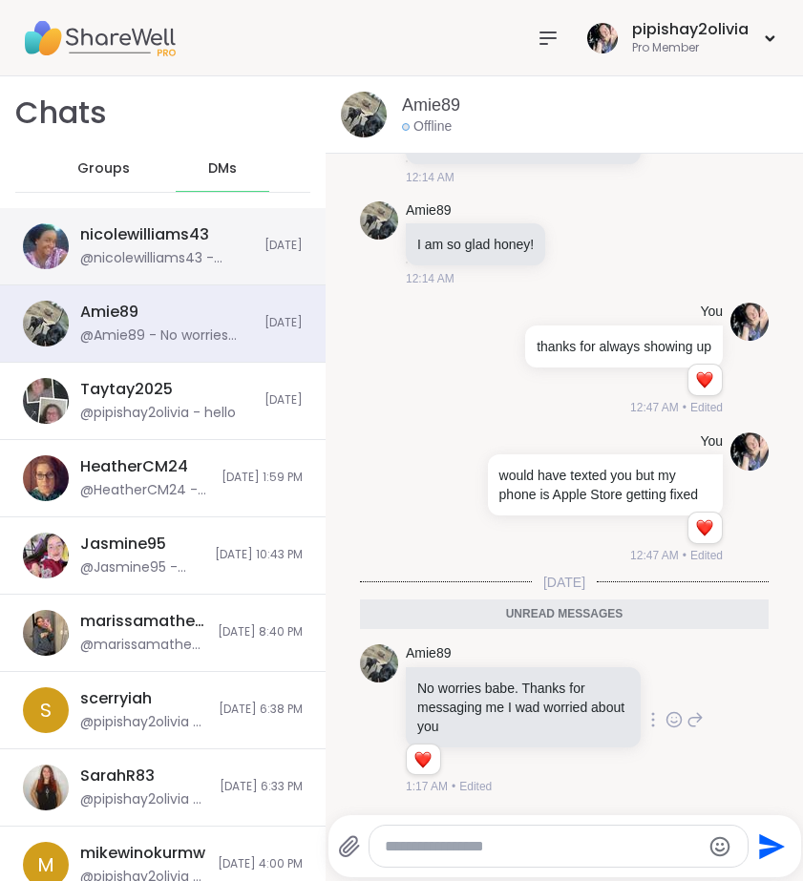
click at [237, 236] on div "nicolewilliams43 @nicolewilliams43 - Thanks love" at bounding box center [166, 246] width 173 height 44
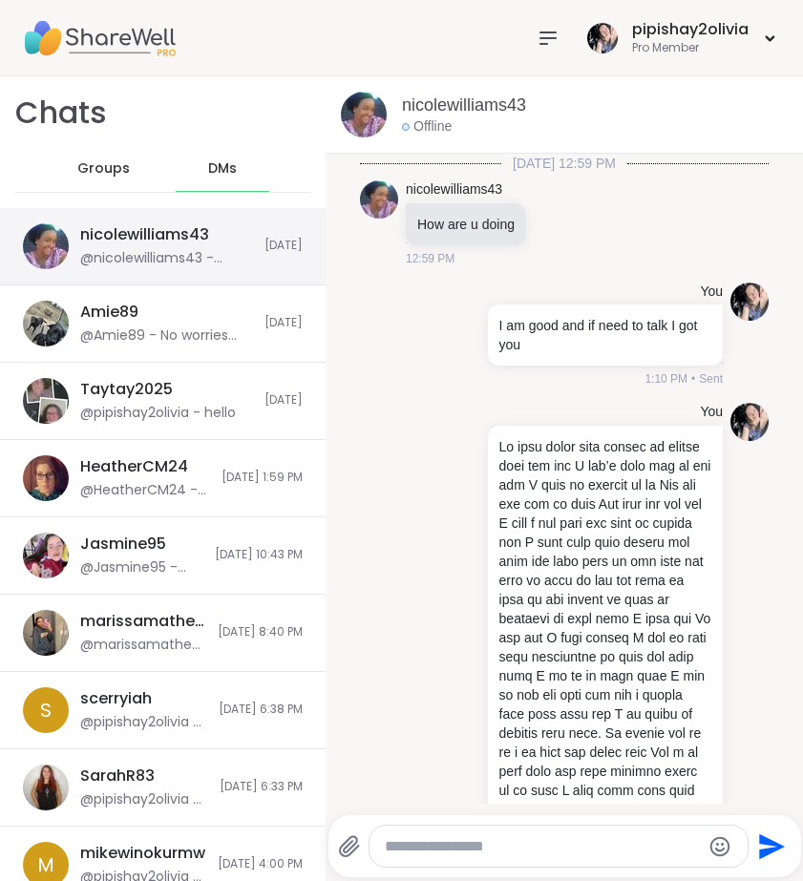
scroll to position [3525, 0]
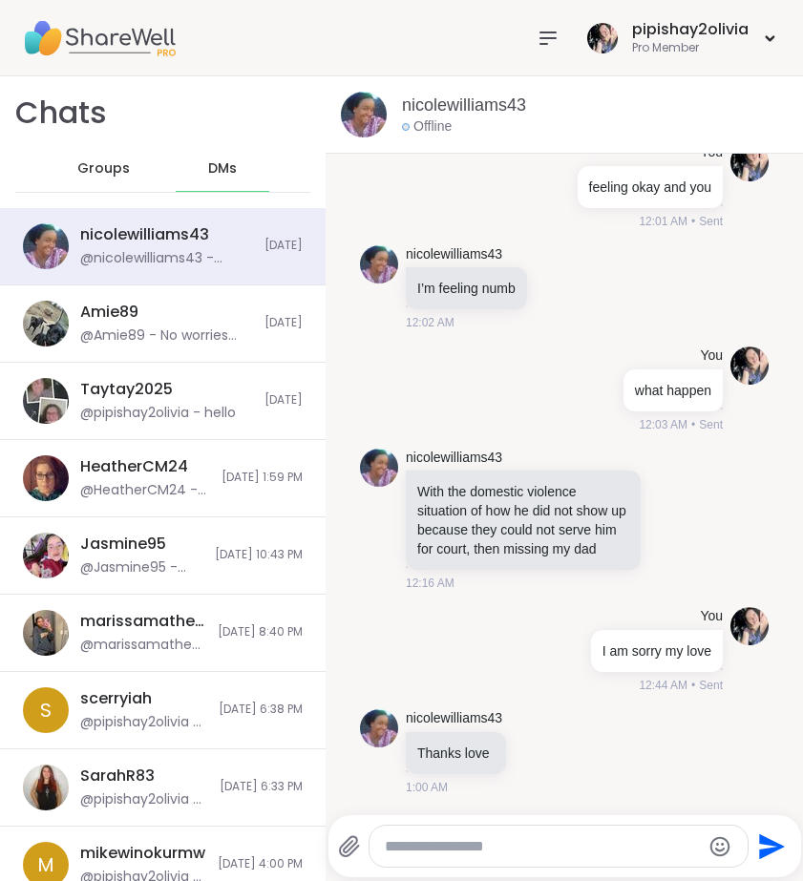
click at [116, 175] on span "Groups" at bounding box center [103, 168] width 52 height 19
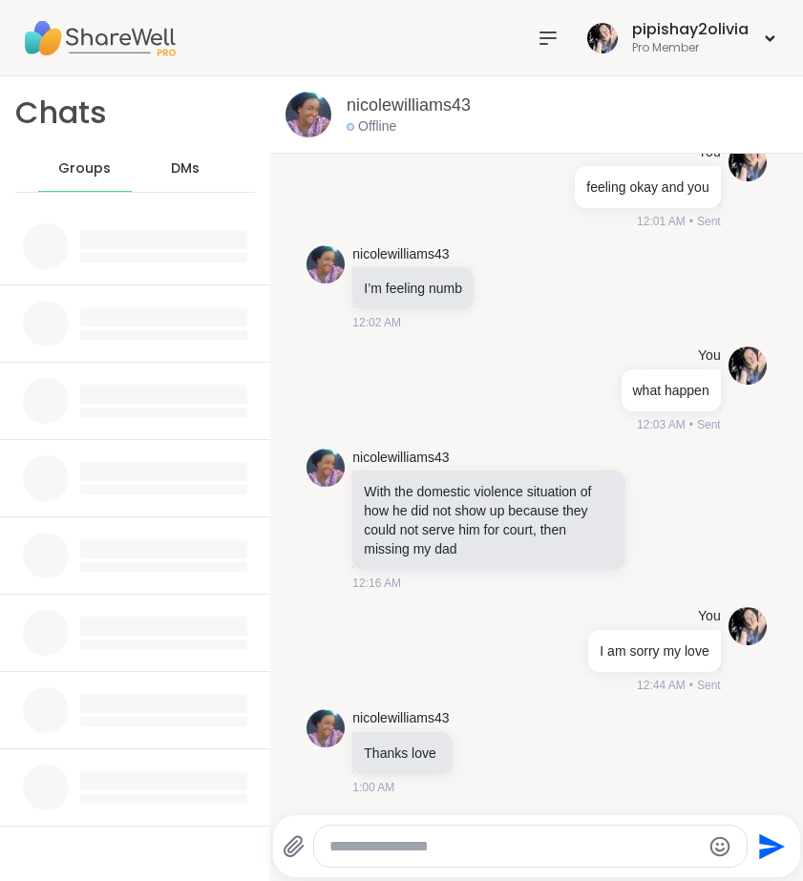
click at [116, 175] on div "Groups" at bounding box center [85, 169] width 94 height 46
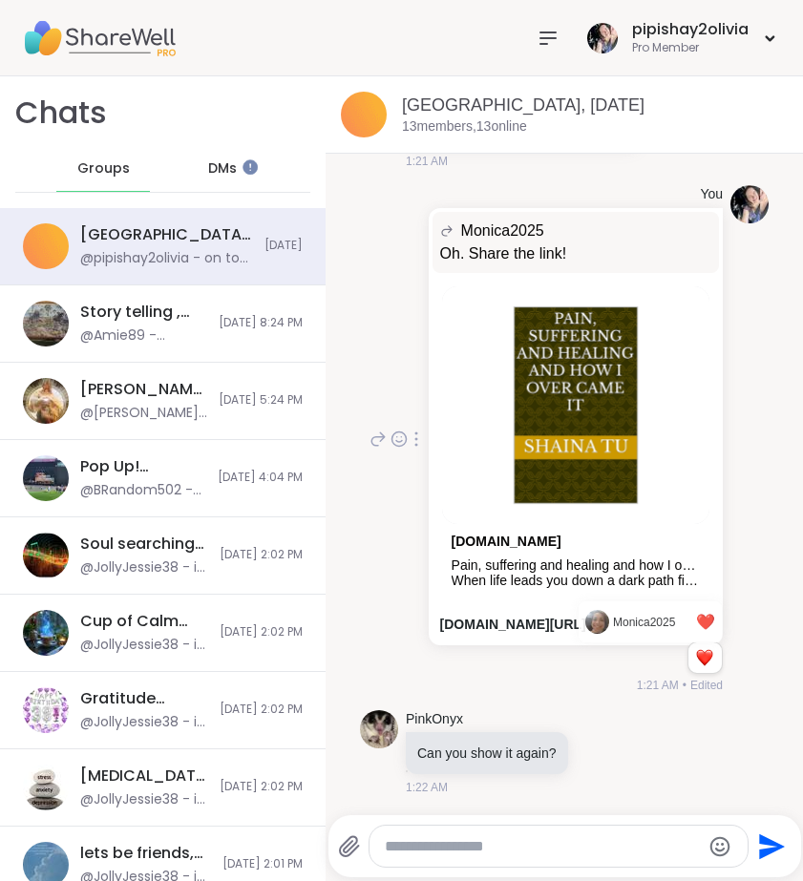
scroll to position [4119, 0]
click at [225, 171] on span "DMs" at bounding box center [222, 168] width 29 height 19
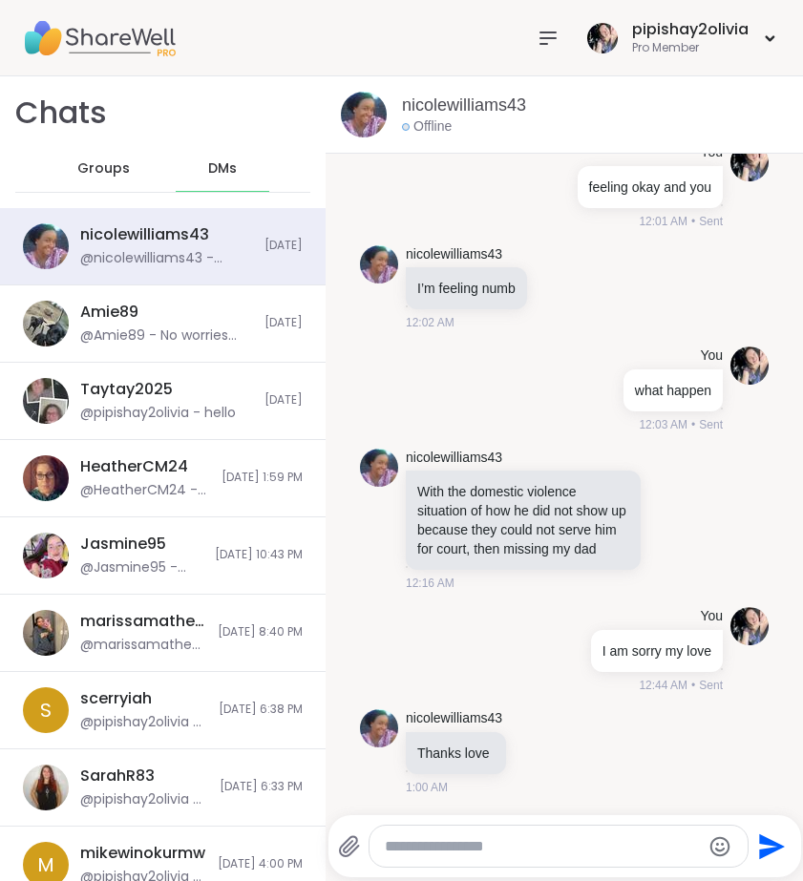
click at [107, 171] on span "Groups" at bounding box center [103, 168] width 52 height 19
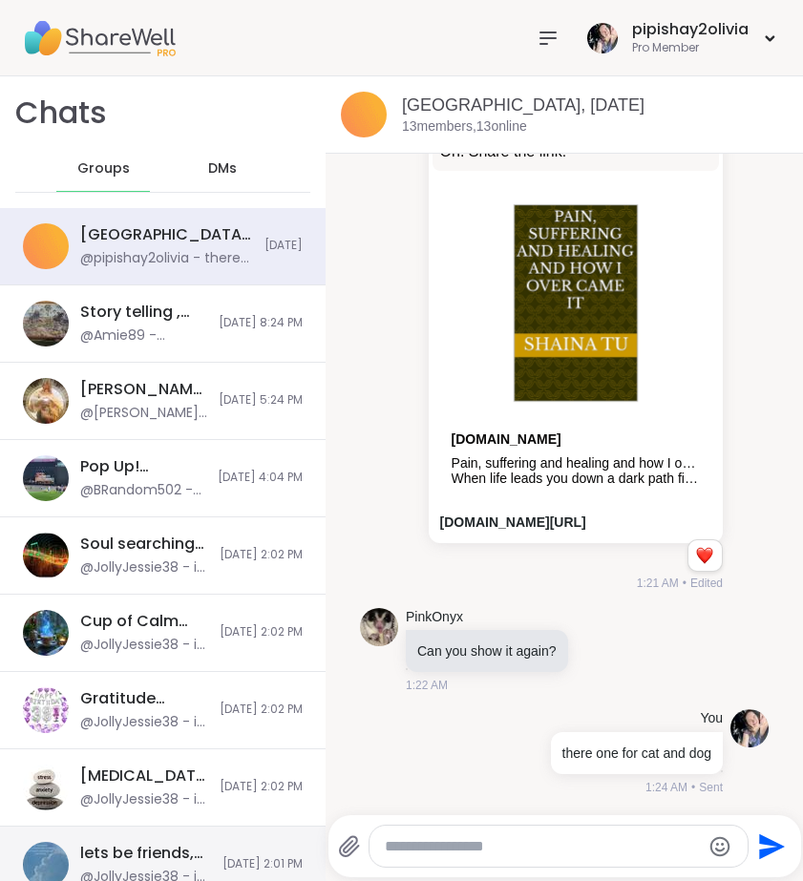
scroll to position [4220, 0]
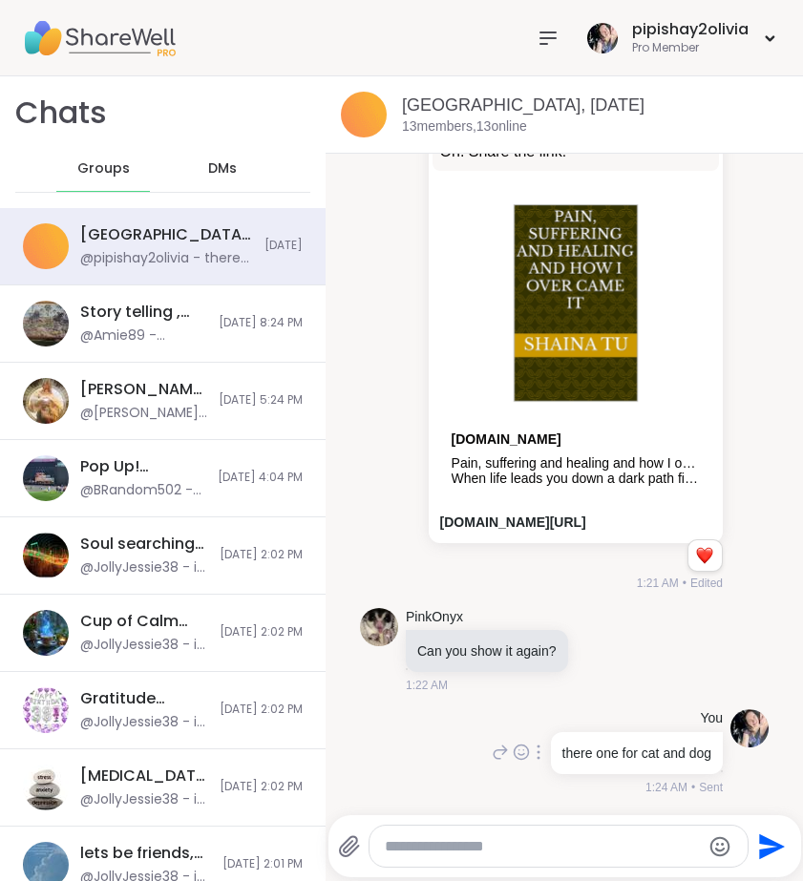
click at [492, 754] on icon at bounding box center [500, 752] width 17 height 23
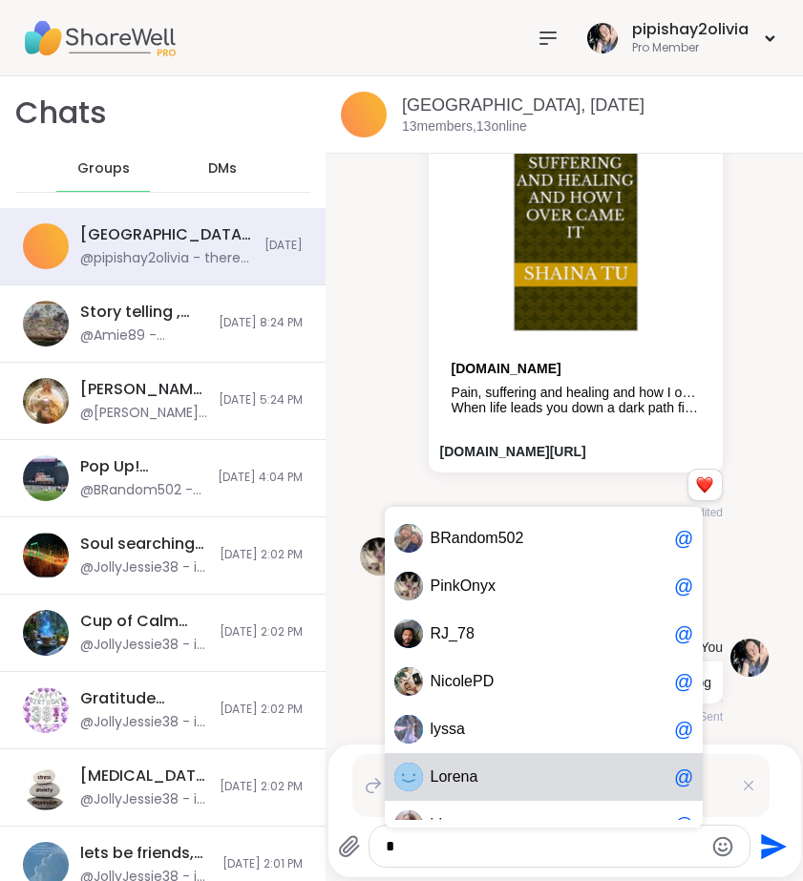
click at [464, 763] on div "L o r e n a @" at bounding box center [544, 777] width 319 height 48
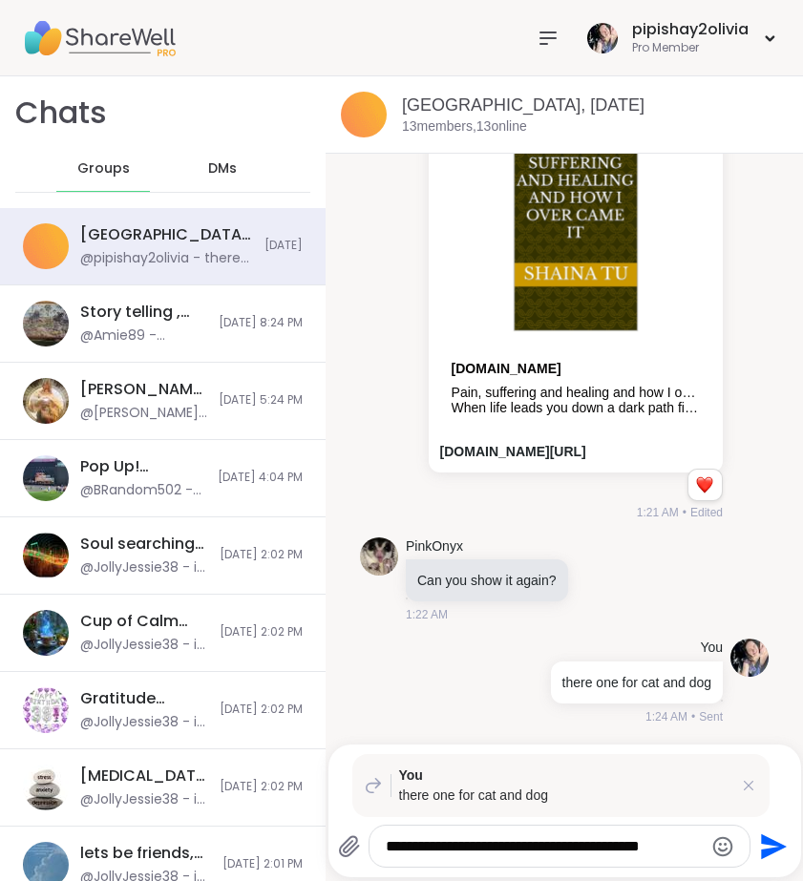
click at [696, 846] on textarea "**********" at bounding box center [544, 846] width 316 height 19
click at [745, 789] on icon at bounding box center [749, 786] width 10 height 10
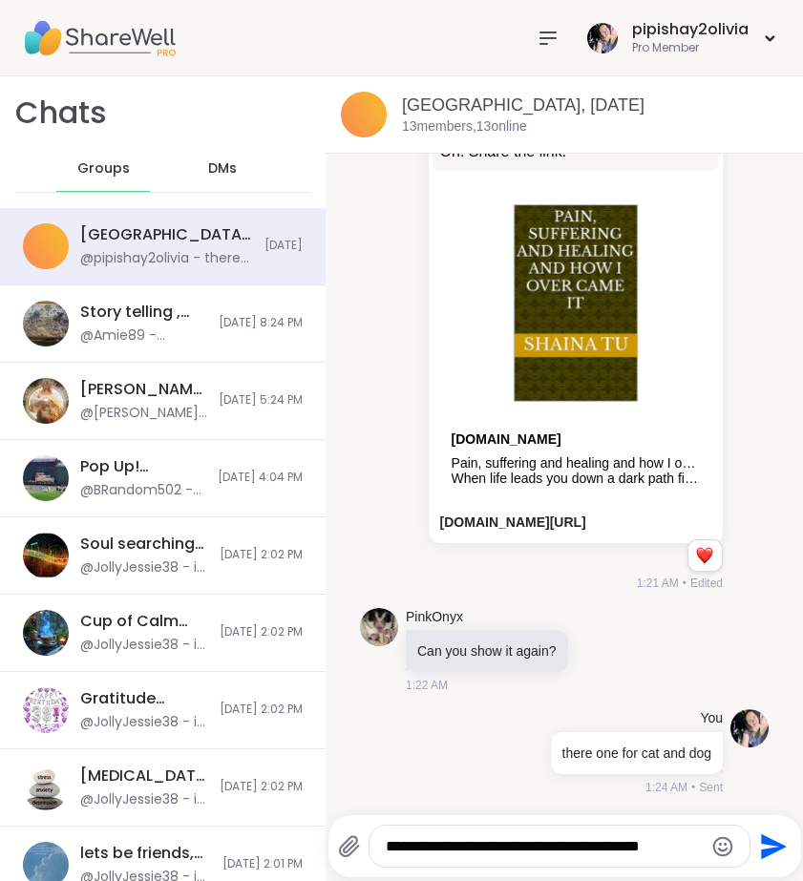
click at [697, 847] on textarea "**********" at bounding box center [544, 846] width 316 height 19
type textarea "**********"
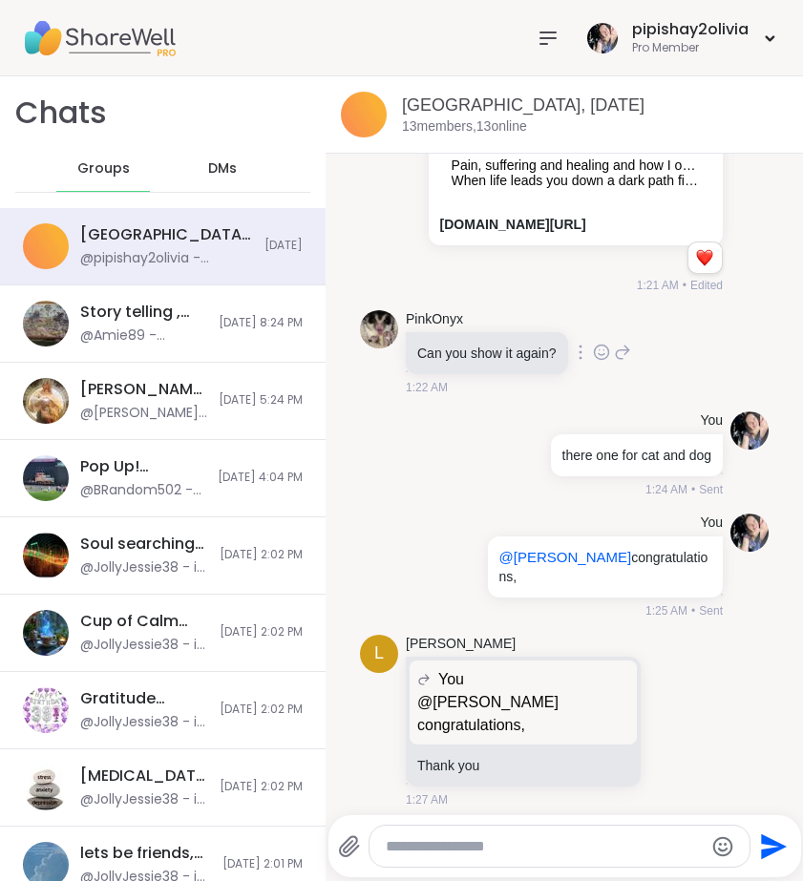
scroll to position [4487, 0]
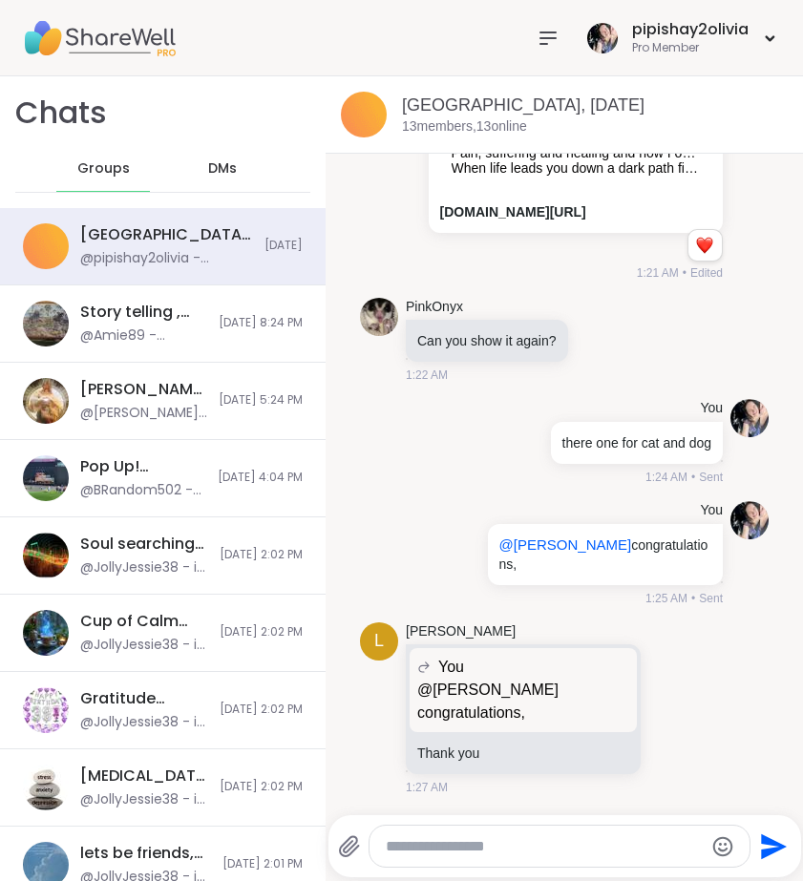
click at [547, 41] on icon at bounding box center [547, 38] width 23 height 23
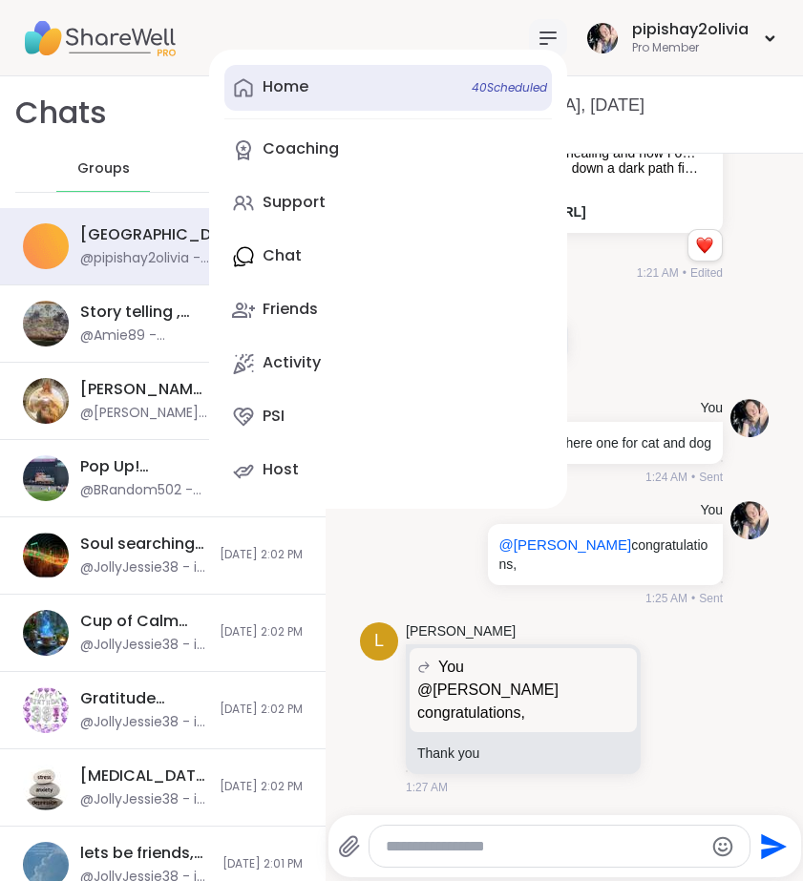
click at [493, 93] on span "40 Scheduled" at bounding box center [509, 87] width 75 height 15
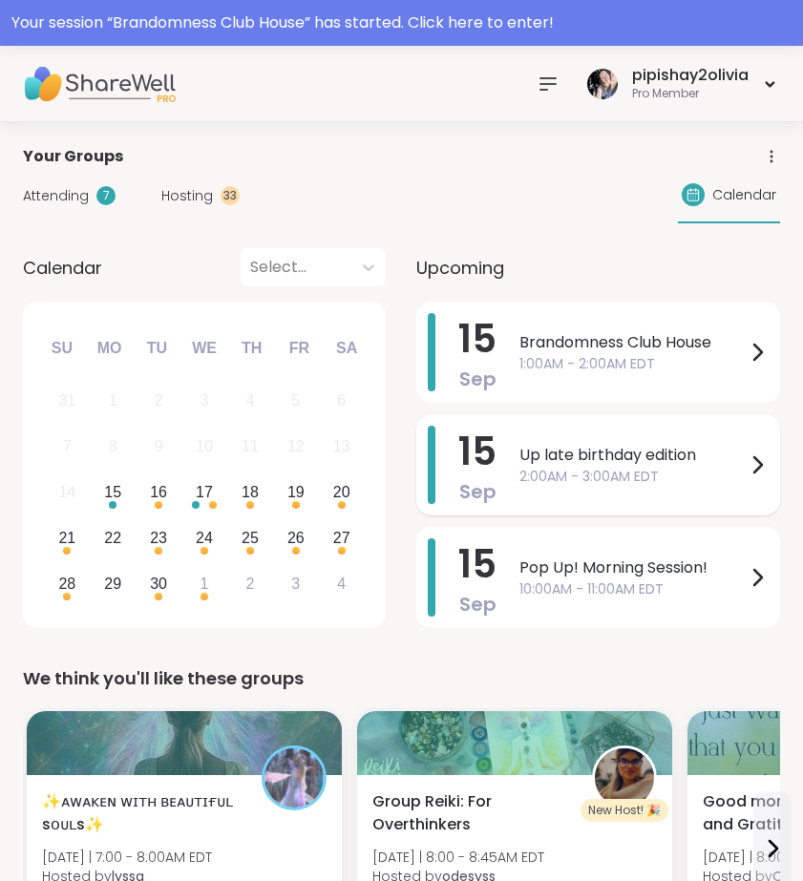
click at [702, 474] on span "2:00AM - 3:00AM EDT" at bounding box center [632, 477] width 226 height 20
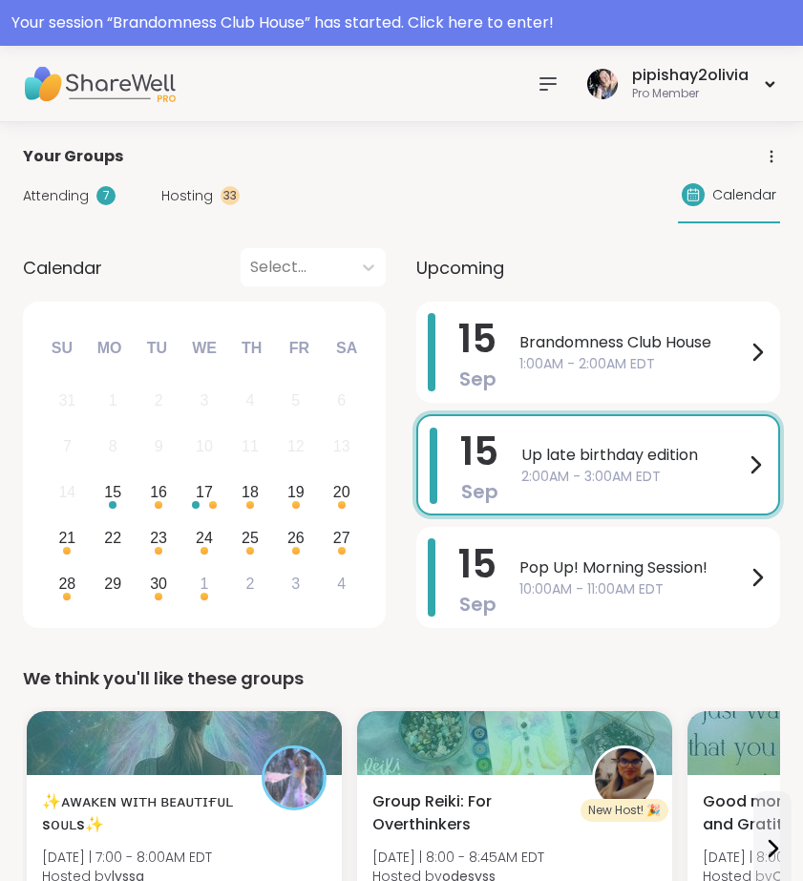
click at [174, 296] on div "Calendar Select... Previous Month Next Month September 2025 Su Mo Tu We Th Fr S…" at bounding box center [204, 441] width 363 height 387
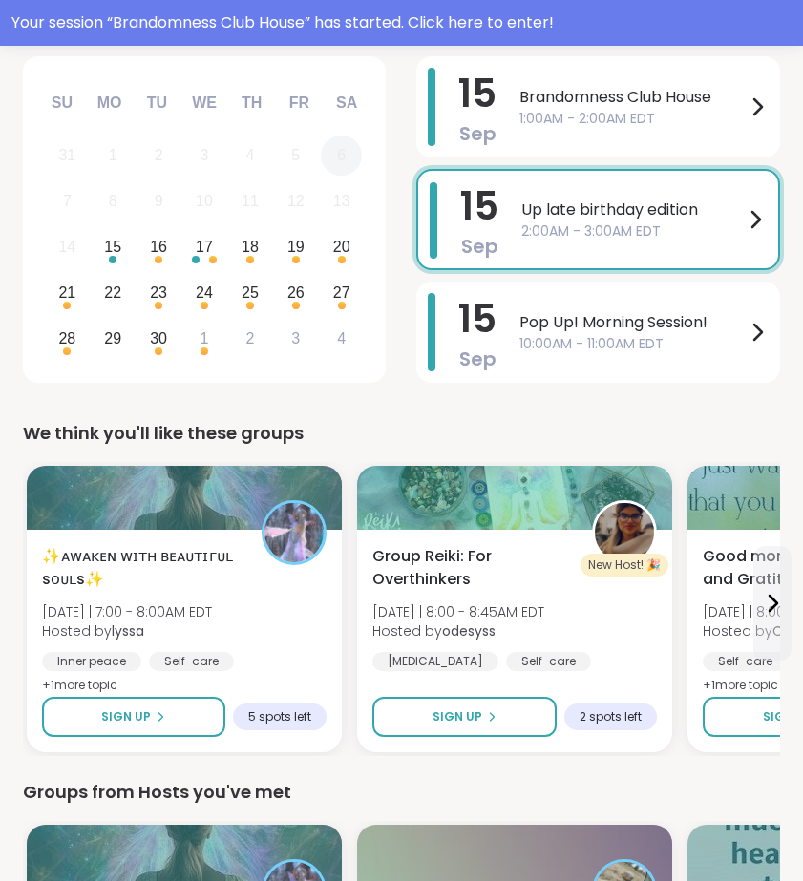
scroll to position [249, 0]
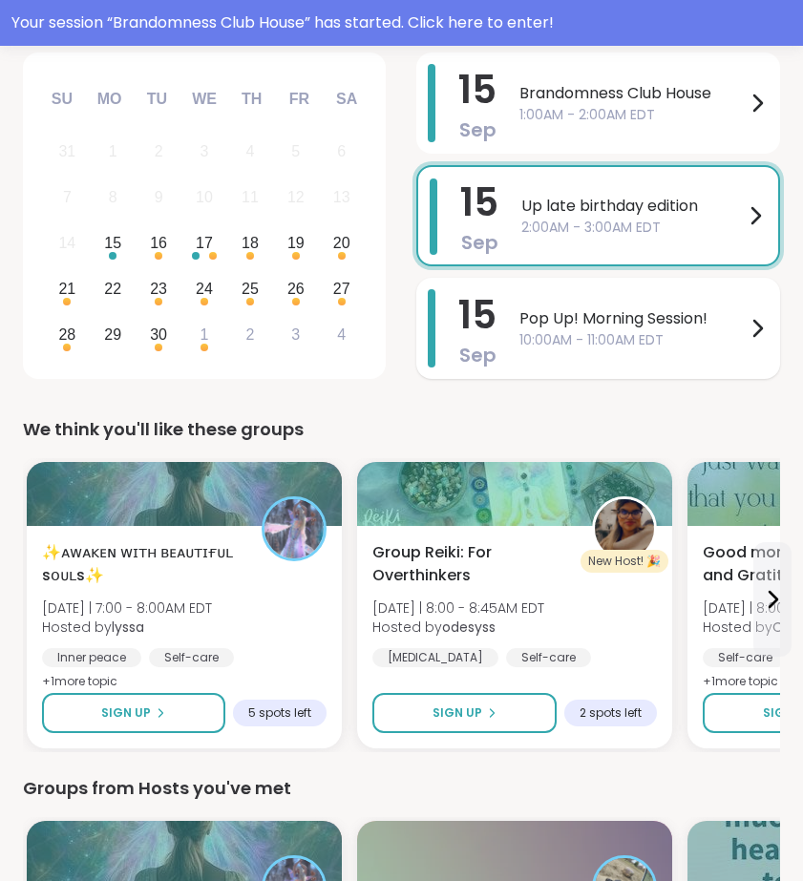
click at [569, 305] on div "Pop Up! Morning Session! 10:00AM - 11:00AM EDT" at bounding box center [643, 328] width 249 height 78
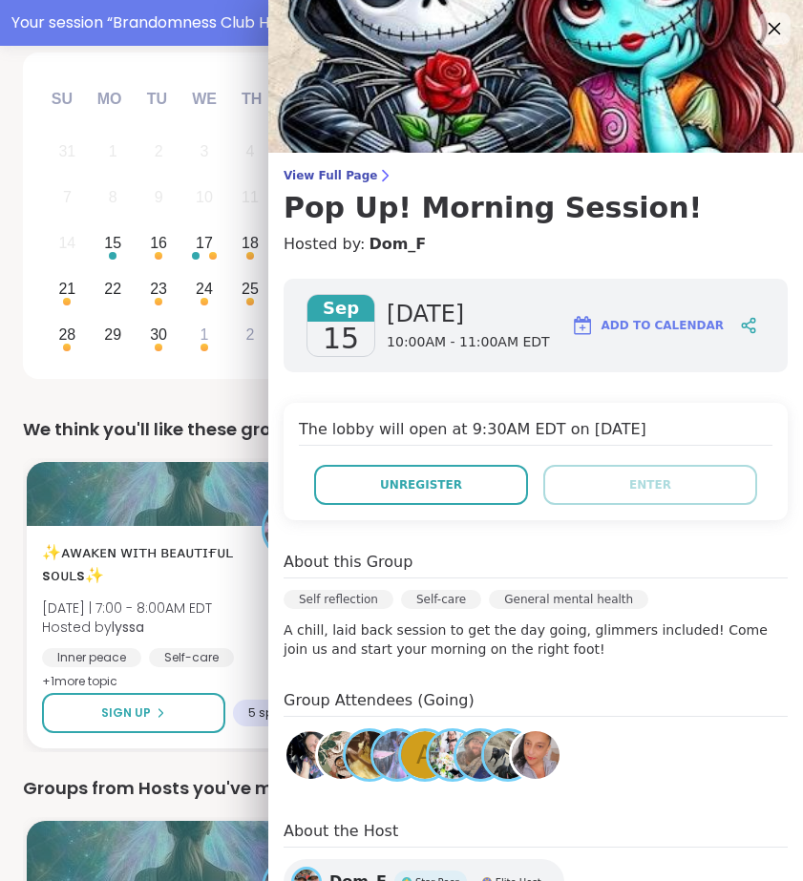
click at [762, 24] on icon at bounding box center [774, 28] width 24 height 24
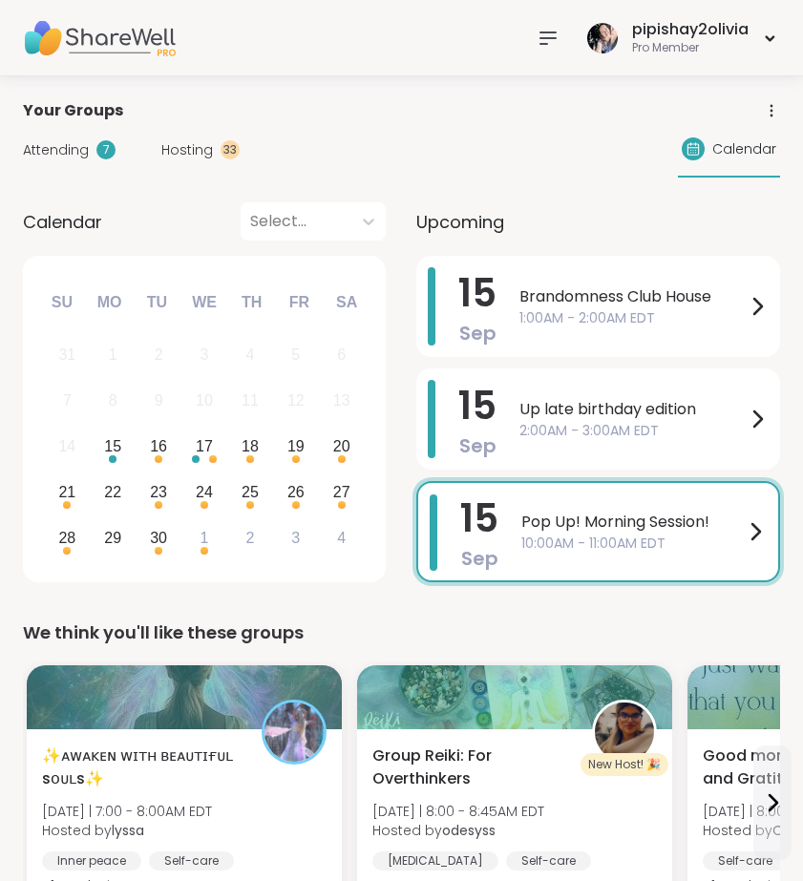
scroll to position [0, 0]
click at [544, 41] on icon at bounding box center [547, 38] width 23 height 23
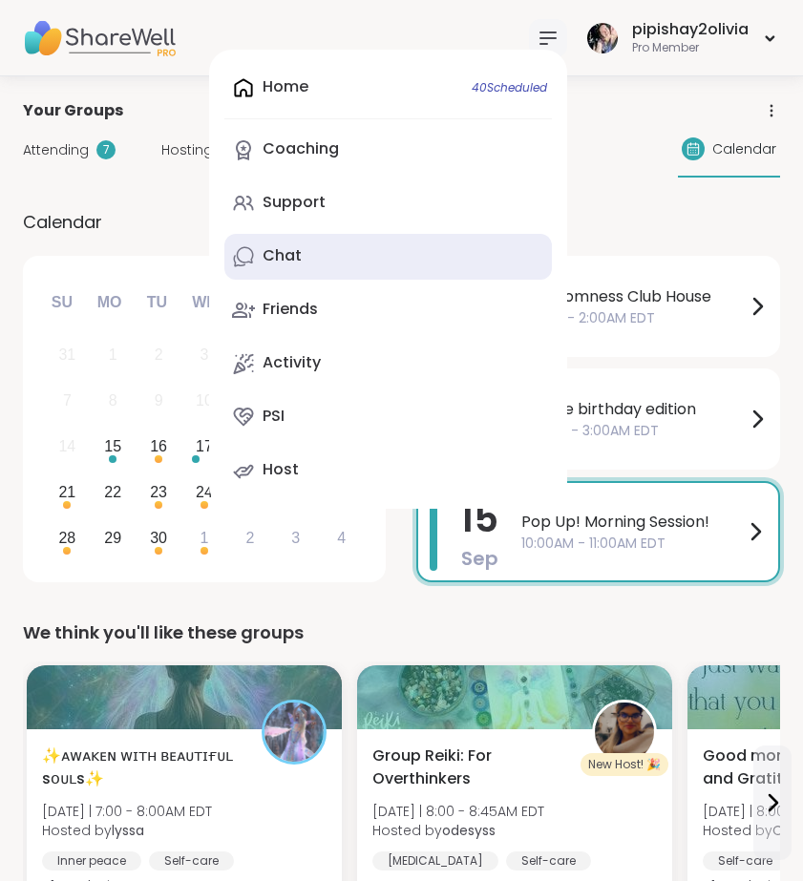
click at [404, 278] on link "Chat" at bounding box center [387, 257] width 327 height 46
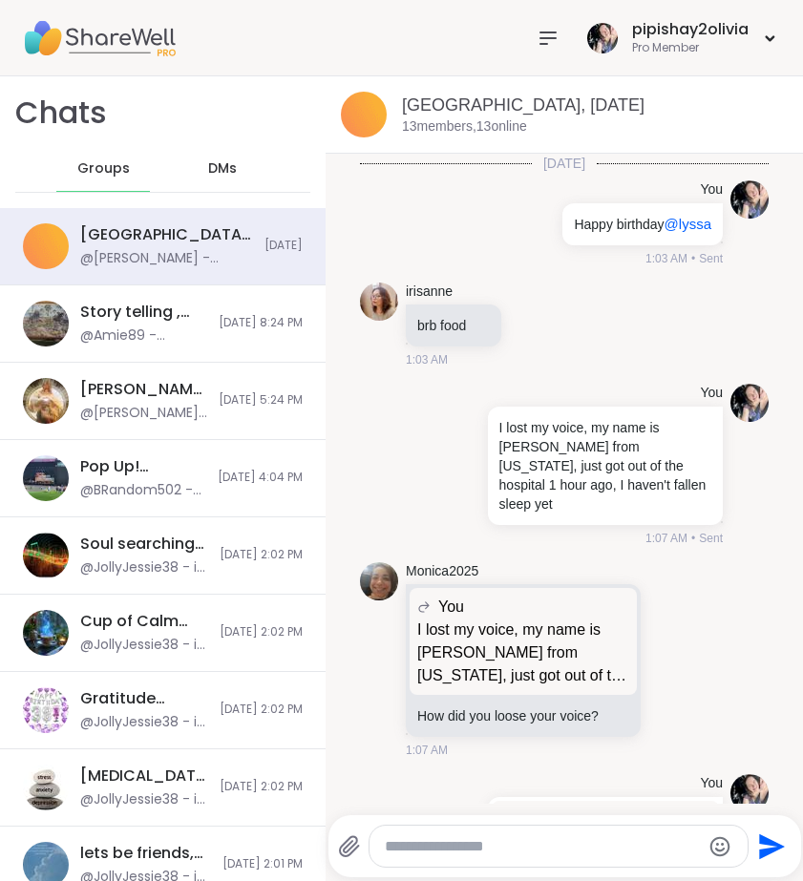
scroll to position [4487, 0]
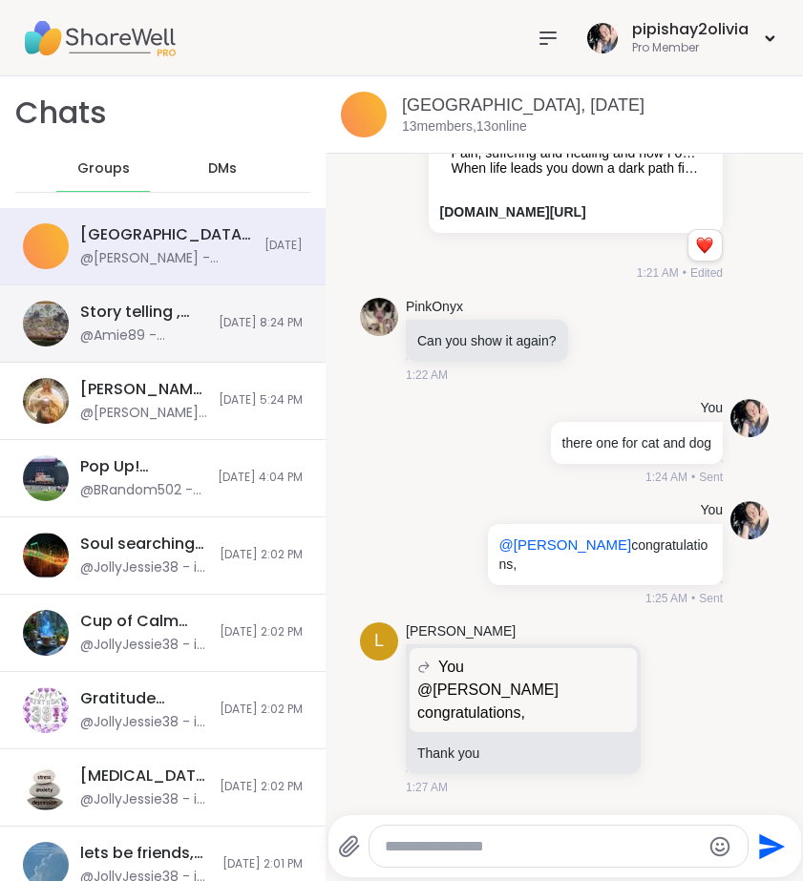
click at [132, 332] on div "@Amie89 - [PERSON_NAME] that was pretty 😍" at bounding box center [143, 335] width 127 height 19
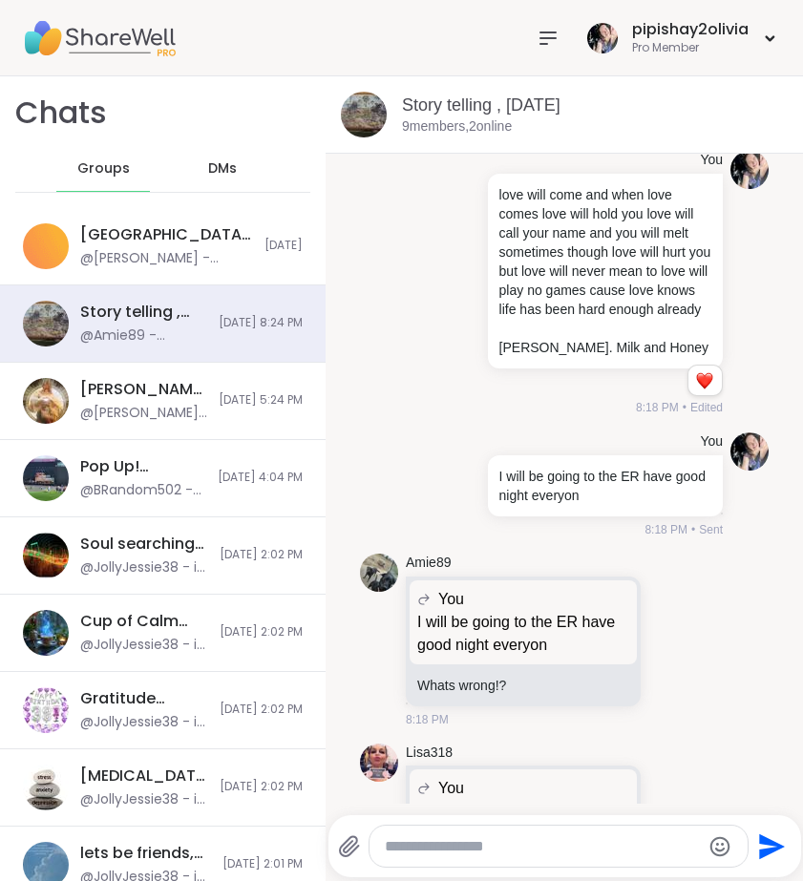
scroll to position [724, 0]
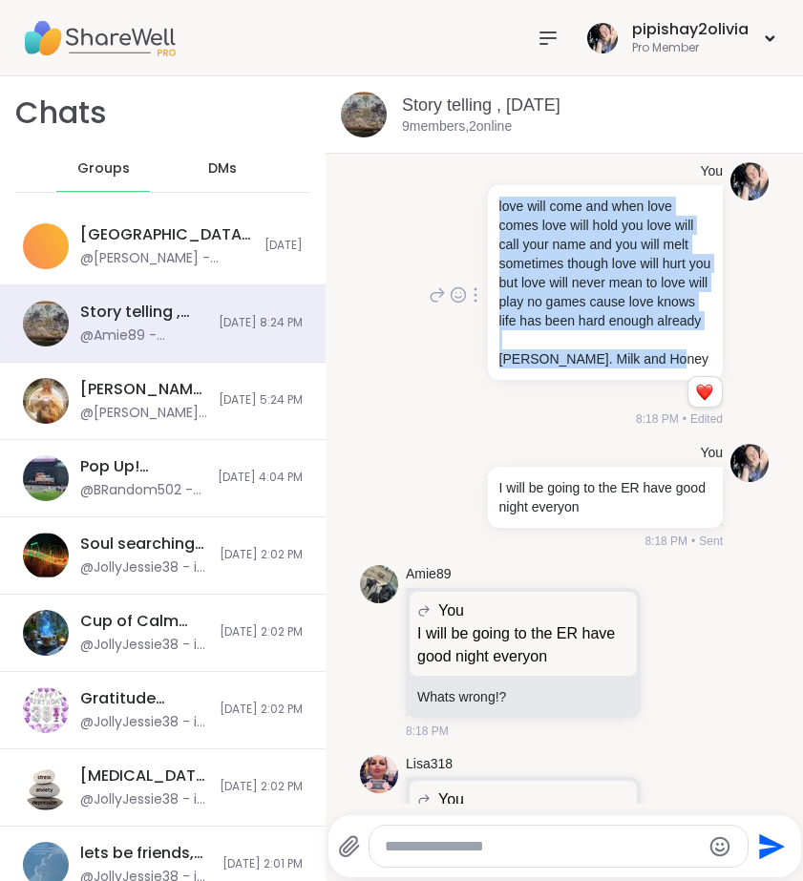
drag, startPoint x: 477, startPoint y: 199, endPoint x: 660, endPoint y: 367, distance: 248.6
click at [661, 367] on div "love will come and when love comes love will hold you love will call your name …" at bounding box center [603, 282] width 239 height 195
copy div "love will come and when love comes love will hold you love will call your name …"
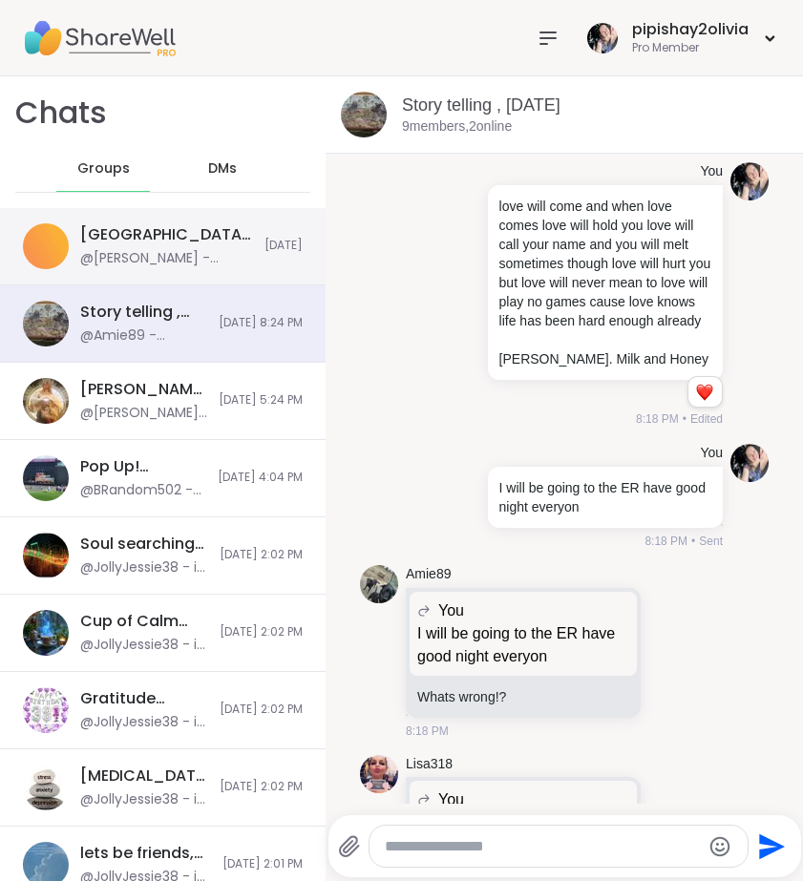
click at [214, 242] on div "[GEOGRAPHIC_DATA], [DATE]" at bounding box center [166, 234] width 173 height 21
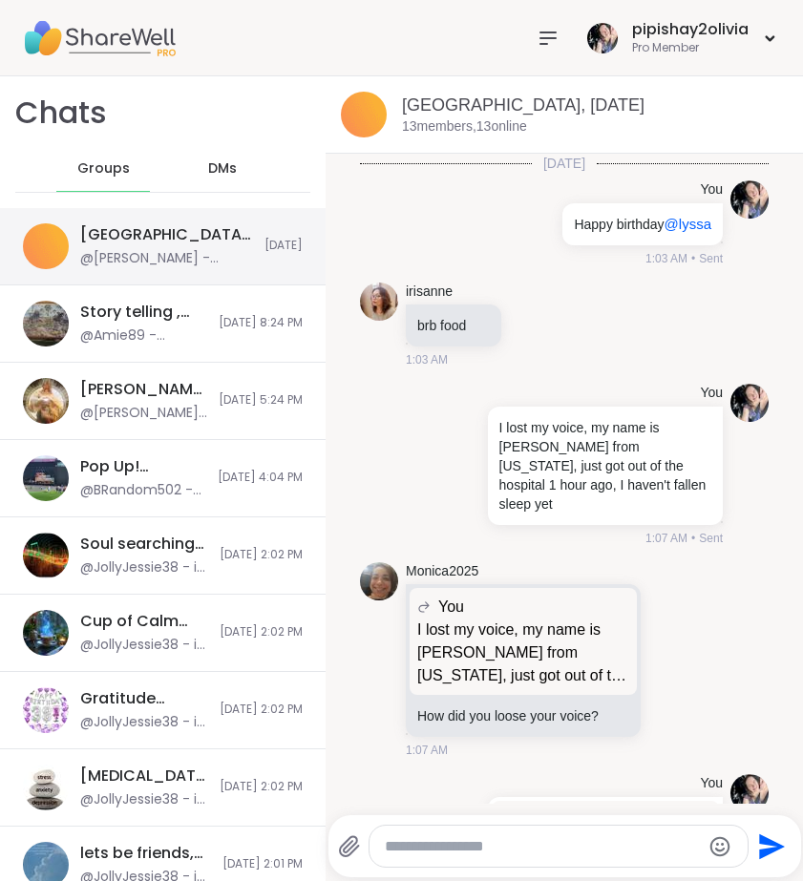
scroll to position [4487, 0]
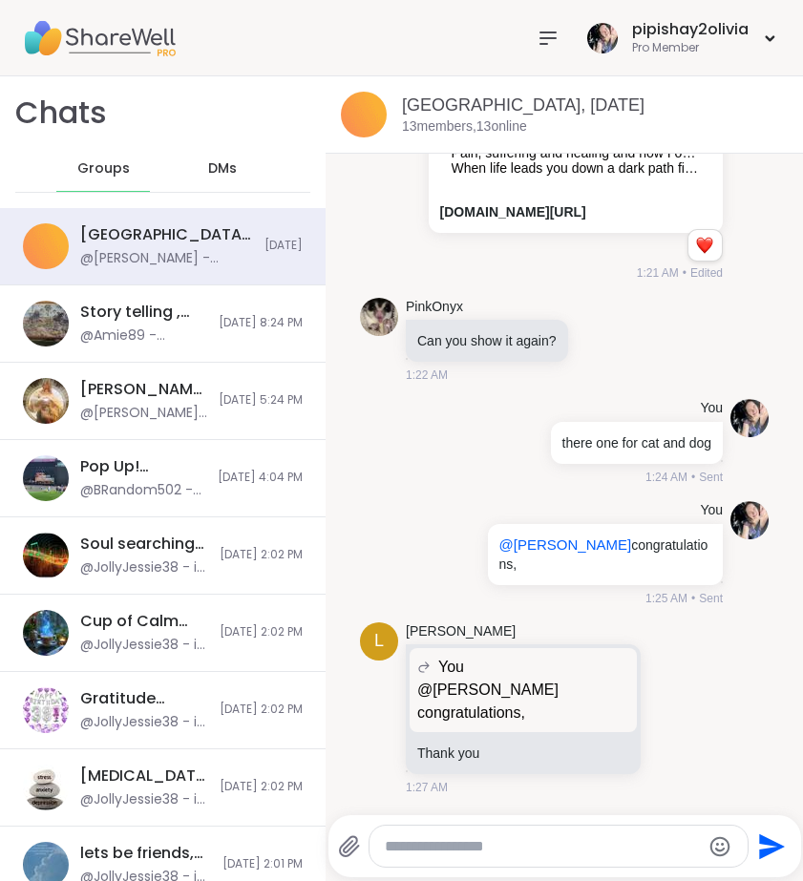
click at [584, 838] on textarea "Type your message" at bounding box center [543, 846] width 316 height 19
paste textarea "**********"
type textarea "**********"
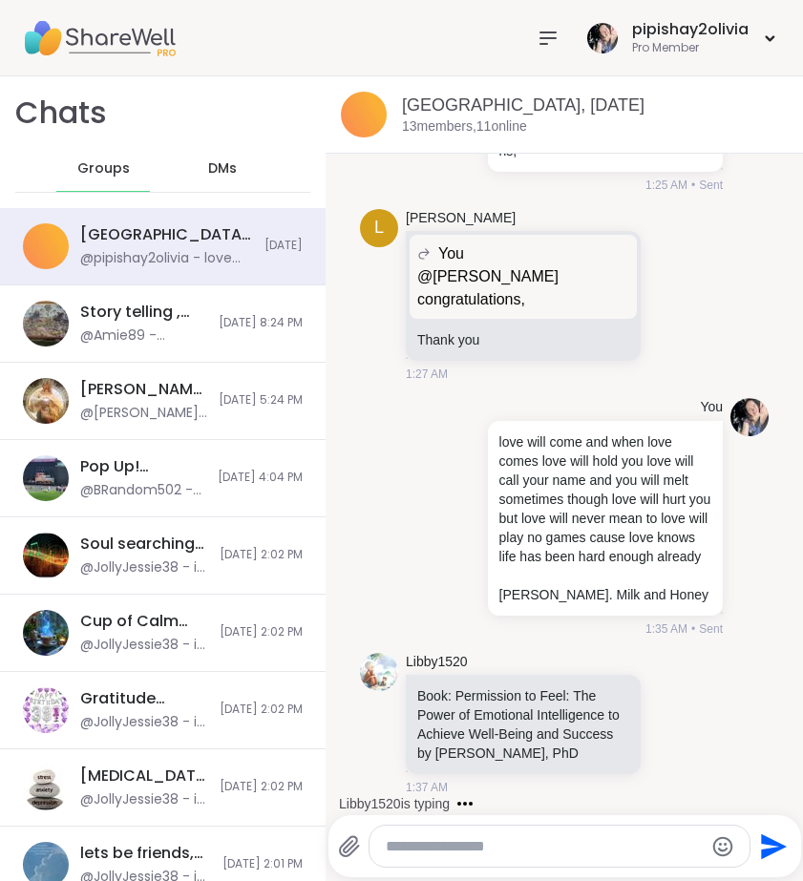
scroll to position [4919, 0]
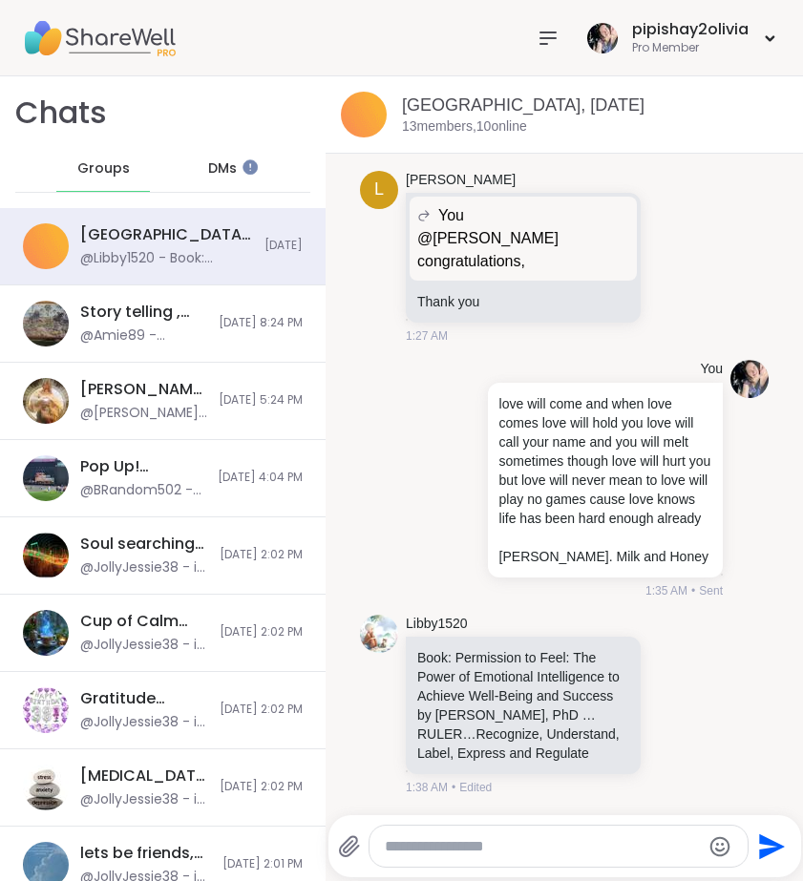
scroll to position [4976, 0]
click at [547, 852] on textarea "Type your message" at bounding box center [543, 846] width 316 height 19
type textarea "**********"
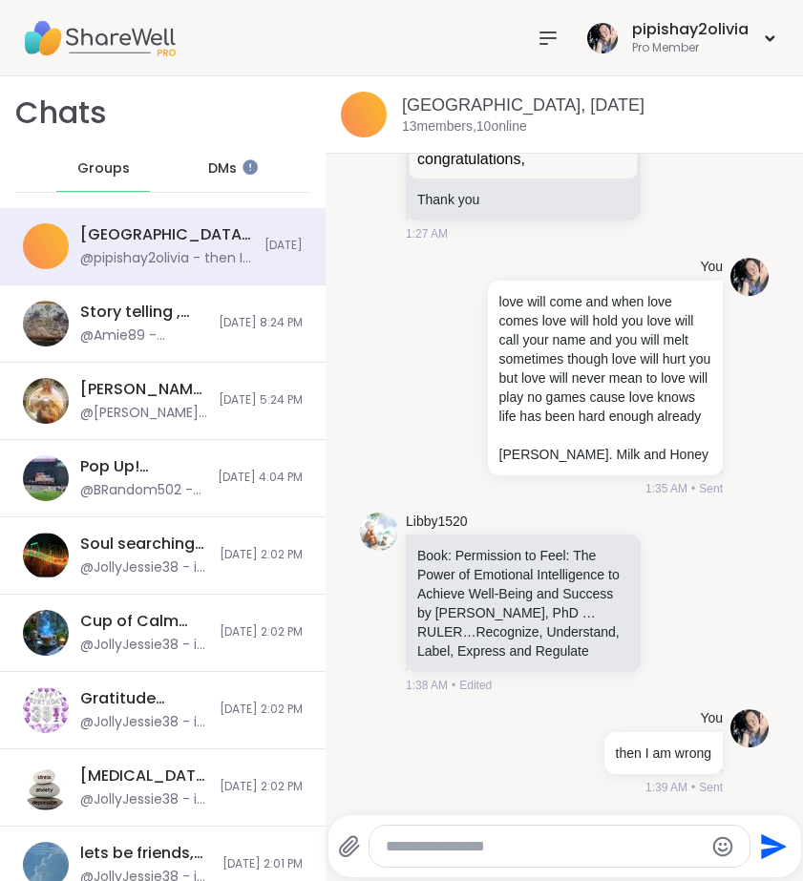
click at [522, 840] on textarea "Type your message" at bounding box center [544, 846] width 316 height 19
type textarea "**********"
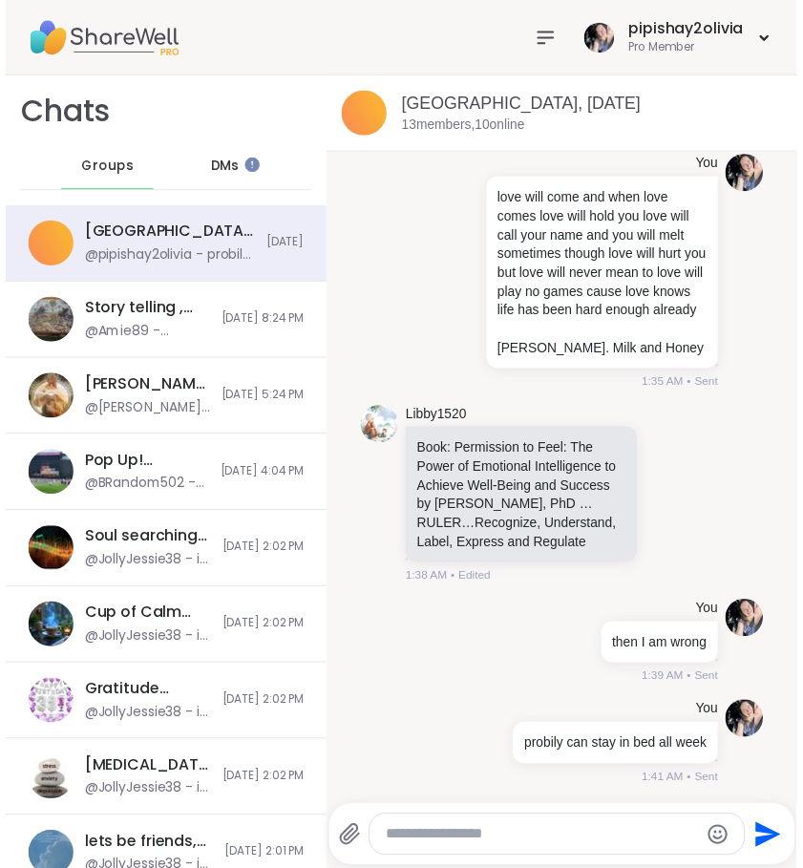
scroll to position [5178, 0]
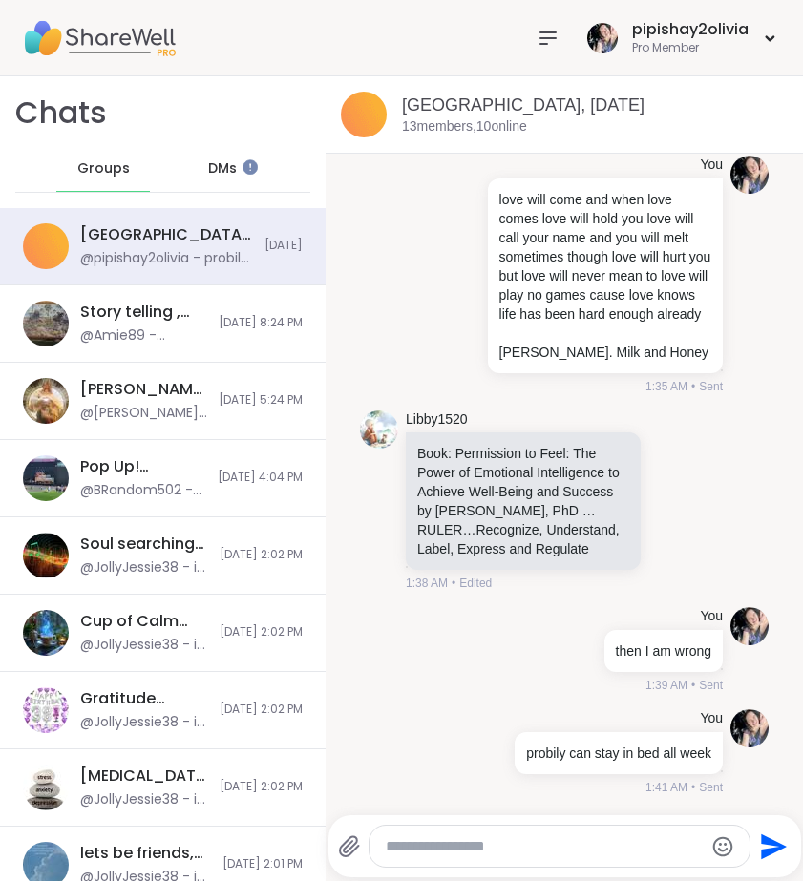
click at [536, 39] on icon at bounding box center [547, 38] width 23 height 23
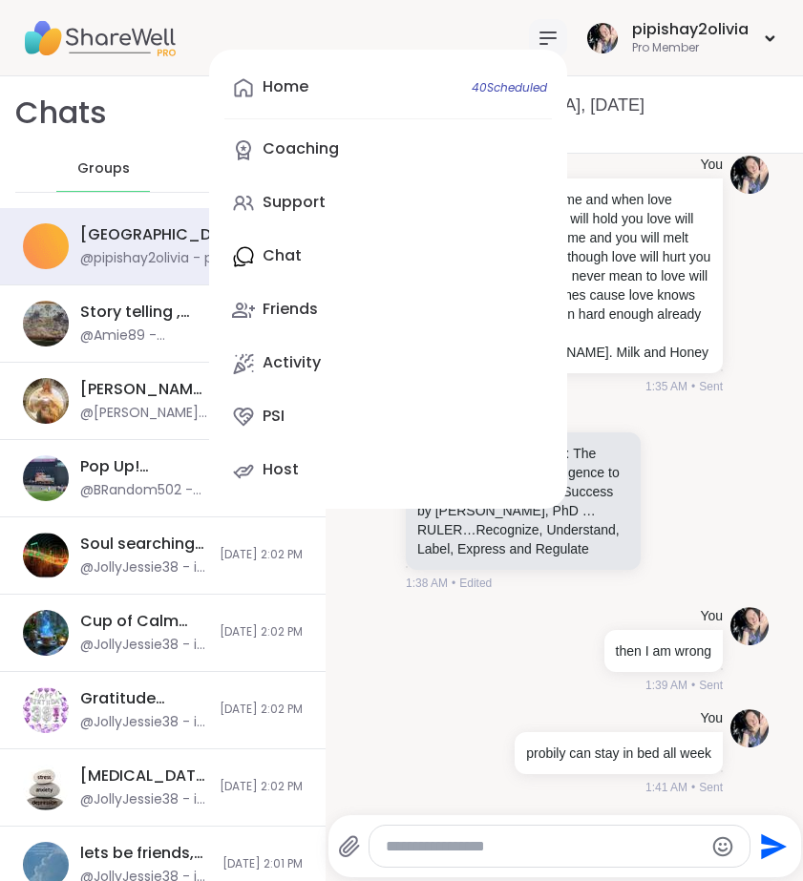
click at [536, 39] on icon at bounding box center [547, 38] width 23 height 23
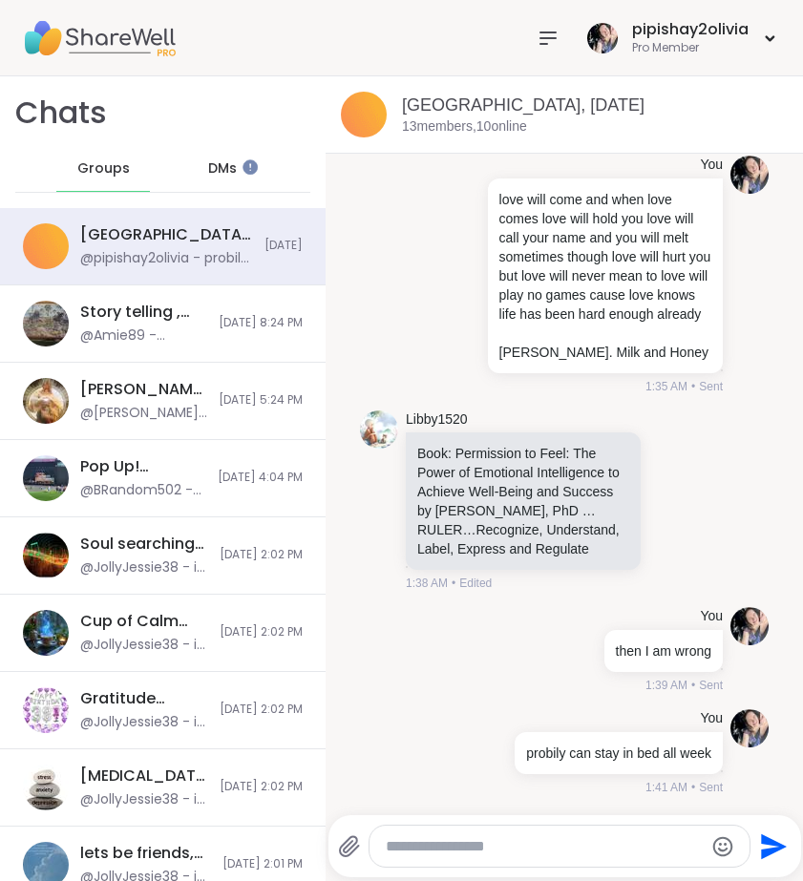
click at [536, 39] on icon at bounding box center [547, 38] width 23 height 23
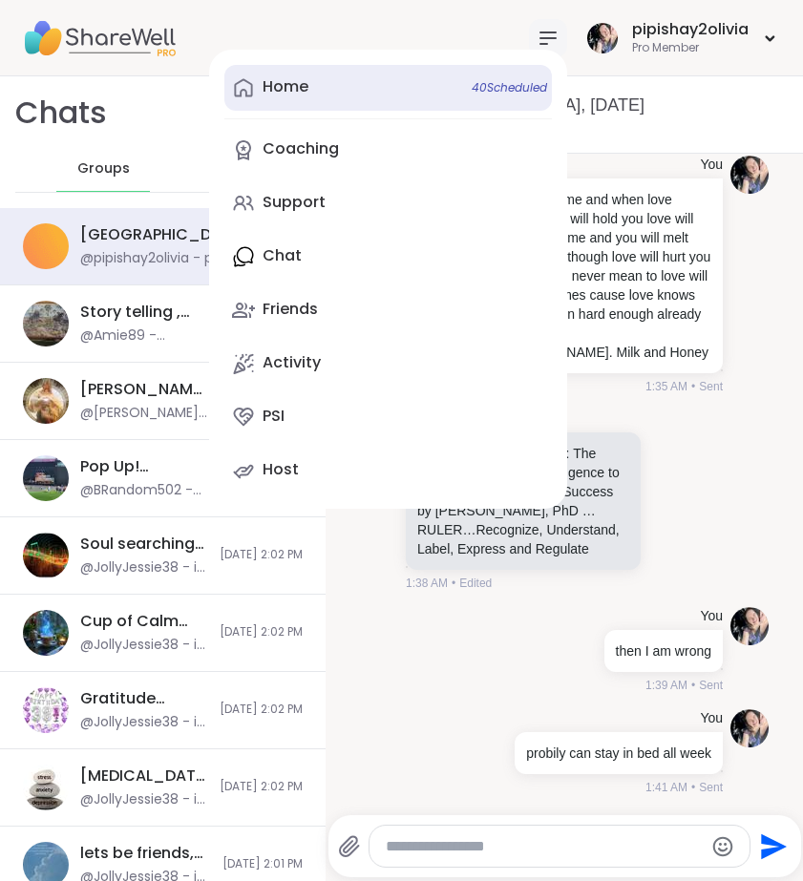
click at [535, 83] on span "40 Scheduled" at bounding box center [509, 87] width 75 height 15
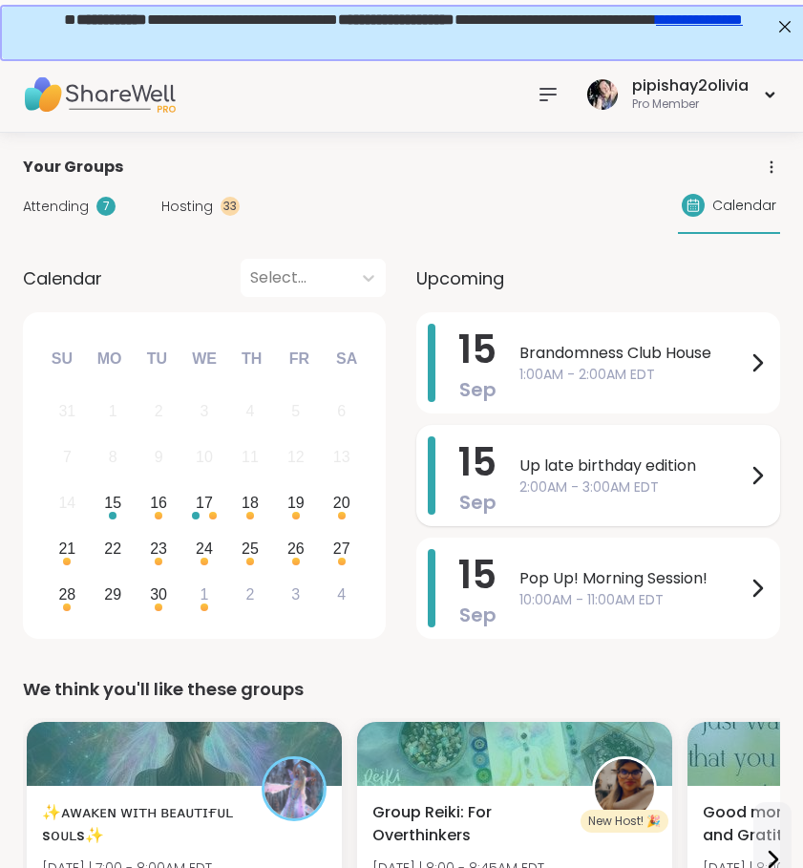
click at [506, 462] on div "15 Sep Up late birthday edition 2:00AM - 3:00AM EDT" at bounding box center [598, 475] width 364 height 101
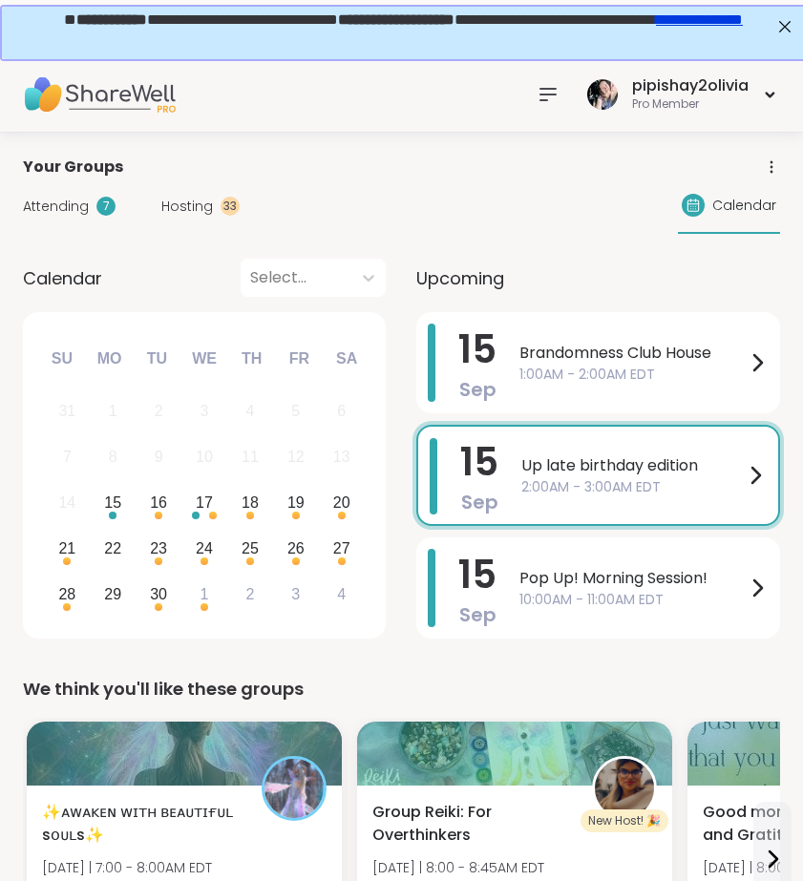
click at [35, 128] on div "pipishay2olivia Pro Member" at bounding box center [401, 94] width 803 height 76
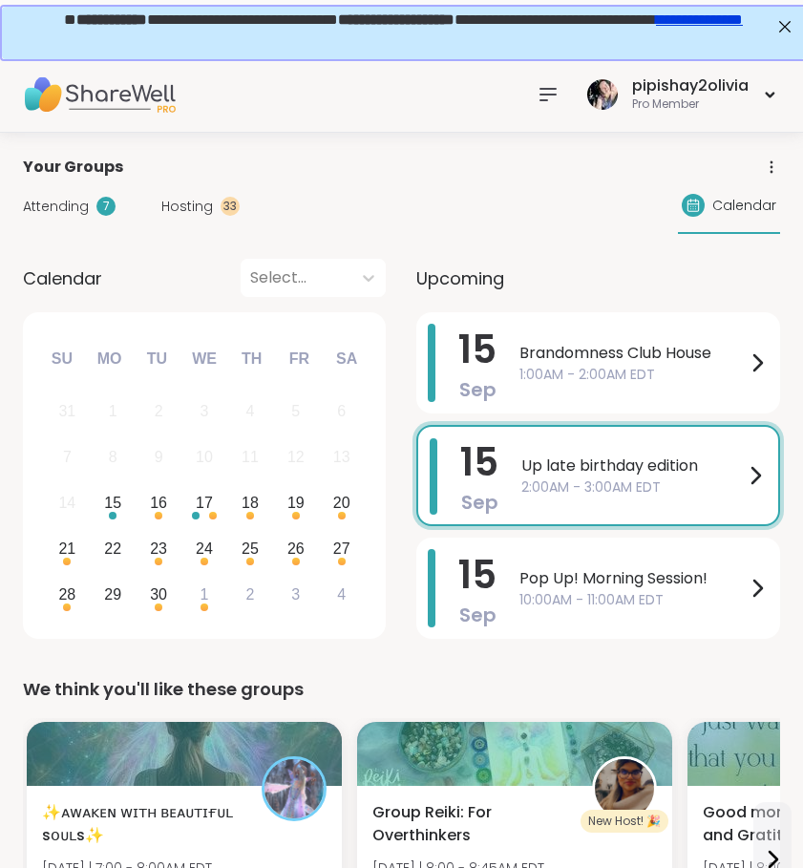
click at [537, 102] on icon at bounding box center [547, 94] width 23 height 23
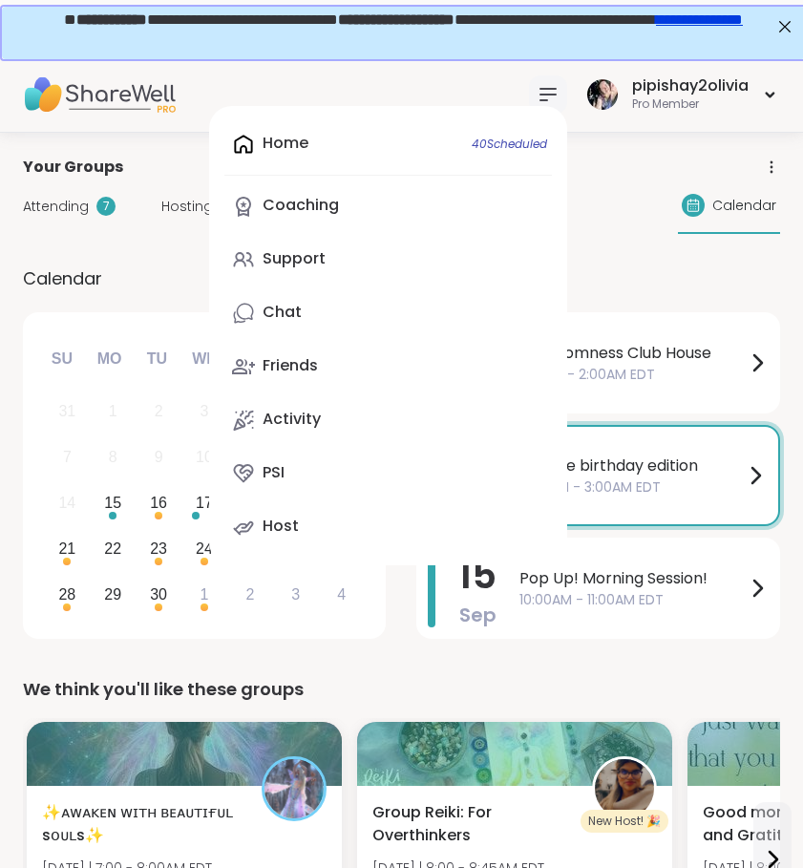
click at [313, 144] on div "Home 40 Scheduled Coaching Support Chat Friends Activity PSI Host" at bounding box center [388, 335] width 358 height 459
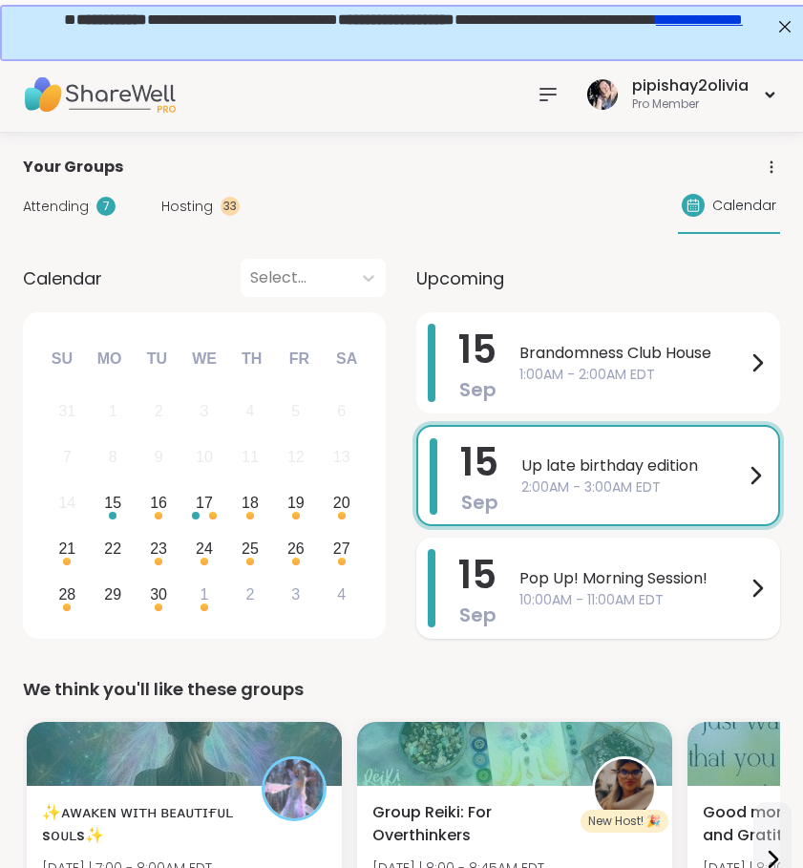
click at [576, 596] on span "10:00AM - 11:00AM EDT" at bounding box center [632, 600] width 226 height 20
